Goal: Task Accomplishment & Management: Manage account settings

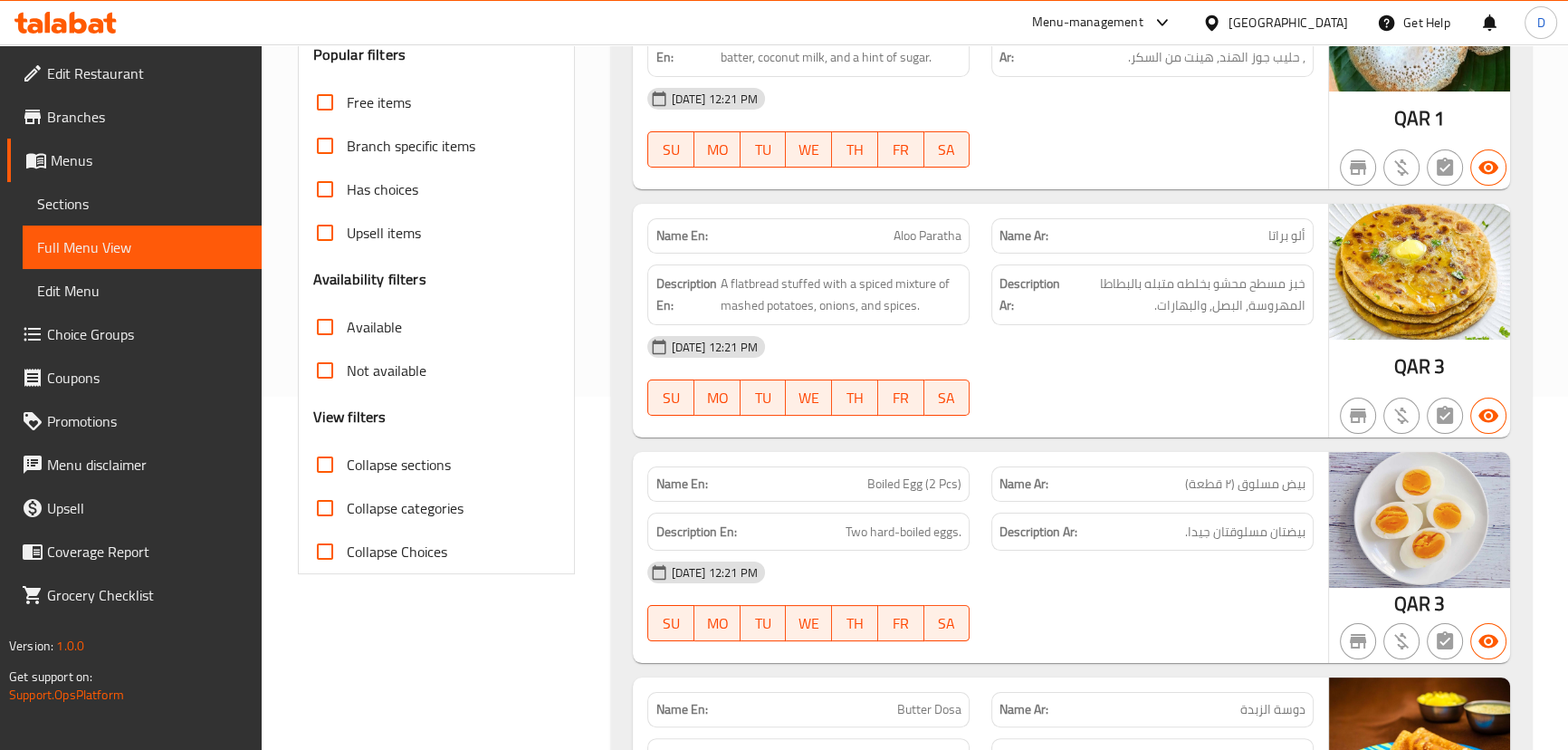
scroll to position [272, 0]
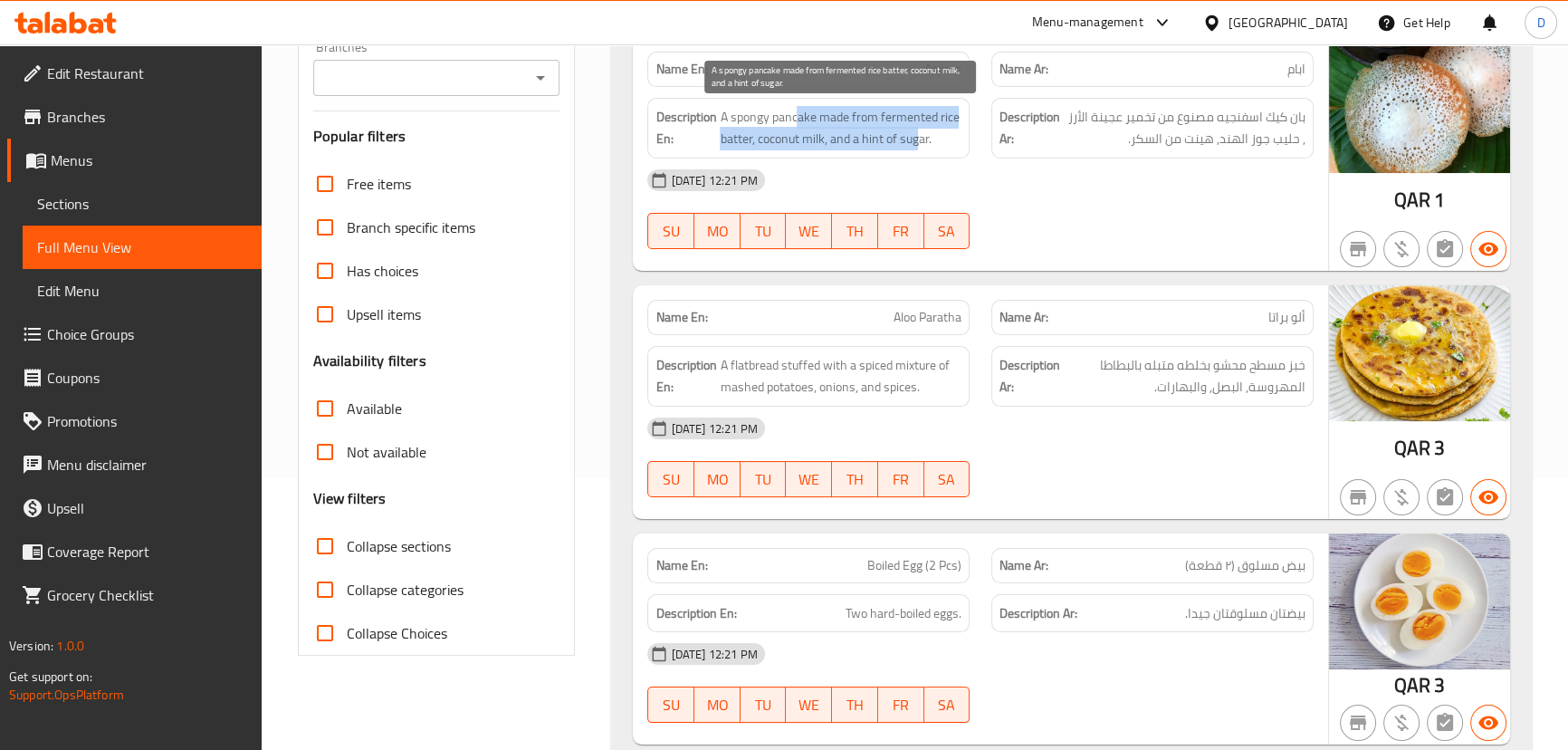
drag, startPoint x: 799, startPoint y: 110, endPoint x: 918, endPoint y: 135, distance: 121.6
click at [918, 135] on span "A spongy pancake made from fermented rice batter, coconut milk, and a hint of s…" at bounding box center [840, 129] width 241 height 45
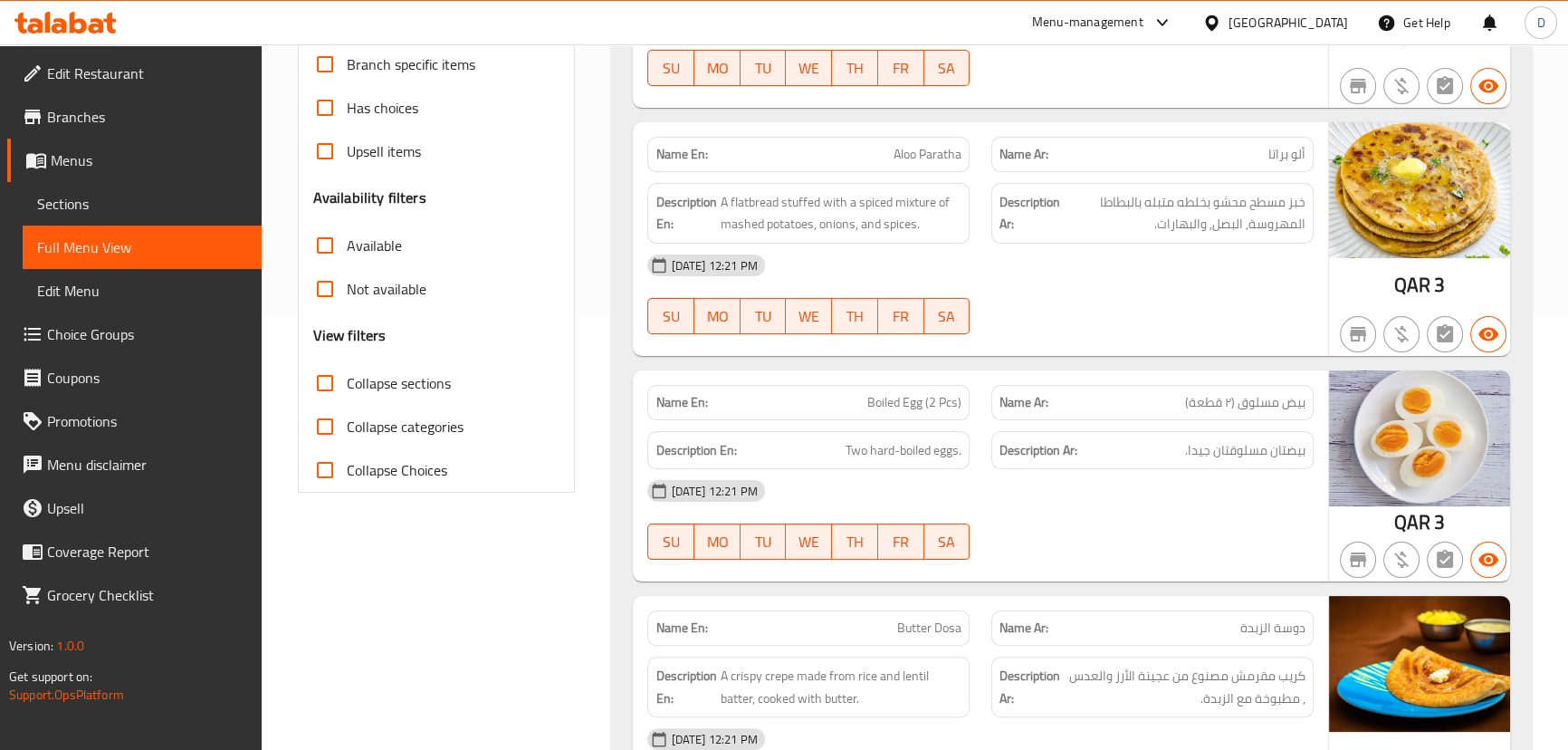
scroll to position [435, 0]
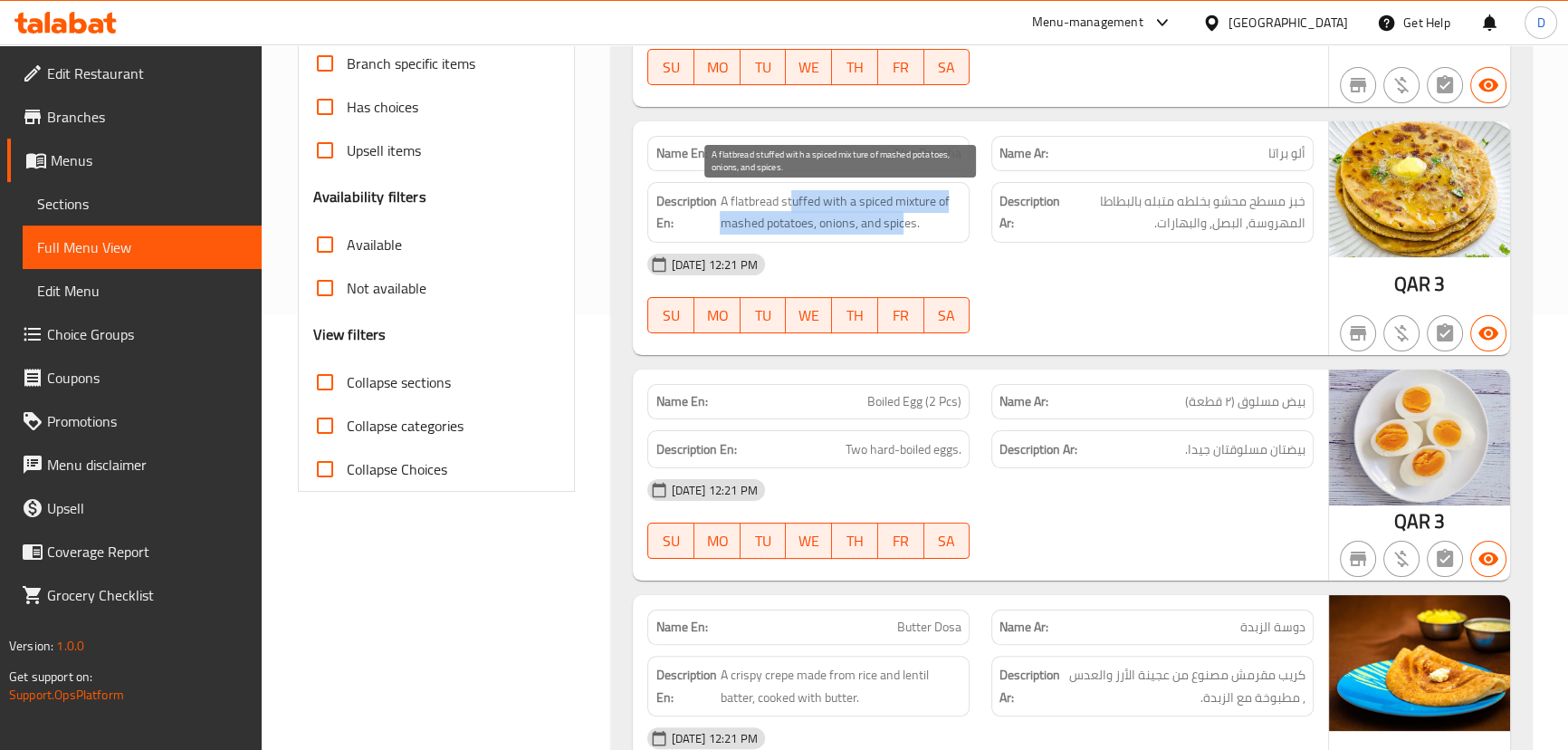
drag, startPoint x: 791, startPoint y: 202, endPoint x: 900, endPoint y: 218, distance: 110.2
click at [900, 218] on span "A flatbread stuffed with a spiced mixture of mashed potatoes, onions, and spice…" at bounding box center [840, 212] width 241 height 45
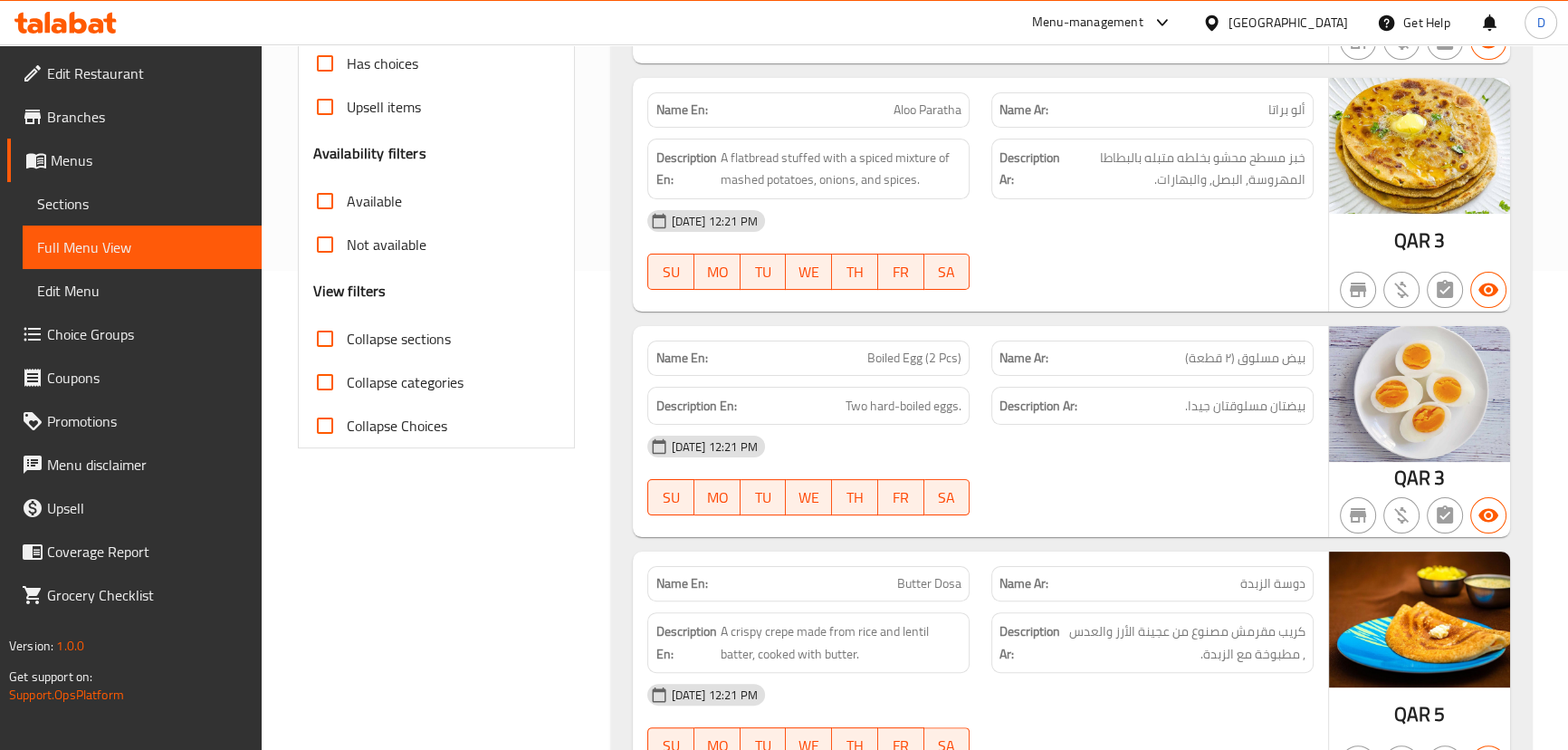
scroll to position [518, 0]
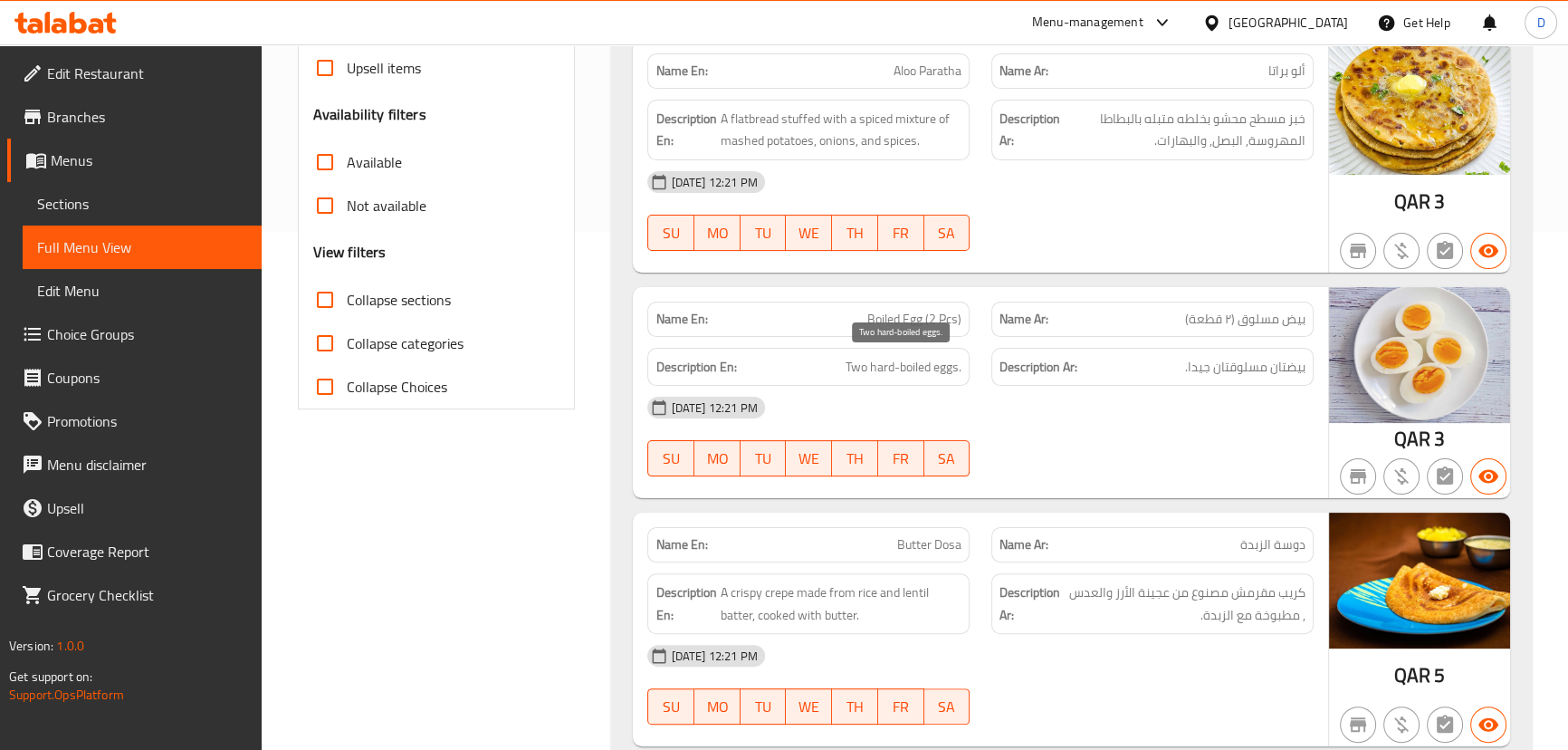
click at [941, 373] on span "Two hard-boiled eggs." at bounding box center [904, 367] width 116 height 22
drag, startPoint x: 941, startPoint y: 373, endPoint x: 900, endPoint y: 361, distance: 42.7
click at [900, 361] on span "Two hard-boiled eggs." at bounding box center [904, 367] width 116 height 22
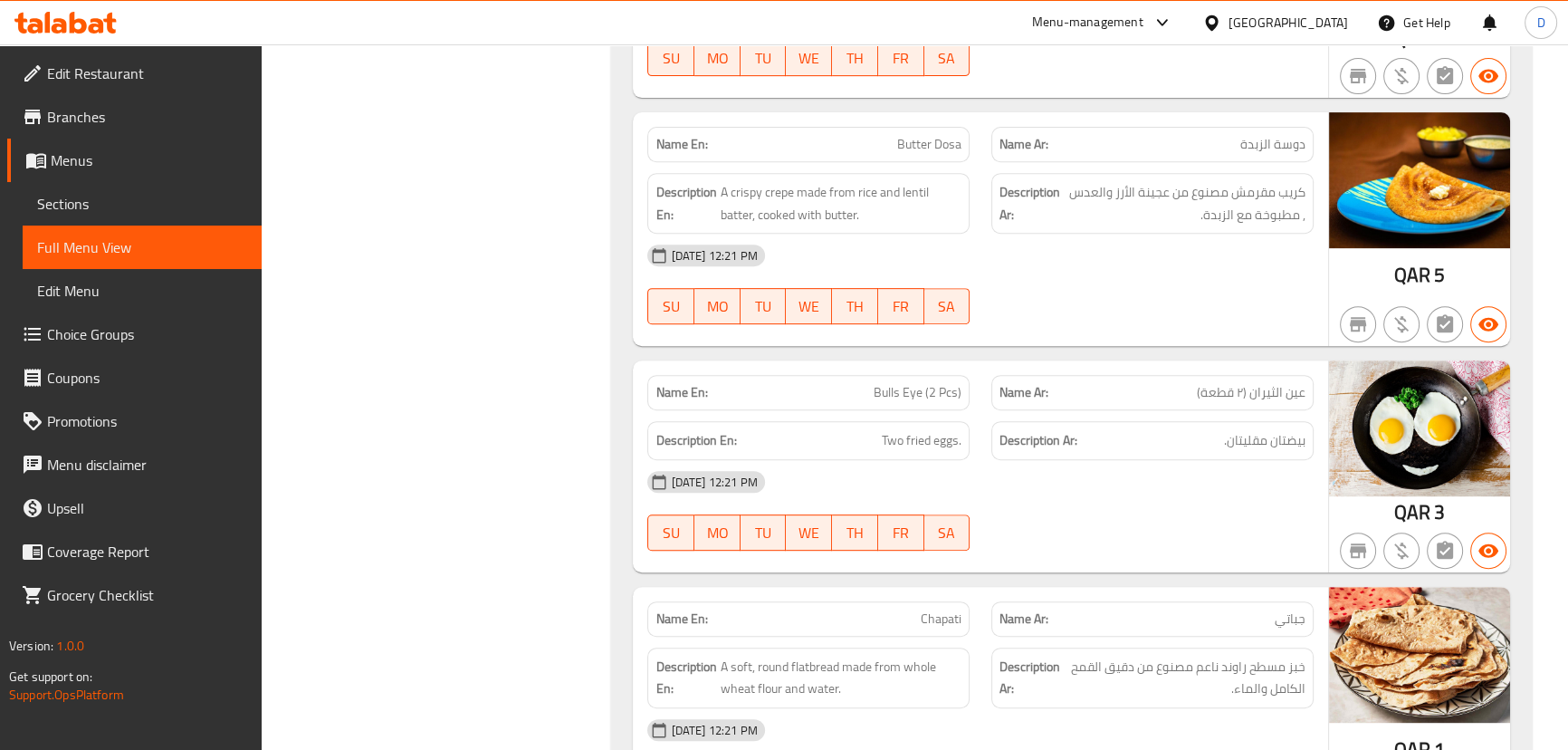
scroll to position [930, 0]
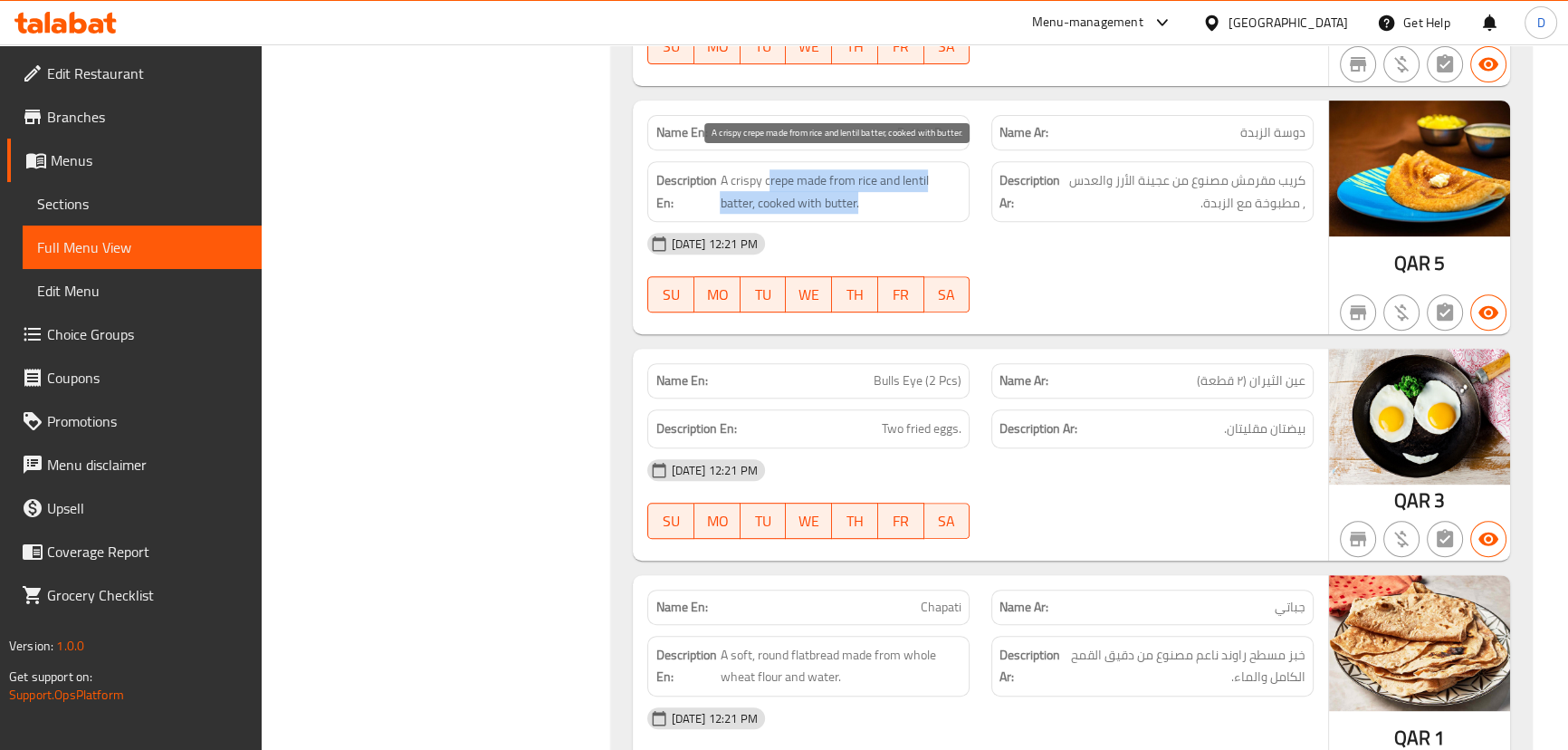
drag, startPoint x: 770, startPoint y: 170, endPoint x: 908, endPoint y: 192, distance: 139.7
click at [908, 192] on span "A crispy crepe made from rice and lentil batter, cooked with butter." at bounding box center [840, 192] width 241 height 45
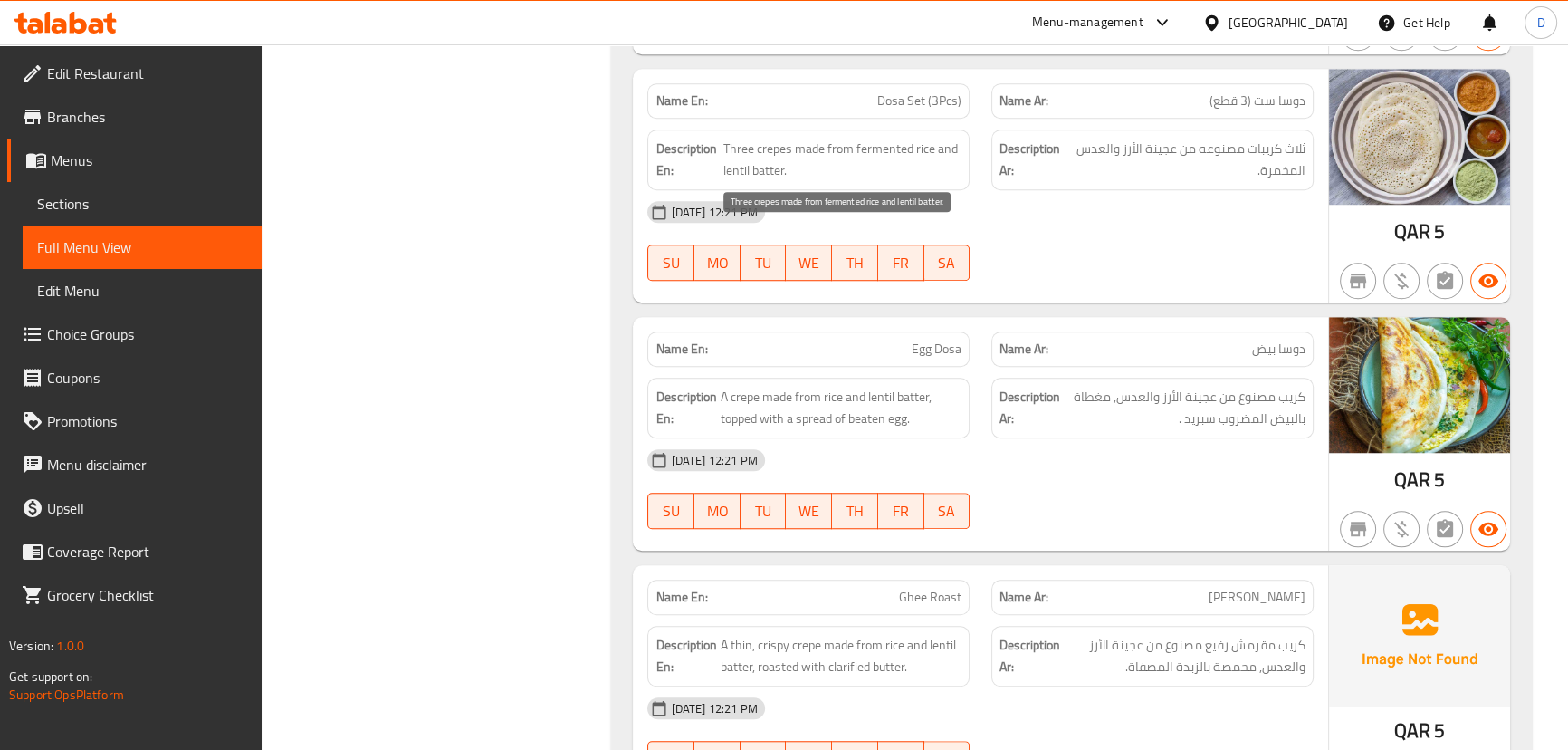
scroll to position [1835, 0]
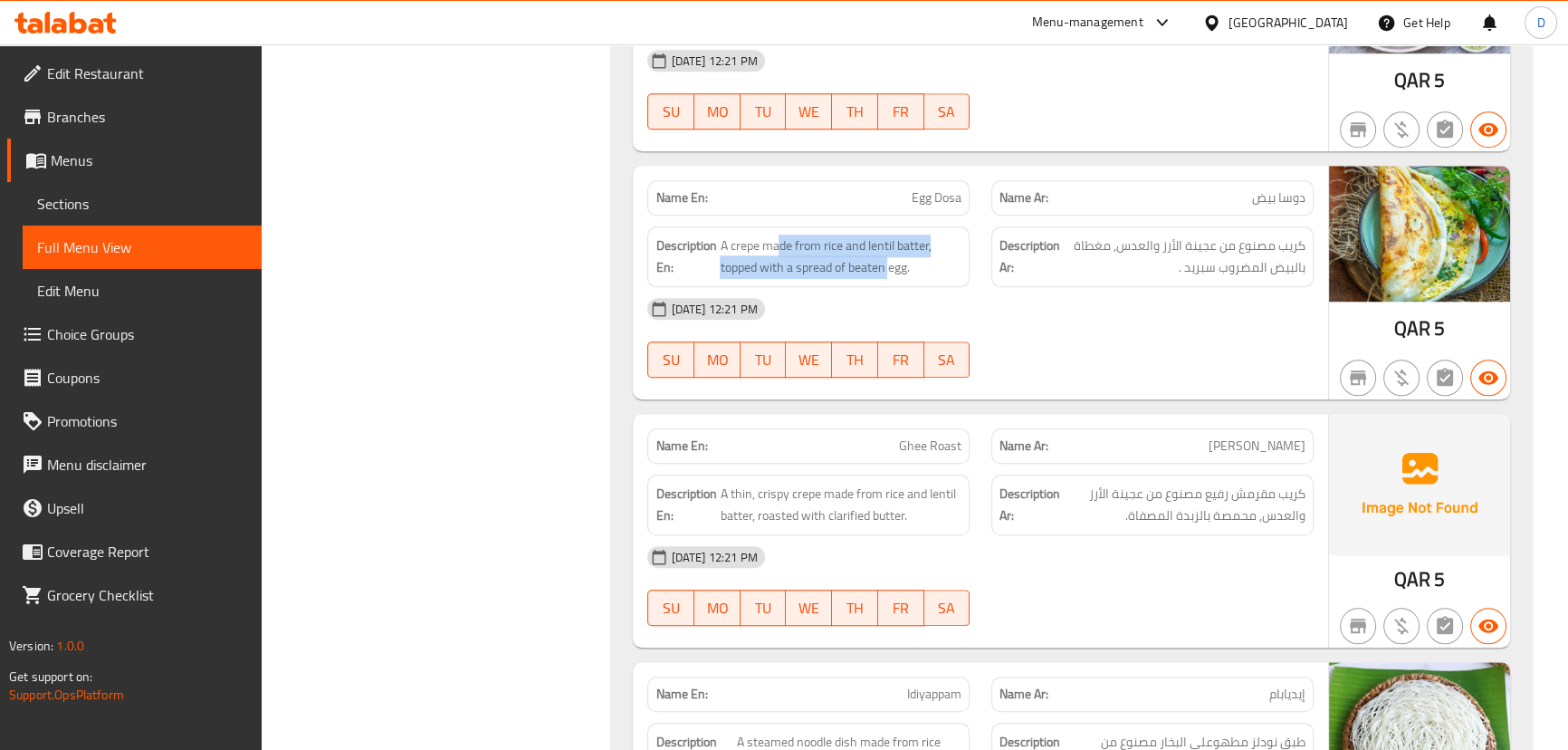
drag, startPoint x: 781, startPoint y: 245, endPoint x: 891, endPoint y: 278, distance: 114.8
click at [891, 278] on div "Description En: A crepe made from rice and lentil batter, topped with a spread …" at bounding box center [809, 256] width 322 height 61
click at [866, 267] on span "A crepe made from rice and lentil batter, topped with a spread of beaten egg." at bounding box center [840, 257] width 241 height 45
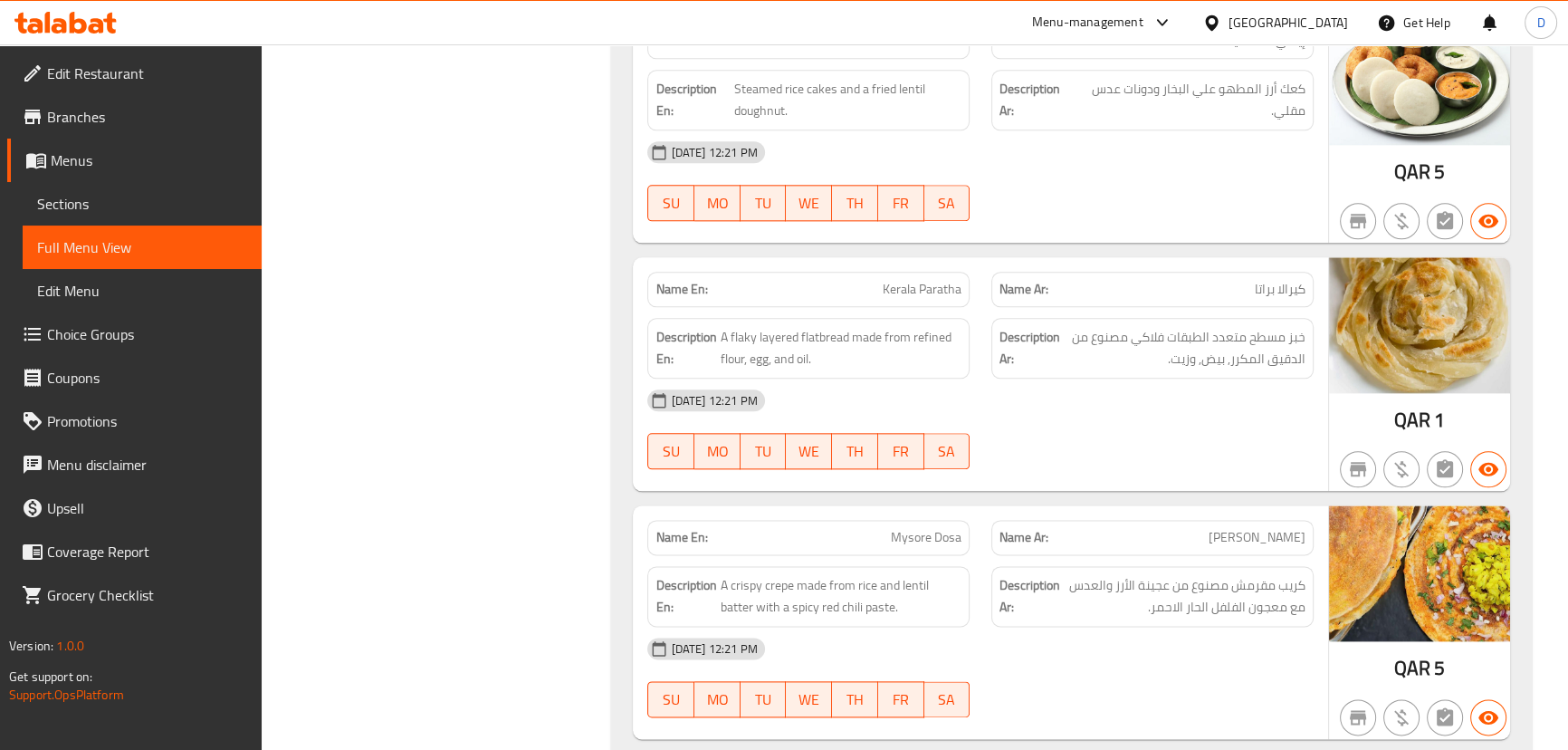
scroll to position [2823, 0]
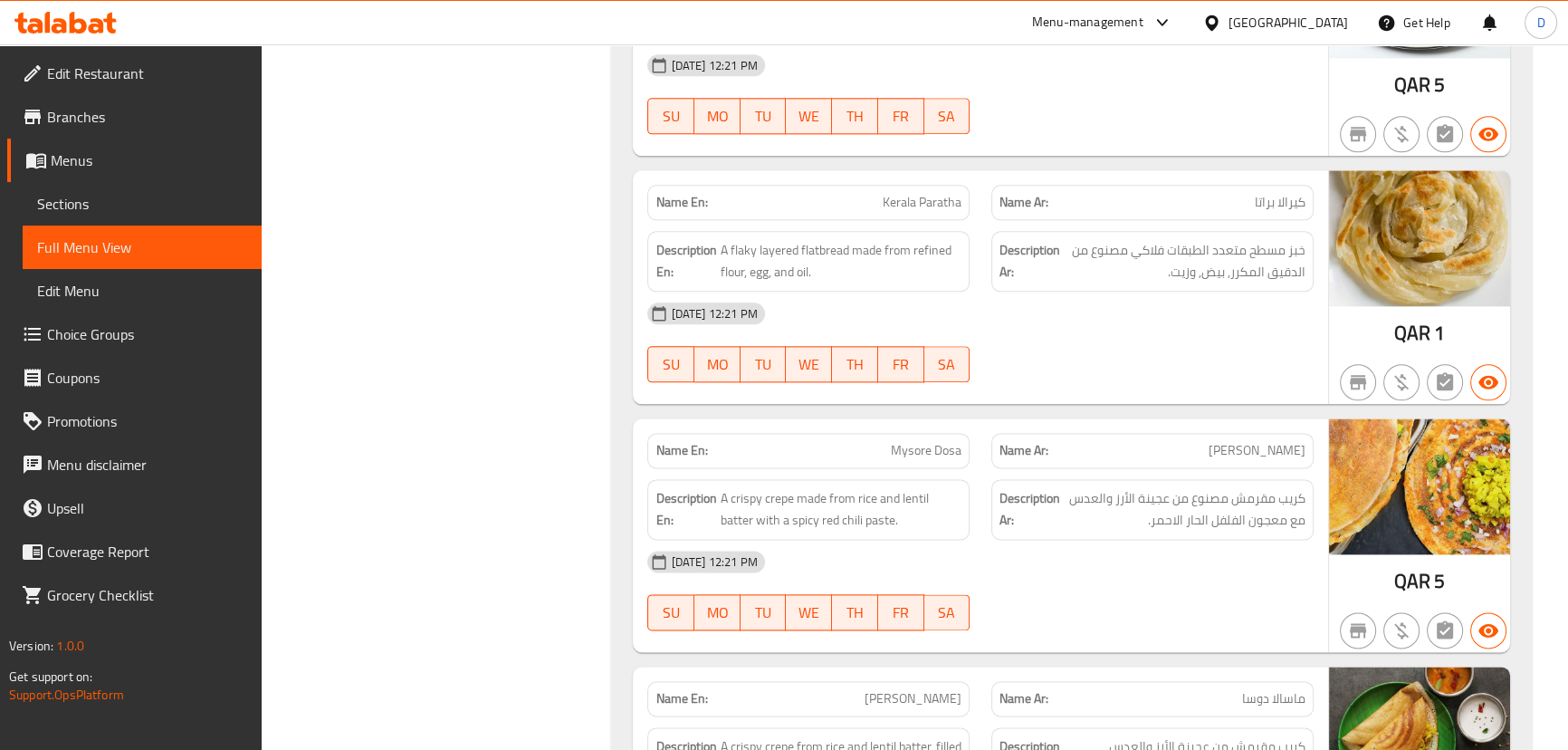
click at [766, 234] on div "Description En: A flaky layered flatbread made from refined flour, egg, and oil." at bounding box center [809, 261] width 322 height 61
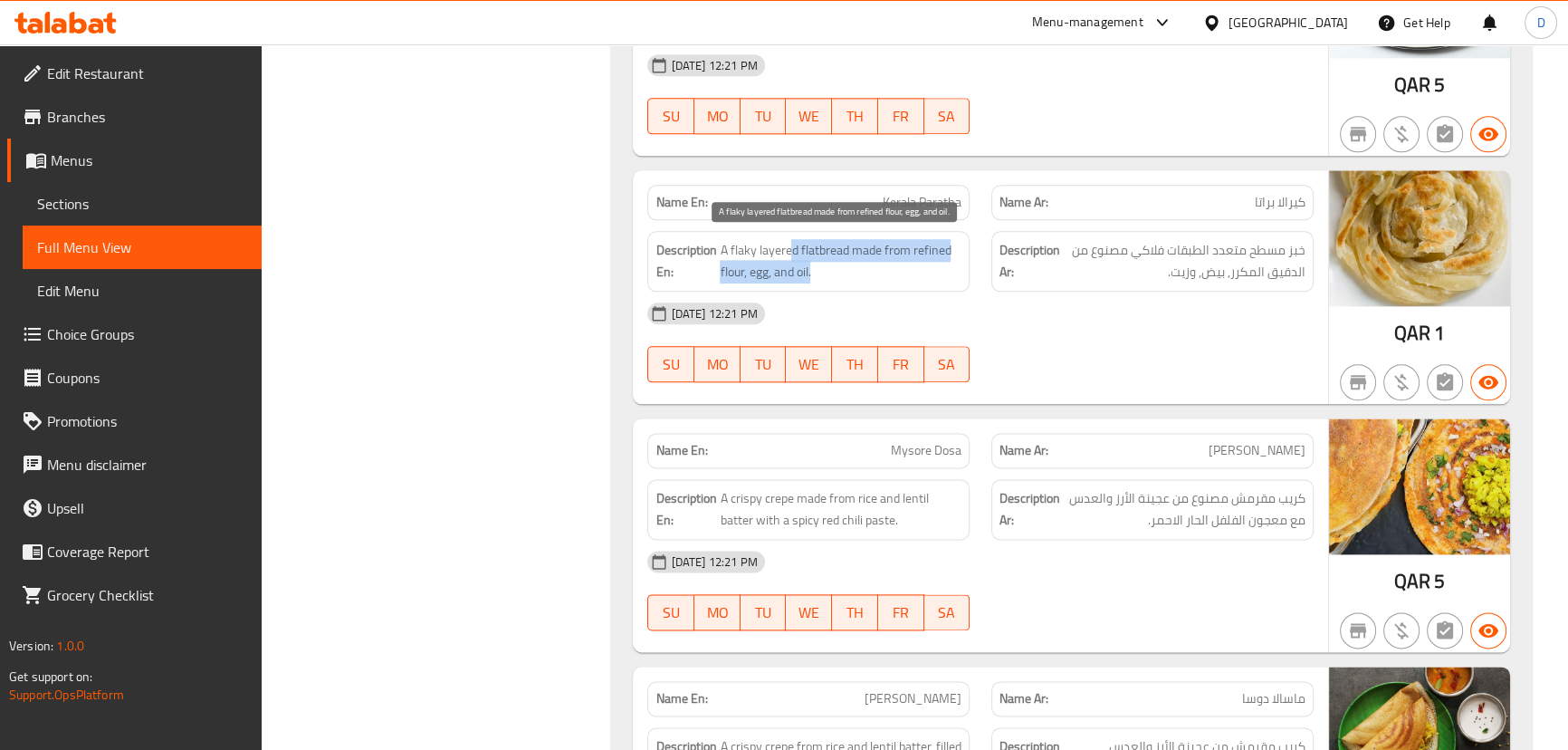
drag, startPoint x: 789, startPoint y: 244, endPoint x: 905, endPoint y: 277, distance: 120.6
click at [905, 277] on span "A flaky layered flatbread made from refined flour, egg, and oil." at bounding box center [840, 262] width 241 height 45
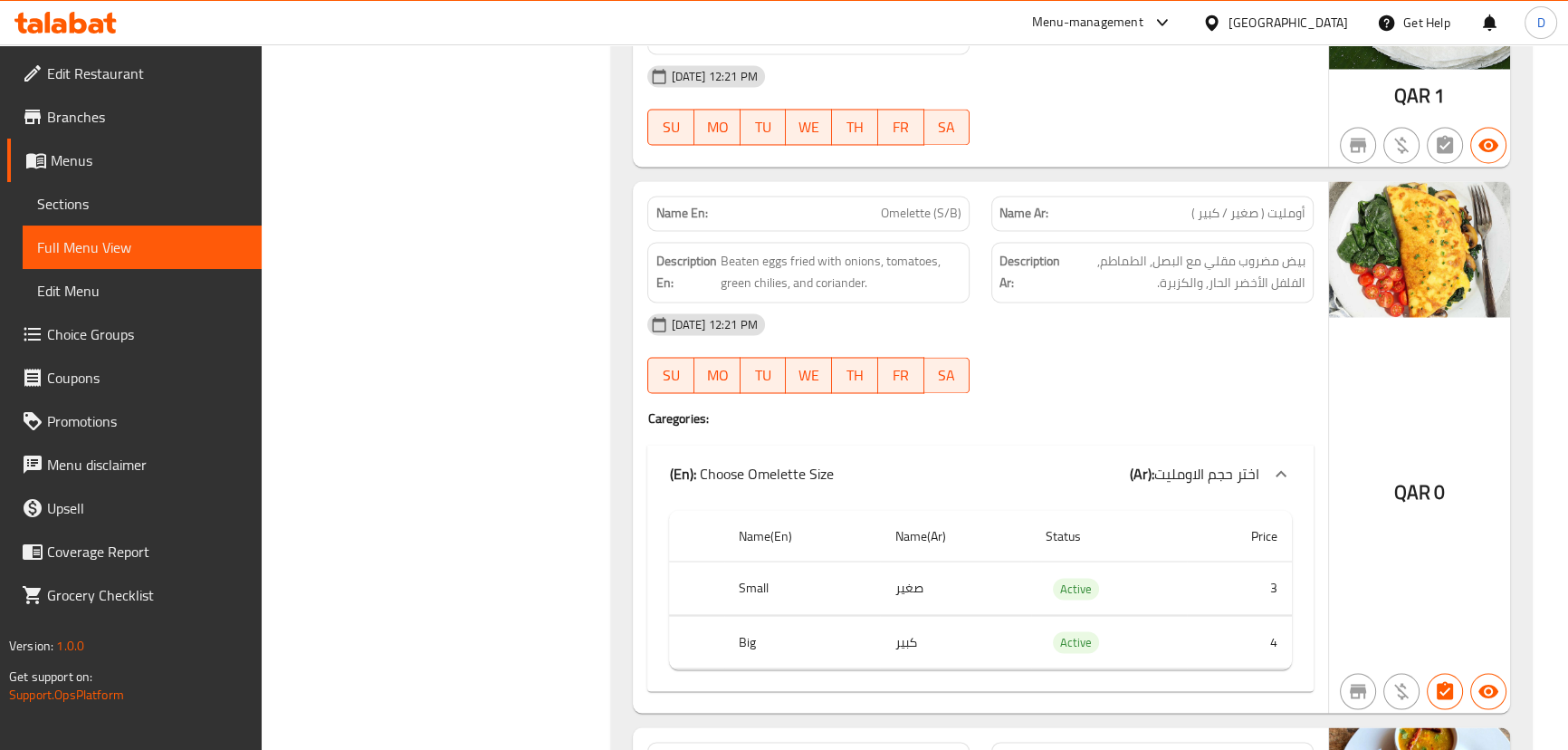
scroll to position [3893, 0]
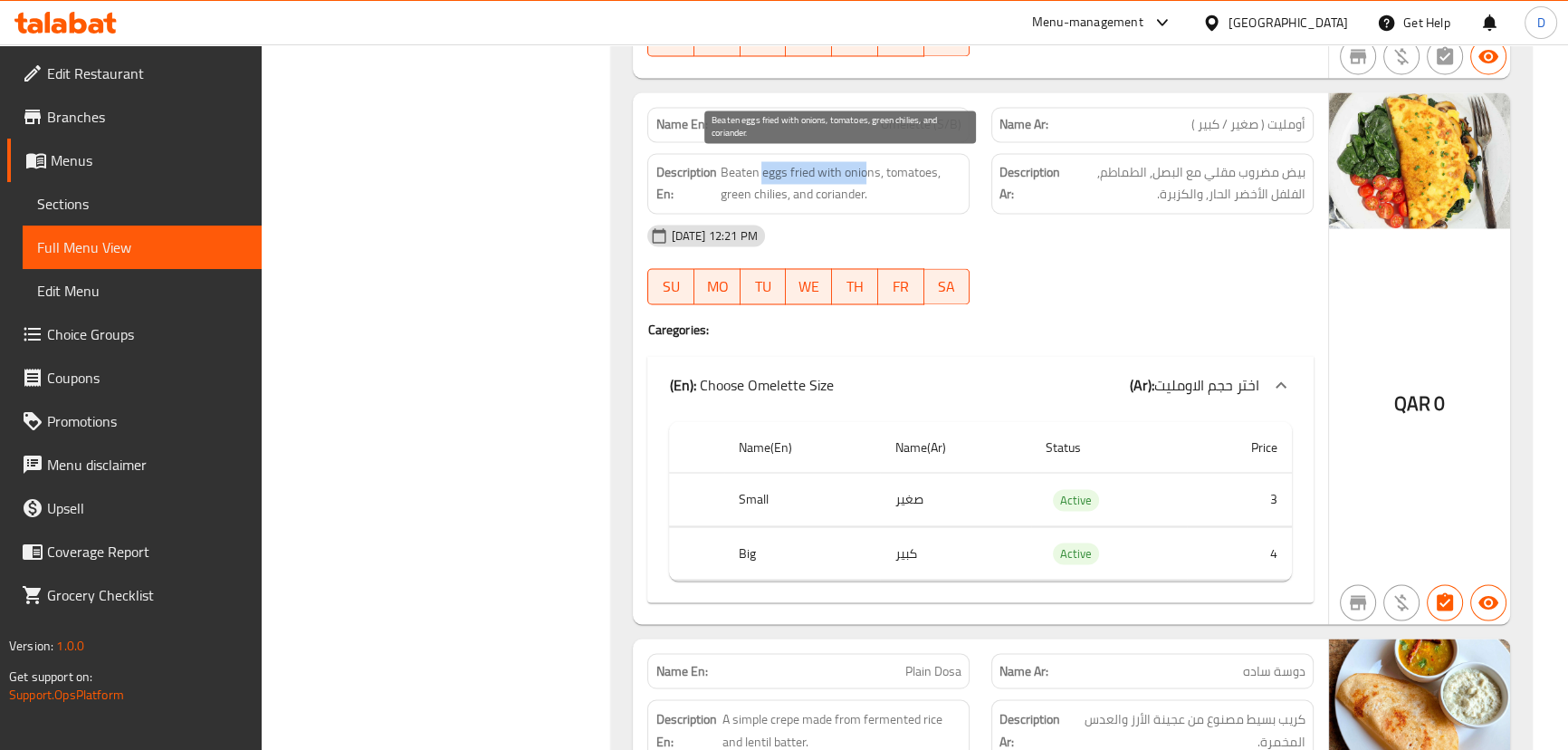
drag, startPoint x: 760, startPoint y: 176, endPoint x: 862, endPoint y: 160, distance: 103.2
click at [862, 161] on span "Beaten eggs fried with onions, tomatoes, green chilies, and coriander." at bounding box center [840, 184] width 241 height 45
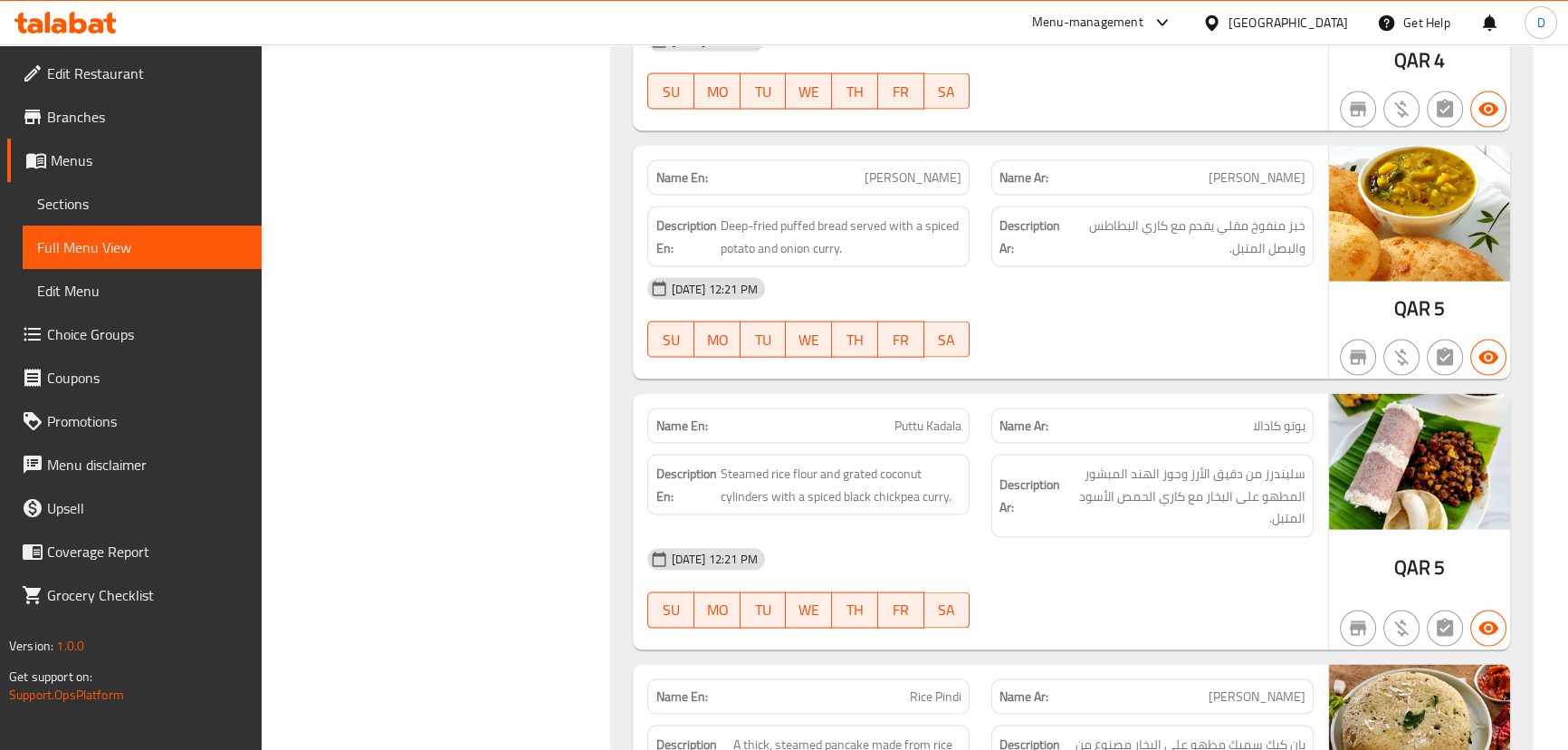
scroll to position [4880, 0]
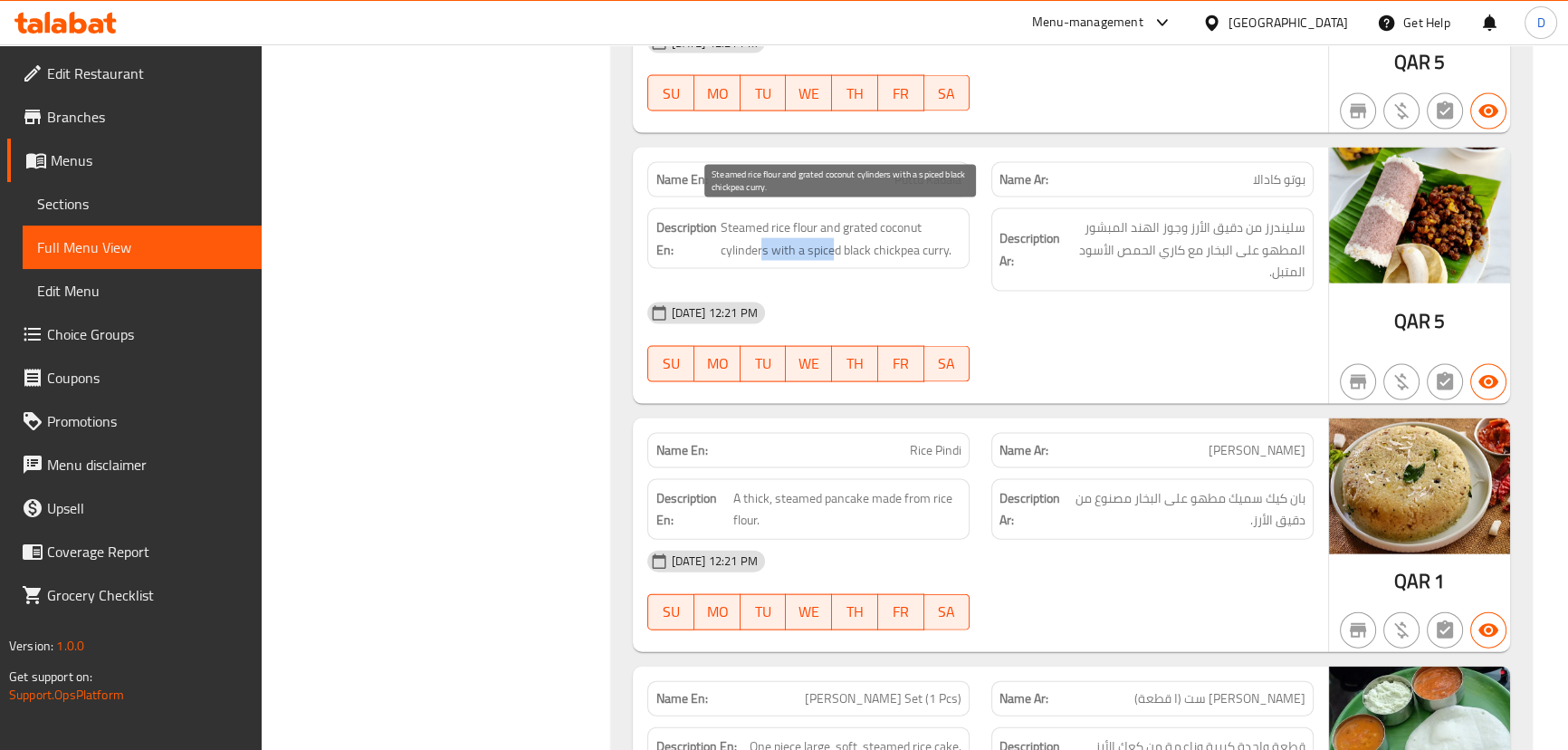
drag, startPoint x: 762, startPoint y: 237, endPoint x: 833, endPoint y: 236, distance: 71.0
click at [833, 236] on span "Steamed rice flour and grated coconut cylinders with a spiced black chickpea cu…" at bounding box center [840, 239] width 241 height 45
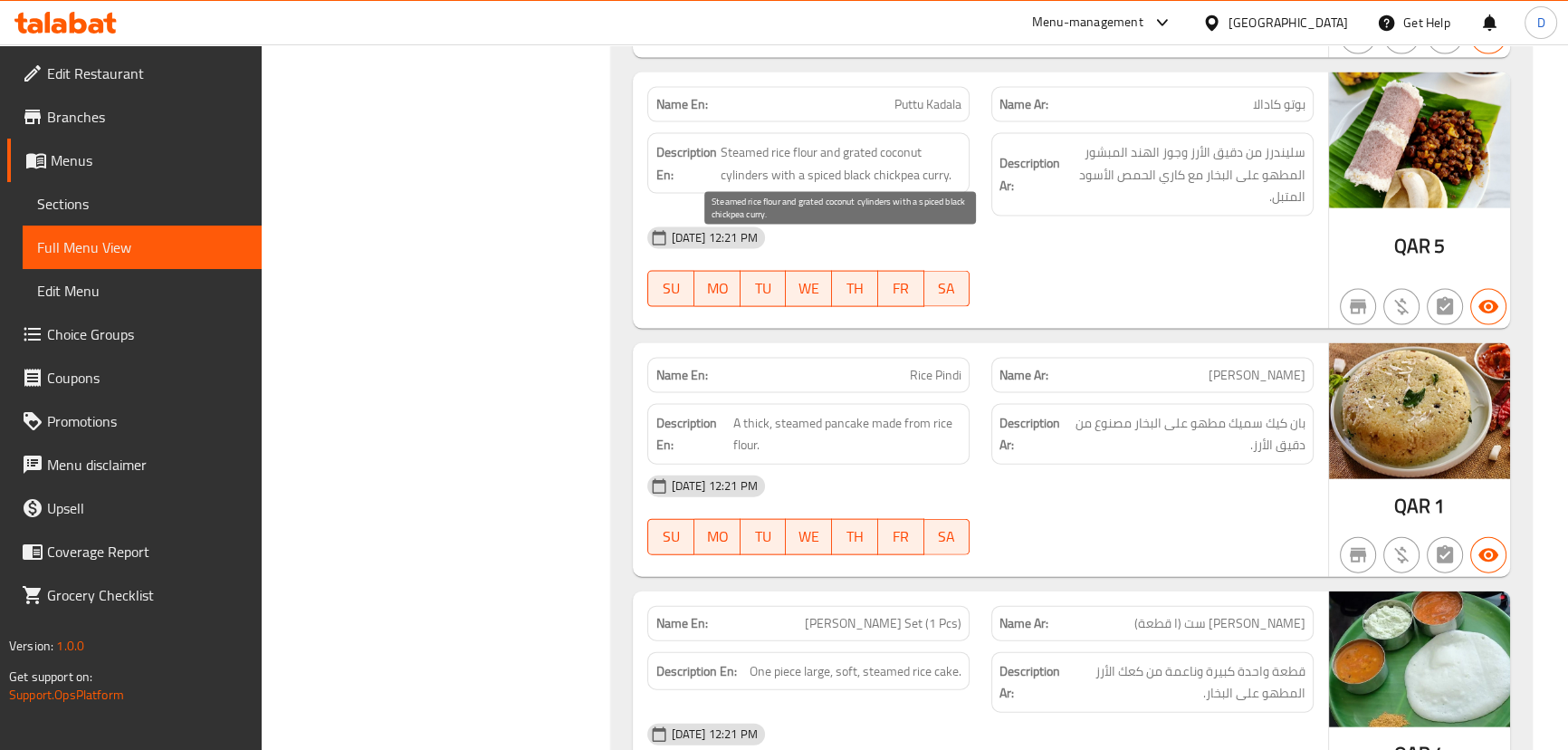
scroll to position [5128, 0]
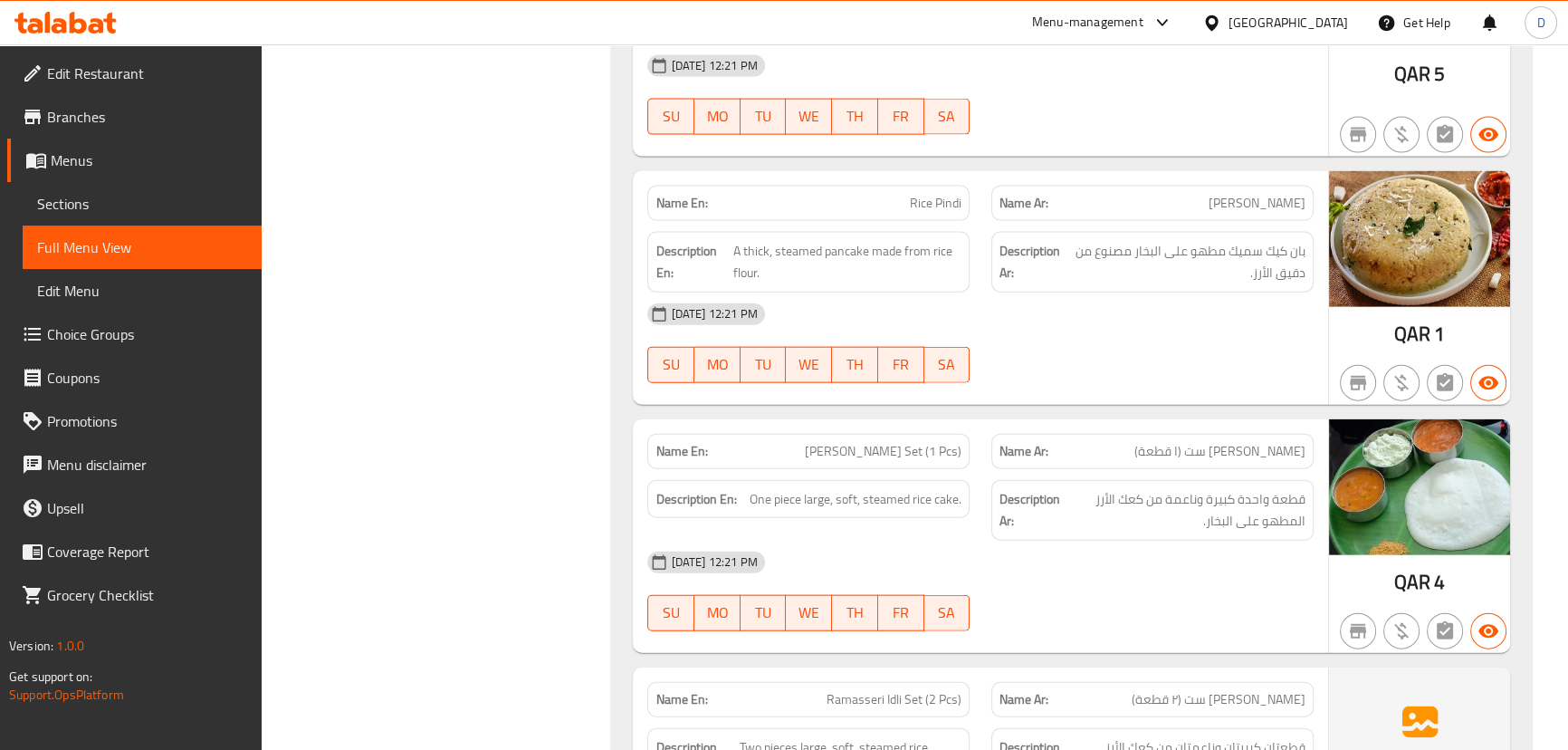
click at [958, 194] on span "Rice Pindi" at bounding box center [935, 203] width 51 height 19
copy span "Rice Pindi"
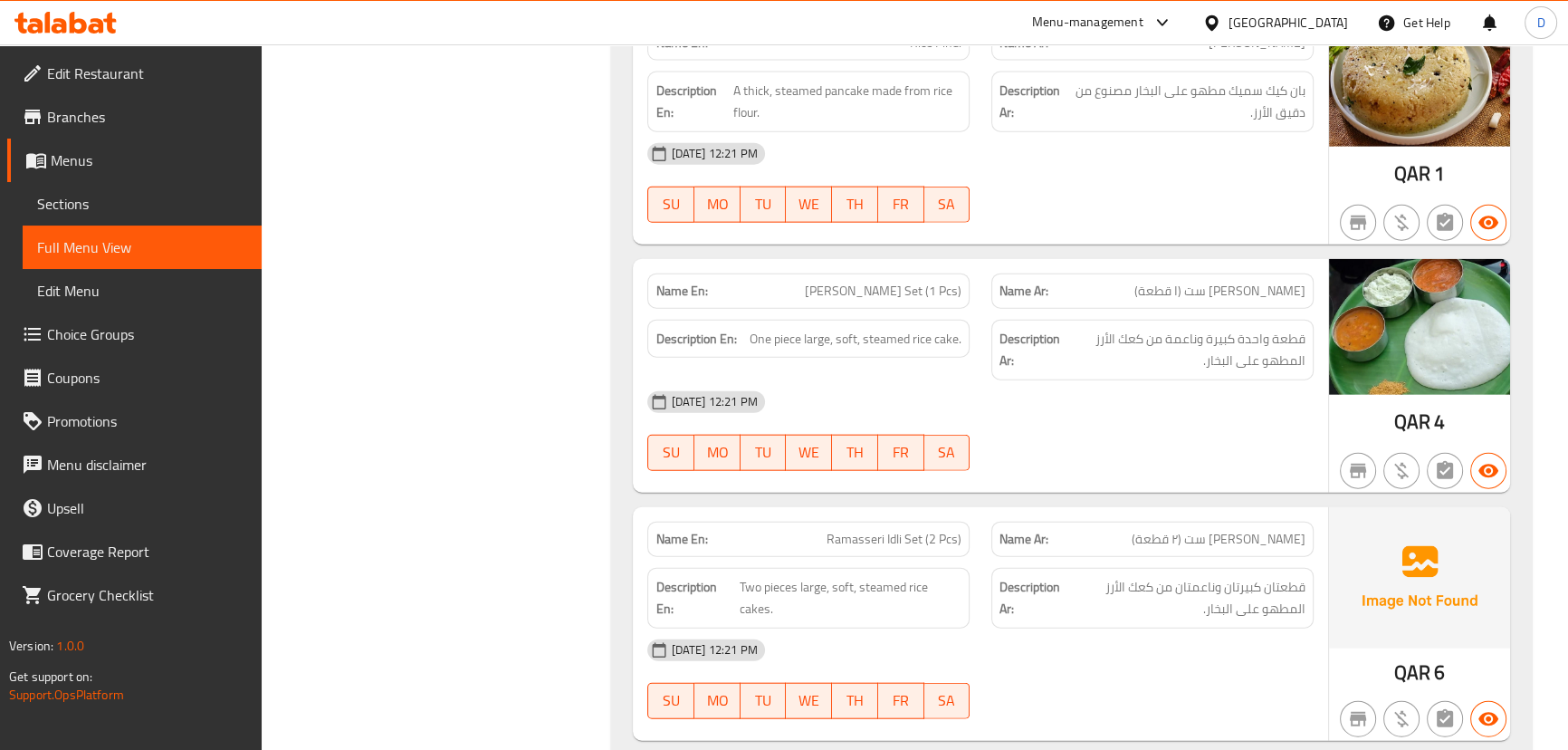
scroll to position [5293, 0]
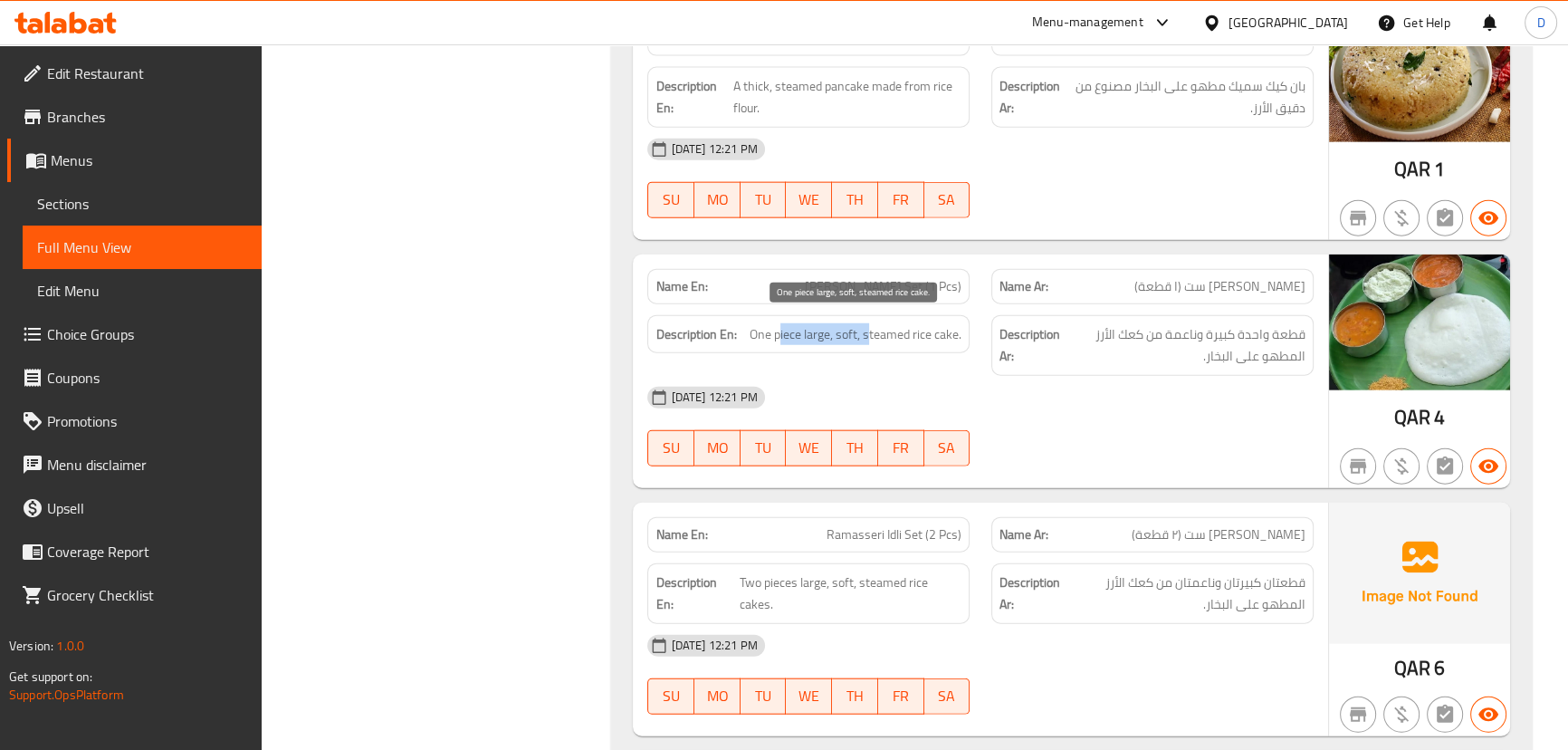
drag, startPoint x: 782, startPoint y: 328, endPoint x: 869, endPoint y: 331, distance: 87.1
click at [869, 331] on span "One piece large, soft, steamed rice cake." at bounding box center [855, 334] width 211 height 22
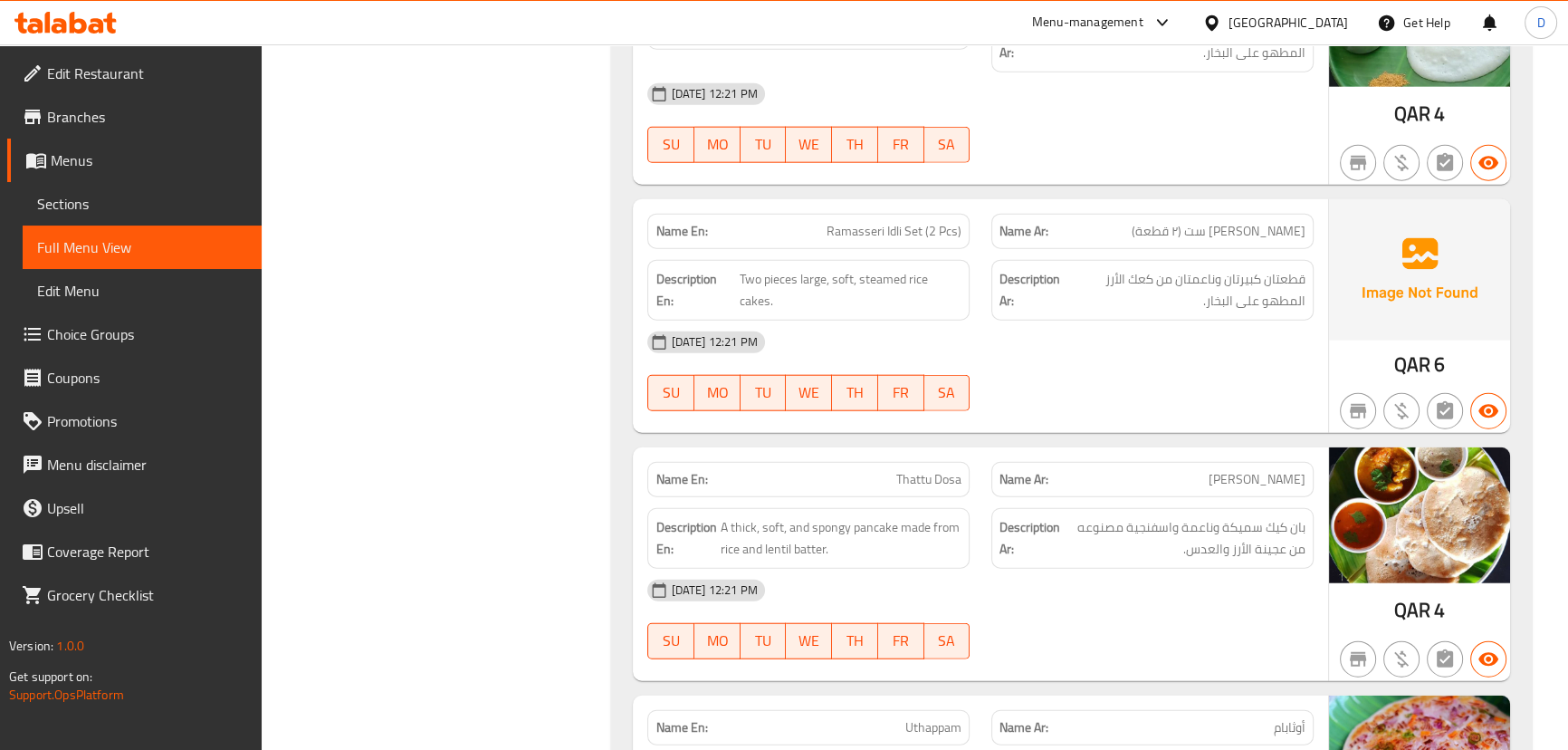
scroll to position [5622, 0]
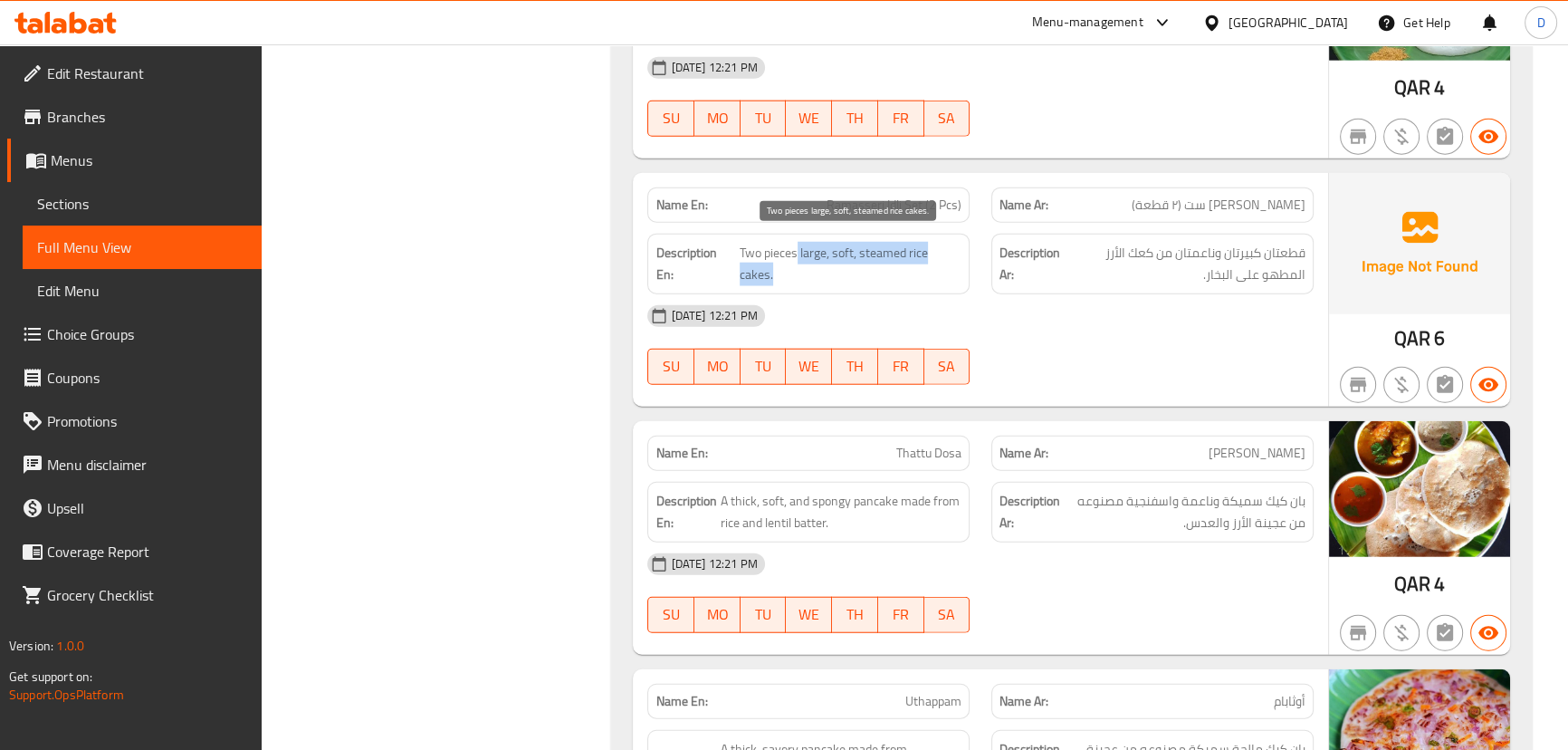
drag, startPoint x: 796, startPoint y: 236, endPoint x: 827, endPoint y: 262, distance: 40.5
click at [827, 262] on span "Two pieces large, soft, steamed rice cakes." at bounding box center [851, 264] width 223 height 45
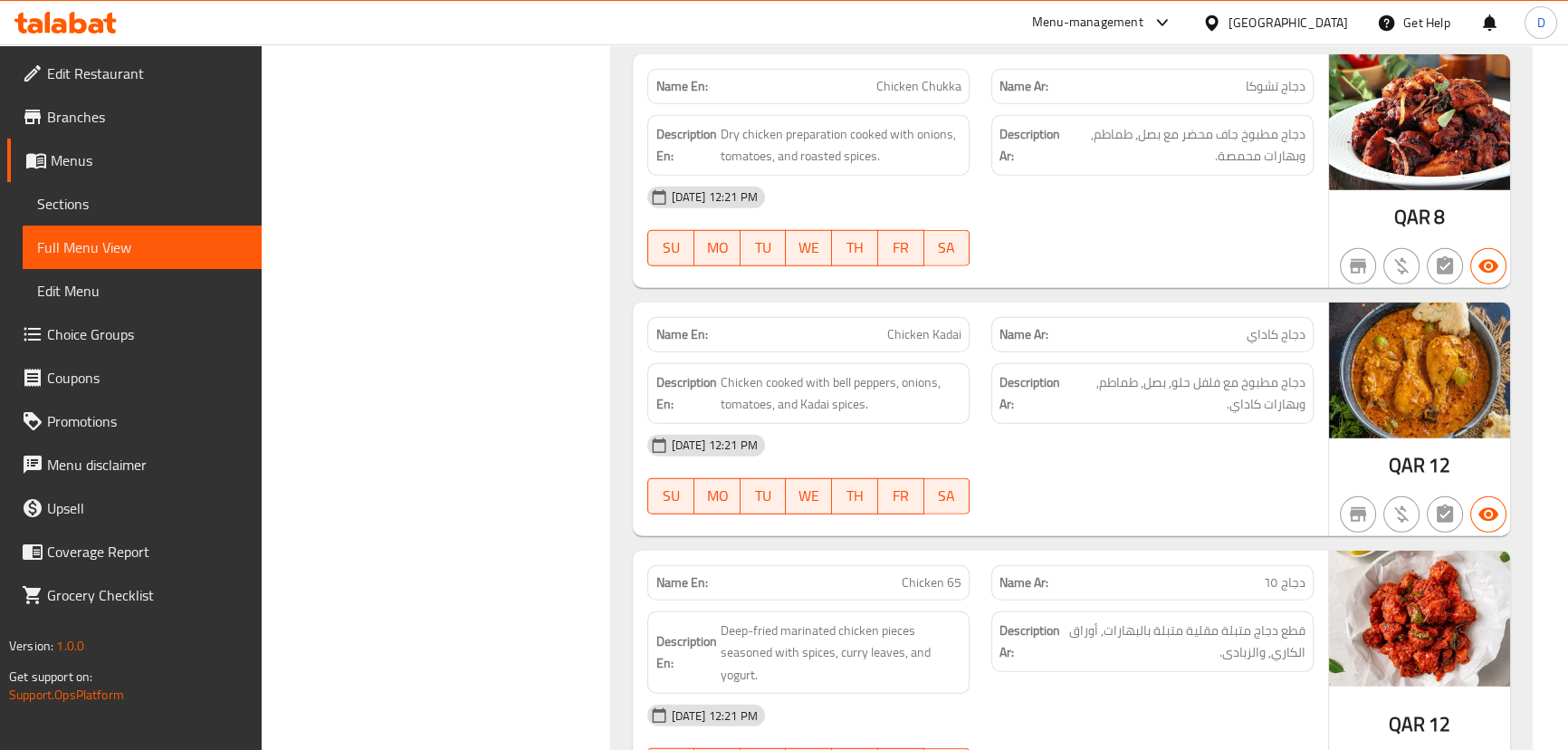
scroll to position [14952, 0]
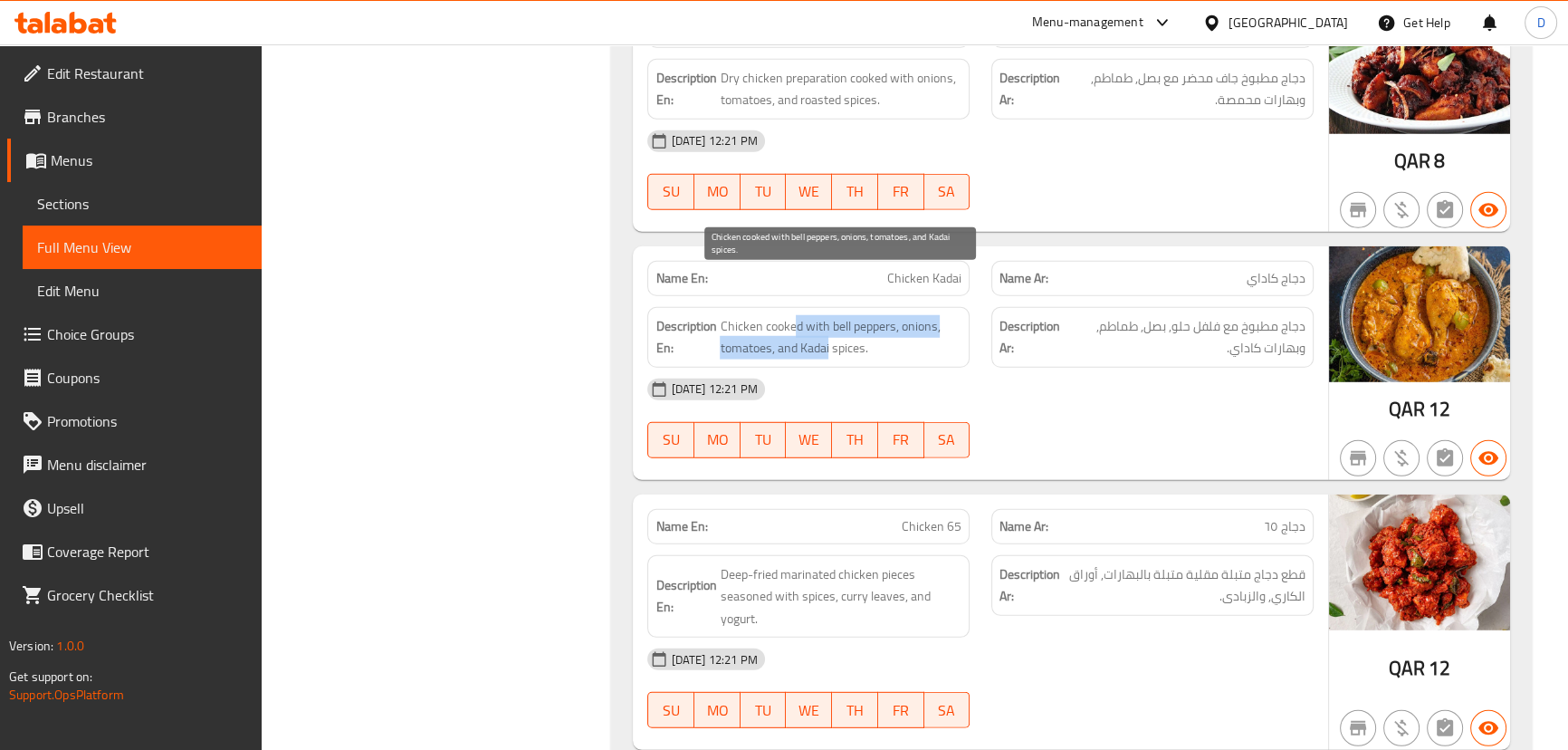
drag, startPoint x: 793, startPoint y: 290, endPoint x: 827, endPoint y: 299, distance: 35.2
click at [827, 315] on span "Chicken cooked with bell peppers, onions, tomatoes, and Kadai spices." at bounding box center [840, 337] width 241 height 45
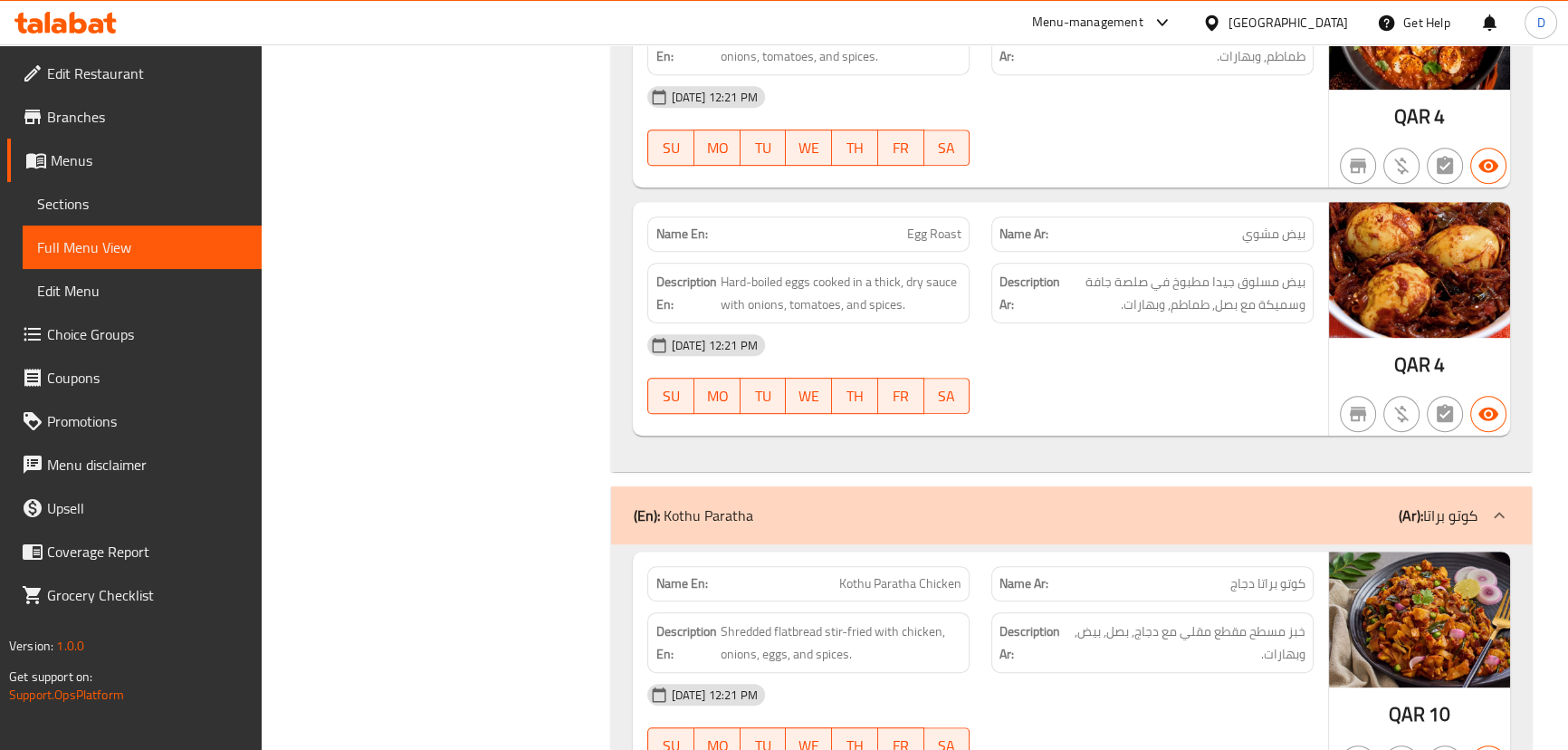
scroll to position [18245, 0]
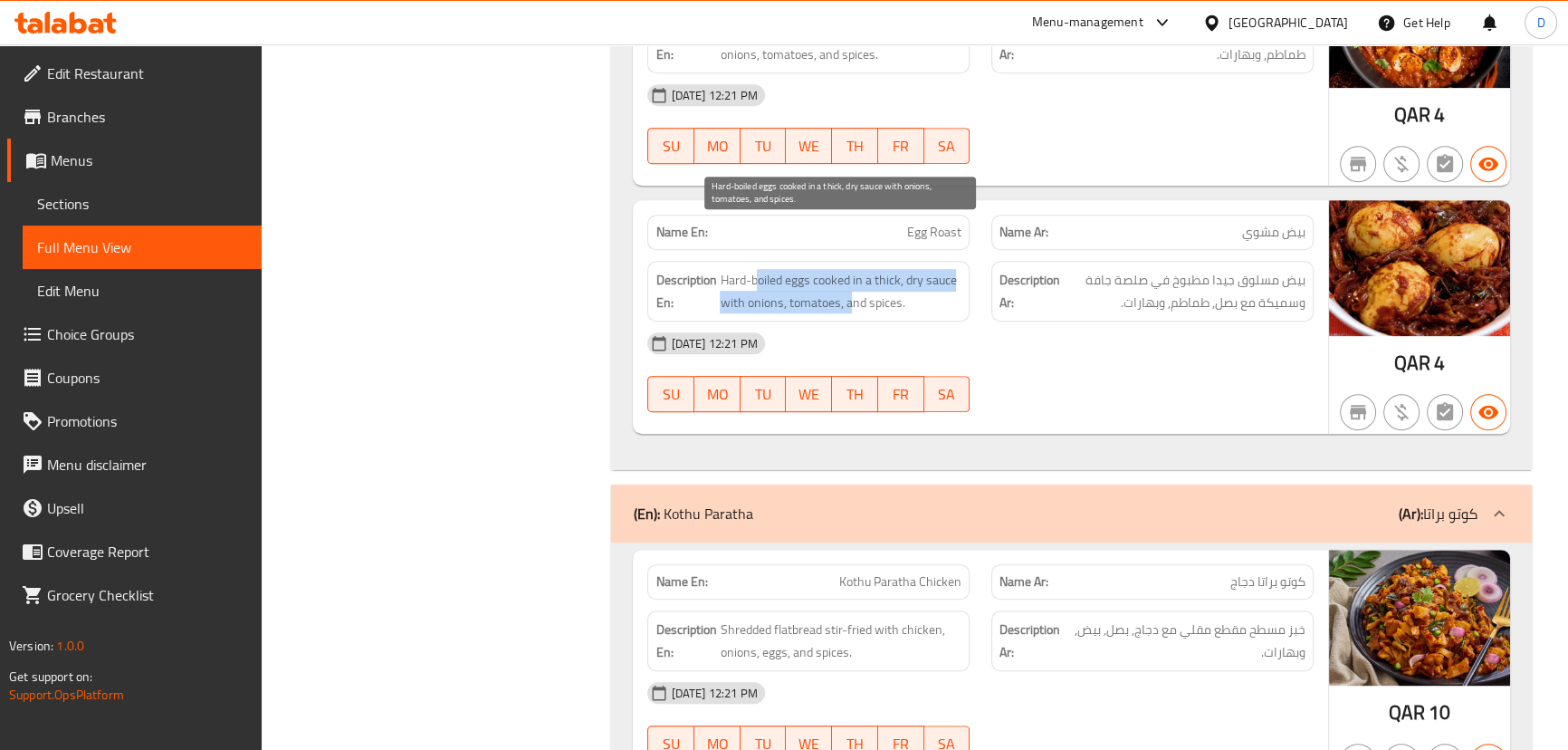
drag, startPoint x: 760, startPoint y: 239, endPoint x: 851, endPoint y: 245, distance: 91.2
click at [851, 269] on span "Hard-boiled eggs cooked in a thick, dry sauce with onions, tomatoes, and spices." at bounding box center [840, 292] width 241 height 45
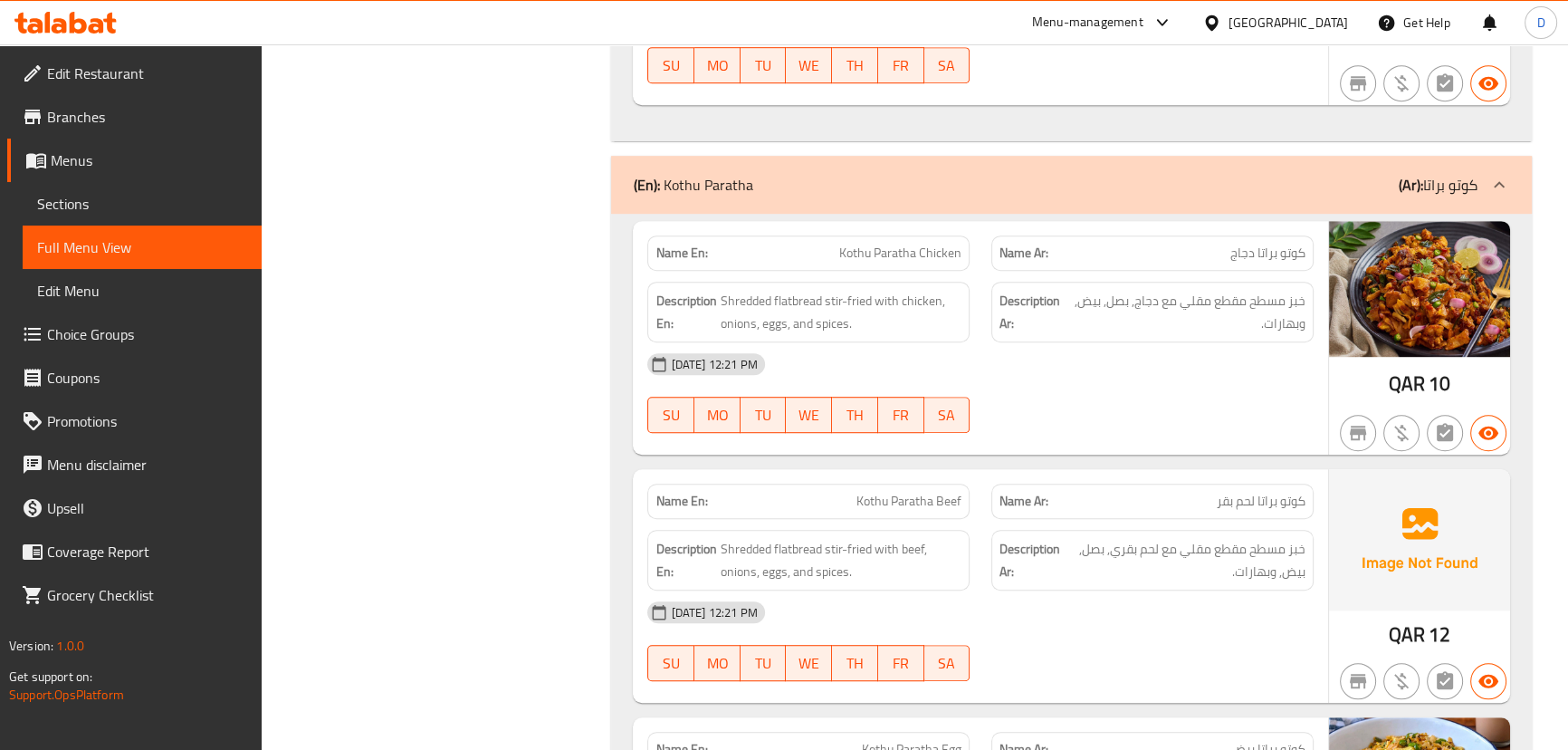
scroll to position [18656, 0]
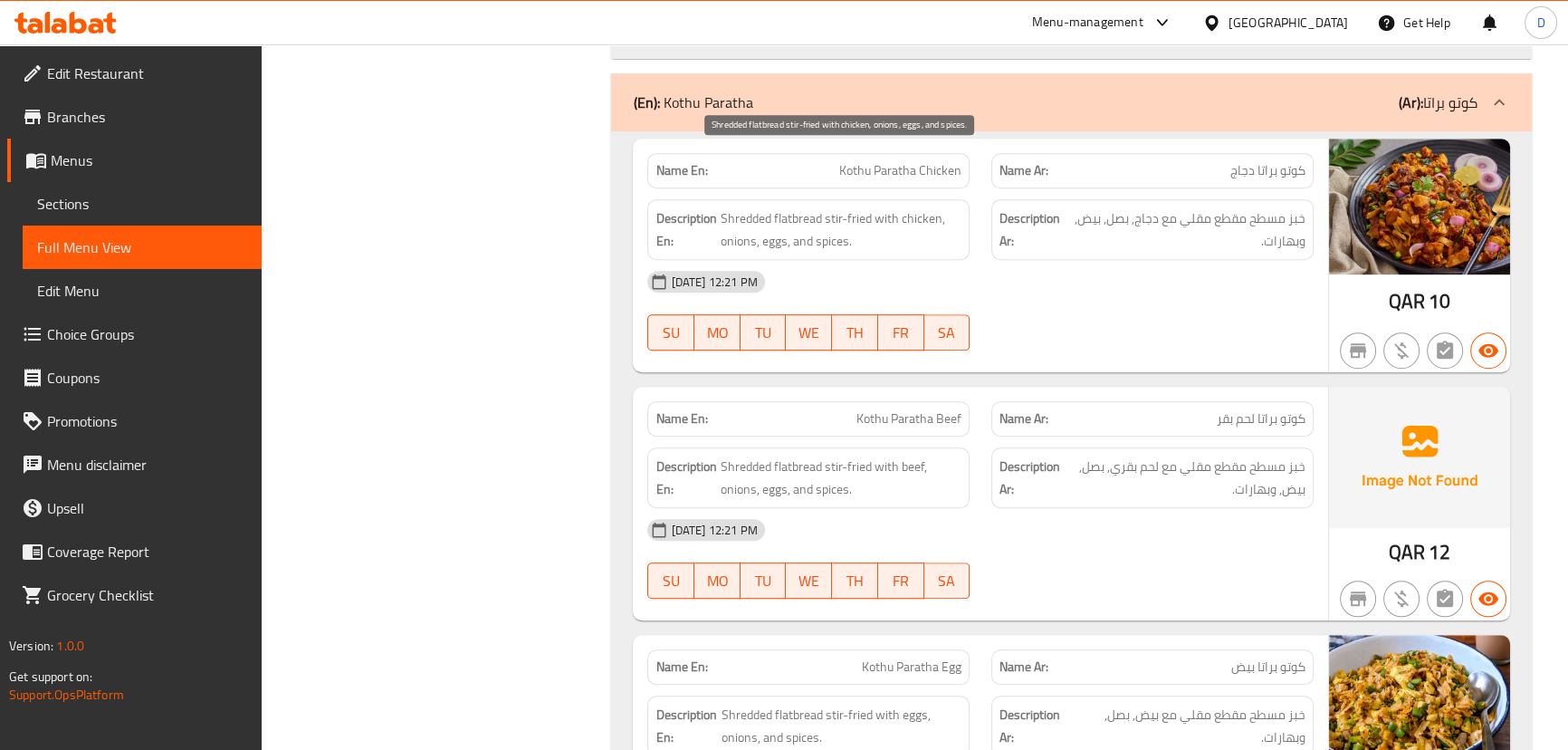
click at [741, 208] on span "Shredded flatbread stir-fried with chicken, onions, eggs, and spices." at bounding box center [840, 230] width 241 height 45
copy span "Shredded"
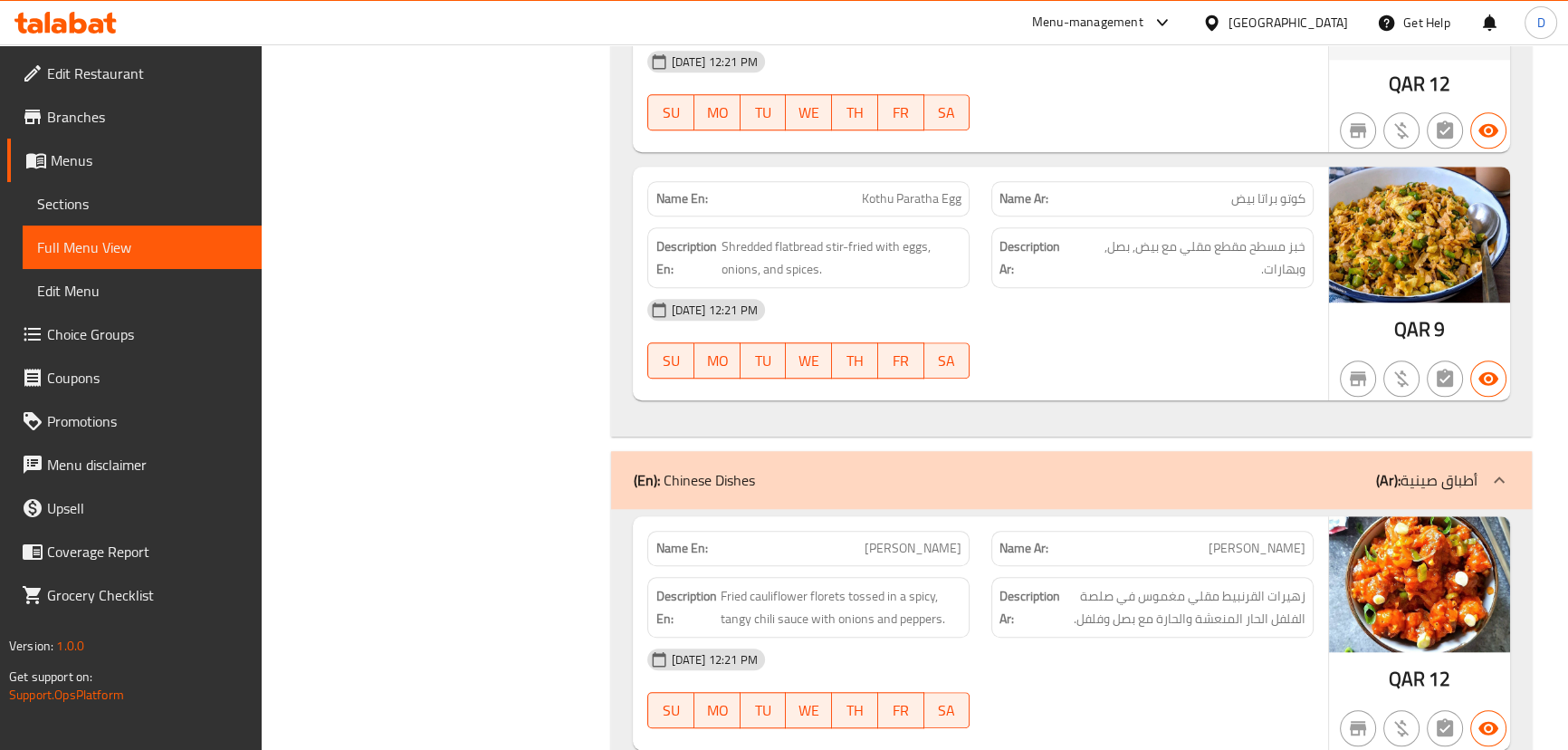
scroll to position [19150, 0]
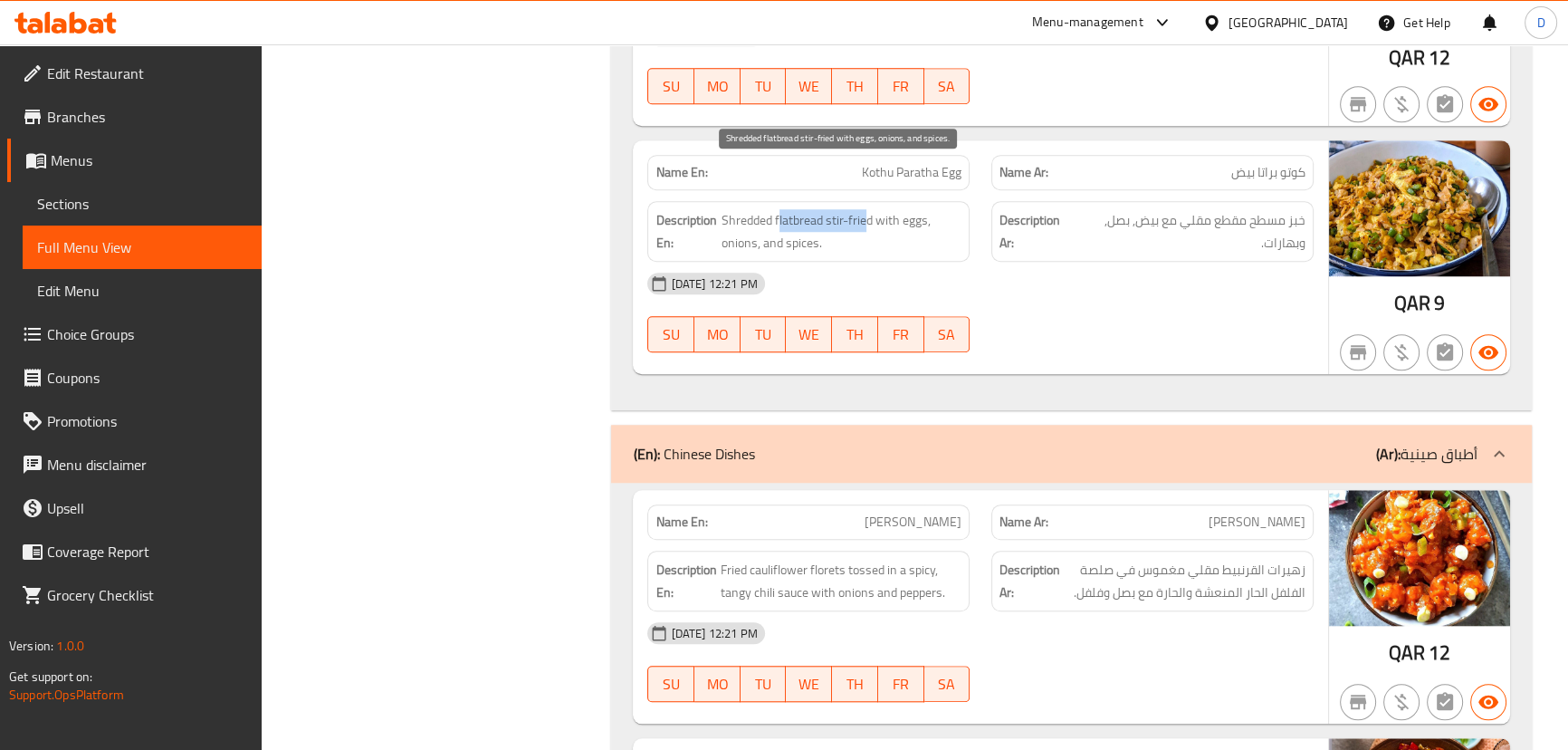
drag, startPoint x: 777, startPoint y: 167, endPoint x: 862, endPoint y: 170, distance: 85.1
click at [862, 210] on span "Shredded flatbread stir-fried with eggs, onions, and spices." at bounding box center [842, 232] width 240 height 45
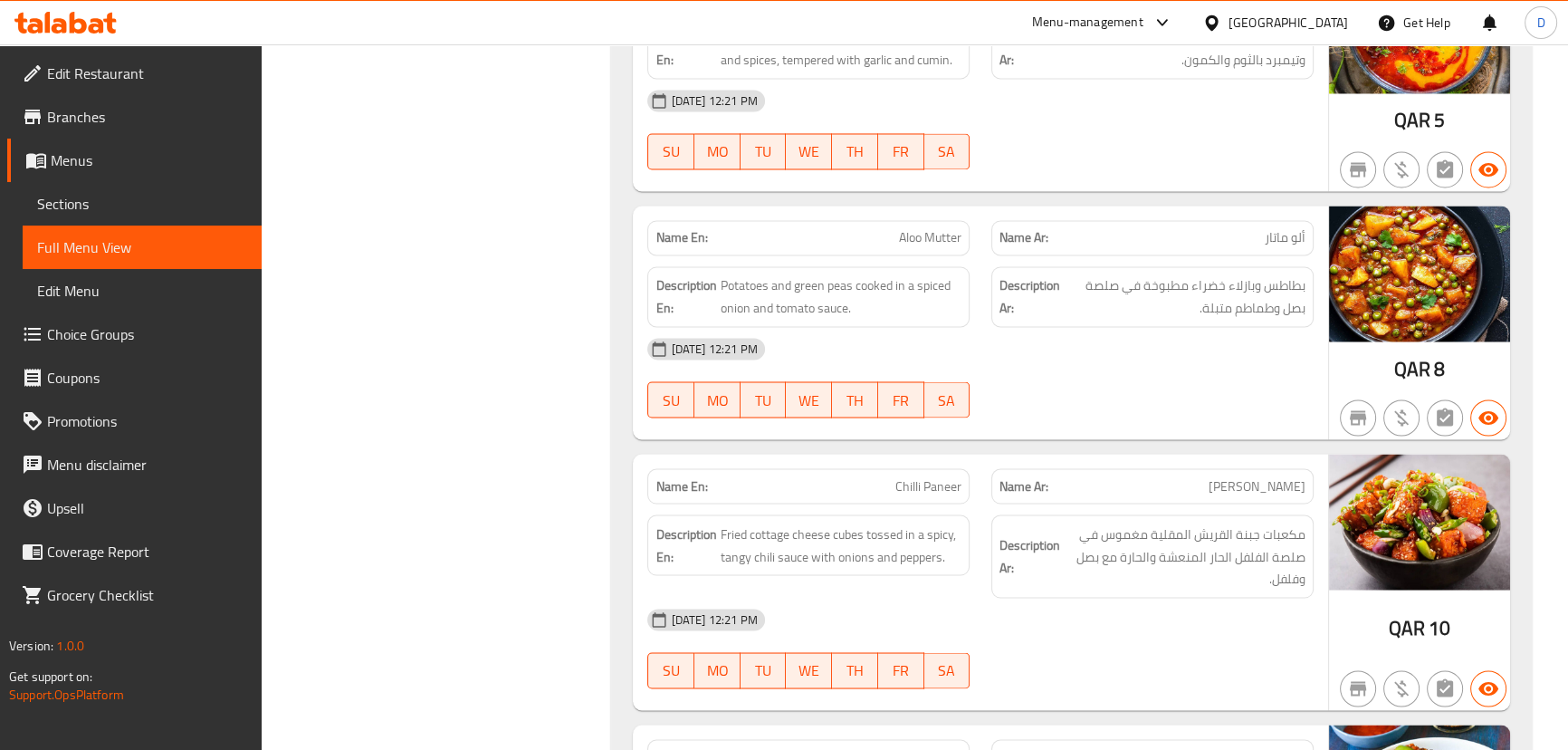
scroll to position [21200, 0]
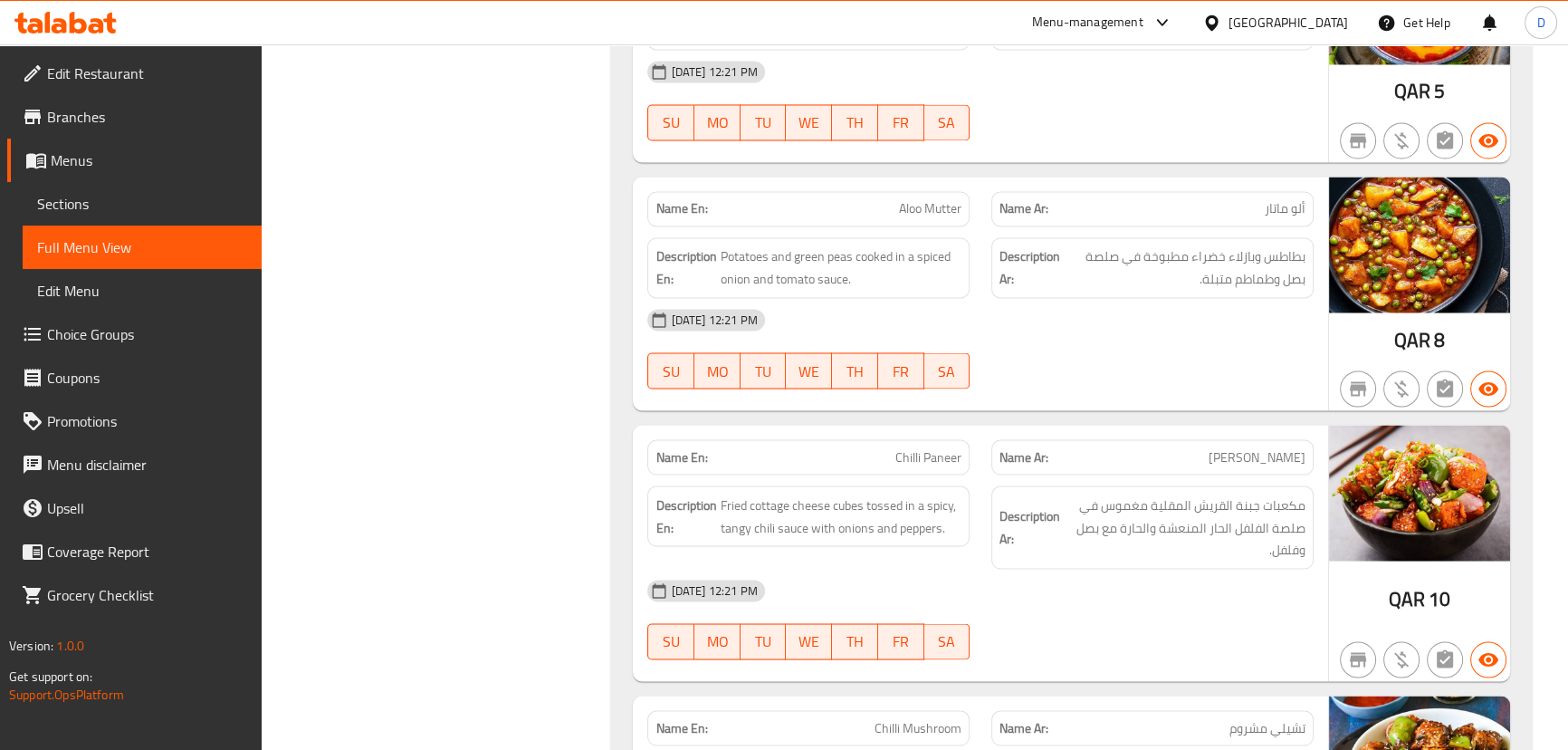
click at [928, 199] on span "Aloo Mutter" at bounding box center [930, 209] width 62 height 19
copy span "Aloo Mutter"
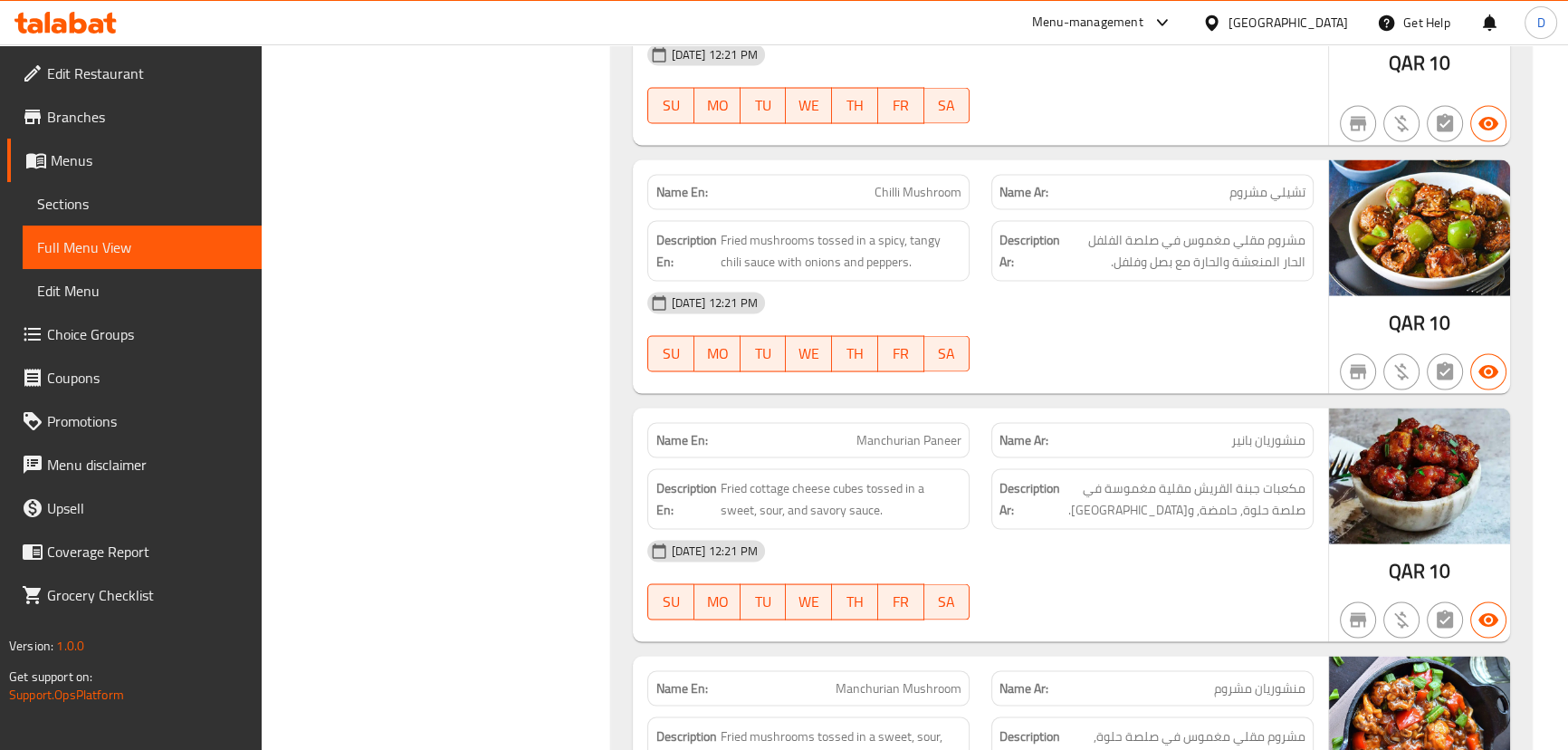
scroll to position [21777, 0]
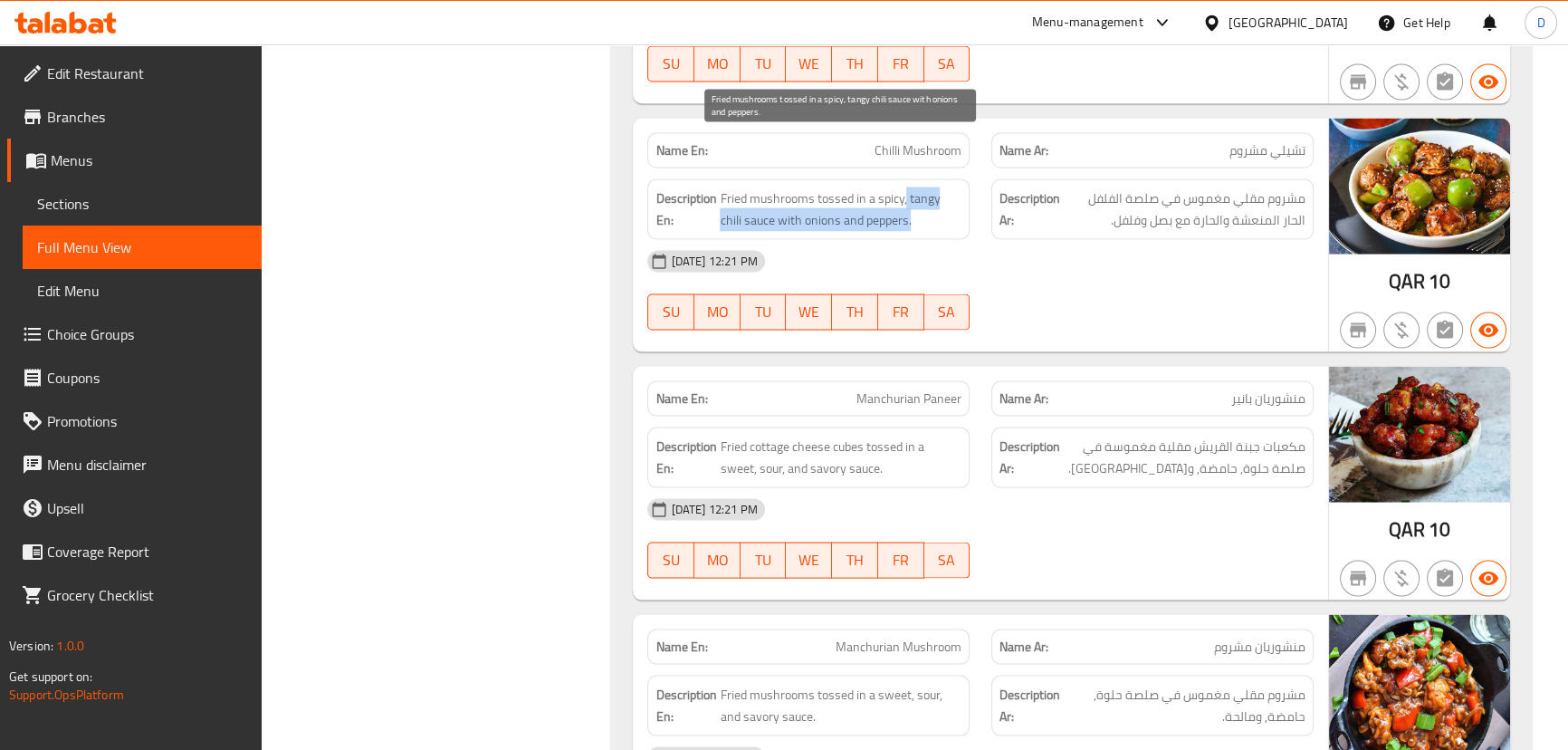
drag, startPoint x: 905, startPoint y: 140, endPoint x: 909, endPoint y: 158, distance: 18.4
click at [909, 187] on span "Fried mushrooms tossed in a spicy, tangy chili sauce with onions and peppers." at bounding box center [840, 210] width 241 height 45
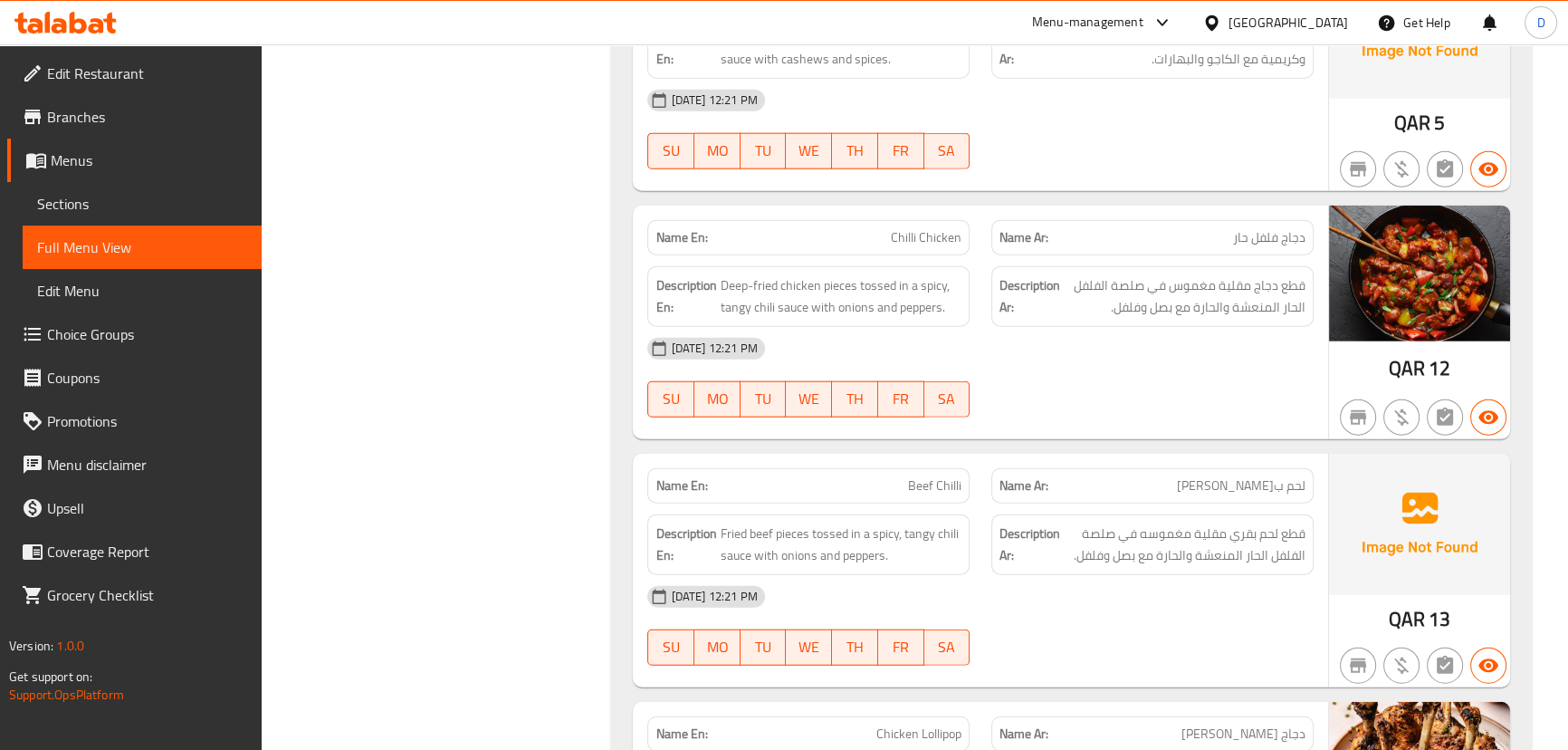
scroll to position [22764, 0]
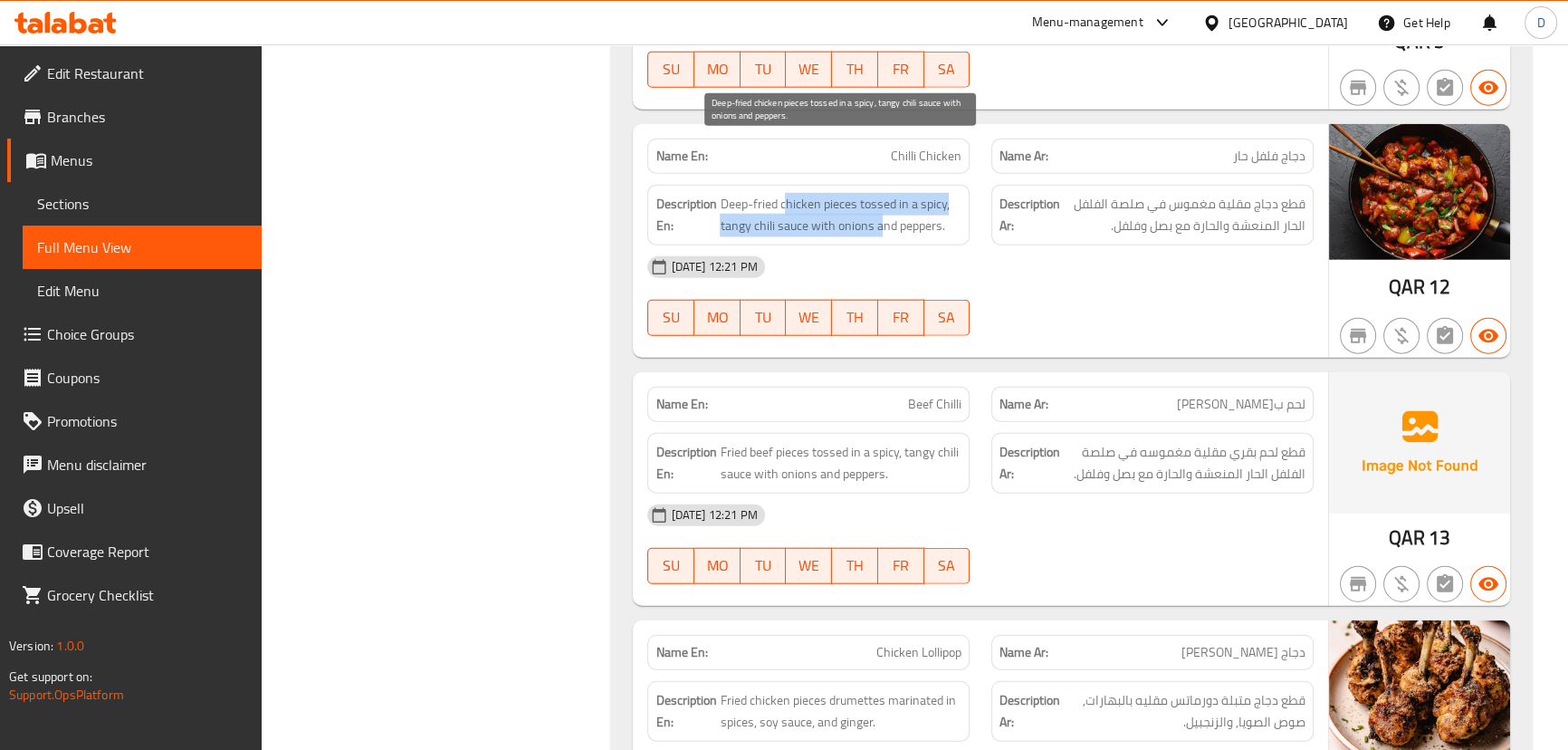
drag, startPoint x: 784, startPoint y: 134, endPoint x: 881, endPoint y: 174, distance: 104.9
click at [881, 184] on div "Description En: Deep-fried chicken pieces tossed in a spicy, tangy chili sauce …" at bounding box center [809, 214] width 322 height 61
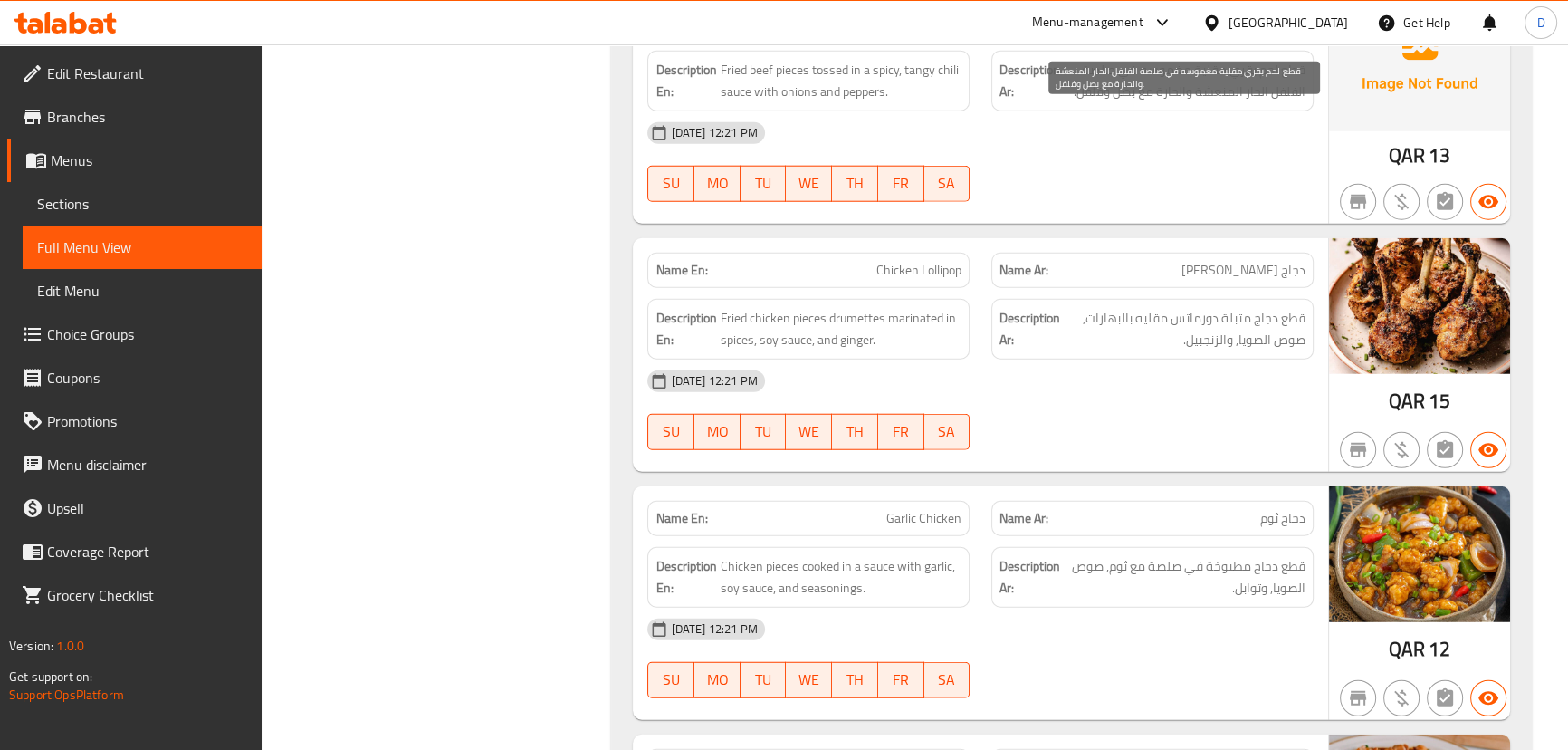
scroll to position [23175, 0]
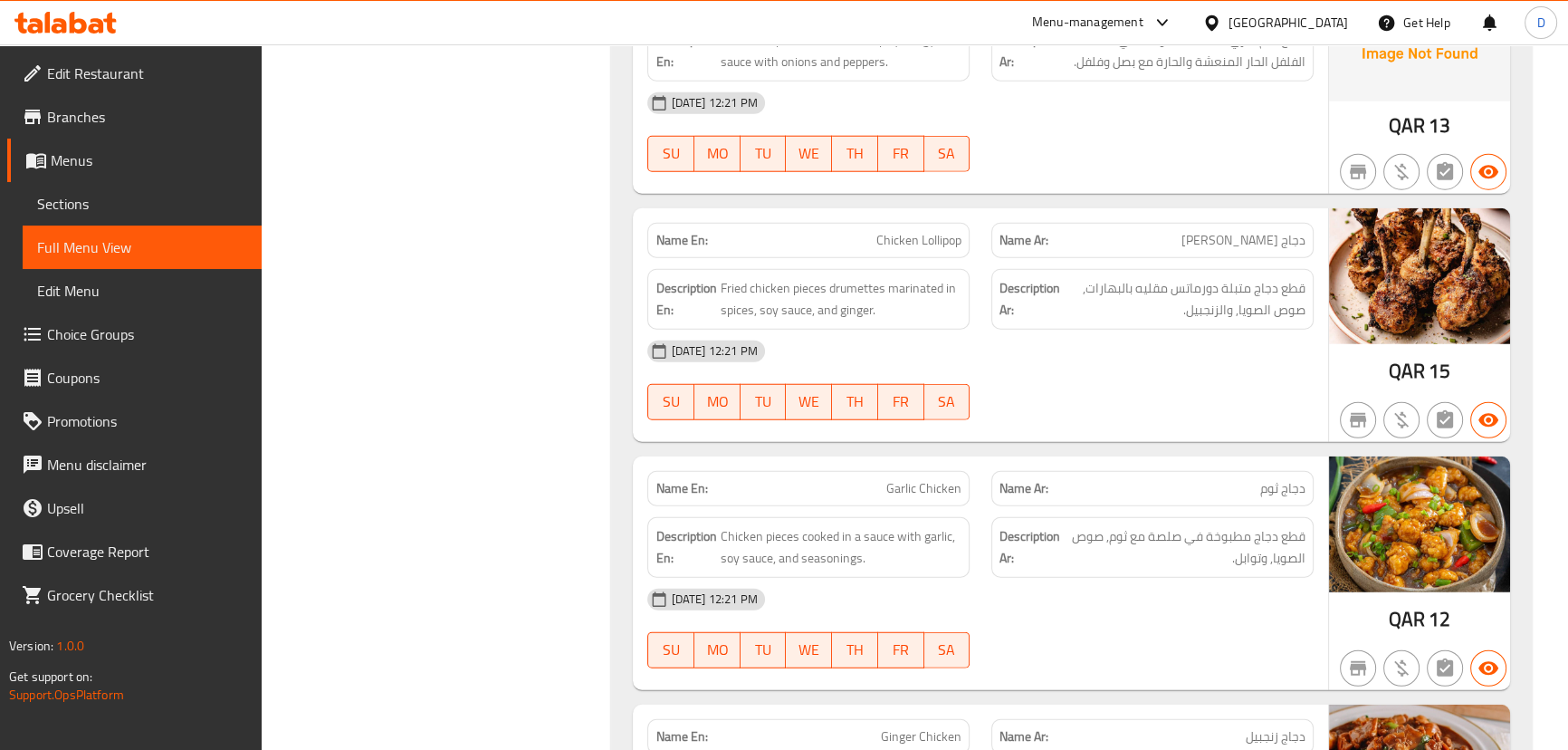
click at [931, 231] on span "Chicken Lollipop" at bounding box center [919, 240] width 85 height 19
copy span "Chicken Lollipop"
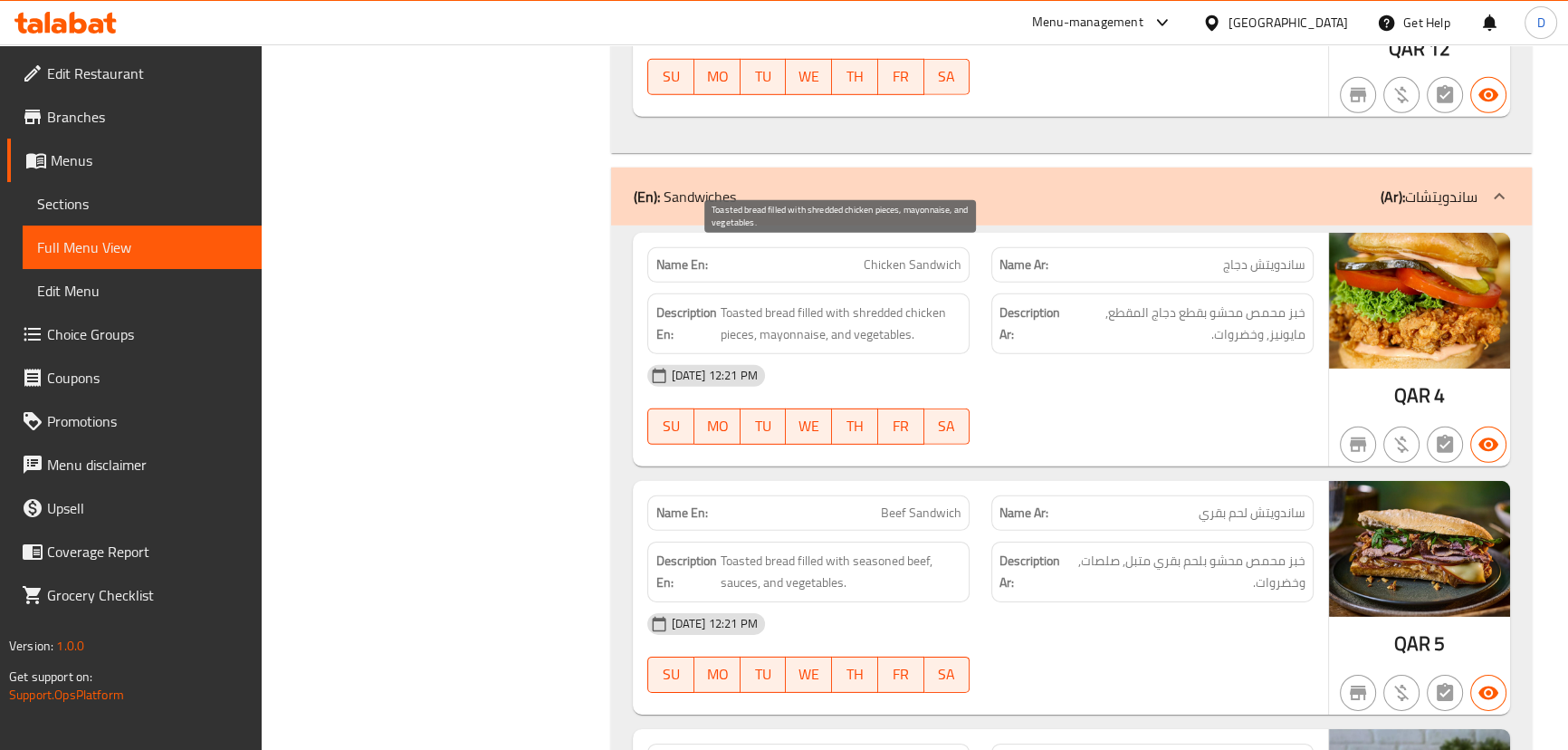
scroll to position [24246, 0]
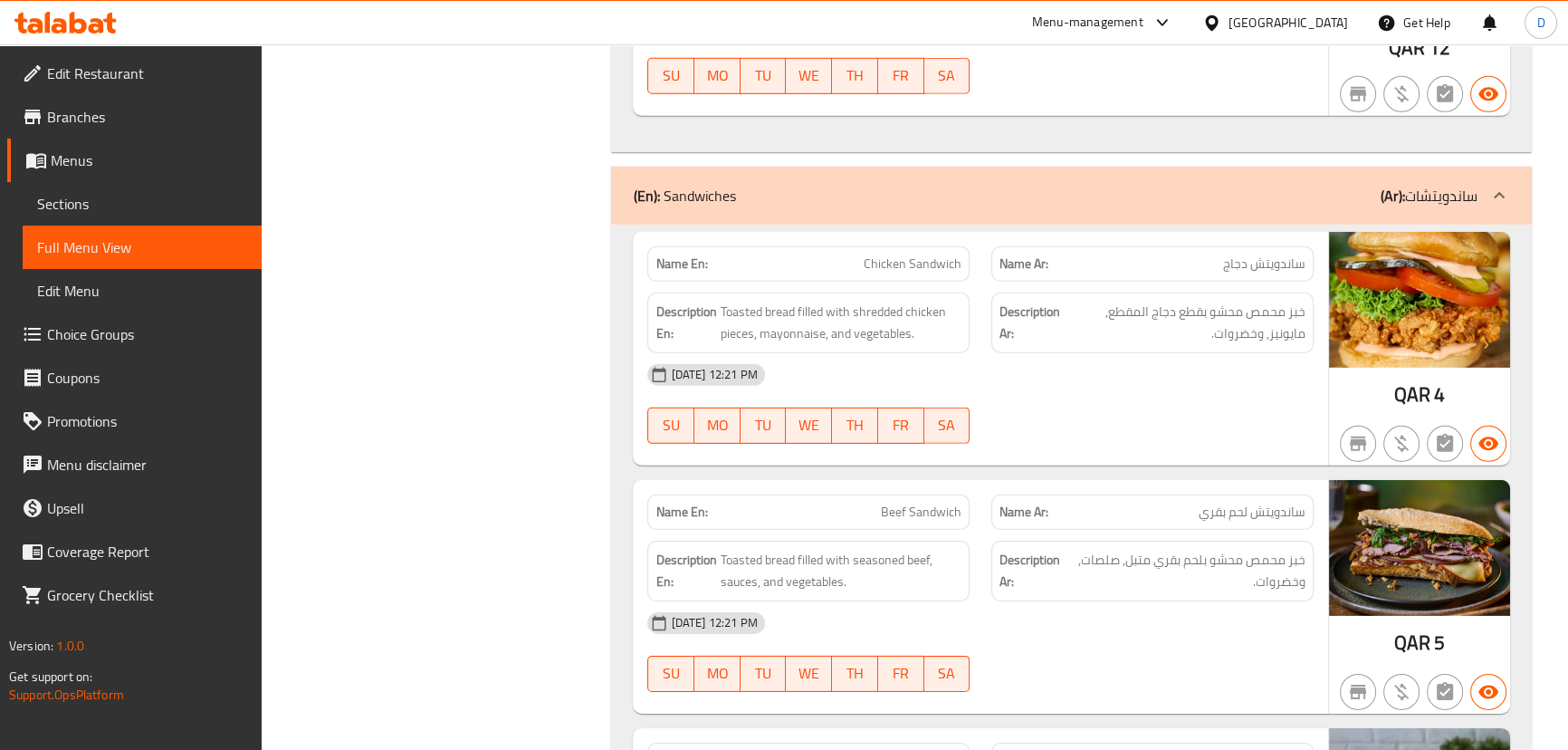
click at [929, 254] on span "Chicken Sandwich" at bounding box center [912, 264] width 98 height 19
copy span "Chicken Sandwich"
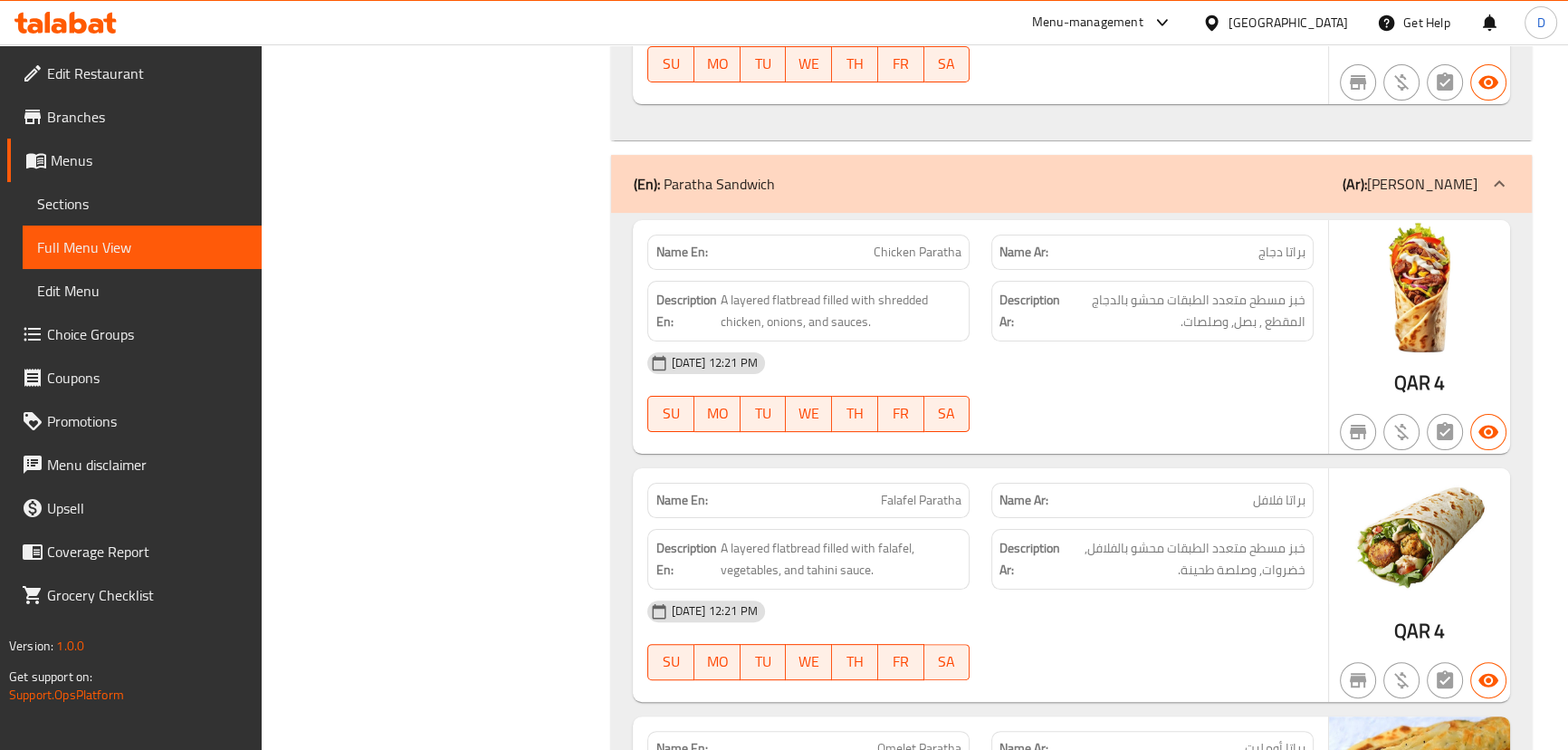
scroll to position [26468, 0]
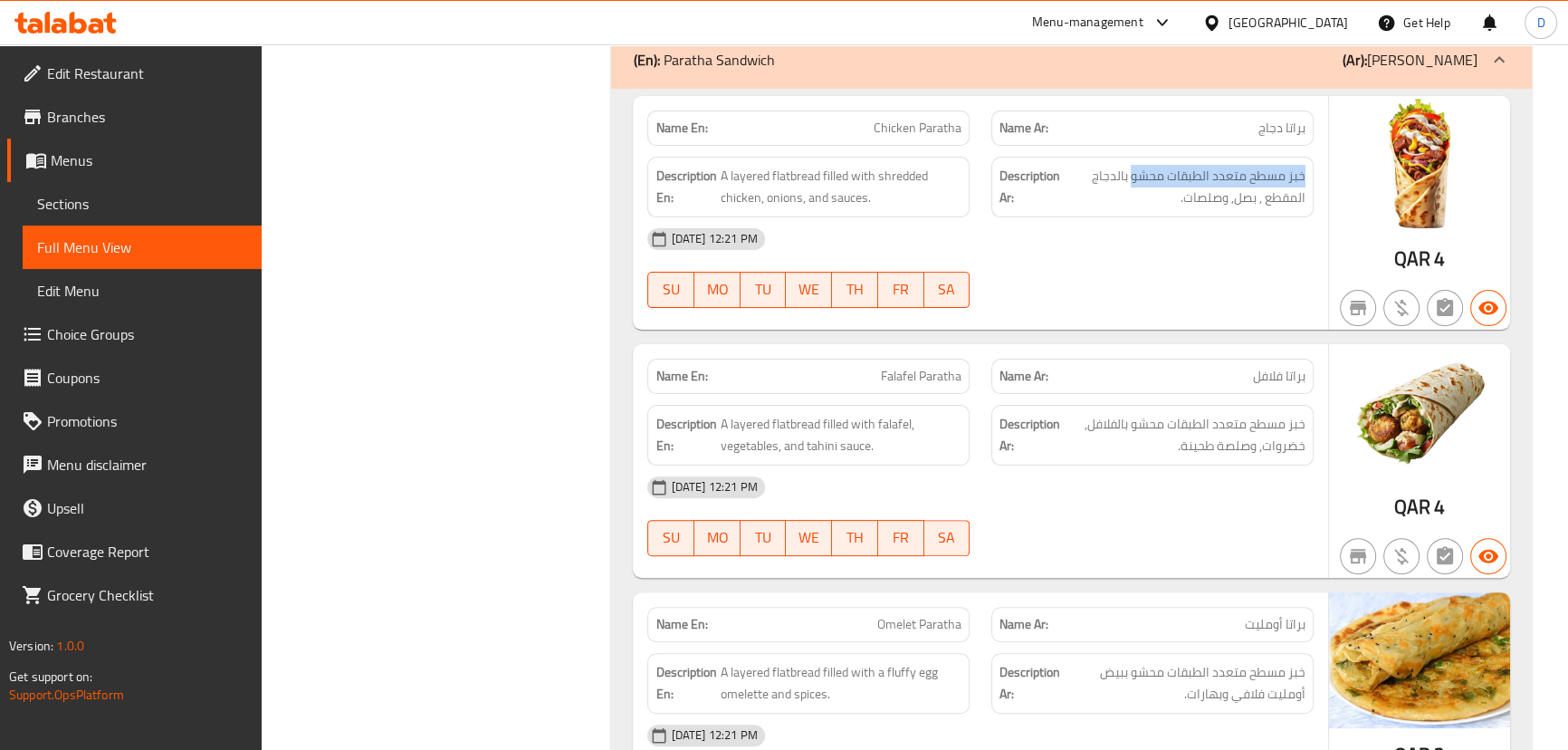
drag, startPoint x: 1132, startPoint y: 114, endPoint x: 1313, endPoint y: 121, distance: 181.1
click at [1313, 145] on div "Description Ar: خبز مسطح متعدد الطبقات محشو بالدجاج المقطع , بصل, وصلصات." at bounding box center [1152, 186] width 344 height 82
copy span "خبز مسطح متعدد الطبقات محشو"
click at [1131, 217] on div "12-09-2025 12:21 PM SU MO TU WE TH FR SA" at bounding box center [980, 267] width 688 height 102
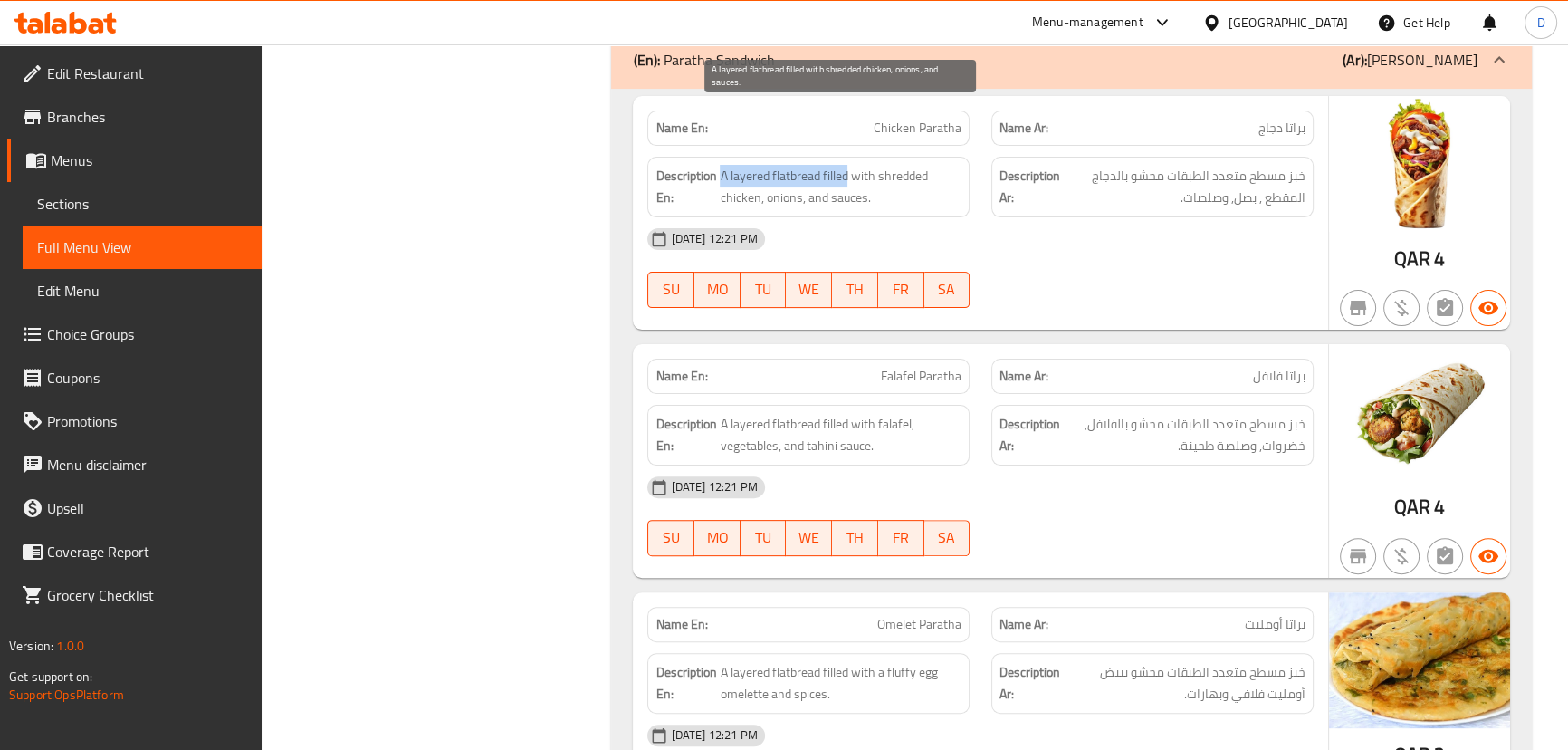
drag, startPoint x: 850, startPoint y: 113, endPoint x: 719, endPoint y: 111, distance: 131.0
click at [720, 165] on span "A layered flatbread filled with shredded chicken, onions, and sauces." at bounding box center [840, 187] width 241 height 45
copy span "A layered flatbread filled"
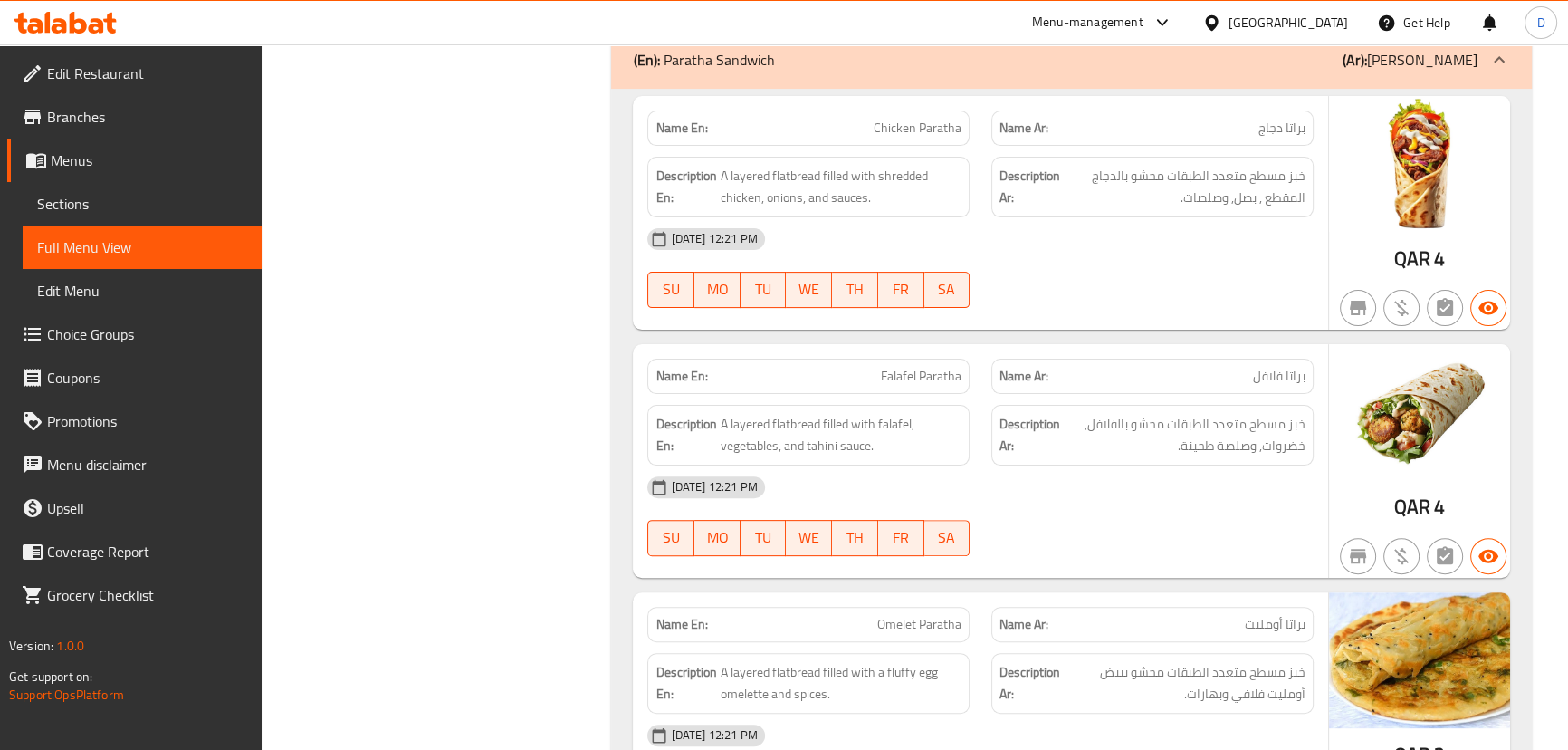
click at [1055, 217] on div "[DATE] 12:21 PM" at bounding box center [980, 239] width 688 height 44
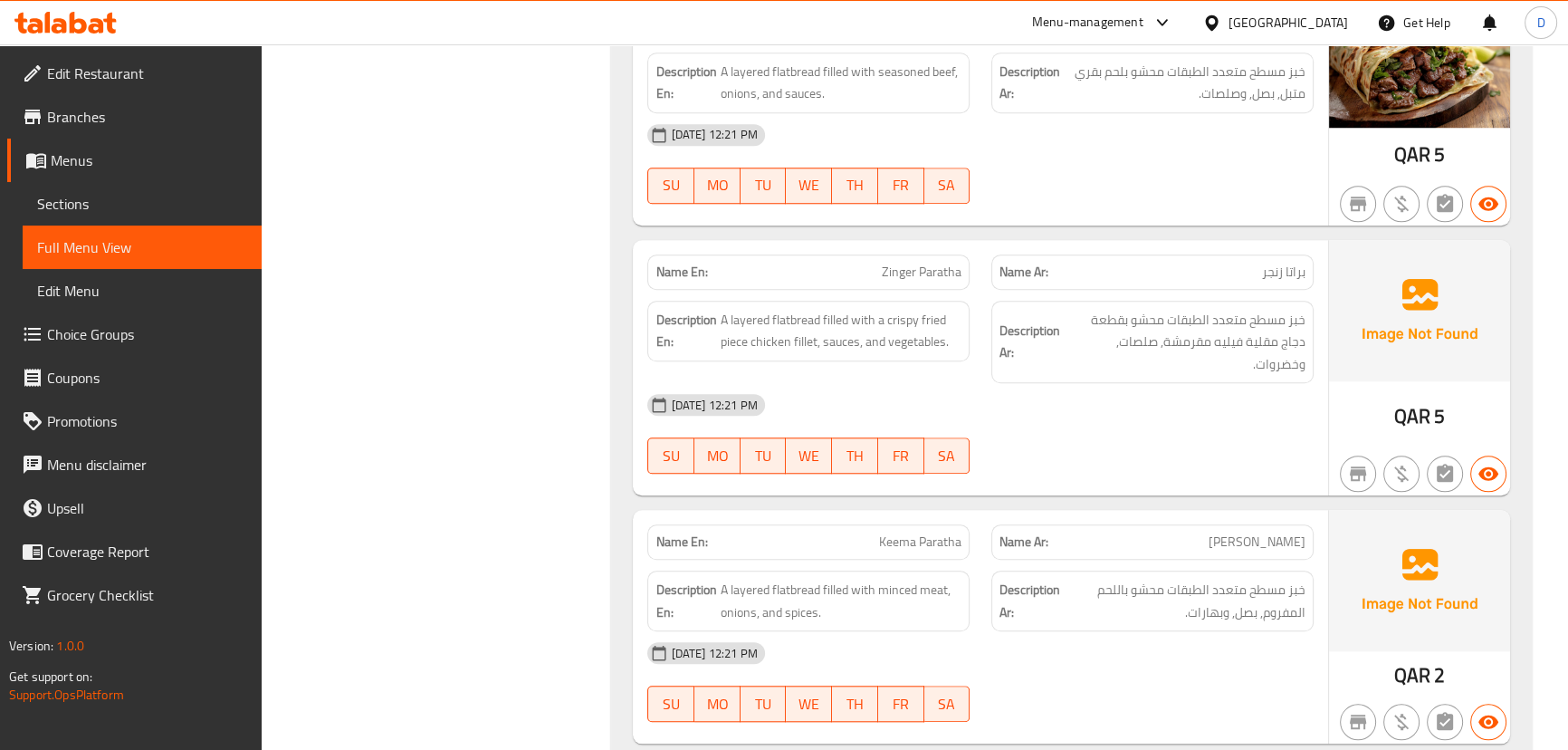
scroll to position [27868, 0]
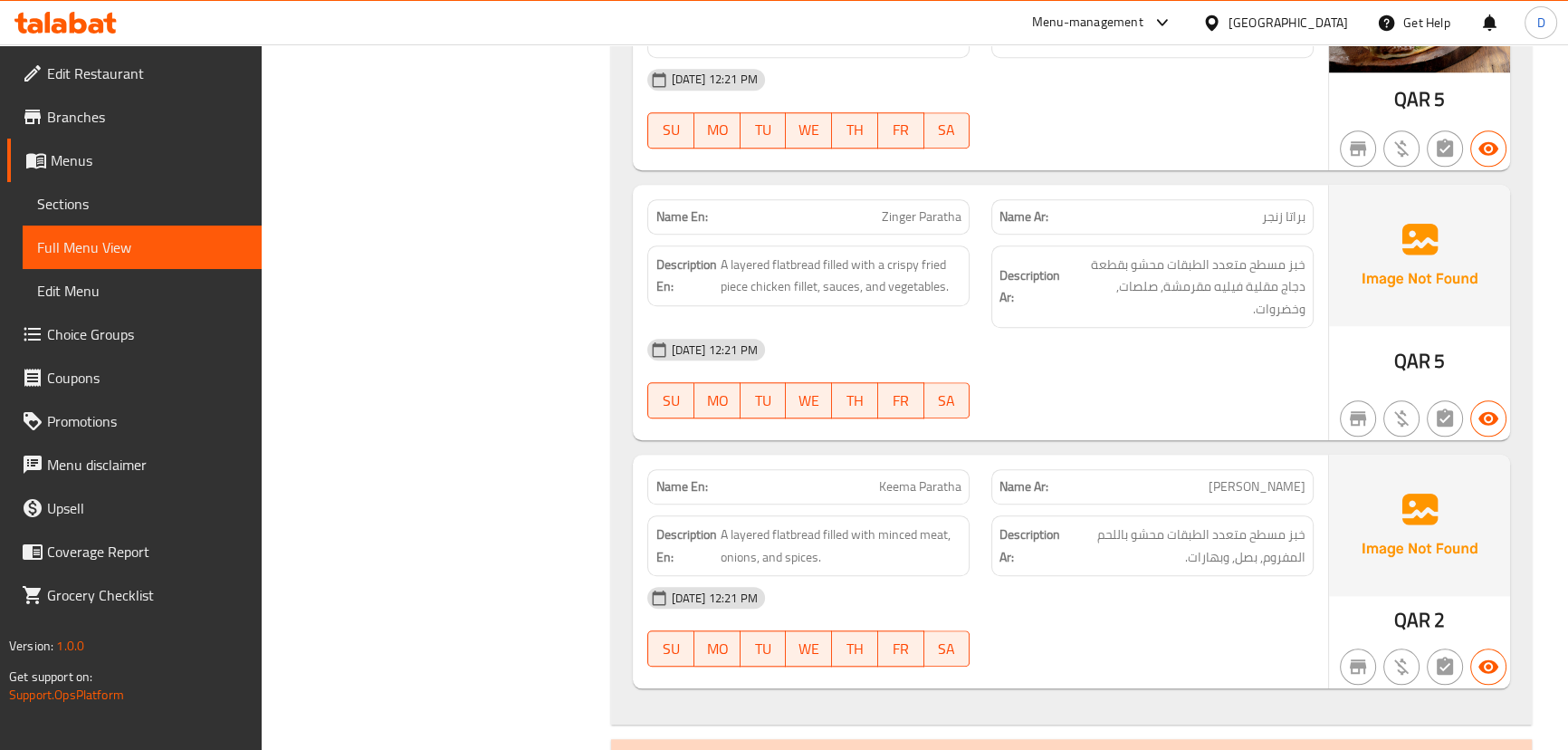
click at [914, 208] on span "Zinger Paratha" at bounding box center [922, 217] width 80 height 19
click at [915, 208] on span "Zinger Paratha" at bounding box center [922, 217] width 80 height 19
click at [916, 208] on span "Zinger Paratha" at bounding box center [922, 217] width 80 height 19
copy span "Zinger"
click at [893, 208] on span "Zinger Paratha" at bounding box center [922, 217] width 80 height 19
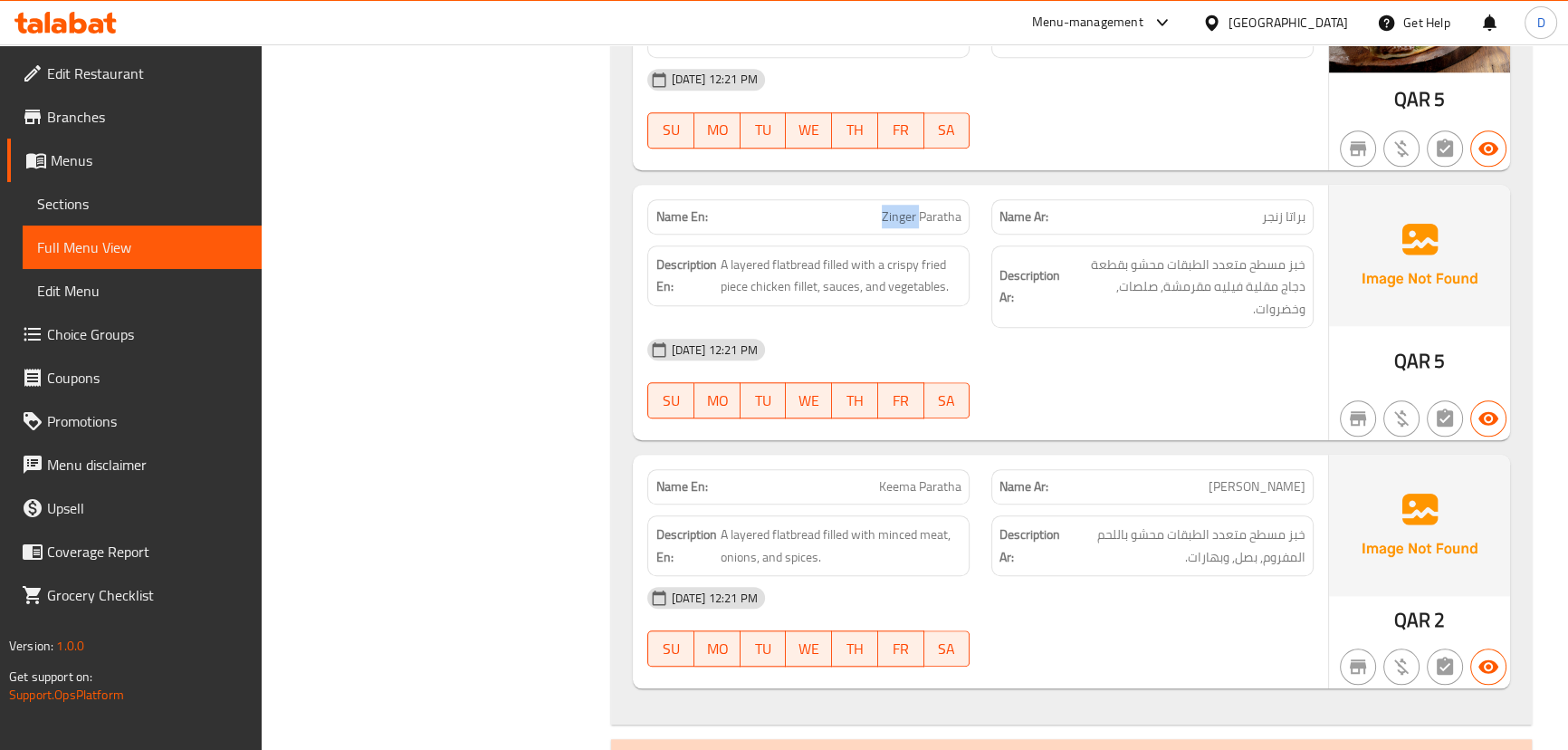
click at [893, 208] on span "Zinger Paratha" at bounding box center [922, 217] width 80 height 19
copy span "Zinger Paratha"
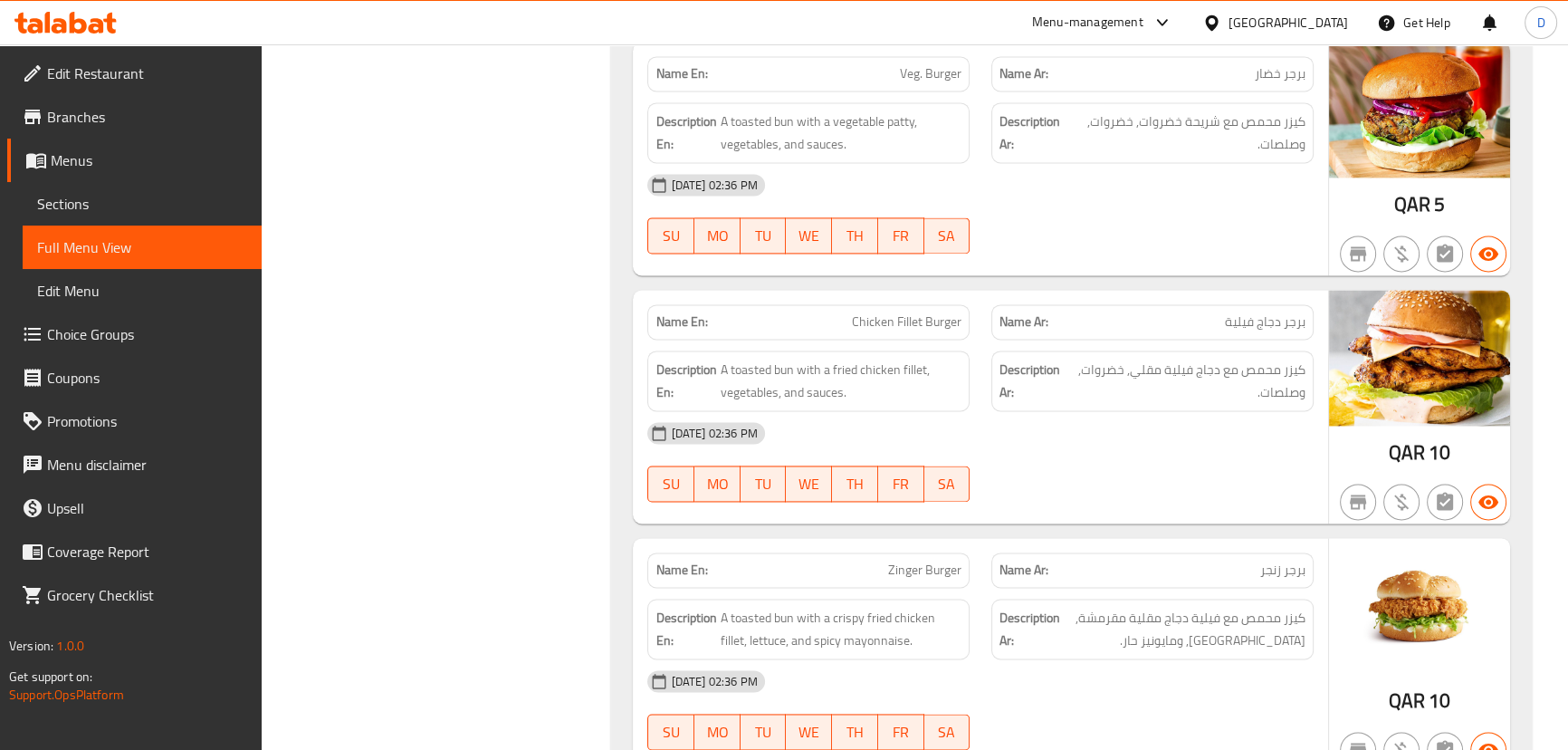
scroll to position [29185, 0]
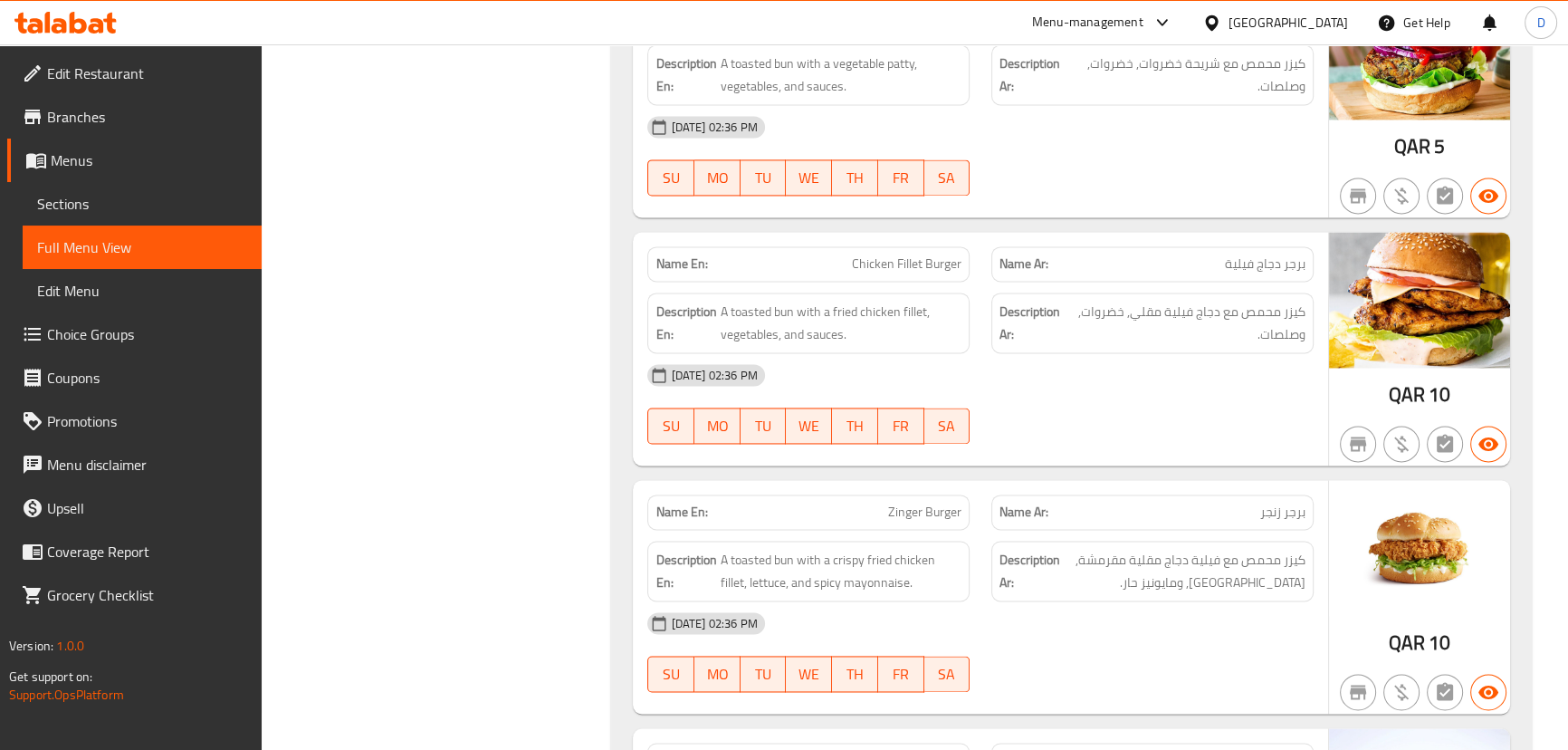
click at [921, 353] on div "12-09-2025 02:36 PM" at bounding box center [980, 375] width 688 height 44
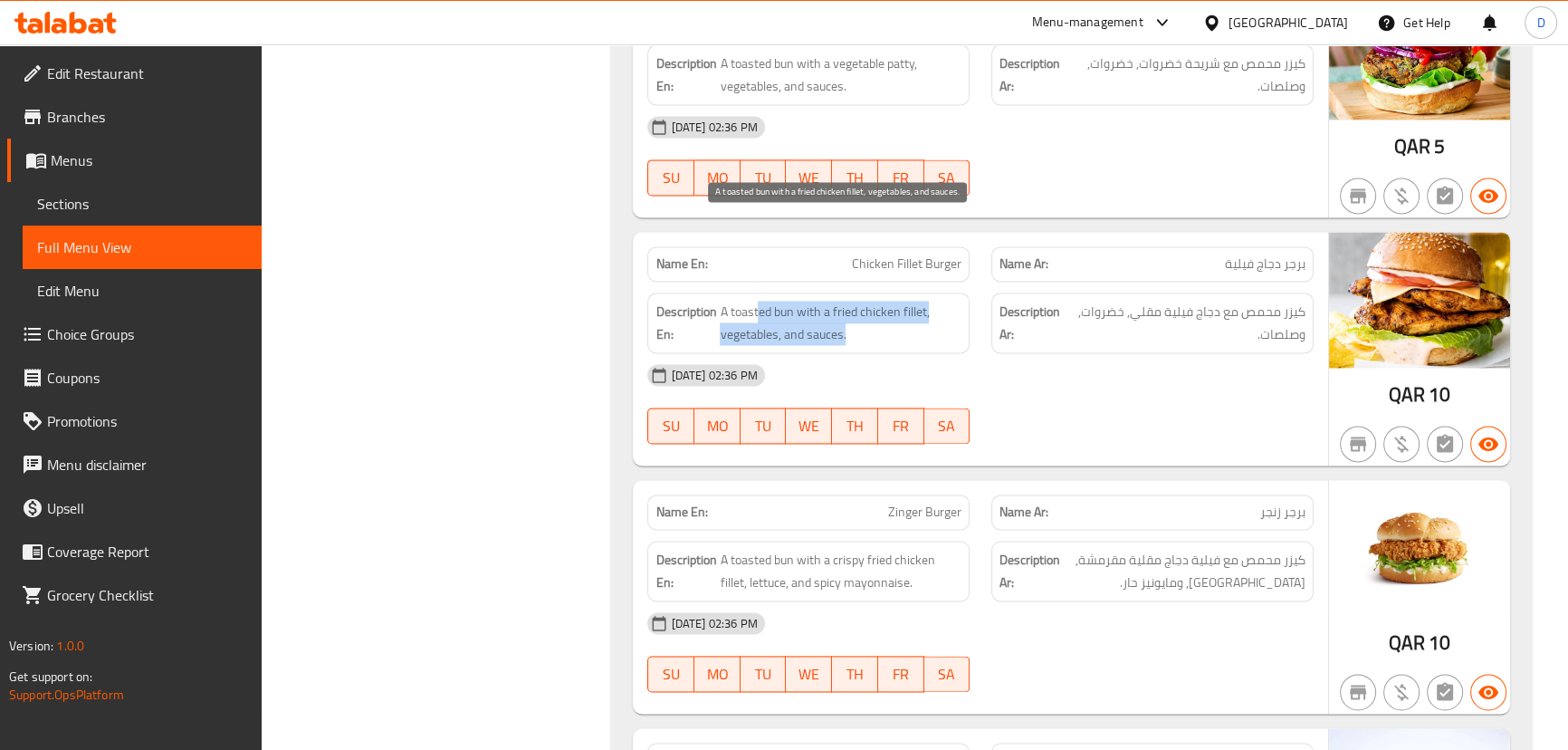
drag, startPoint x: 757, startPoint y: 227, endPoint x: 867, endPoint y: 241, distance: 110.9
click at [867, 301] on span "A toasted bun with a fried chicken fillet, vegetables, and sauces." at bounding box center [840, 323] width 241 height 45
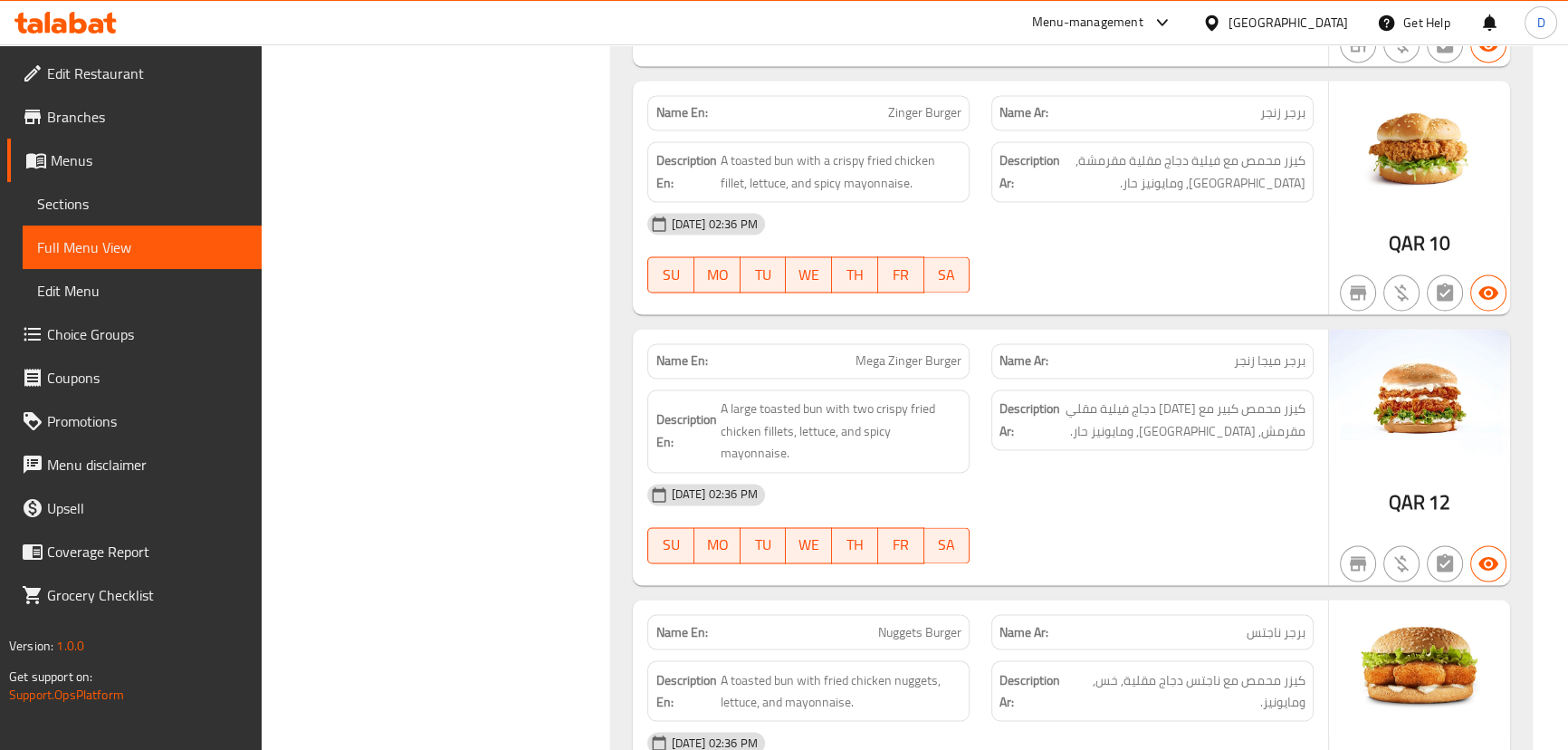
scroll to position [29680, 0]
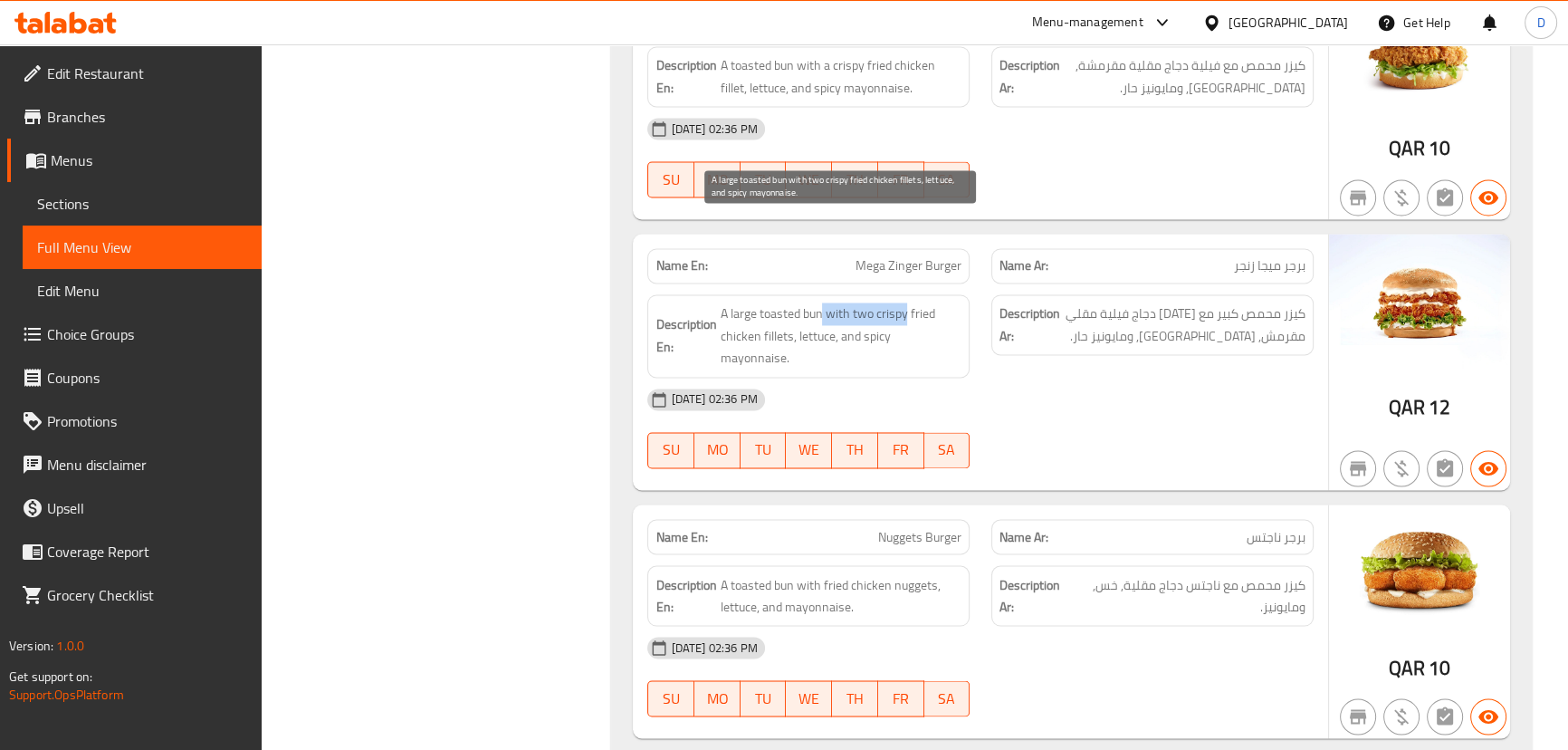
drag, startPoint x: 823, startPoint y: 225, endPoint x: 907, endPoint y: 219, distance: 84.2
click at [907, 303] on span "A large toasted bun with two crispy fried chicken fillets, lettuce, and spicy m…" at bounding box center [840, 336] width 241 height 67
click at [922, 303] on span "A large toasted bun with two crispy fried chicken fillets, lettuce, and spicy m…" at bounding box center [840, 336] width 241 height 67
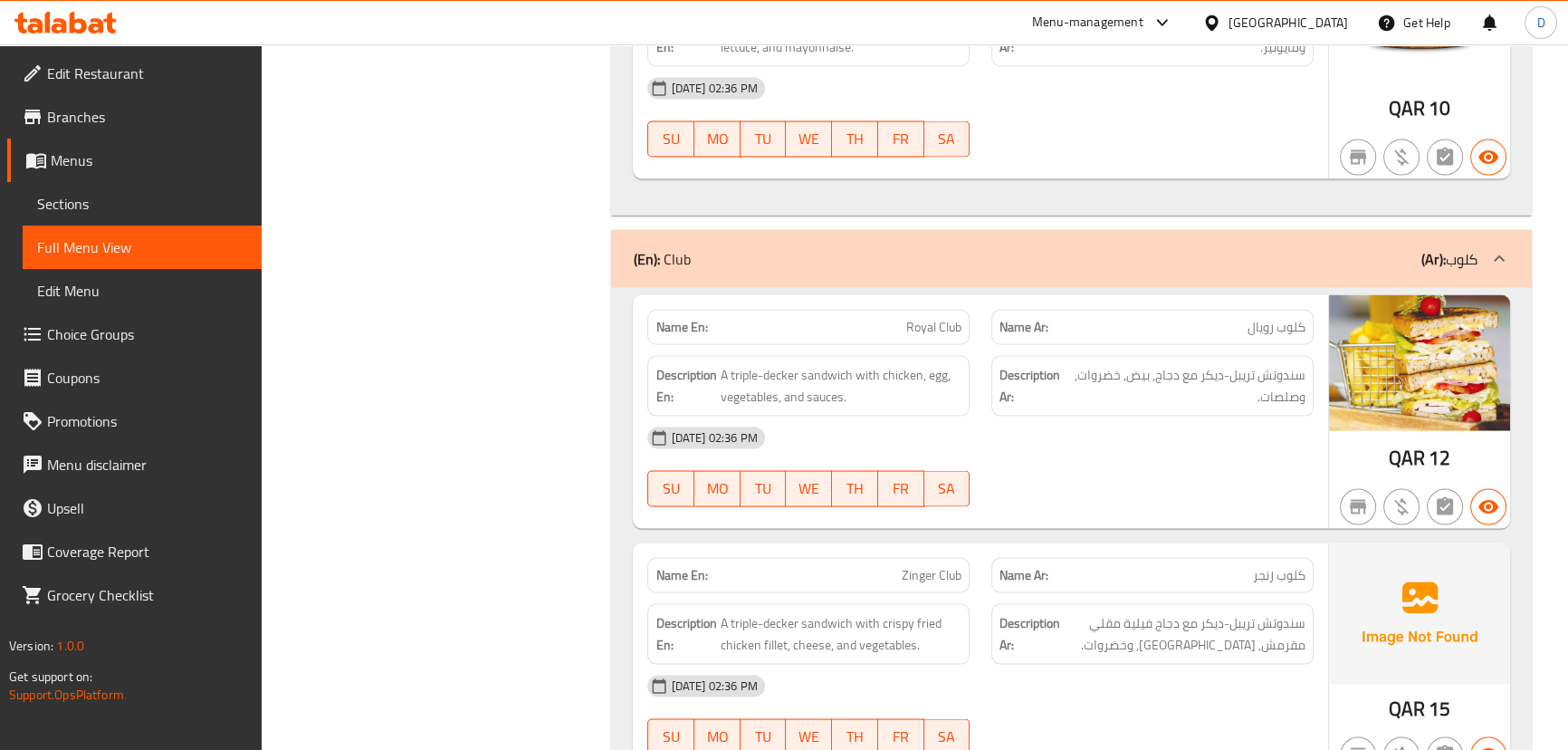
scroll to position [30337, 0]
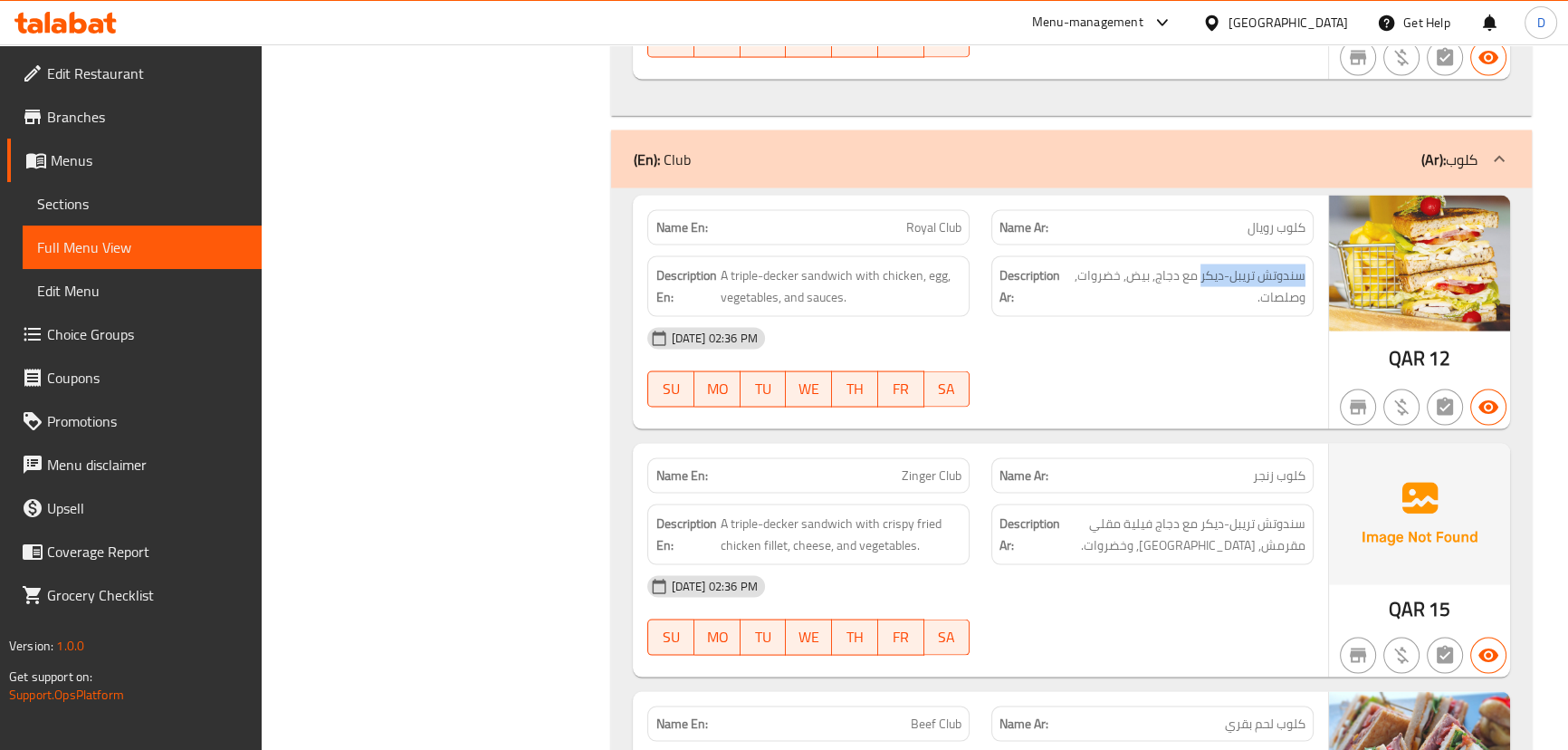
drag, startPoint x: 1199, startPoint y: 167, endPoint x: 1307, endPoint y: 165, distance: 108.0
click at [1307, 256] on div "Description Ar: سندوتش تريبل-ديكر مع دجاج, بيض, خضروات, وصلصات." at bounding box center [1152, 286] width 322 height 61
copy span "سندوتش تريبل-ديكر"
click at [1187, 317] on div "12-09-2025 02:36 PM SU MO TU WE TH FR SA" at bounding box center [980, 367] width 688 height 102
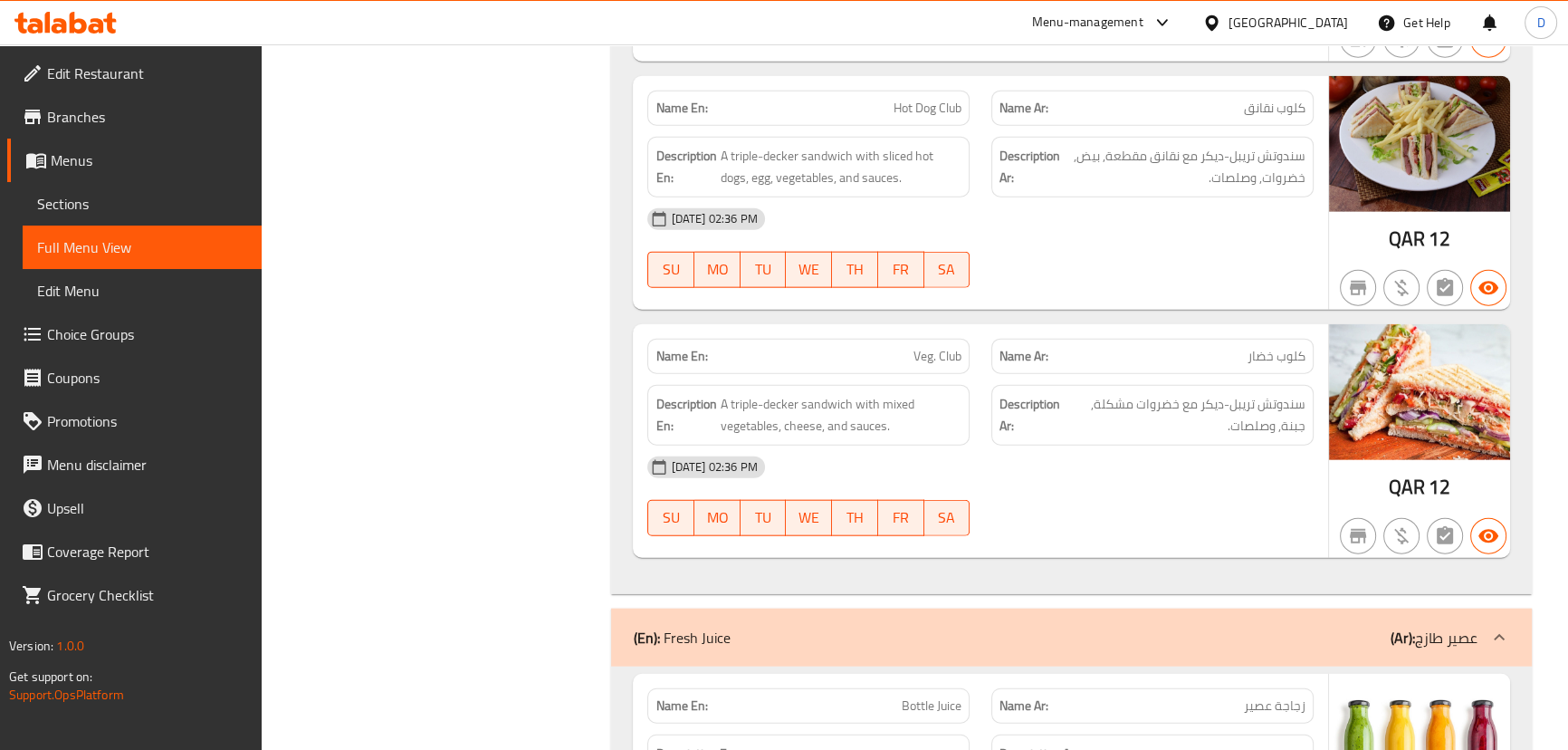
scroll to position [31243, 0]
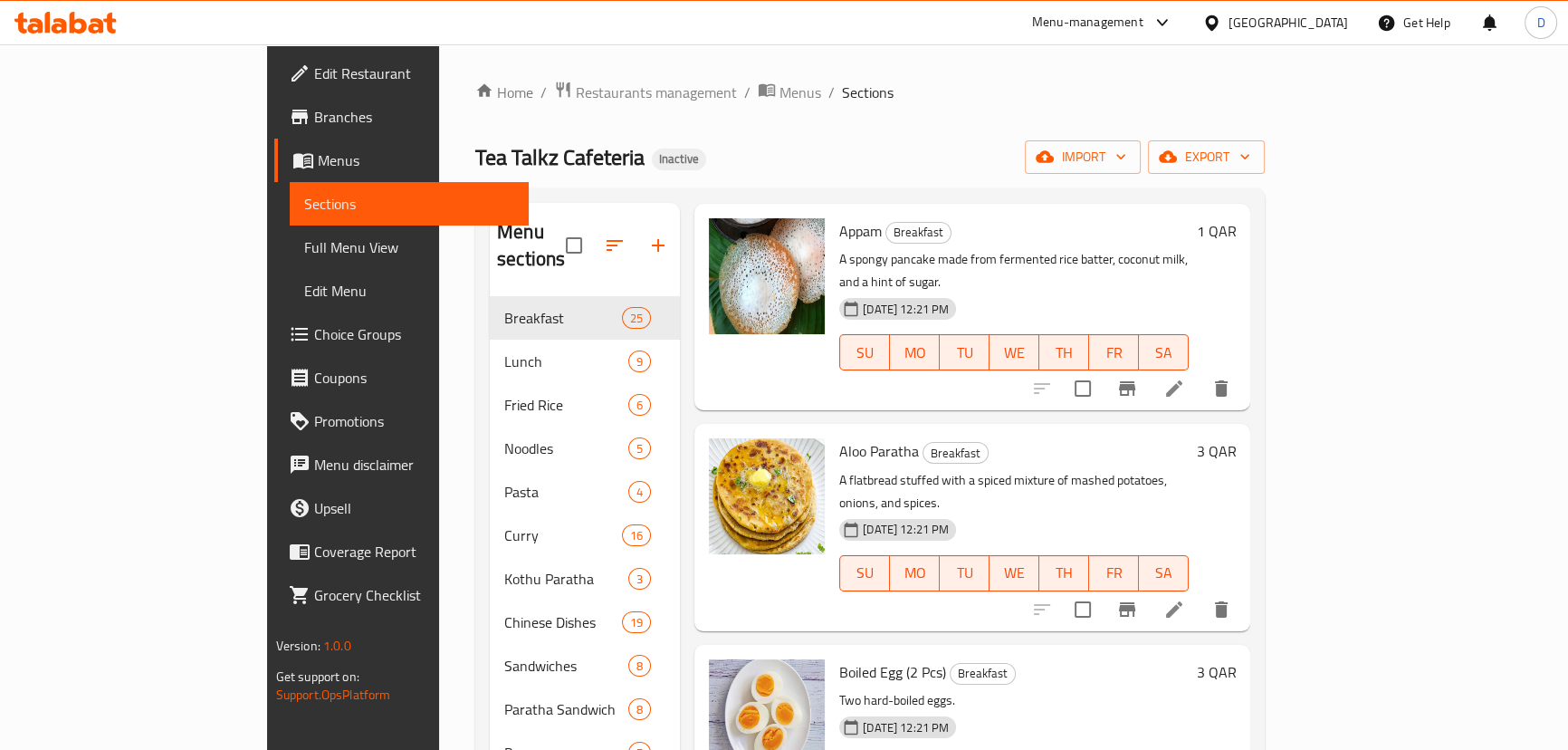
scroll to position [81, 0]
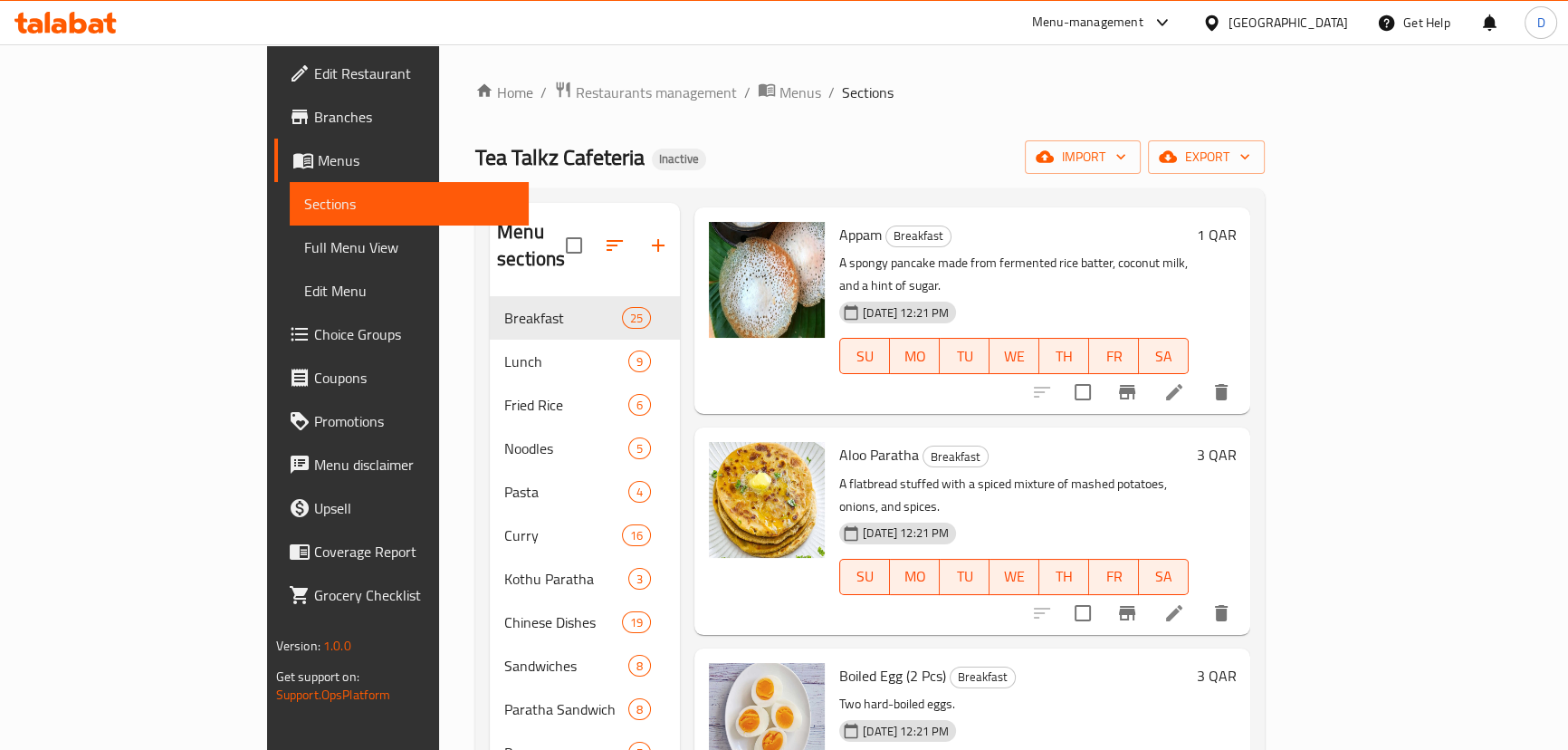
click at [1185, 381] on icon at bounding box center [1174, 391] width 21 height 21
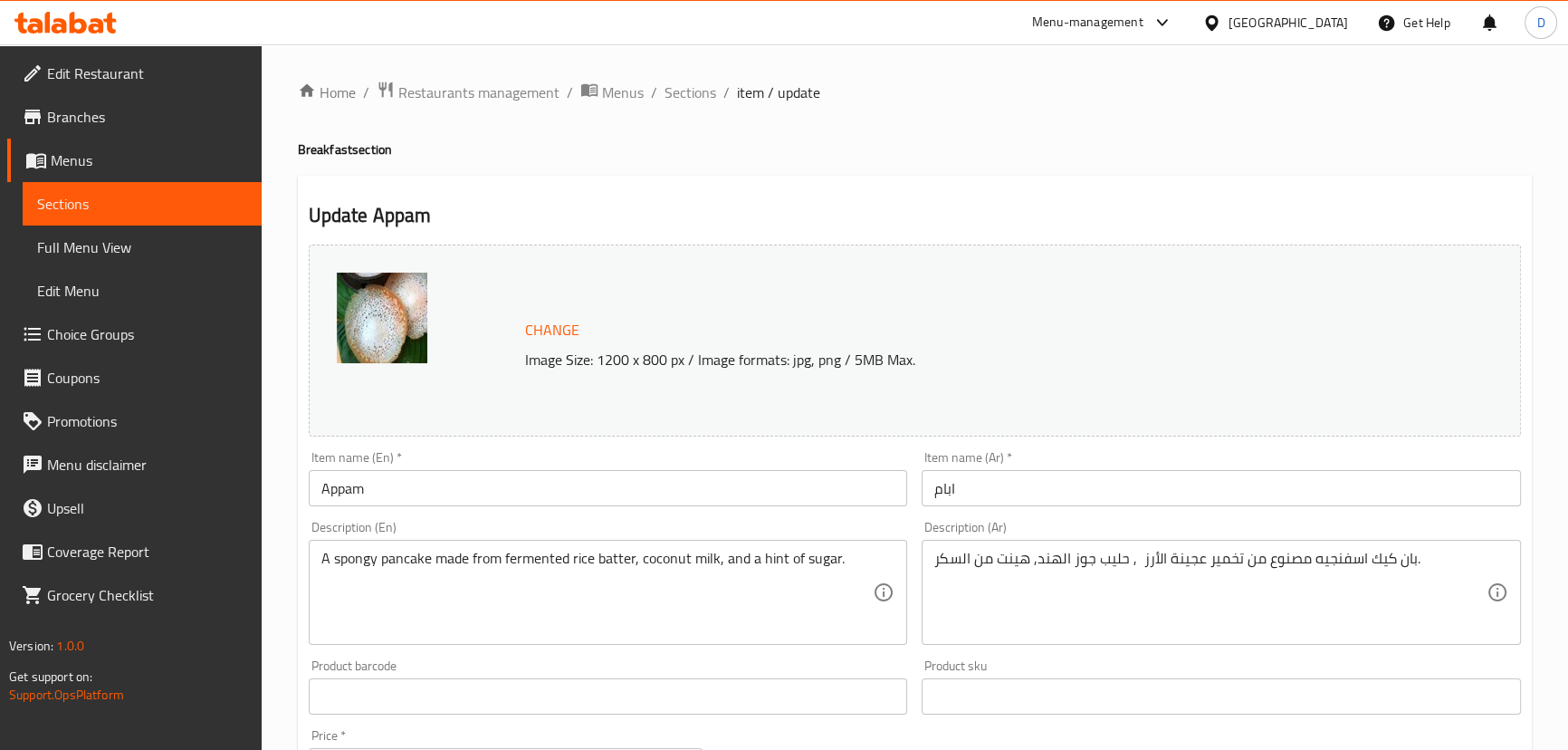
scroll to position [81, 0]
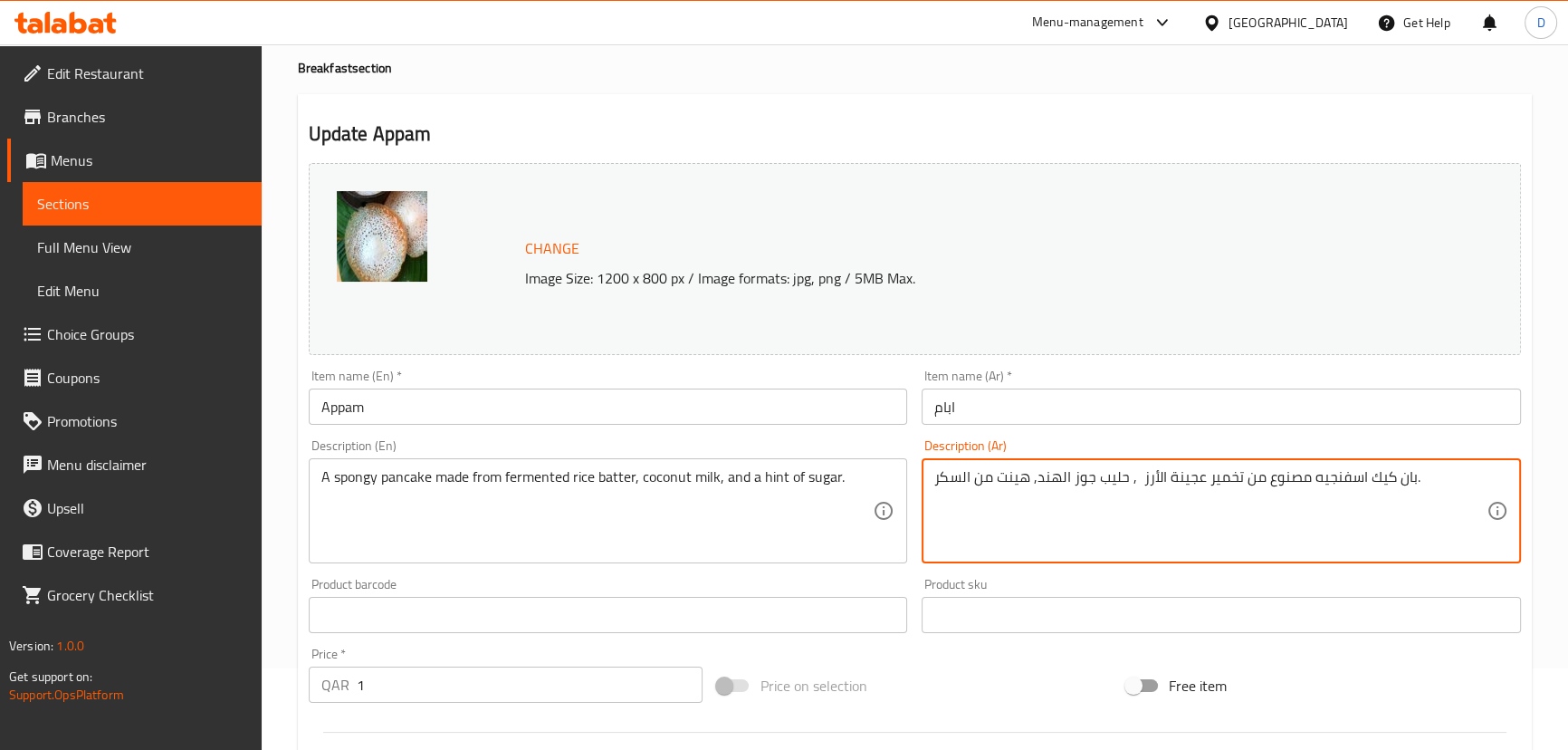
drag, startPoint x: 1240, startPoint y: 477, endPoint x: 1132, endPoint y: 467, distance: 108.5
paste textarea "جينة الأرز المخمرة"
click at [1022, 476] on textarea "بان كيك اسفنجيه مصنوع من عجينة الأرز المخمرة, حليب جوز الهند, هينت من السكر." at bounding box center [1210, 511] width 552 height 86
paste textarea "قليل"
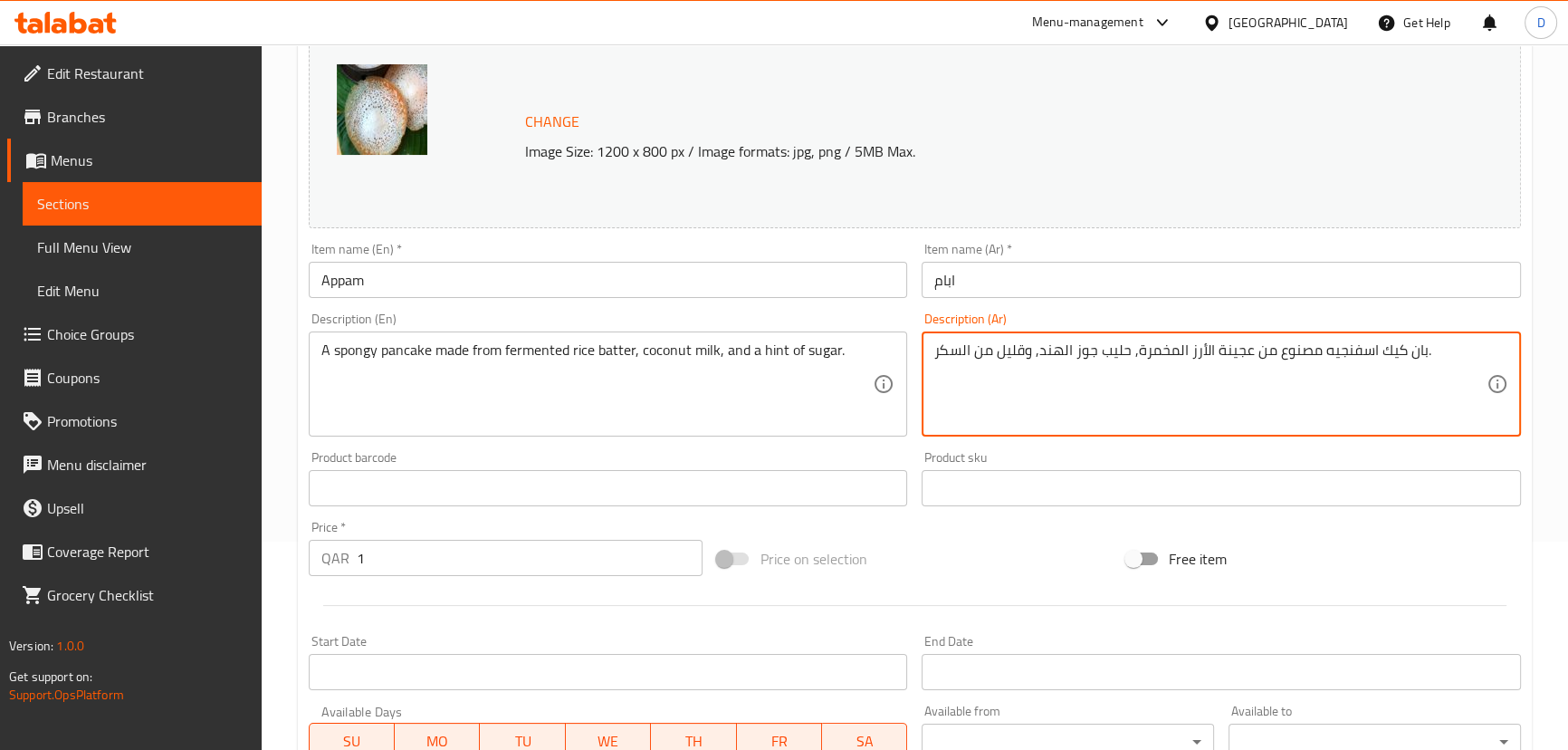
scroll to position [246, 0]
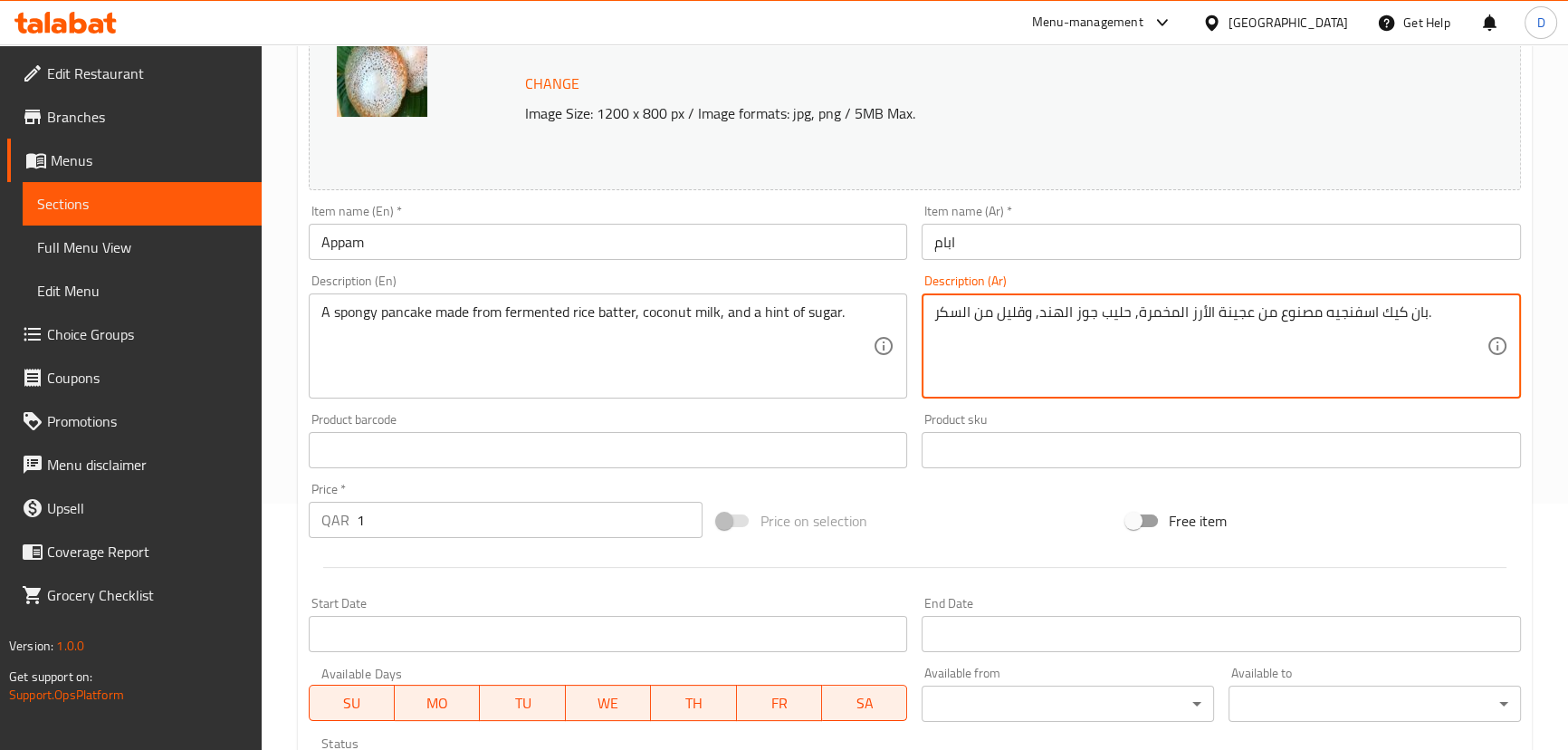
click at [1276, 312] on textarea "بان كيك اسفنجيه مصنوع من عجينة الأرز المخمرة, حليب جوز الهند, وقليل من السكر." at bounding box center [1210, 347] width 552 height 86
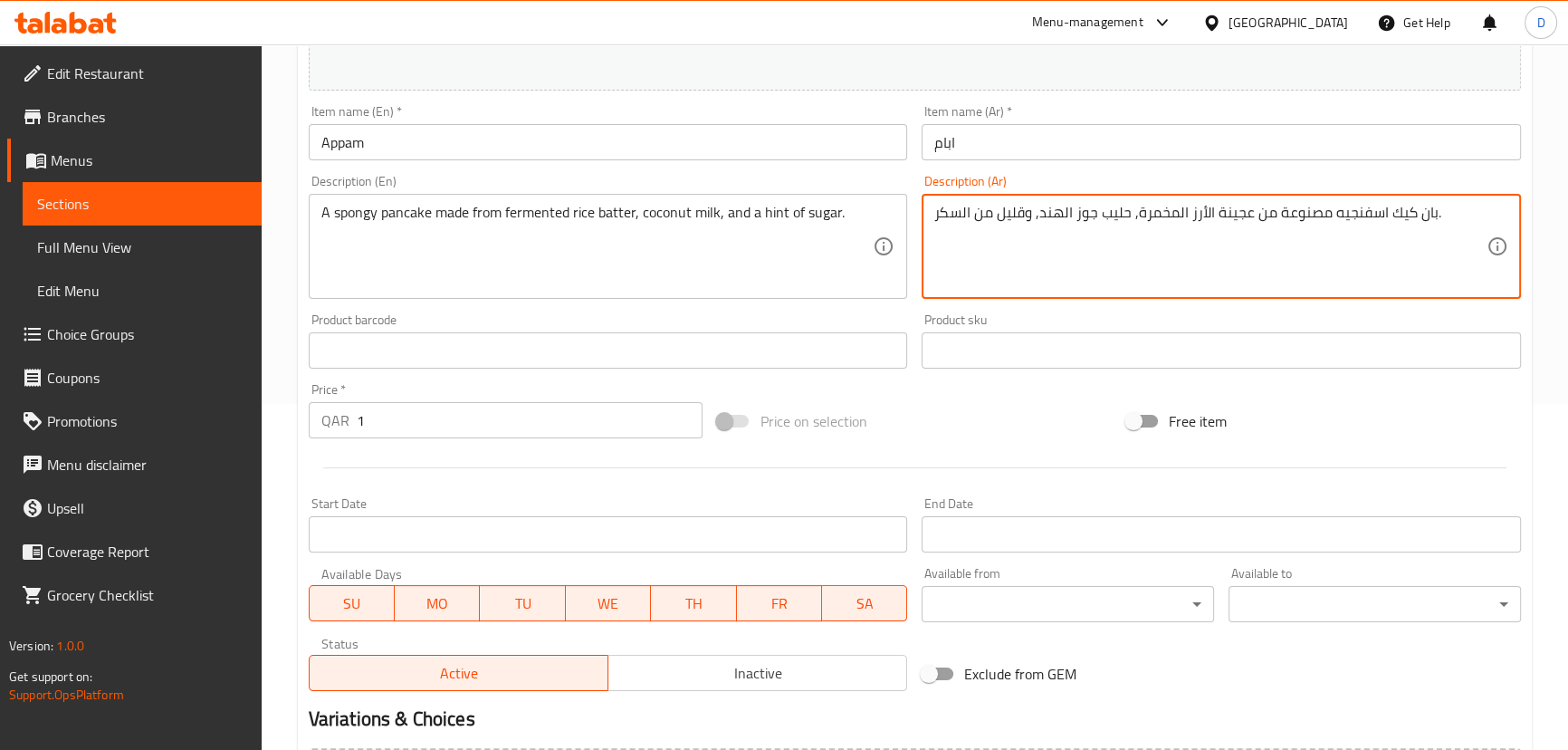
scroll to position [555, 0]
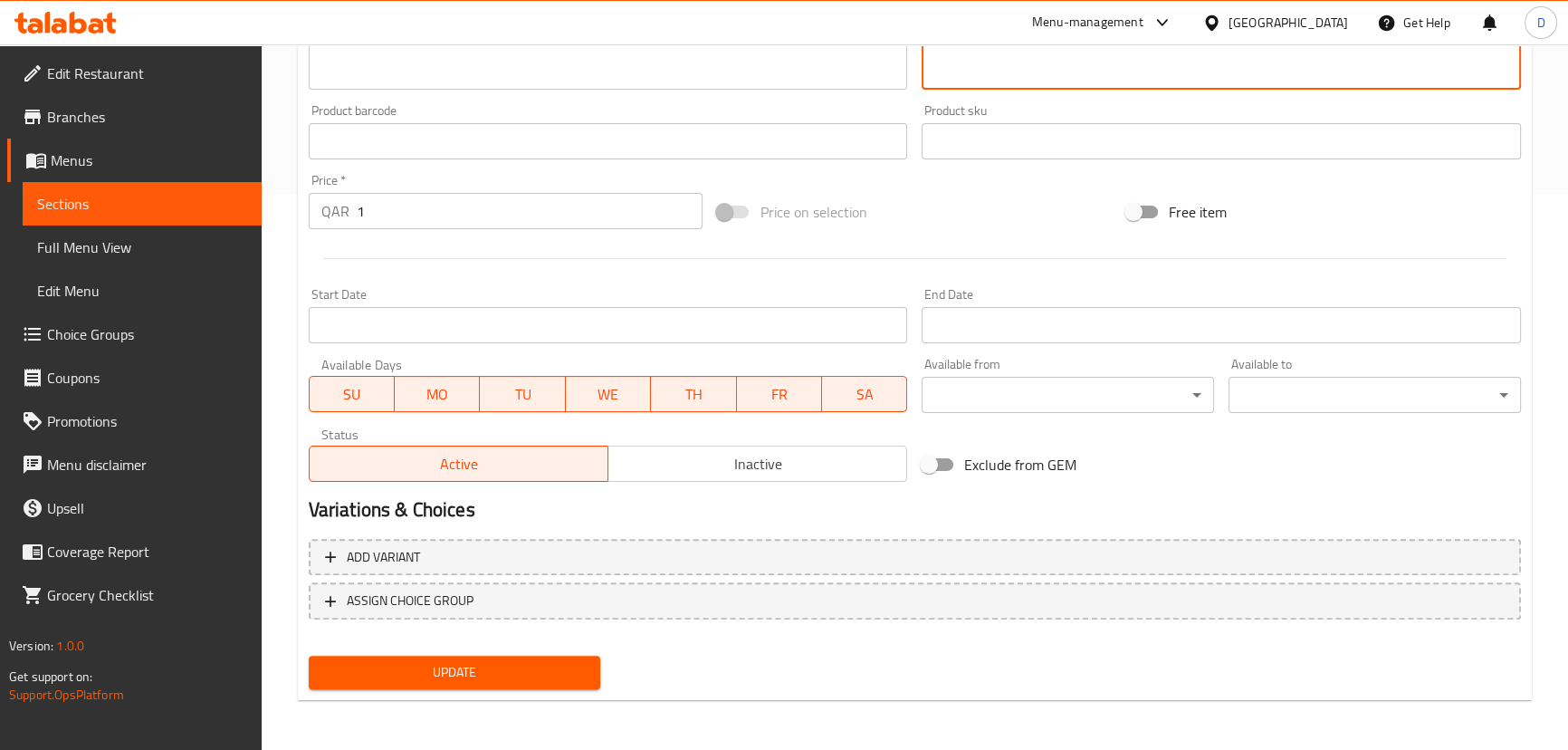
type textarea "بان كيك اسفنجيه مصنوعة من عجينة الأرز المخمرة, حليب جوز الهند, وقليل من السكر."
drag, startPoint x: 578, startPoint y: 679, endPoint x: 607, endPoint y: 591, distance: 92.7
click at [578, 678] on span "Update" at bounding box center [455, 672] width 264 height 22
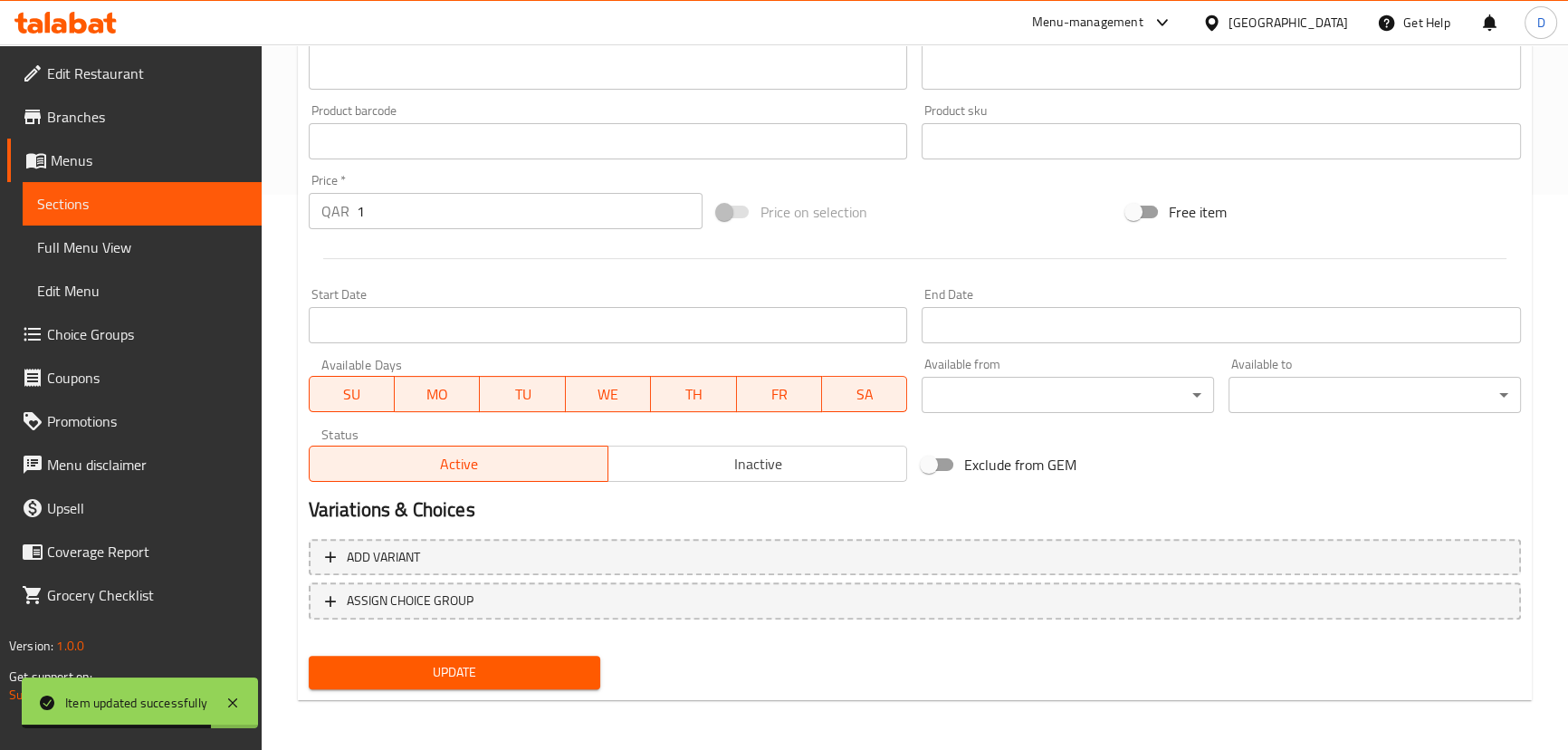
click at [217, 200] on span "Sections" at bounding box center [142, 203] width 210 height 21
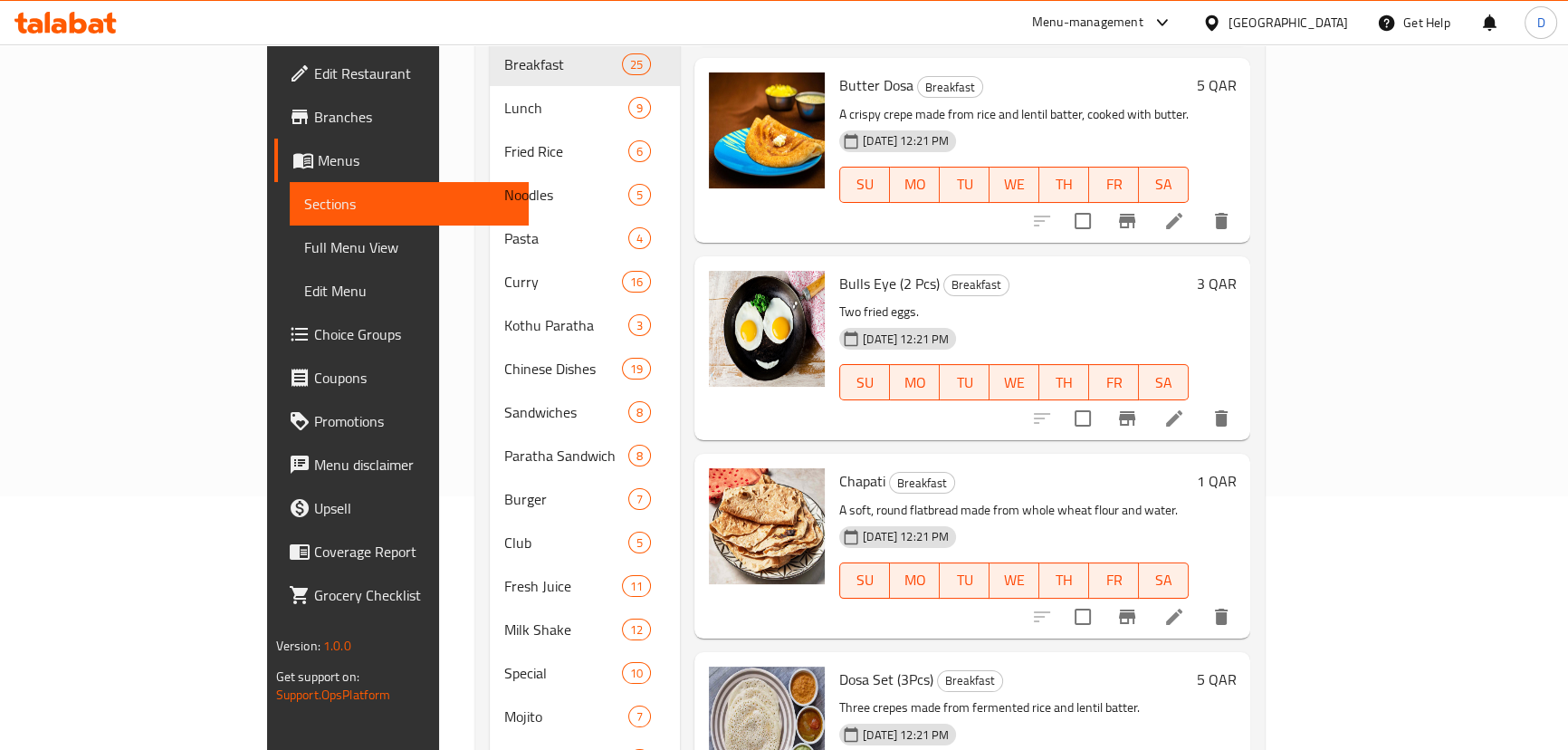
scroll to position [741, 0]
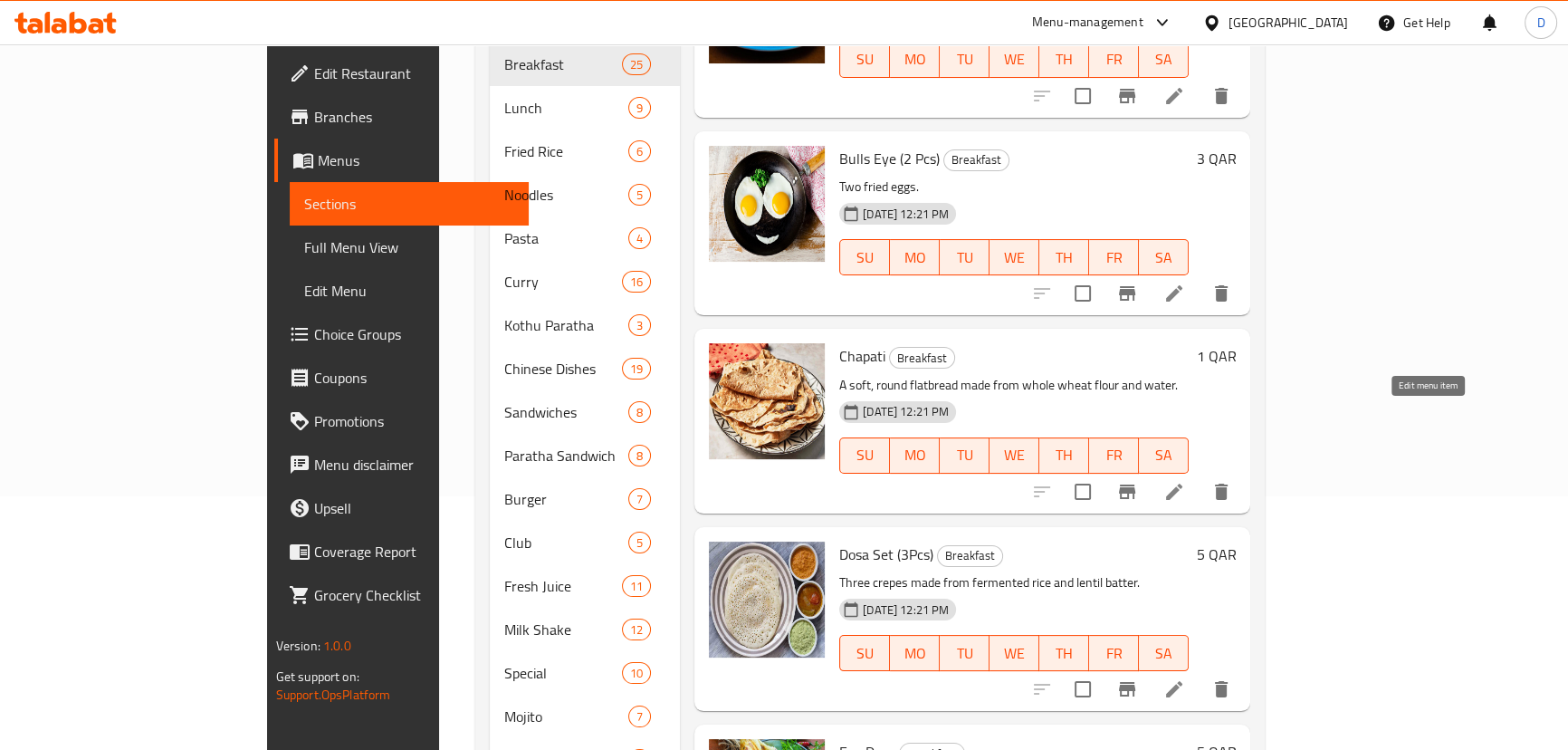
click at [1182, 484] on icon at bounding box center [1174, 491] width 16 height 16
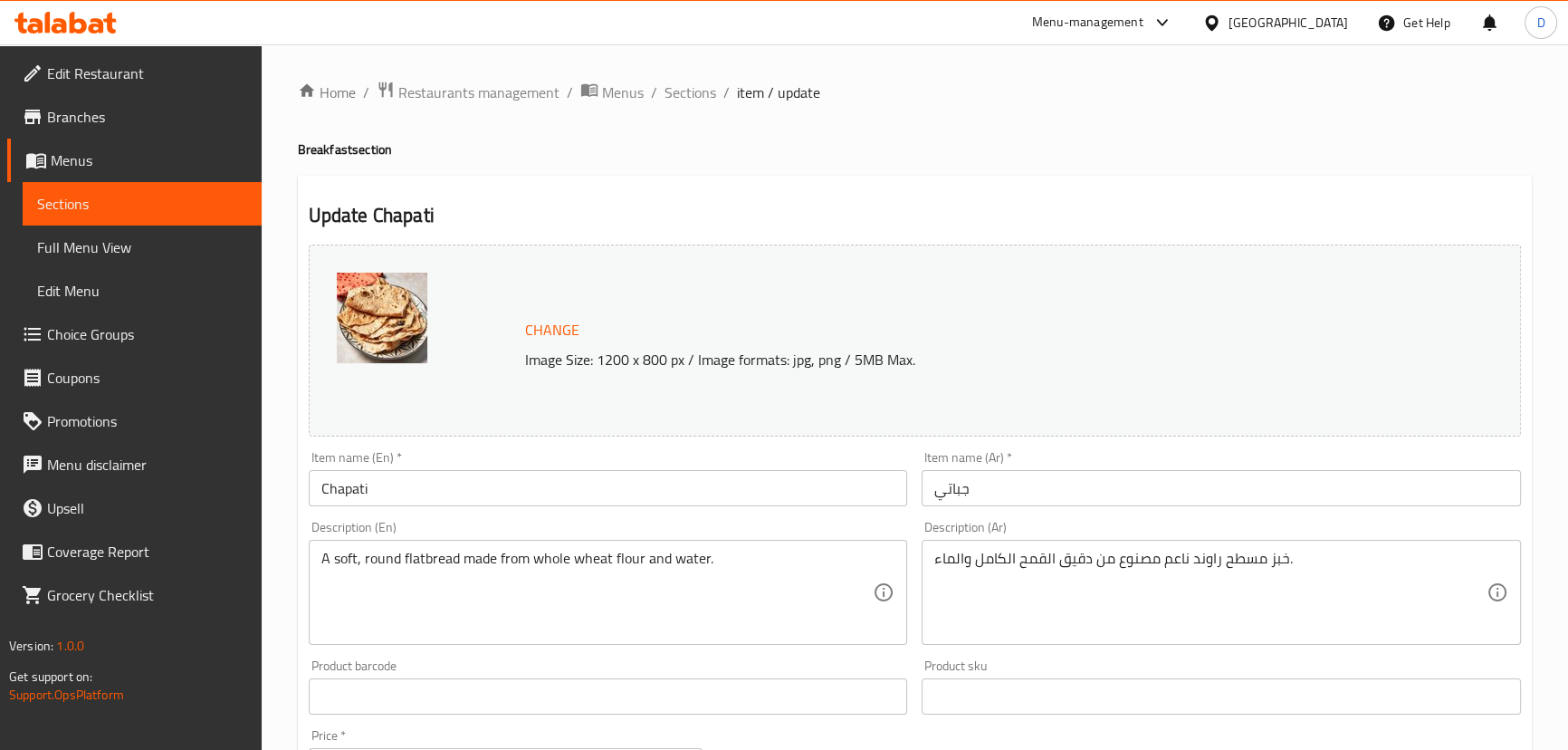
click at [1130, 545] on div "خبز مسطح راوند ناعم مصنوع من دقيق القمح الكامل والماء. Description (Ar)" at bounding box center [1220, 592] width 599 height 105
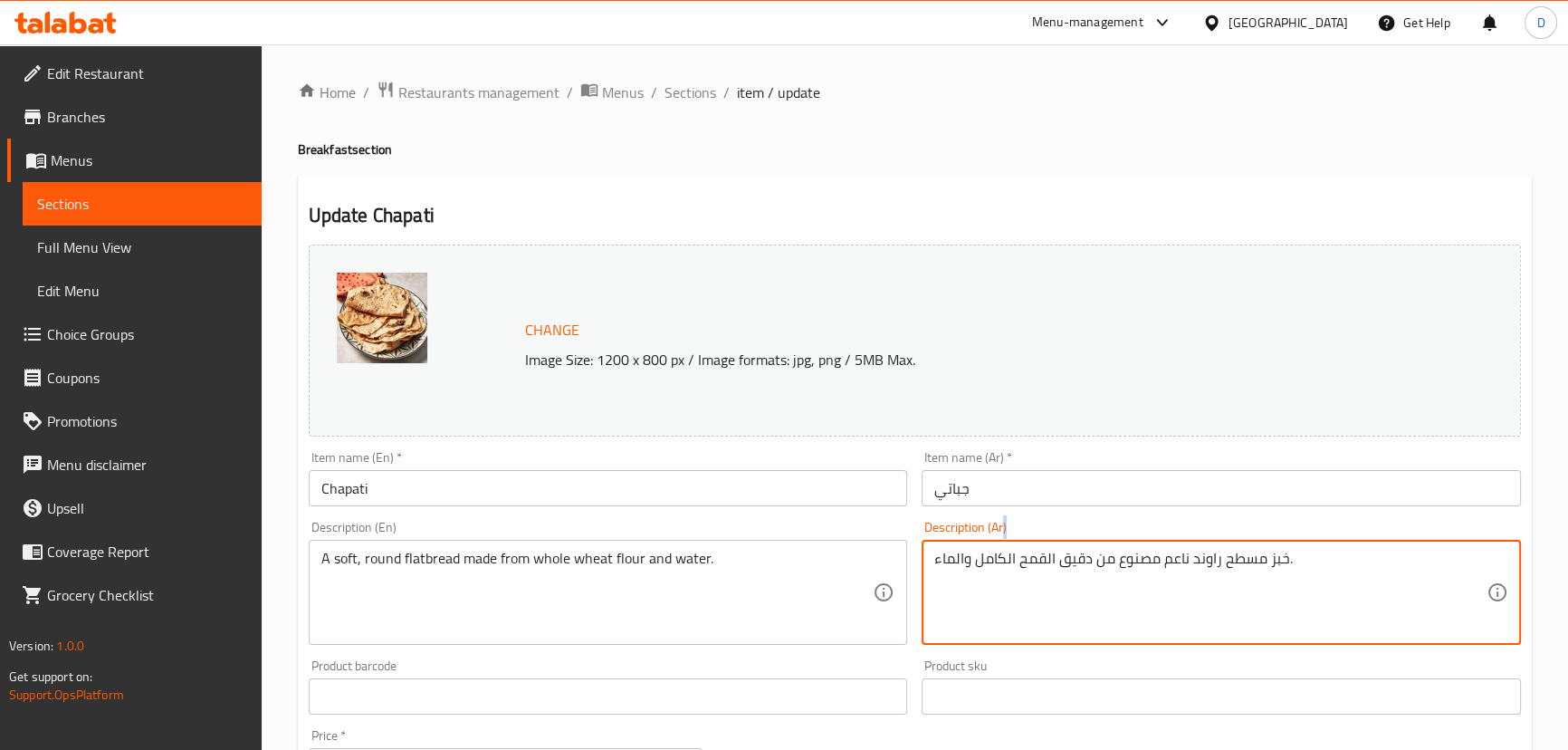
click at [1130, 545] on div "خبز مسطح راوند ناعم مصنوع من دقيق القمح الكامل والماء. Description (Ar)" at bounding box center [1220, 592] width 599 height 105
click at [1140, 563] on textarea "خبز مسطح راوند ناعم مصنوع من دقيق القمح الكامل والماء." at bounding box center [1210, 593] width 552 height 86
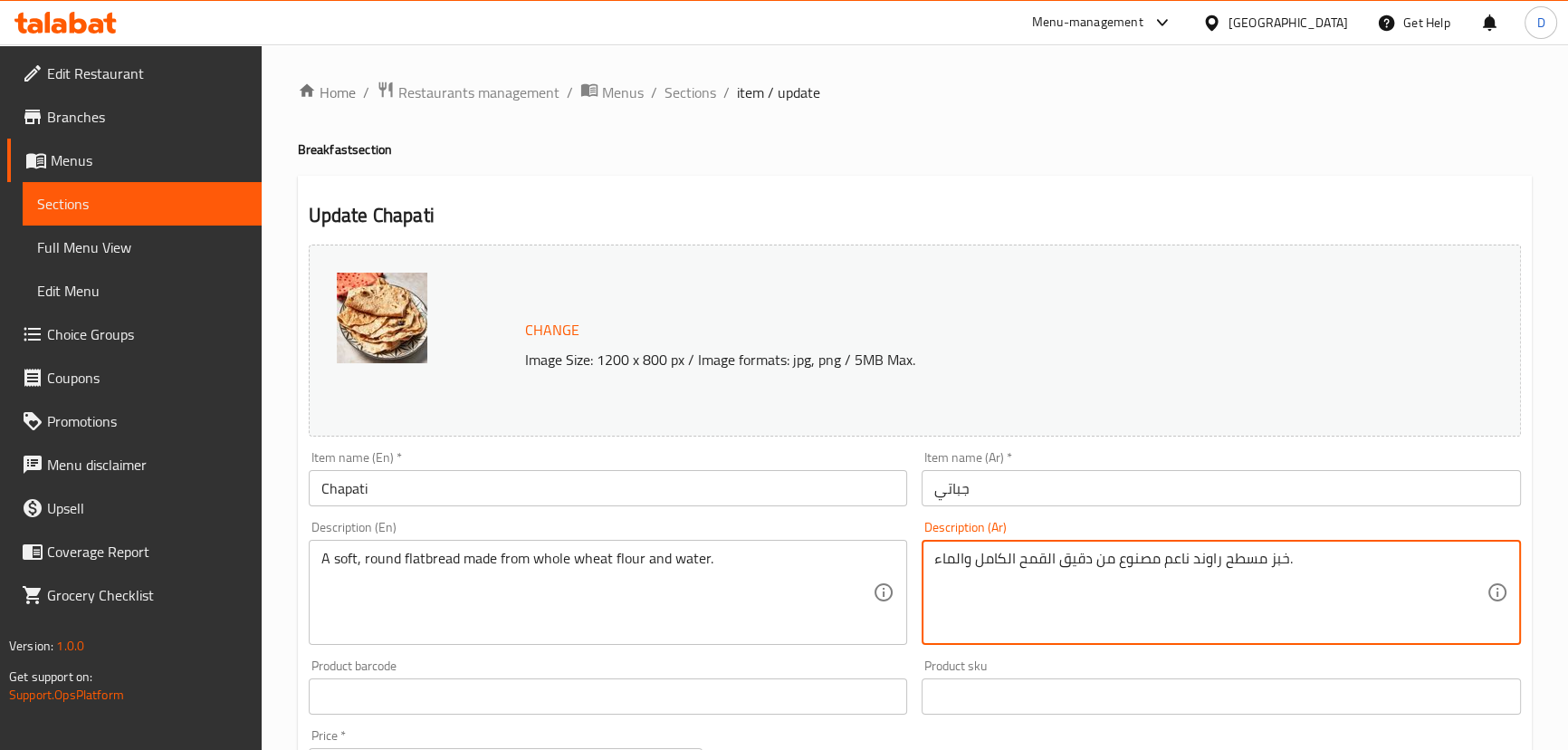
paste textarea "ائري ناعم"
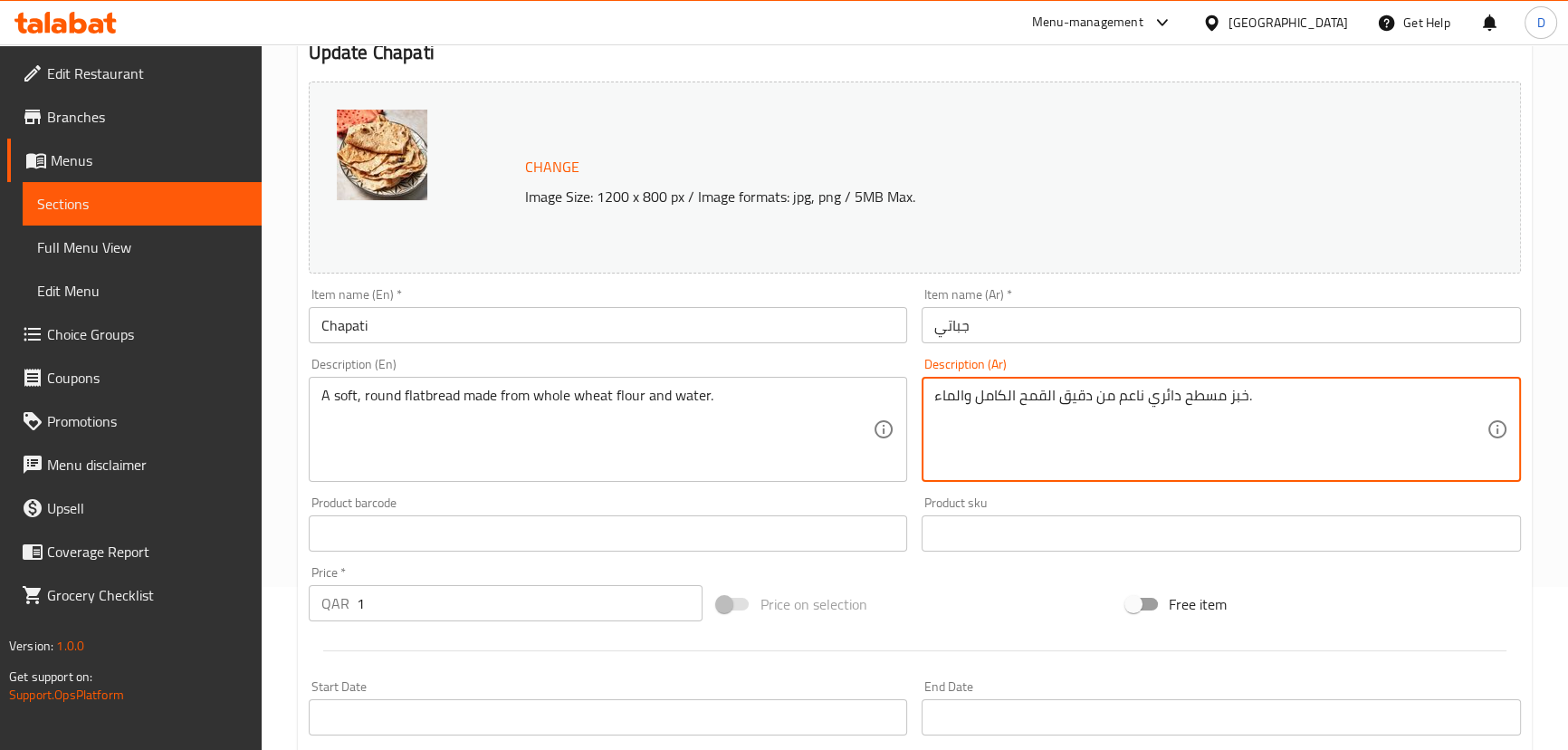
scroll to position [164, 0]
click at [1109, 395] on textarea "خبز مسطح دائري ناعم من دقيق القمح الكامل والماء." at bounding box center [1210, 429] width 552 height 86
type textarea "خبز مسطح دائري ناعم مصنوع من دقيق القمح الكامل والماء."
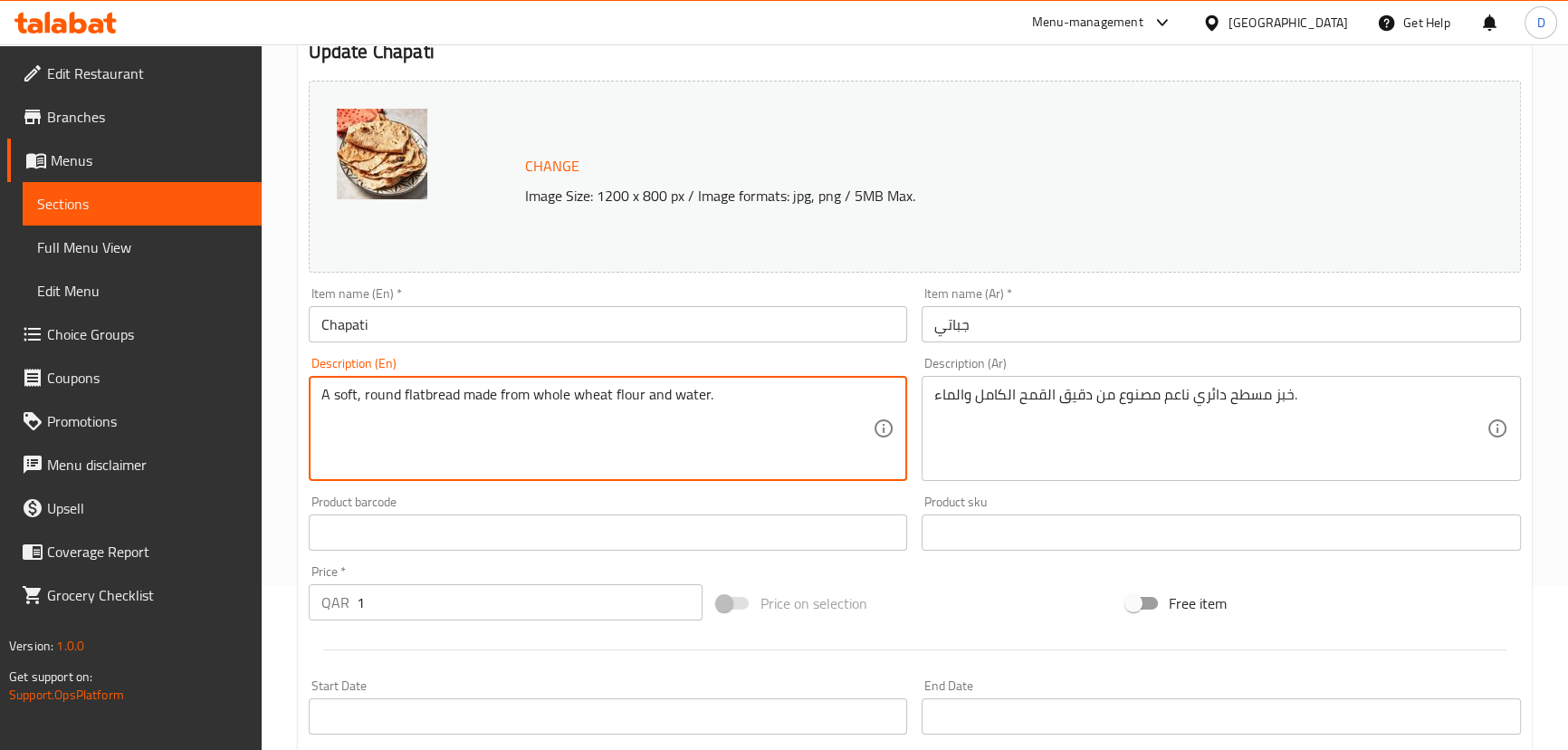
drag, startPoint x: 495, startPoint y: 398, endPoint x: 746, endPoint y: 396, distance: 251.0
click at [689, 445] on textarea "A soft, round flatbread made from whole wheat flour and water." at bounding box center [597, 429] width 552 height 86
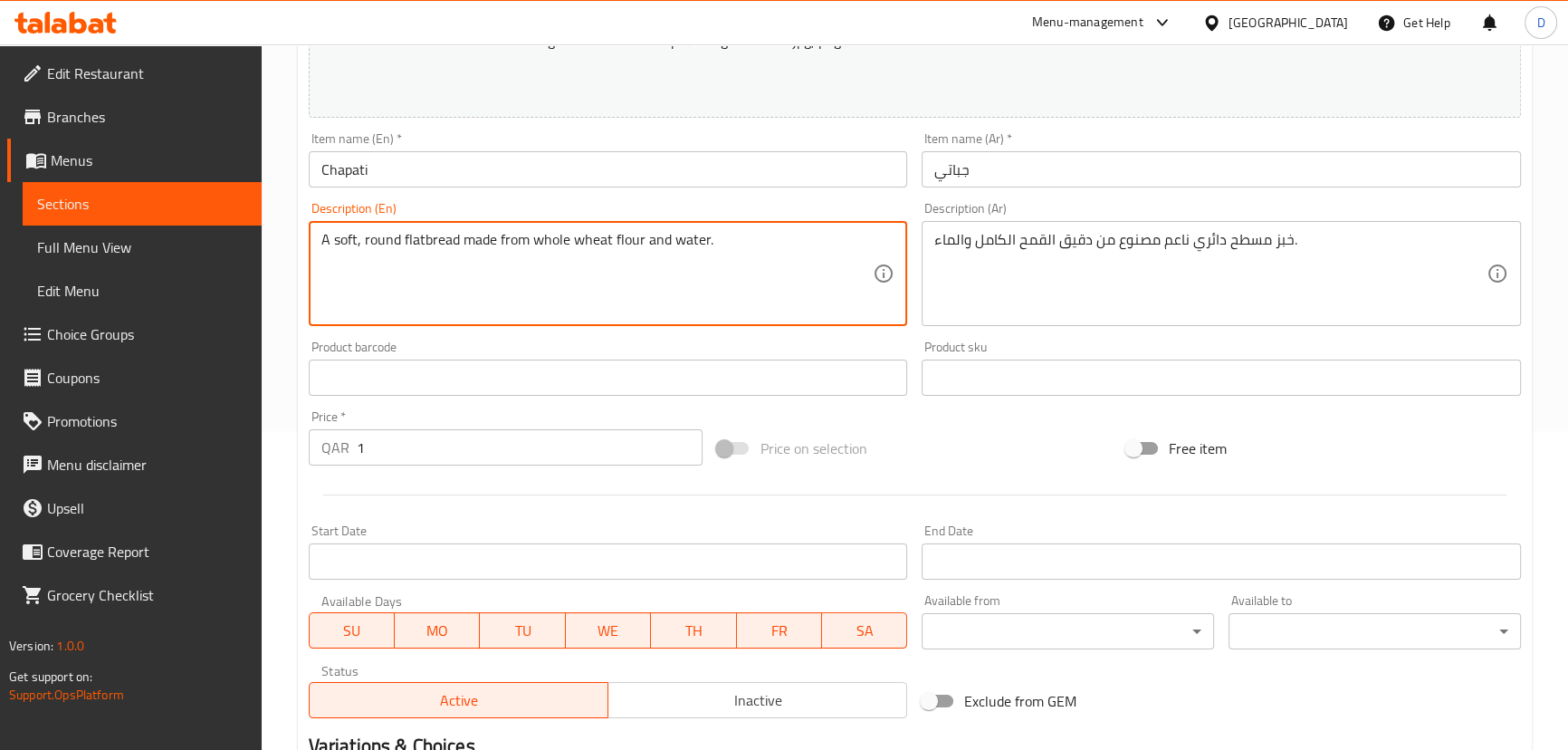
scroll to position [555, 0]
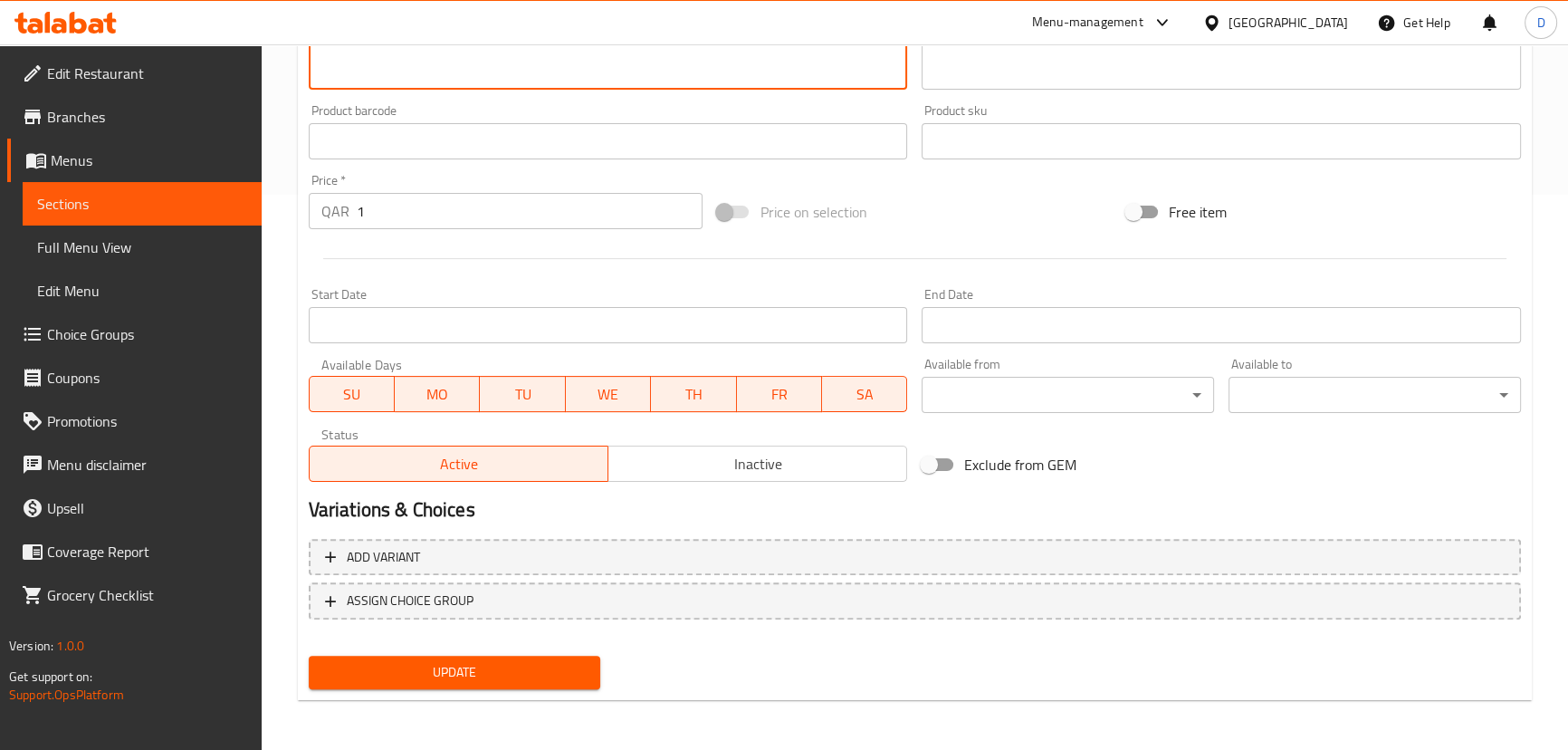
click at [555, 672] on span "Update" at bounding box center [455, 672] width 264 height 22
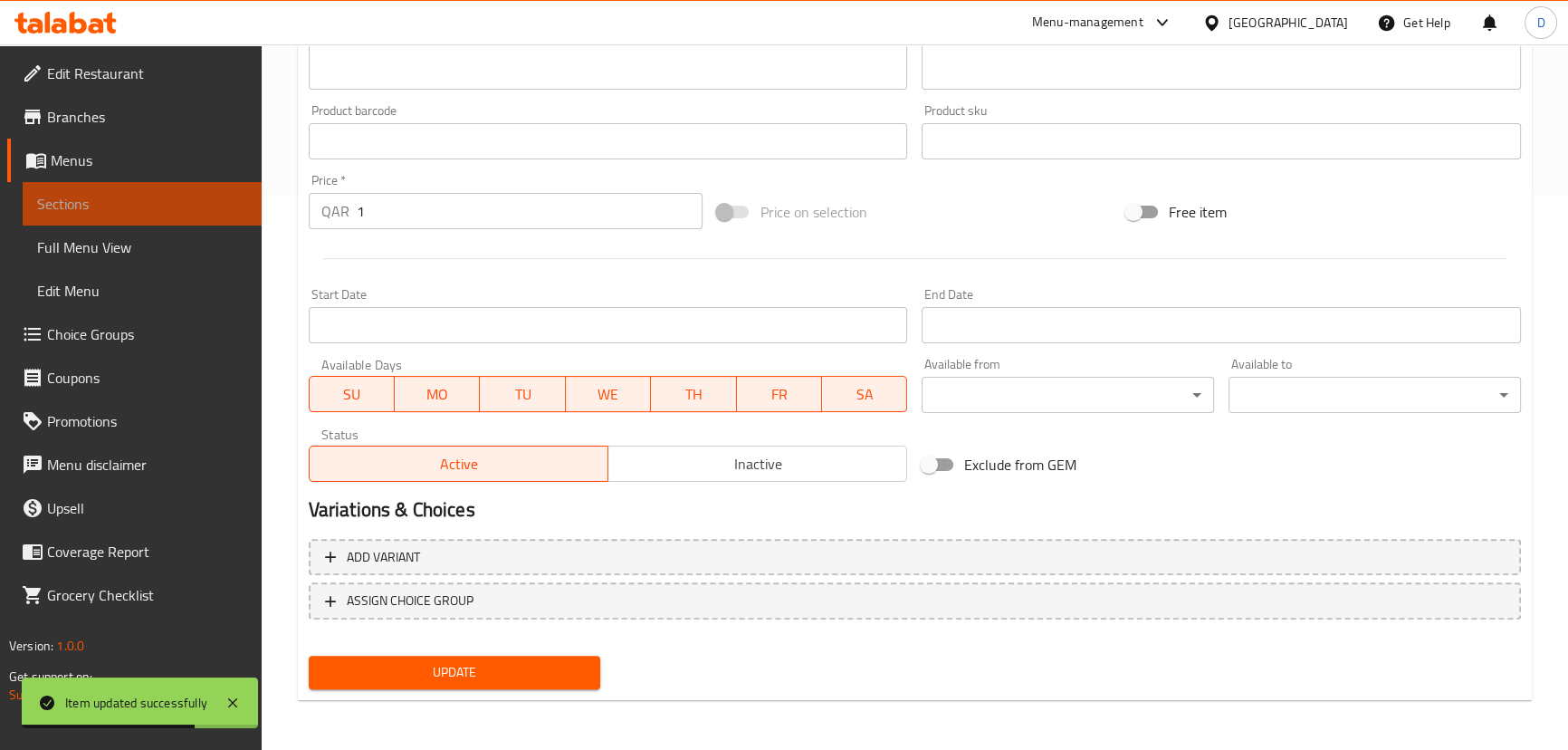
click at [251, 198] on link "Sections" at bounding box center [142, 203] width 239 height 44
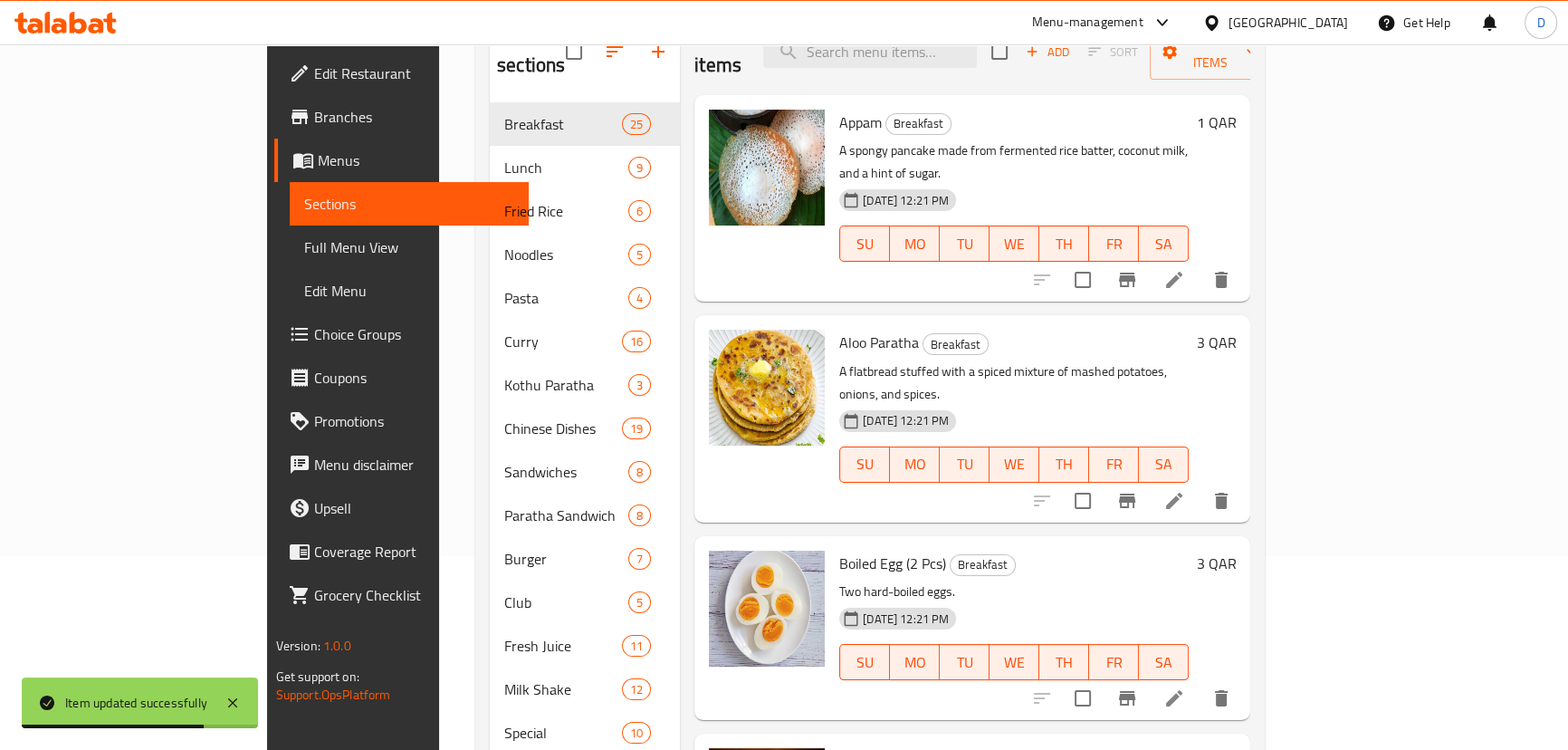
scroll to position [112, 0]
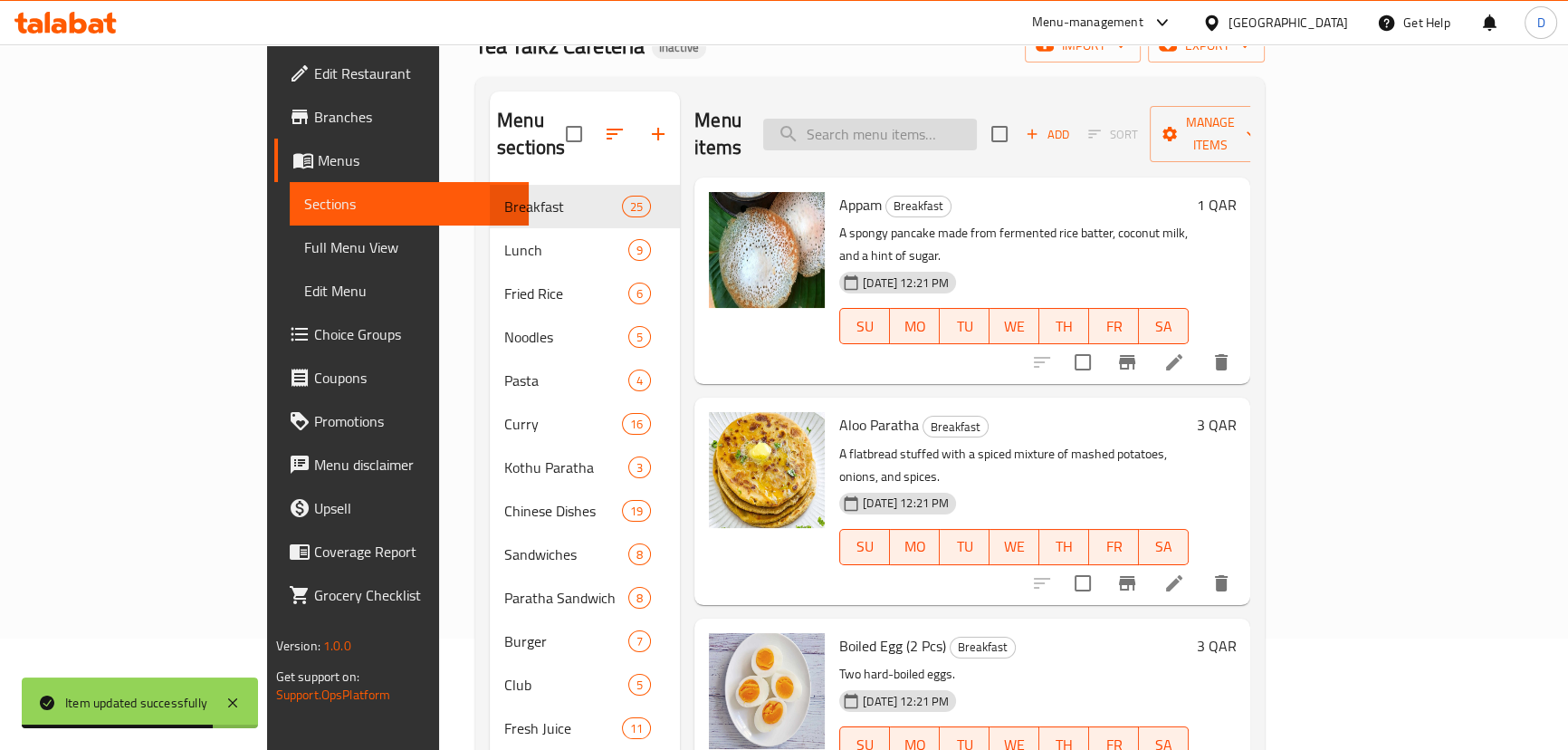
click at [977, 132] on input "search" at bounding box center [869, 134] width 213 height 32
paste input "A thin, crispy crepe made from rice and lentil batter, roasted with clarified b…"
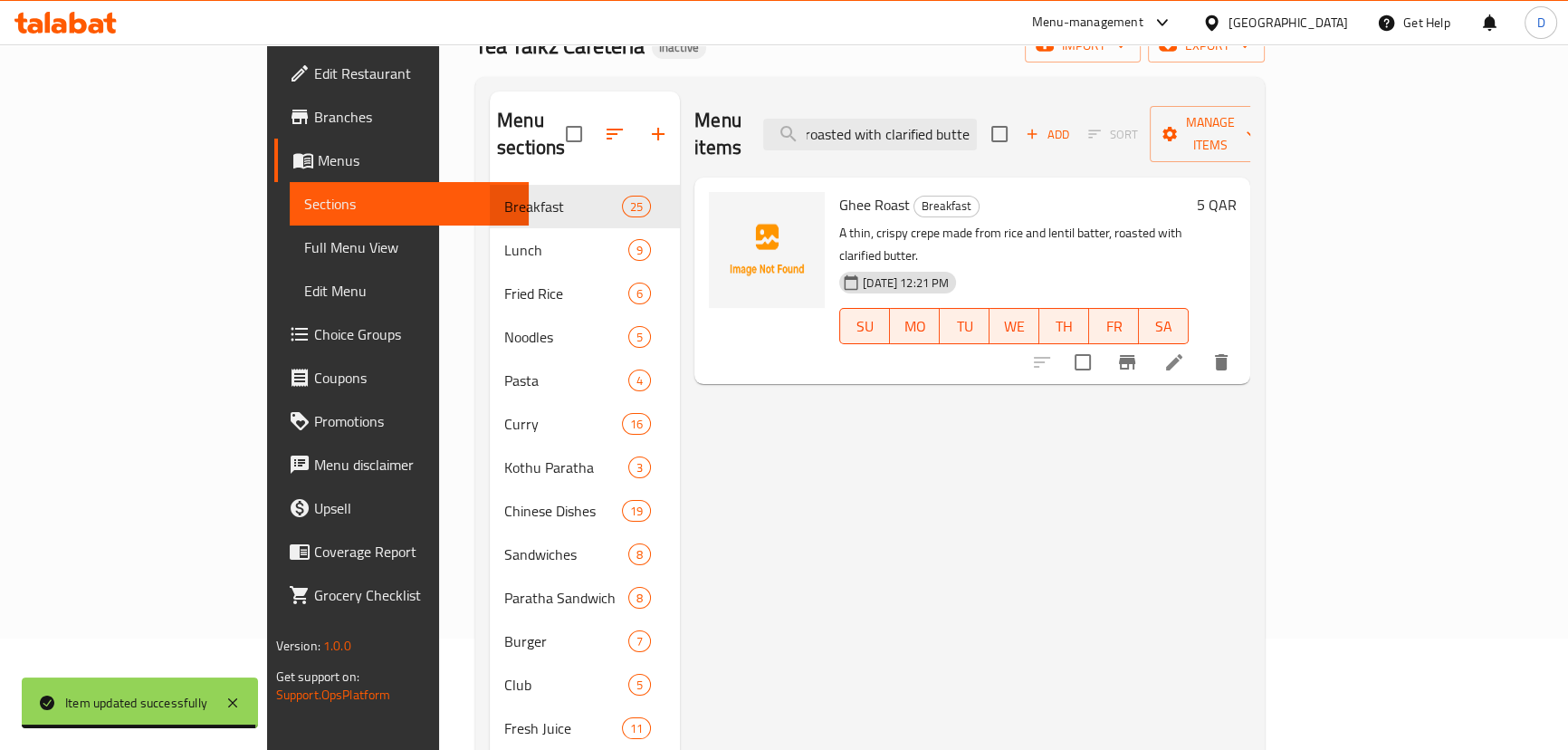
type input "A thin, crispy crepe made from rice and lentil batter, roasted with clarified b…"
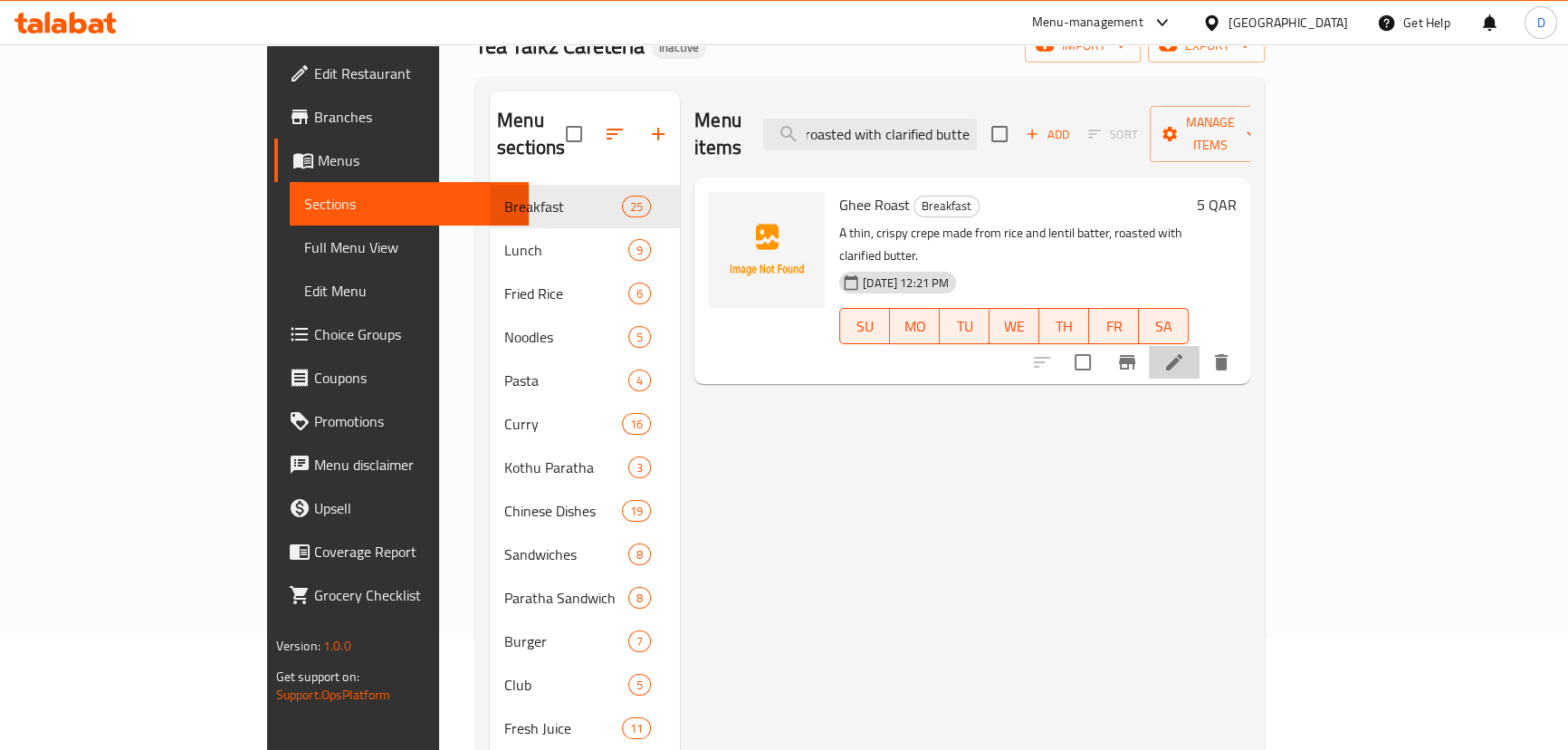
scroll to position [0, 0]
click at [1200, 346] on li at bounding box center [1174, 361] width 50 height 33
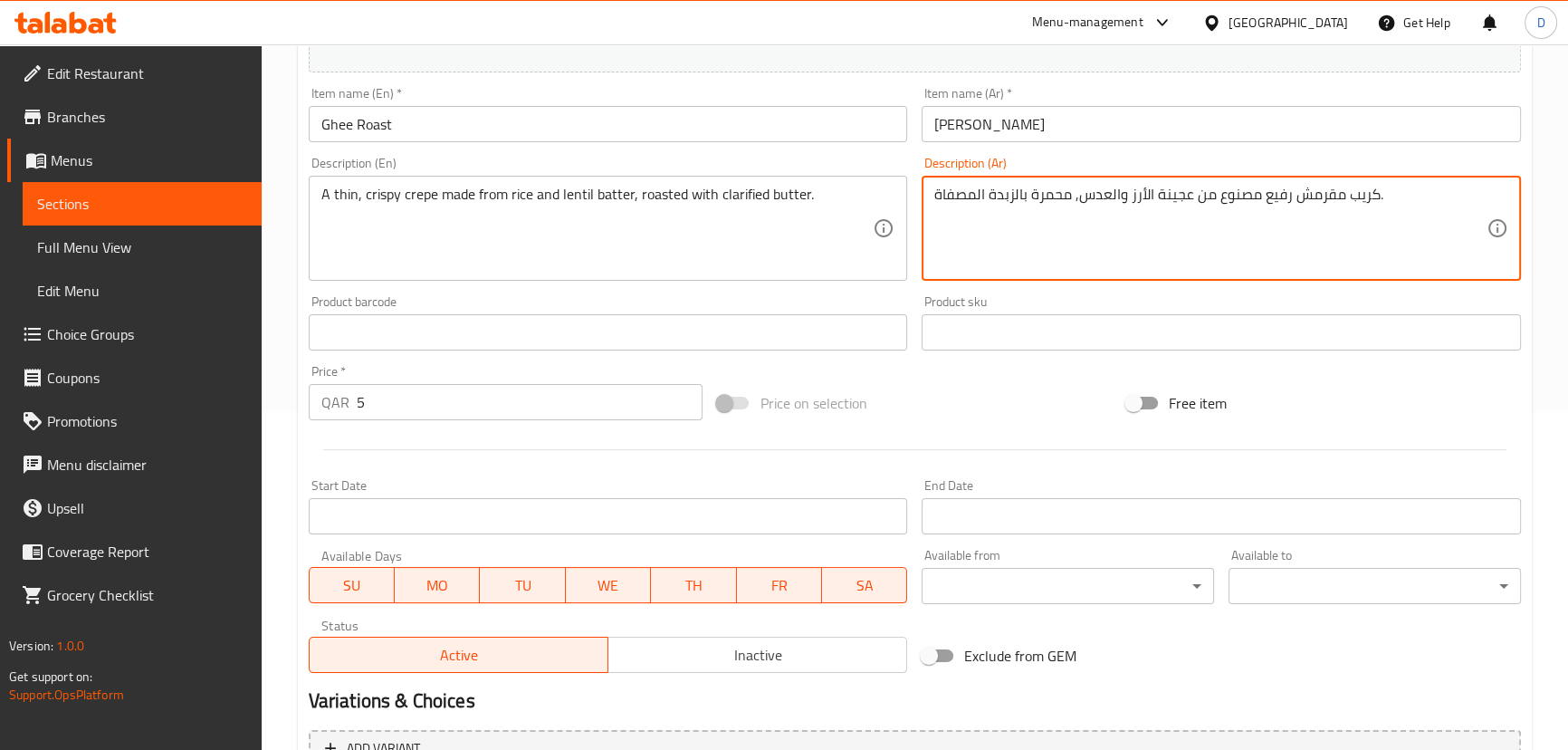
scroll to position [528, 0]
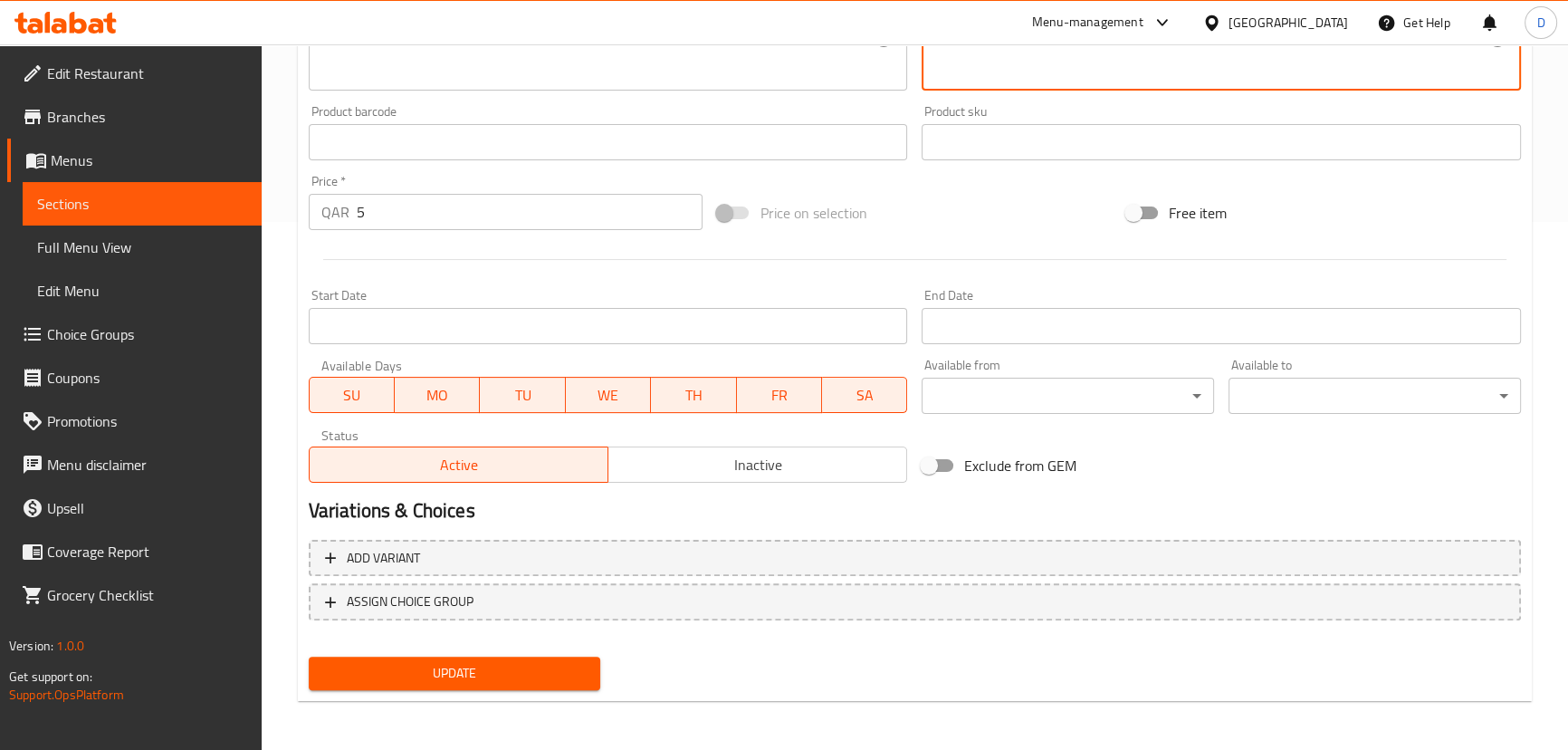
type textarea "كريب مقرمش رفيع مصنوع من عجينة الأرز والعدس, محمرة بالزبدة المصفاة."
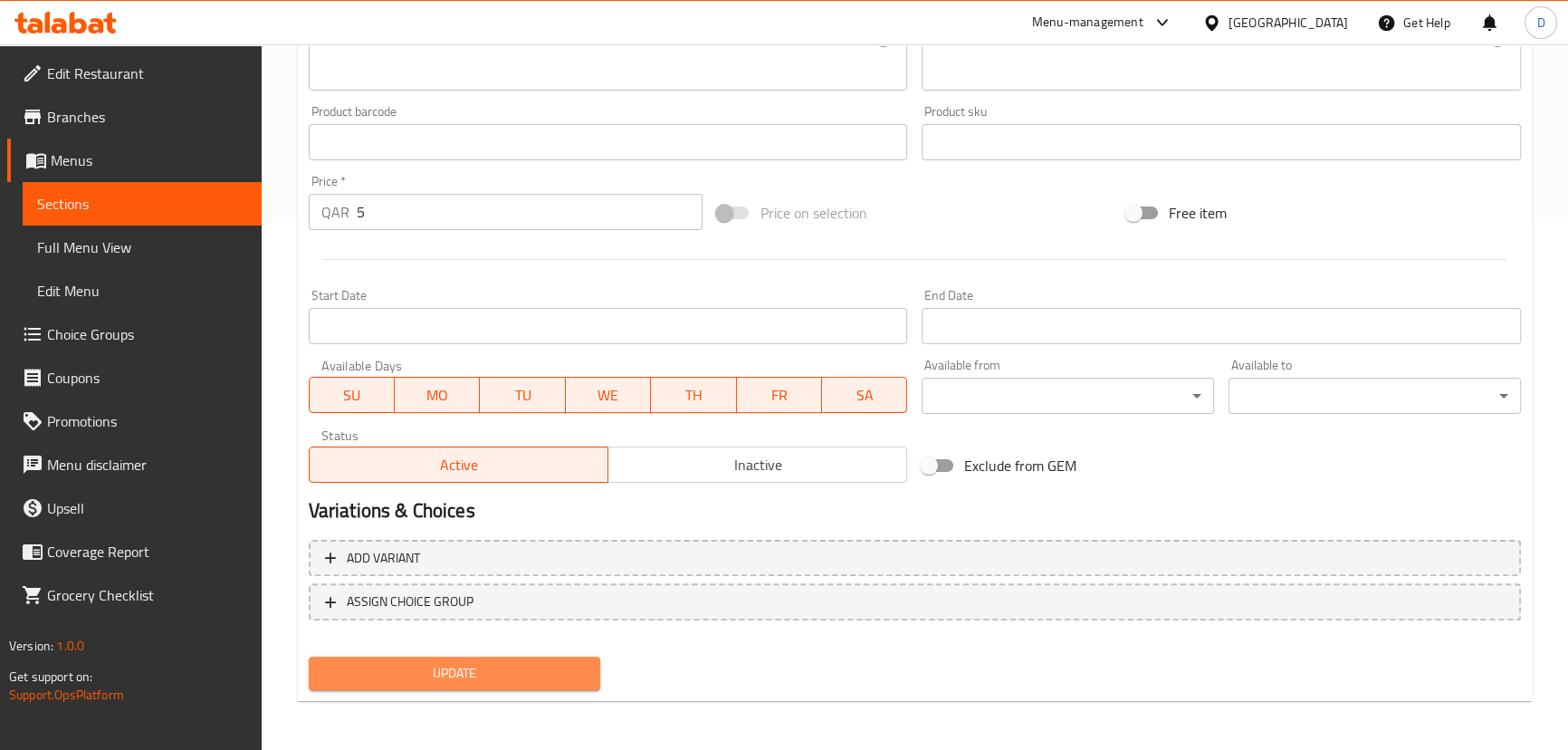
click at [538, 677] on span "Update" at bounding box center [455, 673] width 264 height 22
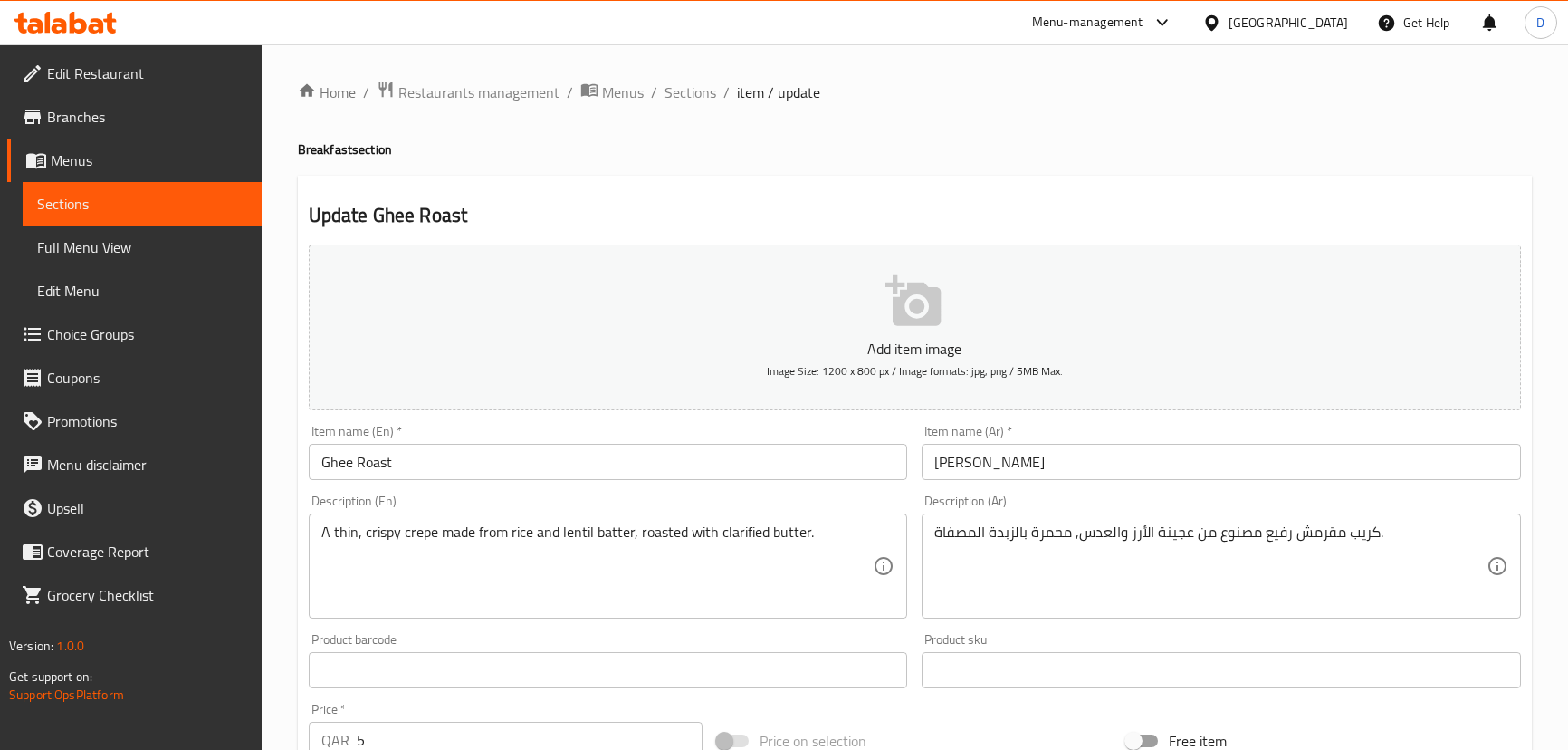
scroll to position [528, 0]
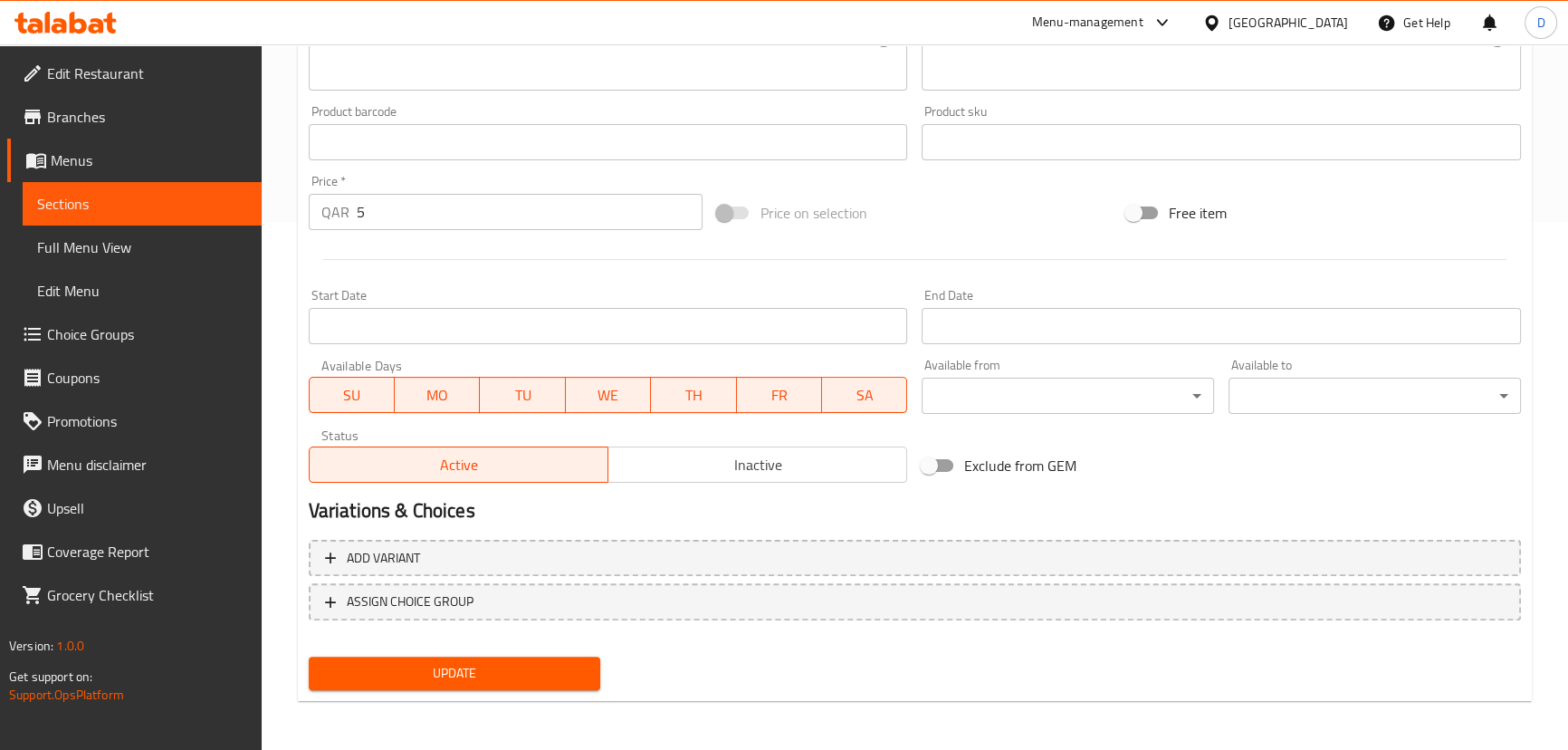
click at [343, 680] on span "Update" at bounding box center [455, 673] width 264 height 22
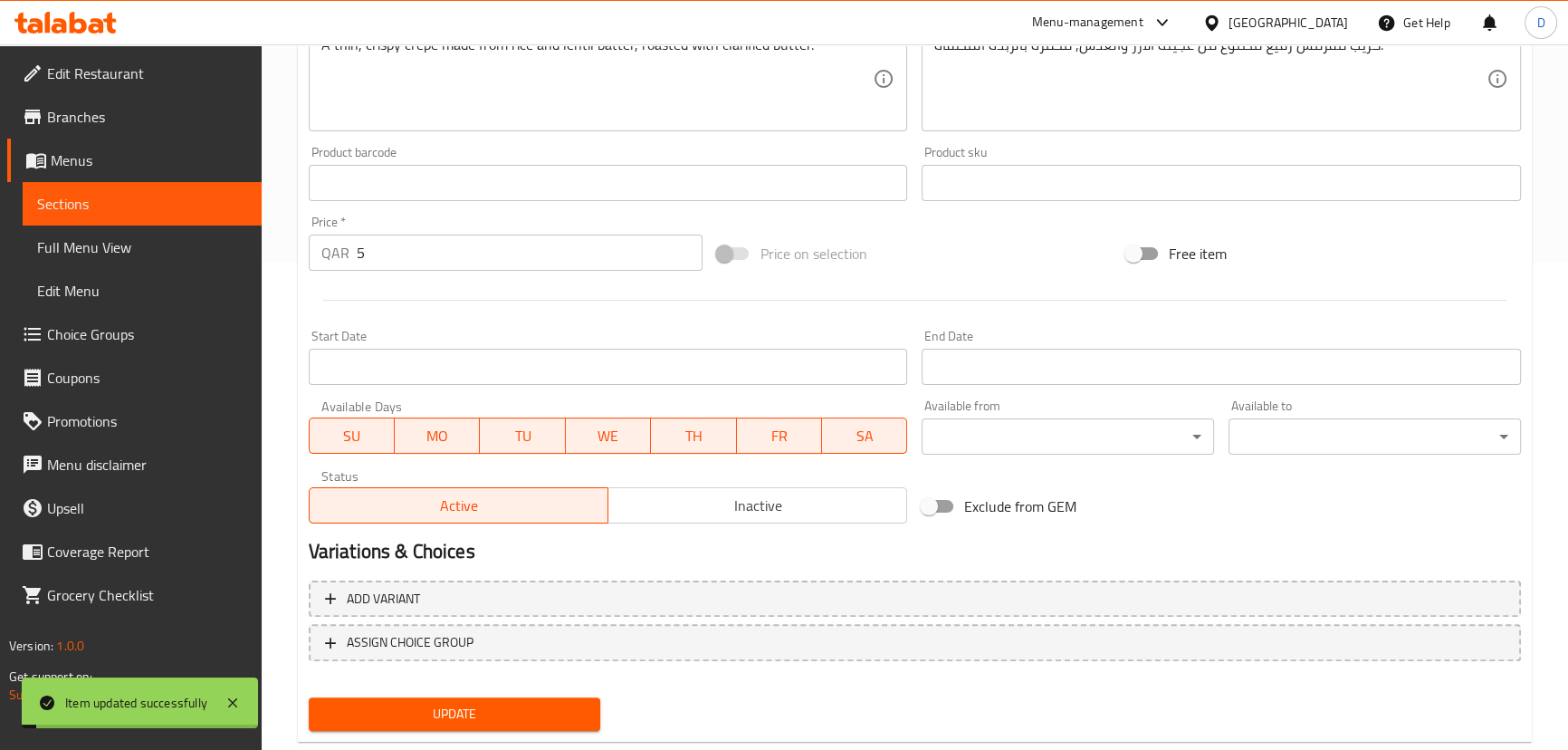
scroll to position [363, 0]
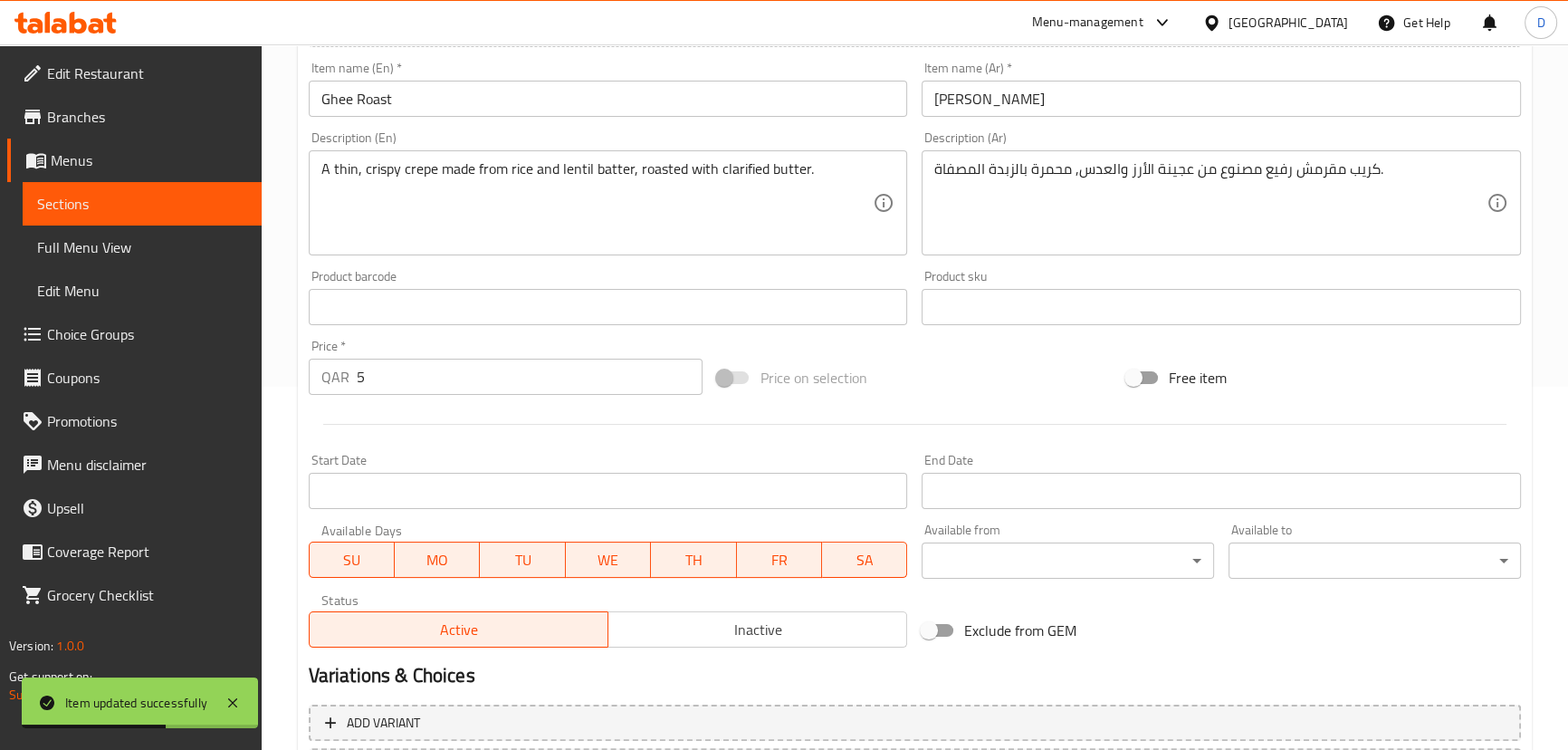
click at [217, 190] on link "Sections" at bounding box center [142, 203] width 239 height 44
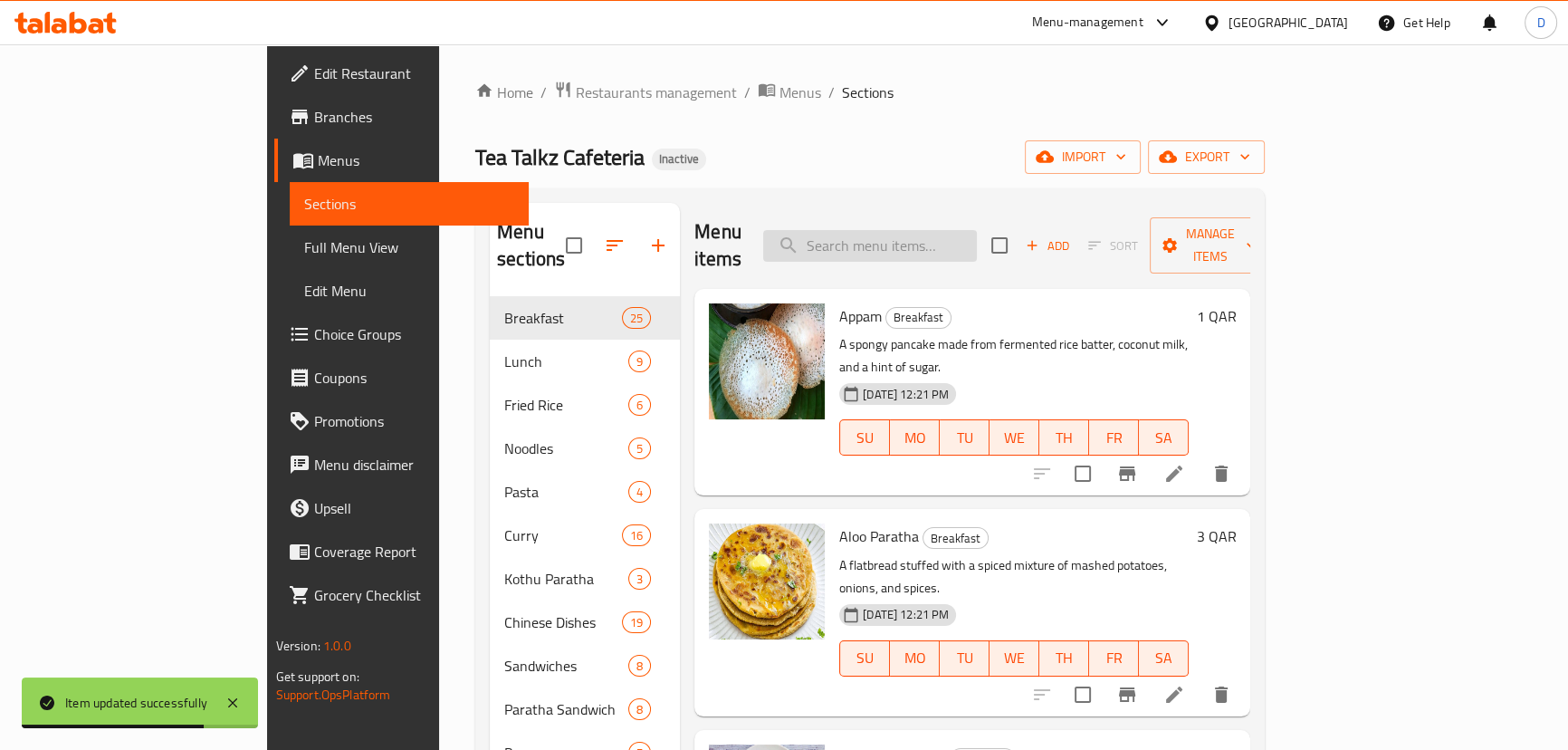
click at [977, 230] on input "search" at bounding box center [869, 246] width 213 height 32
paste input "Chicken Lollipop"
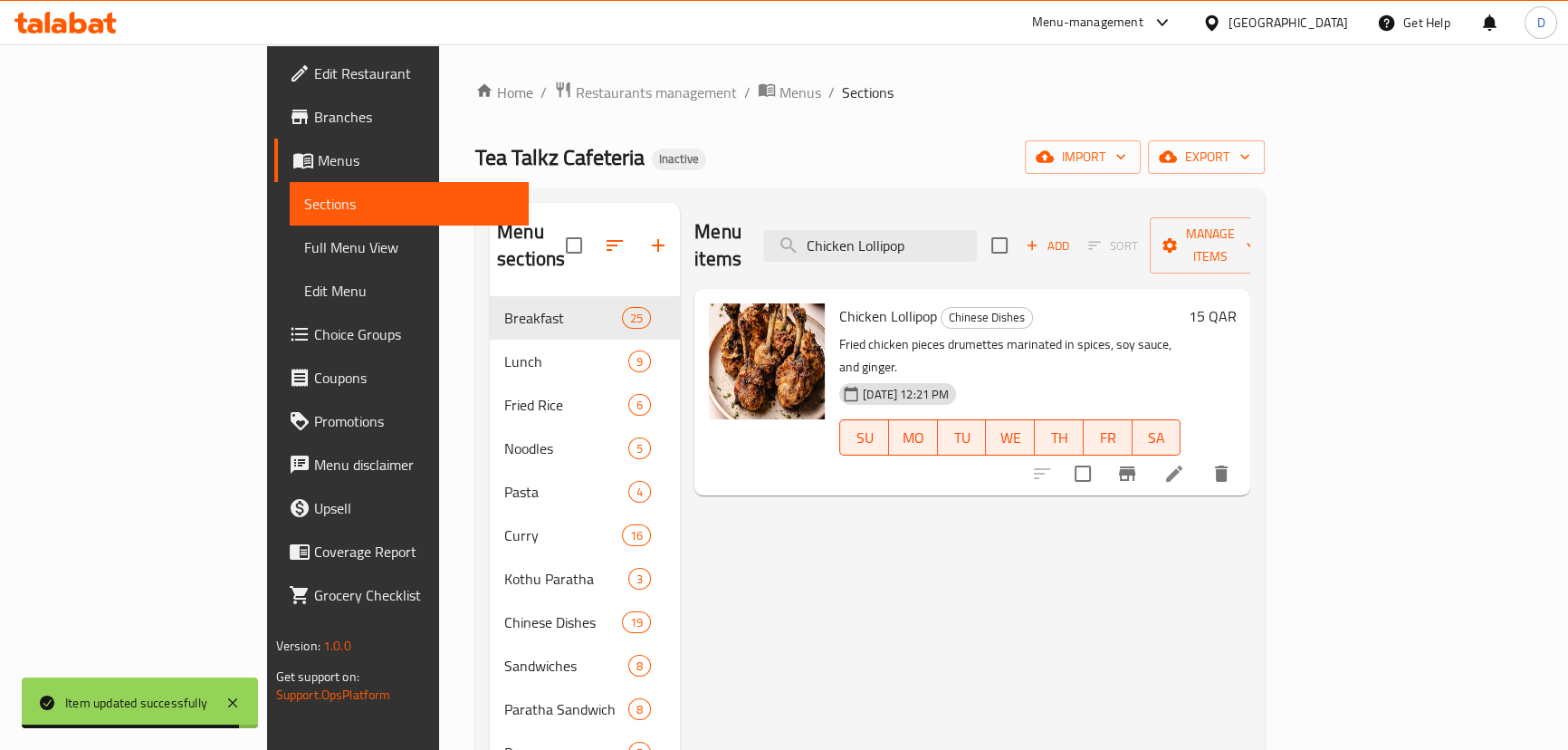
type input "Chicken Lollipop"
click at [1185, 463] on icon at bounding box center [1174, 473] width 21 height 21
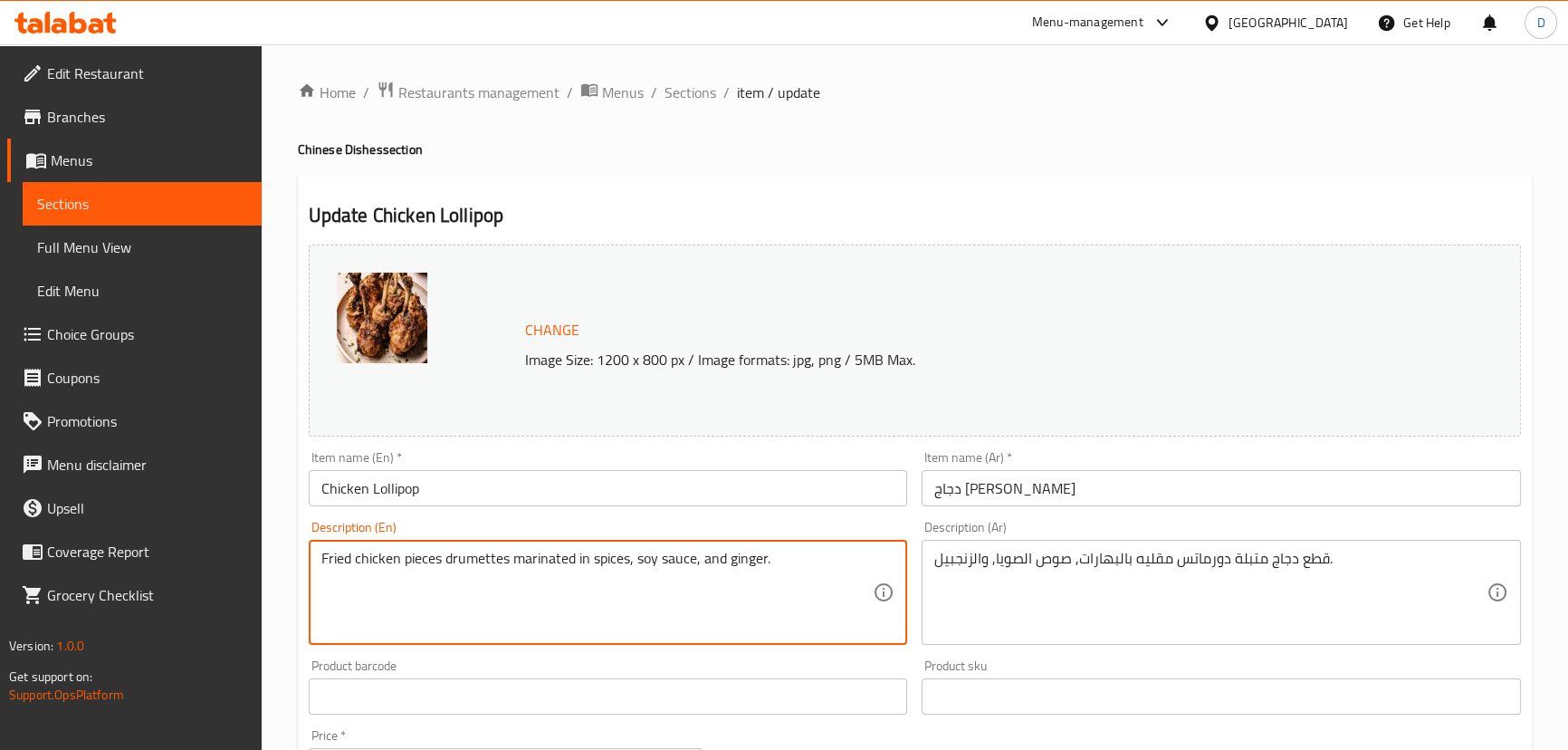
click at [818, 557] on textarea "Fried chicken pieces drumettes marinated in spices, soy sauce, and ginger." at bounding box center [597, 593] width 552 height 86
paste textarea "Fried chicken drumettes marinated in spices, soy sauce, and ginger."
click at [520, 566] on textarea "Fried chicken pieces drumettes marinated in spices, soy sauce, and ginger. Frie…" at bounding box center [597, 593] width 552 height 86
click at [524, 556] on textarea "Fried chicken pieces drumettes marinated in spices, soy sauce, and ginger. Frie…" at bounding box center [597, 593] width 552 height 86
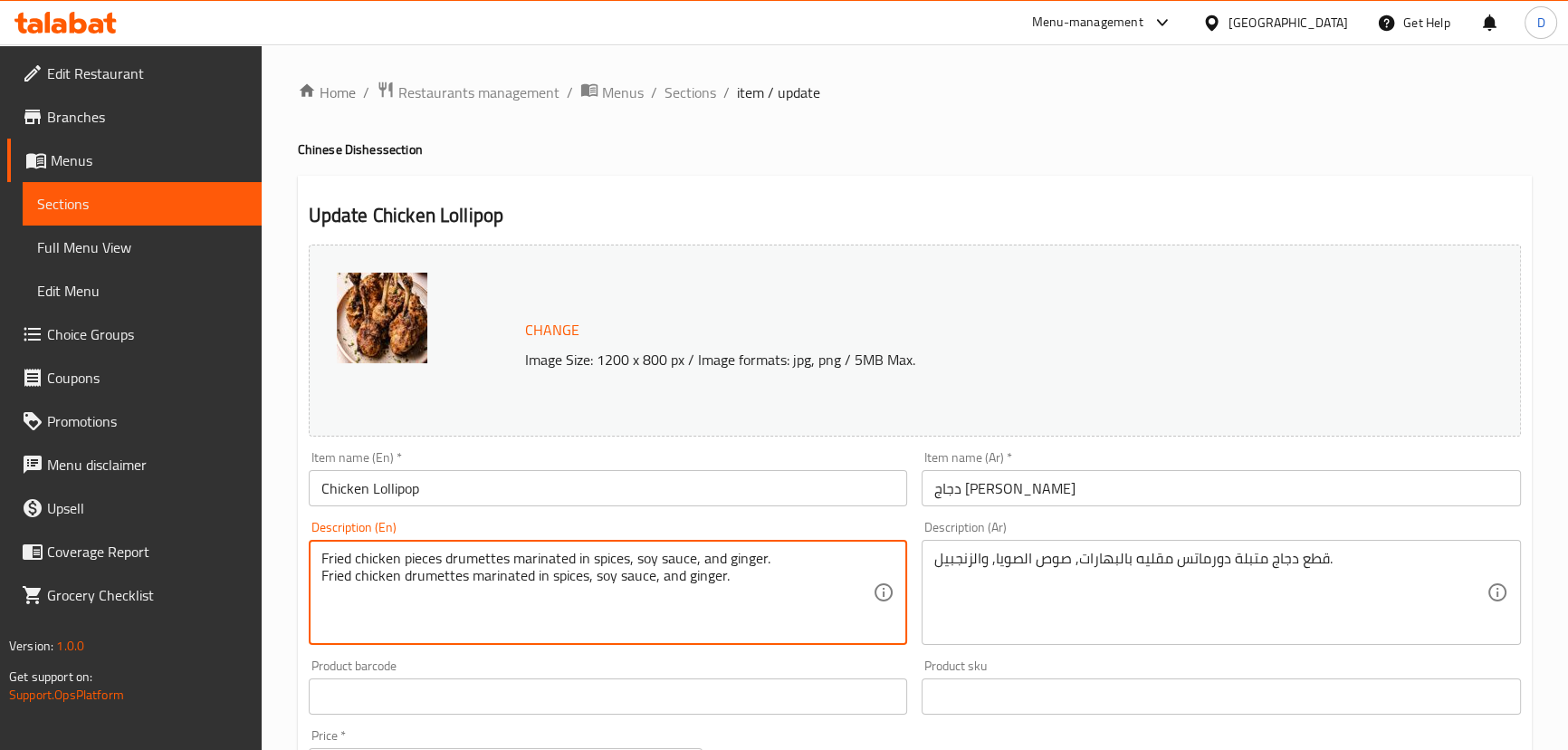
click at [524, 556] on textarea "Fried chicken pieces drumettes marinated in spices, soy sauce, and ginger. Frie…" at bounding box center [597, 593] width 552 height 86
click at [580, 566] on textarea "Fried chicken drumettes marinated in spices, soy sauce, and ginger." at bounding box center [597, 593] width 552 height 86
type textarea "Fried chicken drumettes marinated in spices, soy sauce, and ginger."
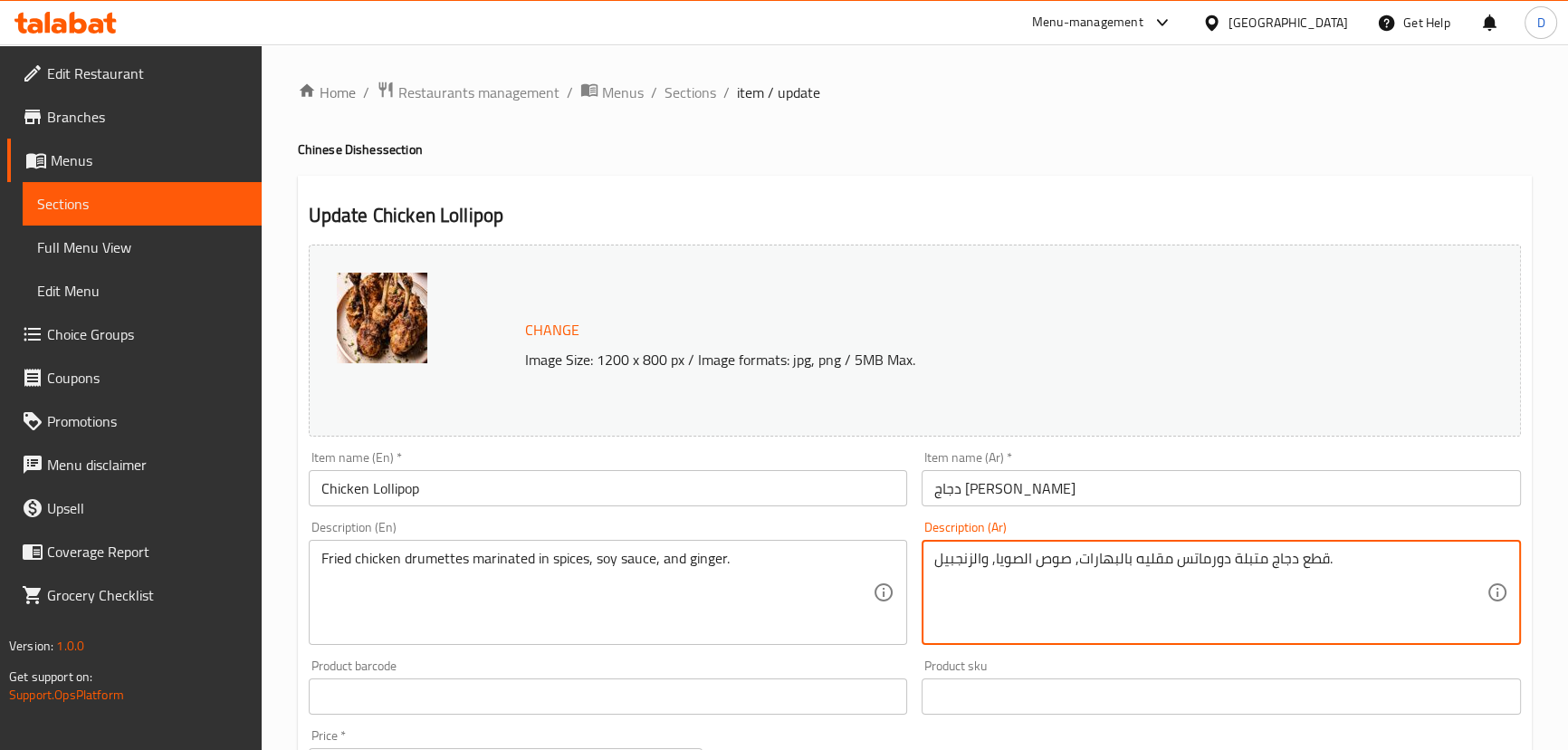
paste textarea "دراجتي دجاج مقلية متبلة بالبهارات وصلصة الصويا والزنجبيل."
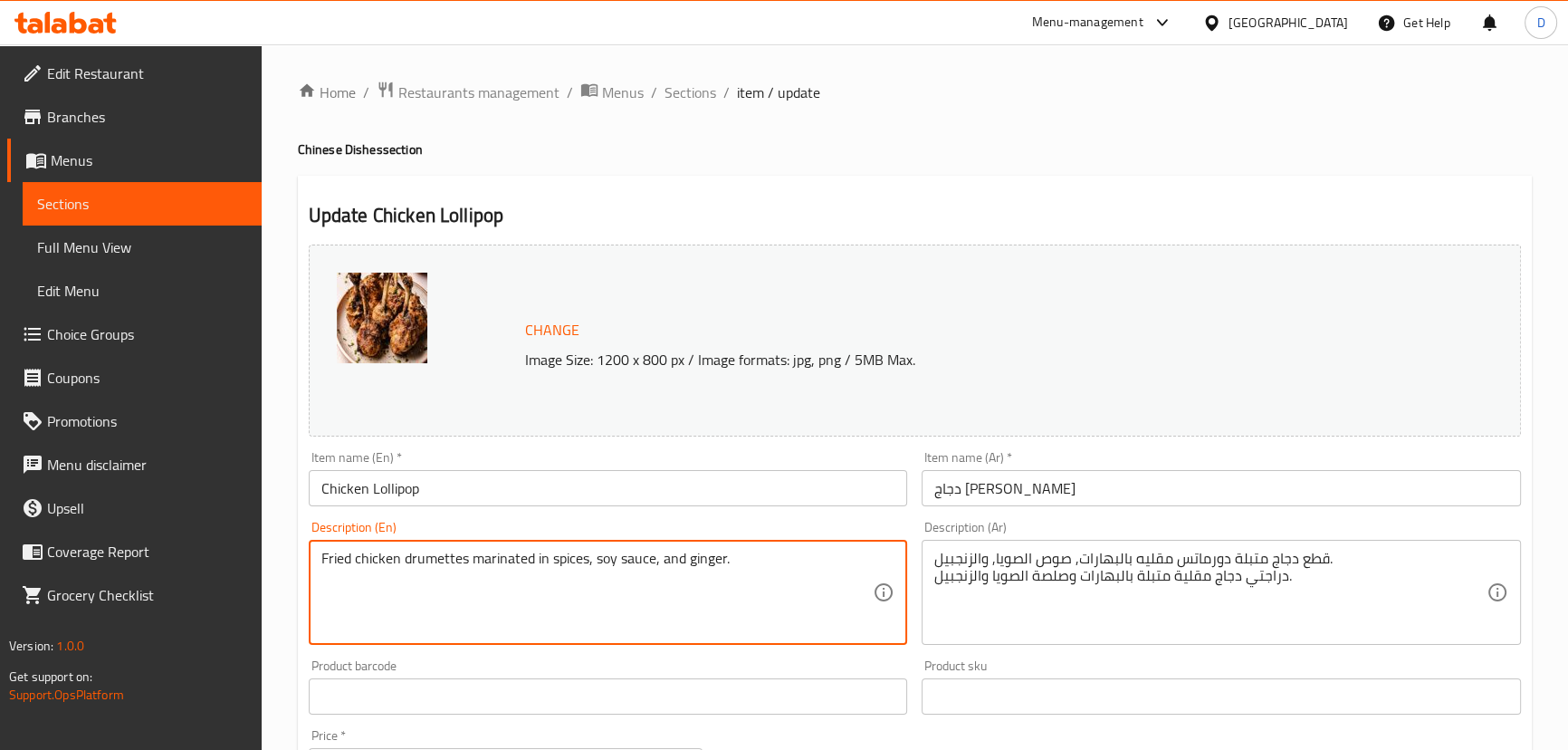
click at [457, 559] on textarea "Fried chicken drumettes marinated in spices, soy sauce, and ginger." at bounding box center [597, 593] width 552 height 86
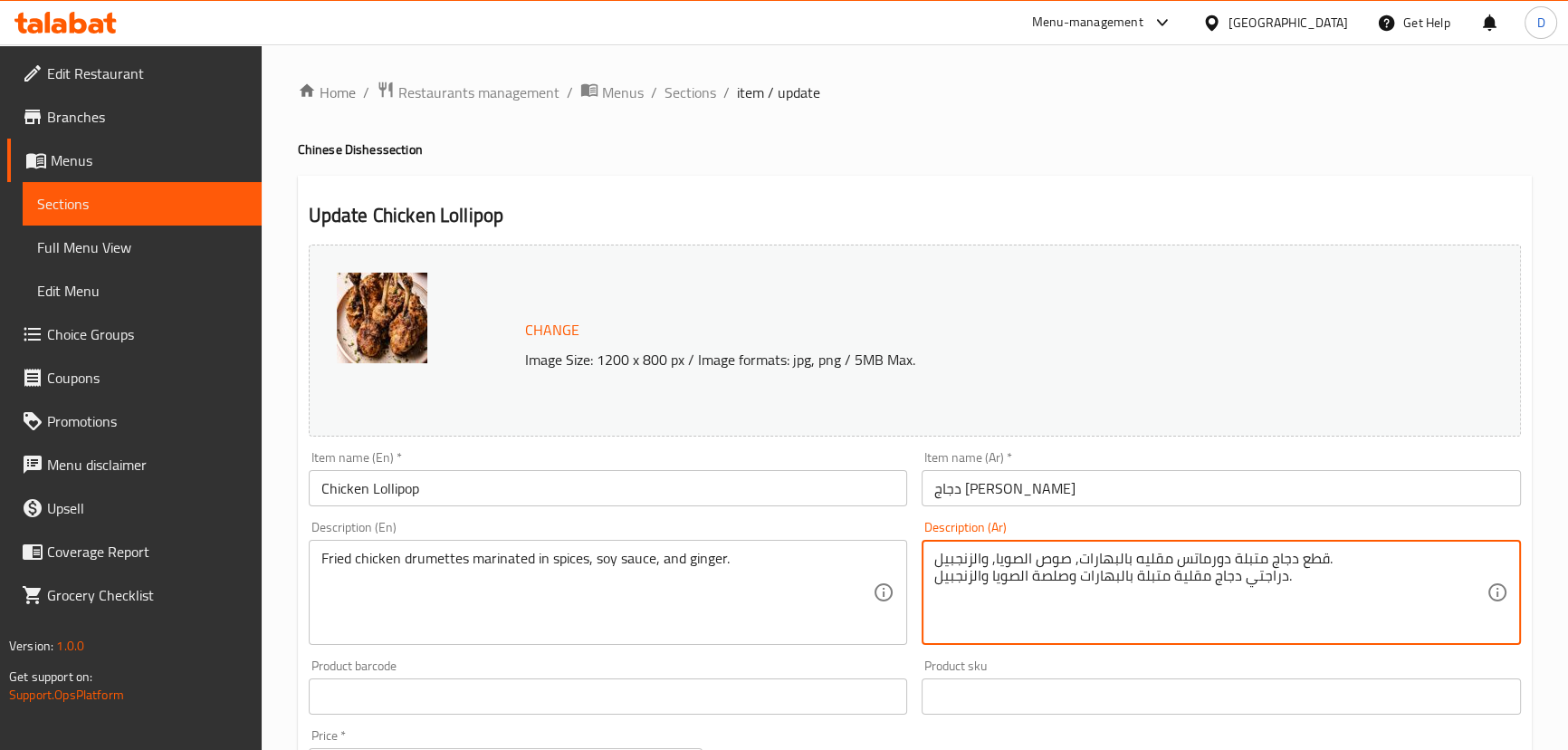
drag, startPoint x: 1249, startPoint y: 575, endPoint x: 1279, endPoint y: 580, distance: 30.4
click at [1274, 580] on textarea "قطع دجاج متبلة دورماتس مقليه بالبهارات, صوص الصويا, والزنجبيل. دراجتي دجاج مقلي…" at bounding box center [1210, 593] width 552 height 86
drag, startPoint x: 1267, startPoint y: 580, endPoint x: 1242, endPoint y: 578, distance: 25.1
click at [1242, 578] on textarea "قطع دجاج متبلة دورماتس مقليه بالبهارات, صوص الصويا, والزنجبيل. دراجتي دجاج مقلي…" at bounding box center [1210, 593] width 552 height 86
click at [1117, 551] on textarea "قطع دجاج متبلة دورماتس مقليه بالبهارات, صوص الصويا, والزنجبيل. دراميتس دجاج مقل…" at bounding box center [1210, 593] width 552 height 86
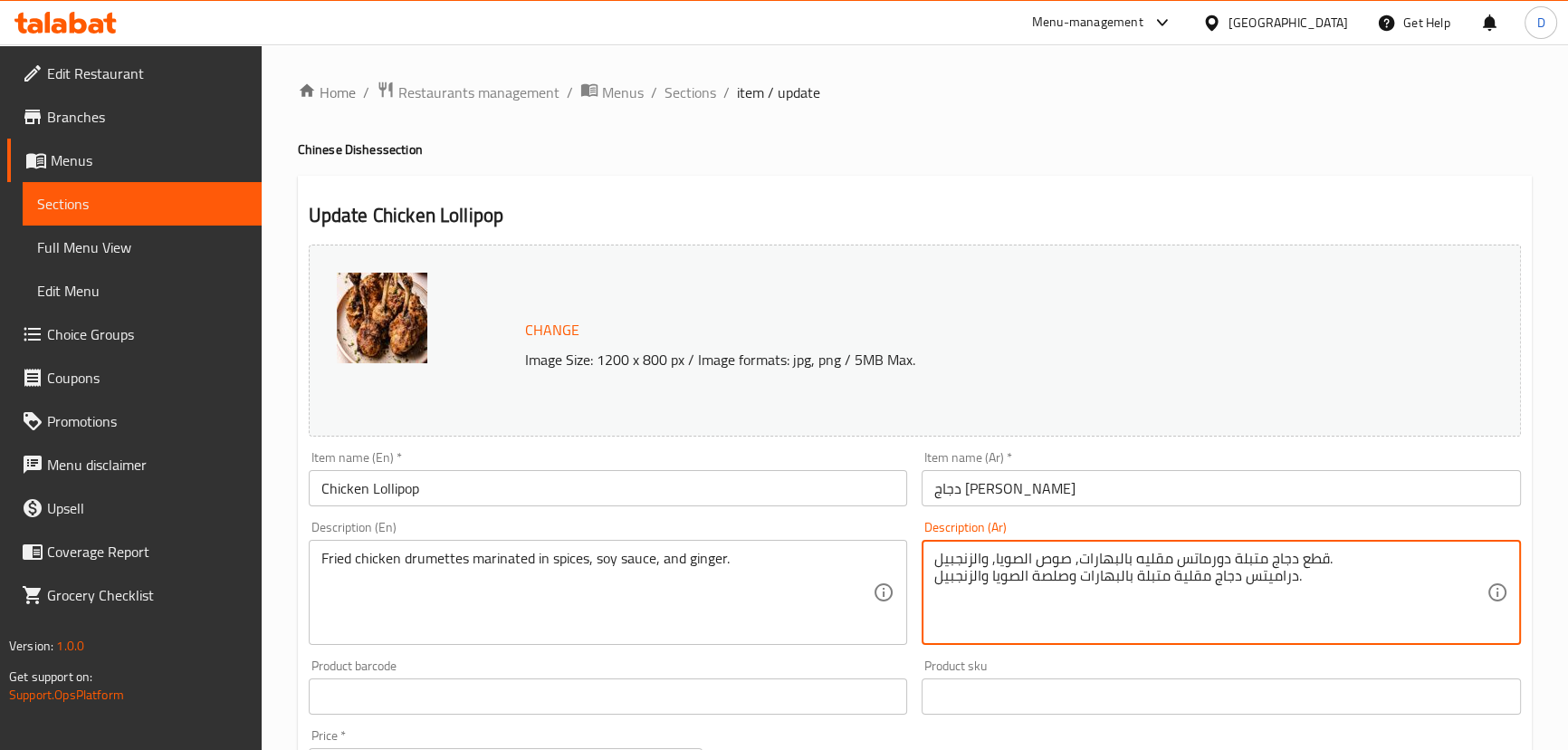
click at [1117, 551] on textarea "قطع دجاج متبلة دورماتس مقليه بالبهارات, صوص الصويا, والزنجبيل. دراميتس دجاج مقل…" at bounding box center [1210, 593] width 552 height 86
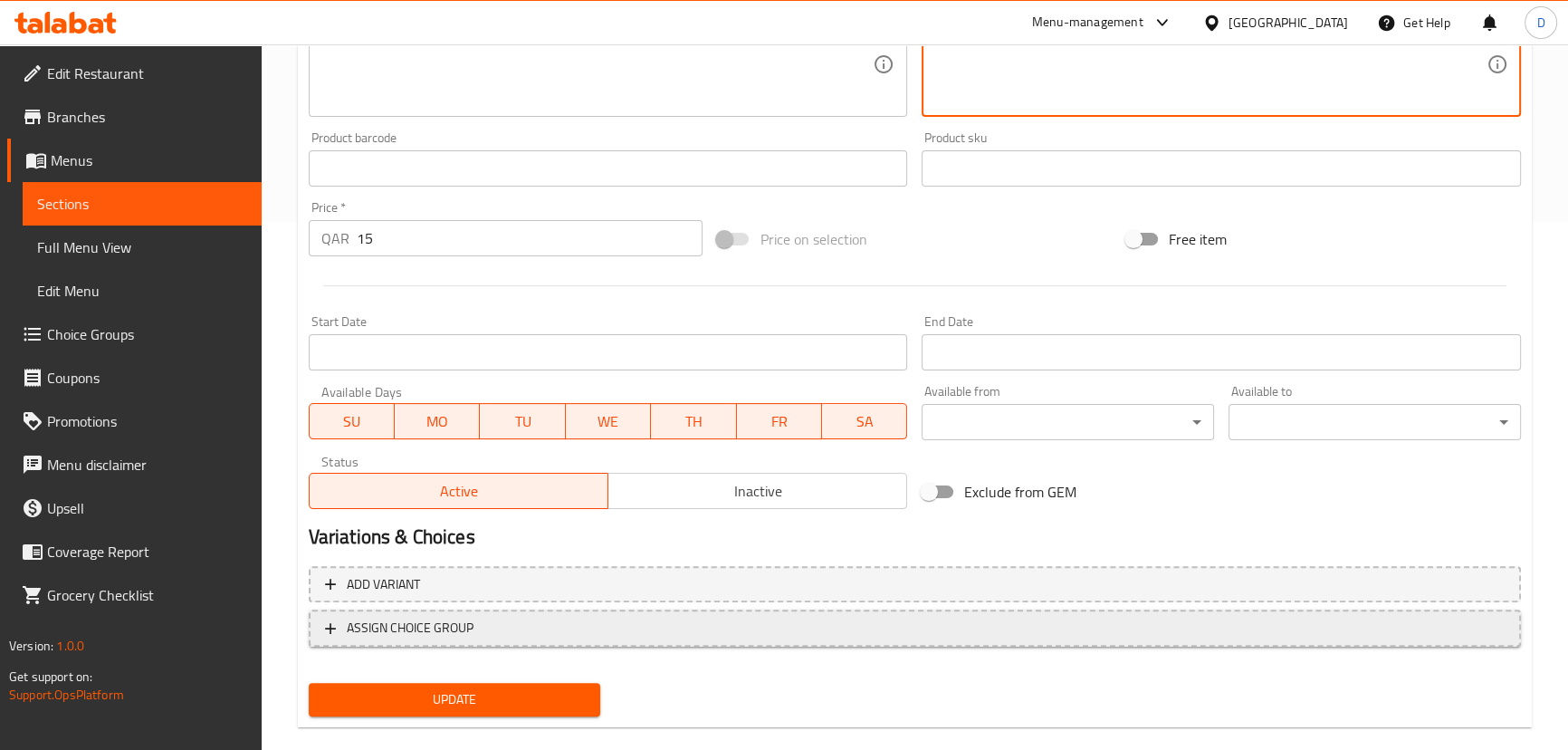
scroll to position [555, 0]
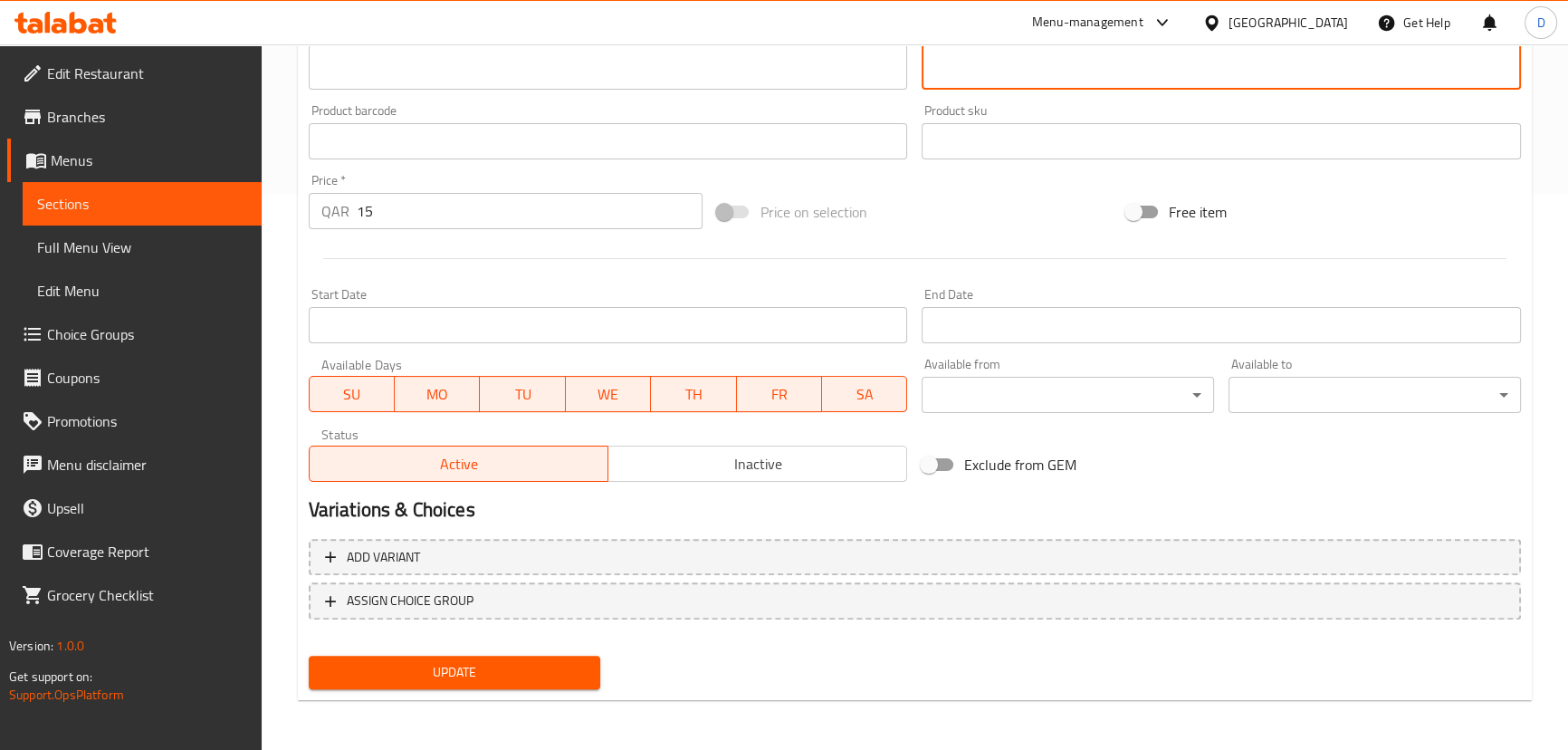
type textarea "دراميتس دجاج مقلية متبلة بالبهارات وصلصة الصويا والزنجبيل."
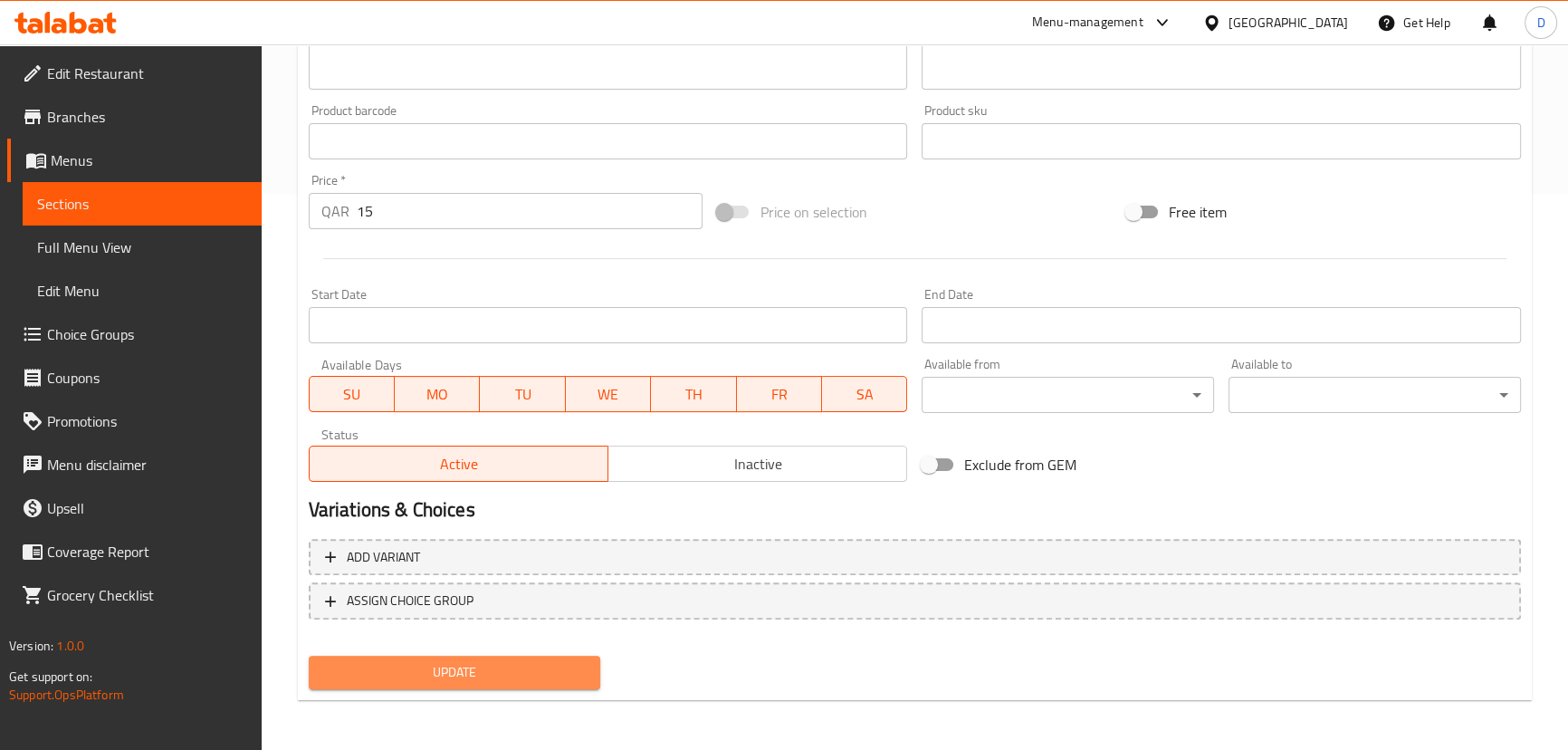
click at [588, 661] on button "Update" at bounding box center [455, 673] width 293 height 34
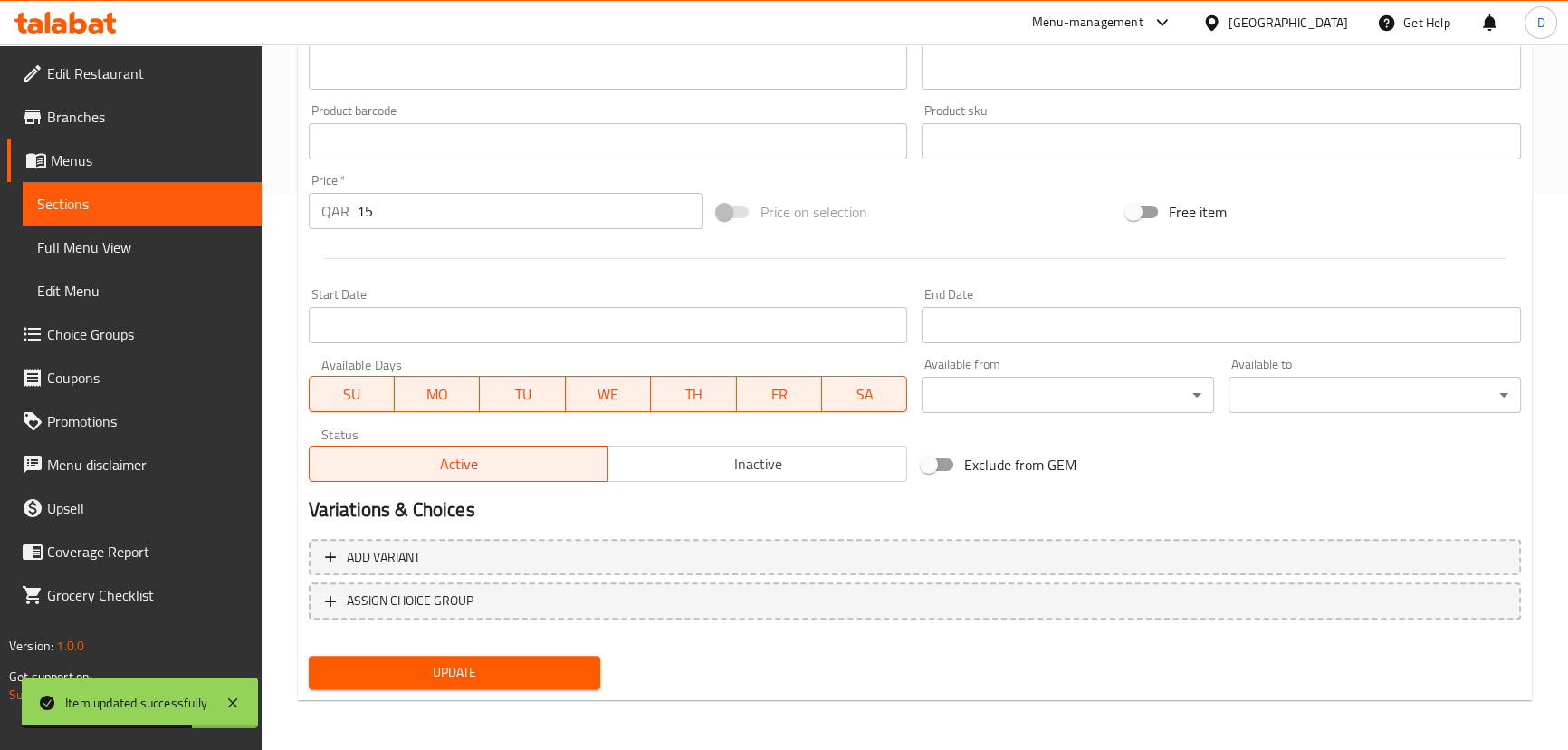
click at [239, 209] on span "Sections" at bounding box center [142, 203] width 210 height 21
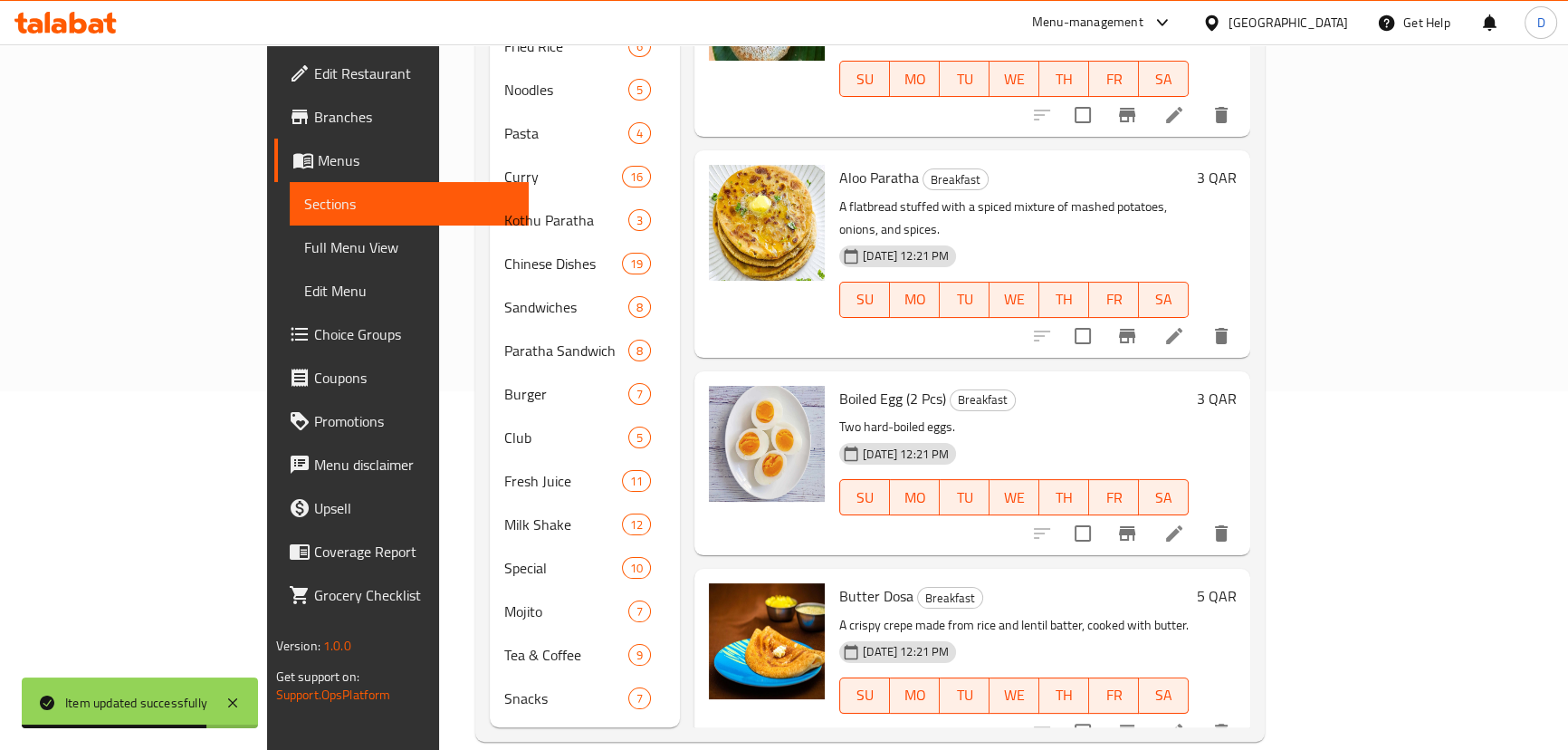
scroll to position [112, 0]
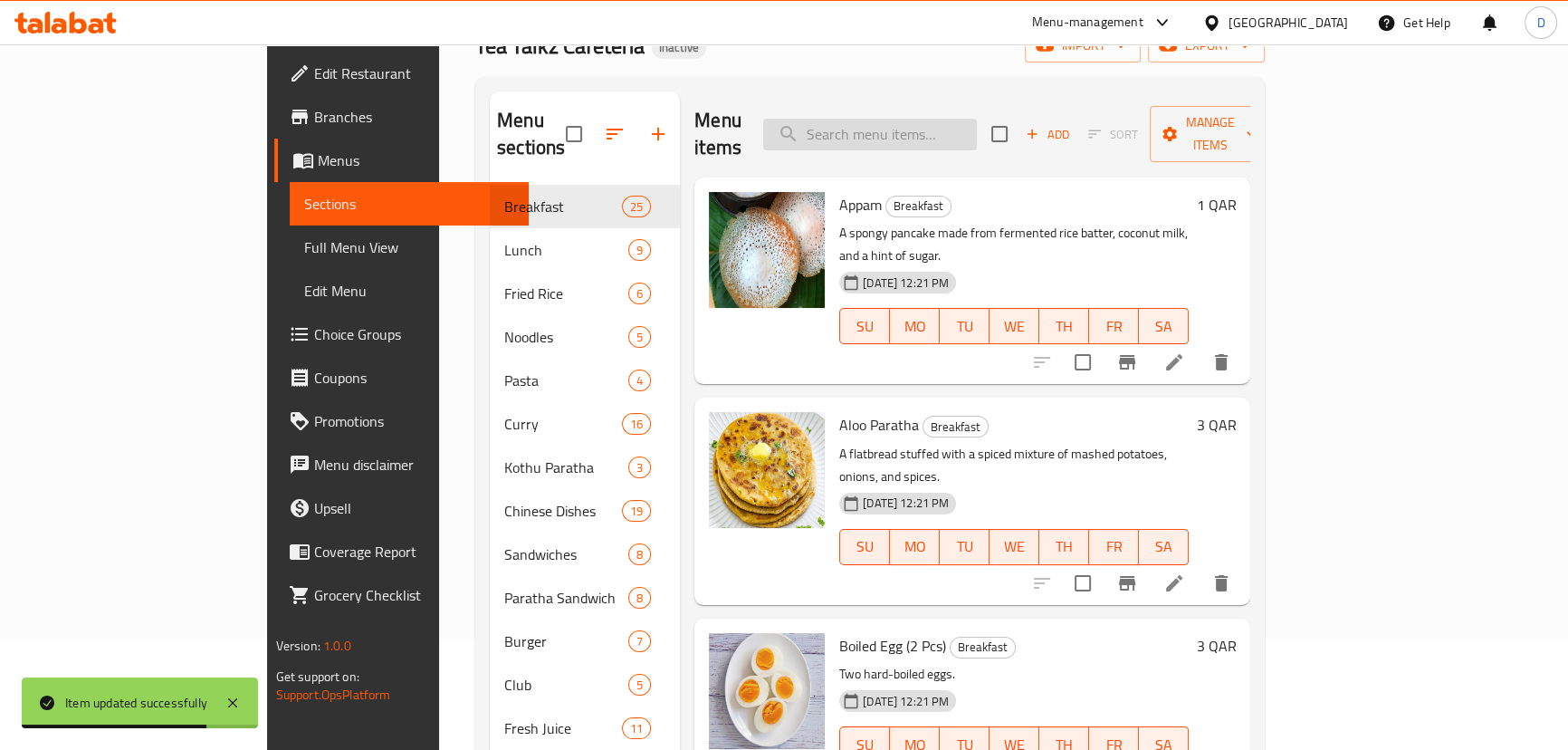
click at [977, 123] on input "search" at bounding box center [869, 134] width 213 height 32
paste input "Chicken Sandwich"
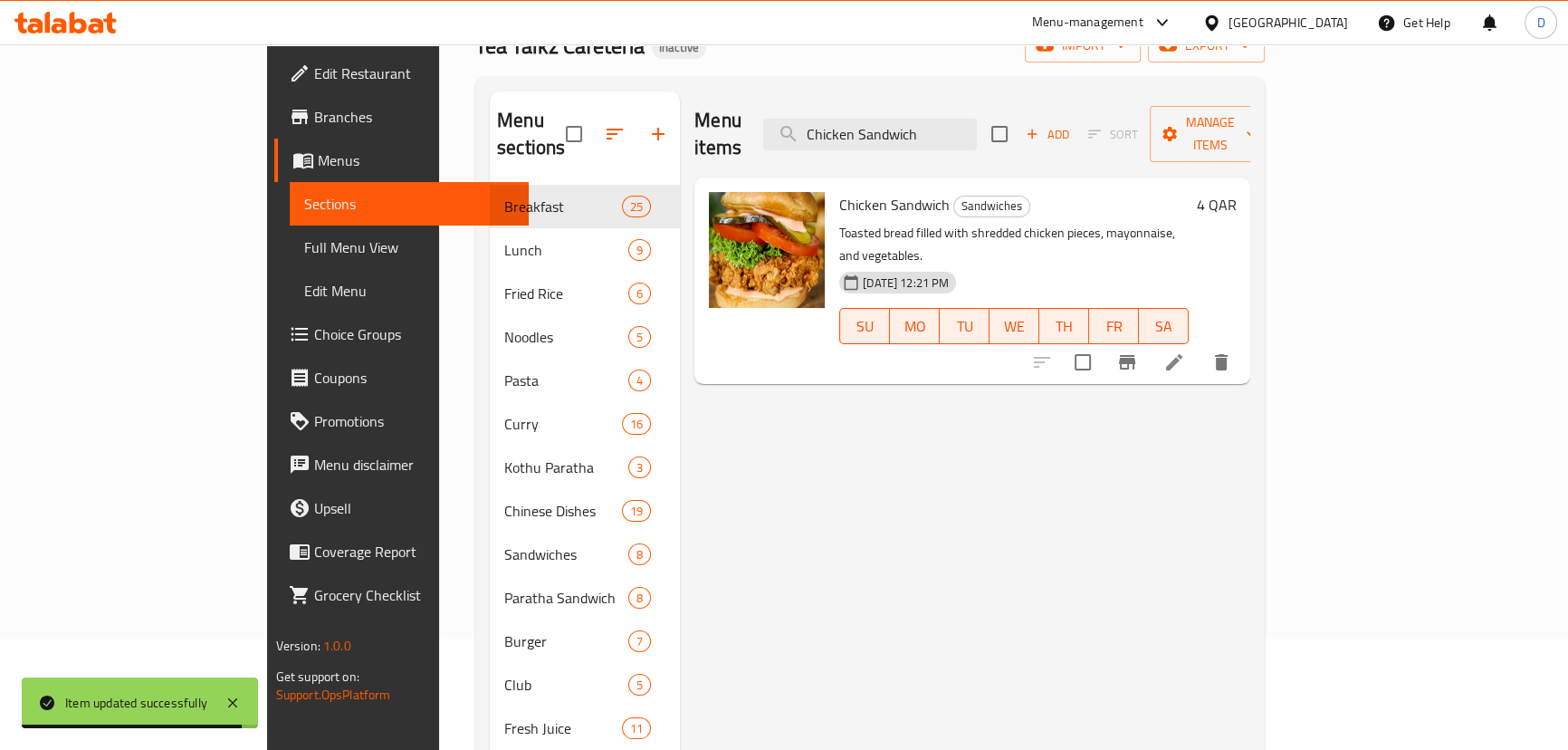
type input "Chicken Sandwich"
click at [1185, 351] on icon at bounding box center [1174, 361] width 21 height 21
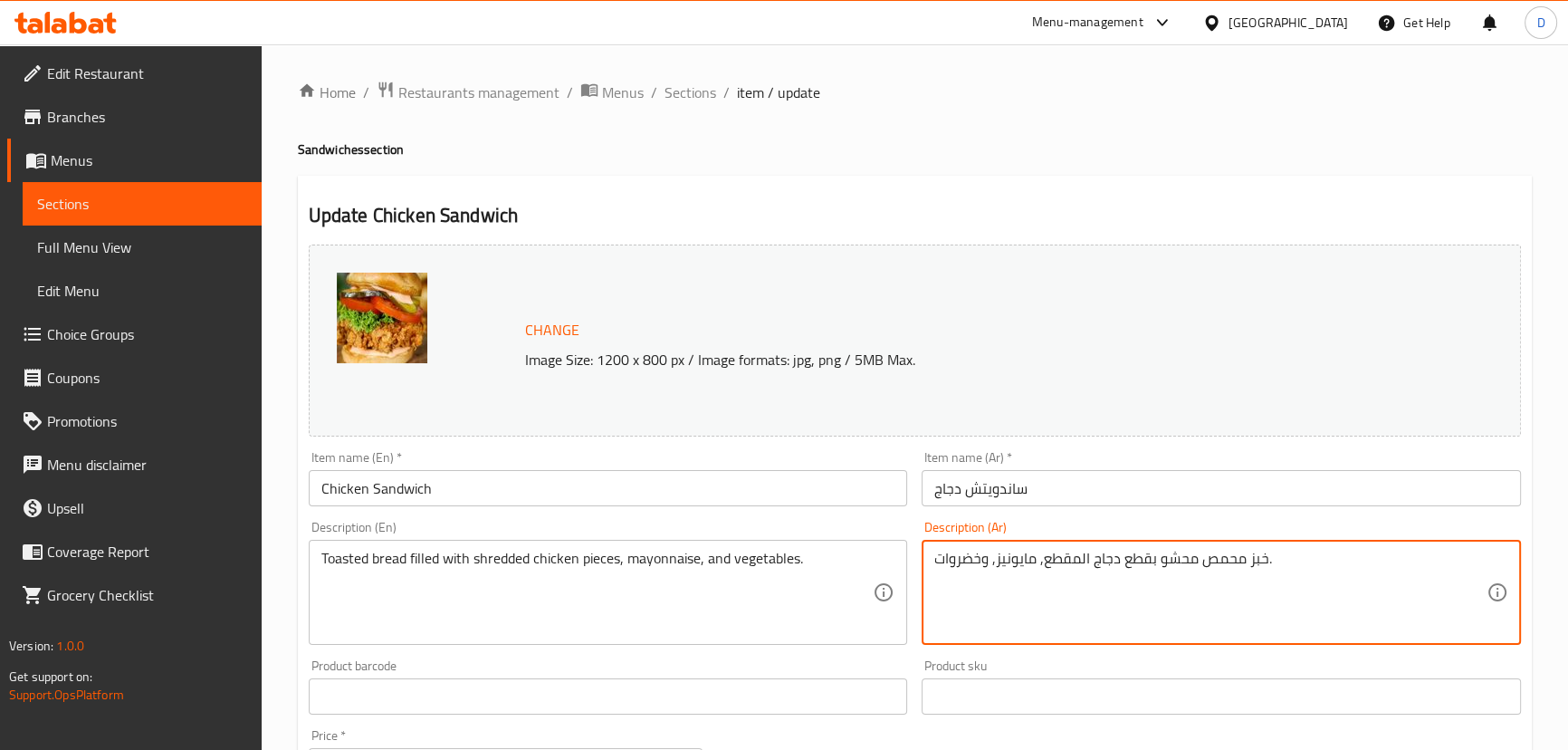
drag, startPoint x: 1150, startPoint y: 563, endPoint x: 1120, endPoint y: 563, distance: 30.0
click at [1079, 561] on textarea "خبز محمص محشو بدجاج المقطع, مايونيز, وخضروات." at bounding box center [1210, 593] width 552 height 86
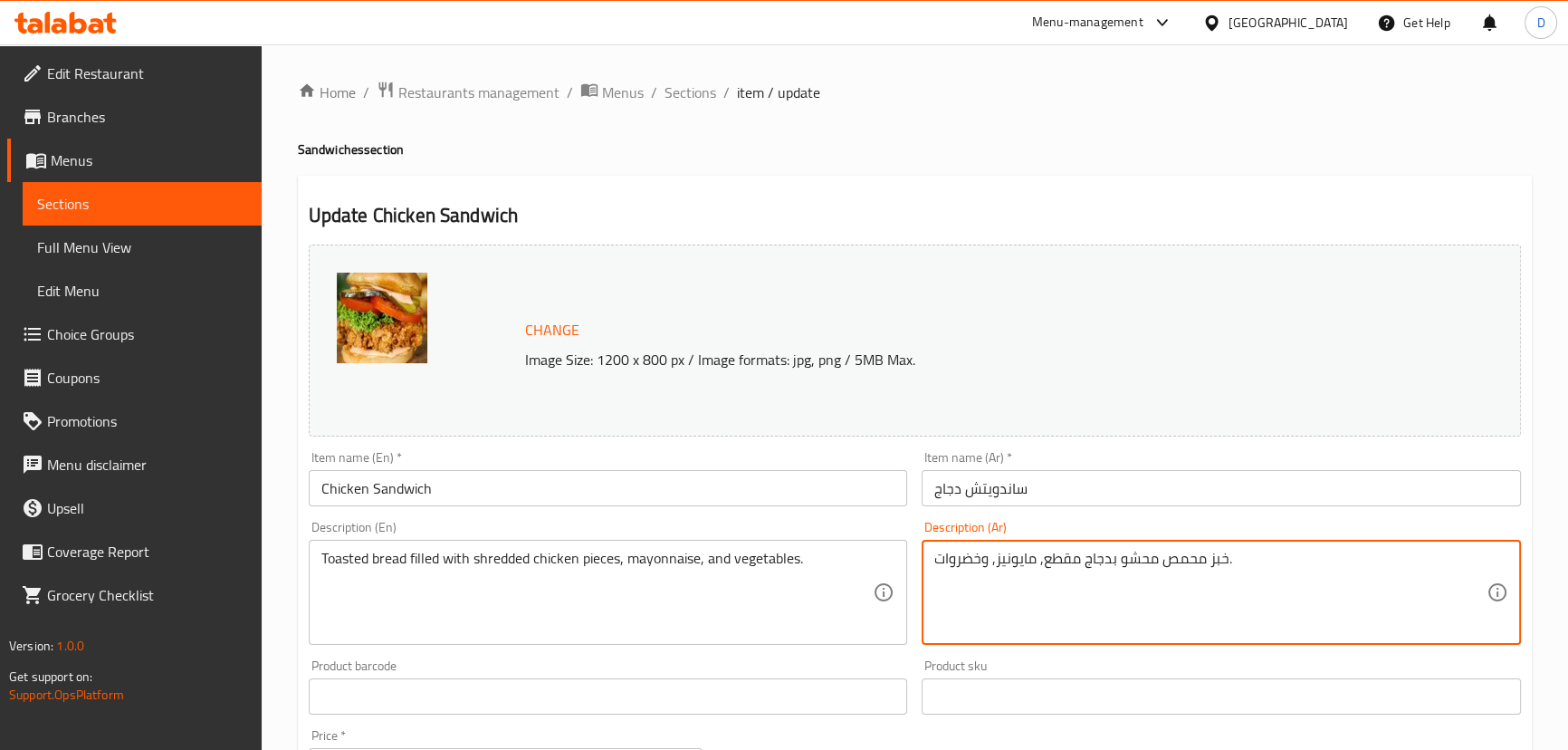
type textarea "خبز محمص محشو بدجاج مقطع, مايونيز, وخضروات."
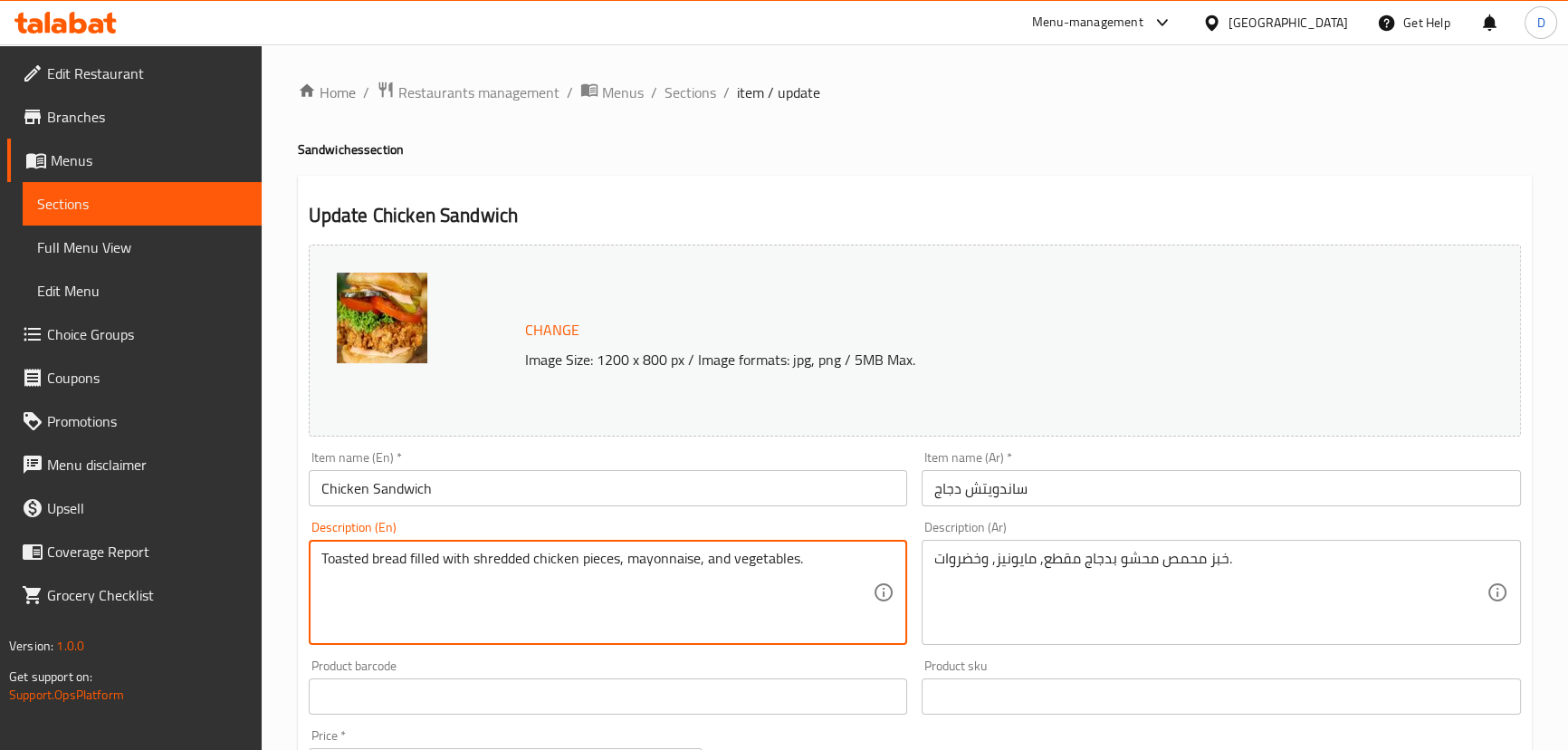
click at [607, 552] on textarea "Toasted bread filled with shredded chicken pieces, mayonnaise, and vegetables." at bounding box center [597, 593] width 552 height 86
type textarea "Toasted bread filled with shredded chicken, mayonnaise, and vegetables."
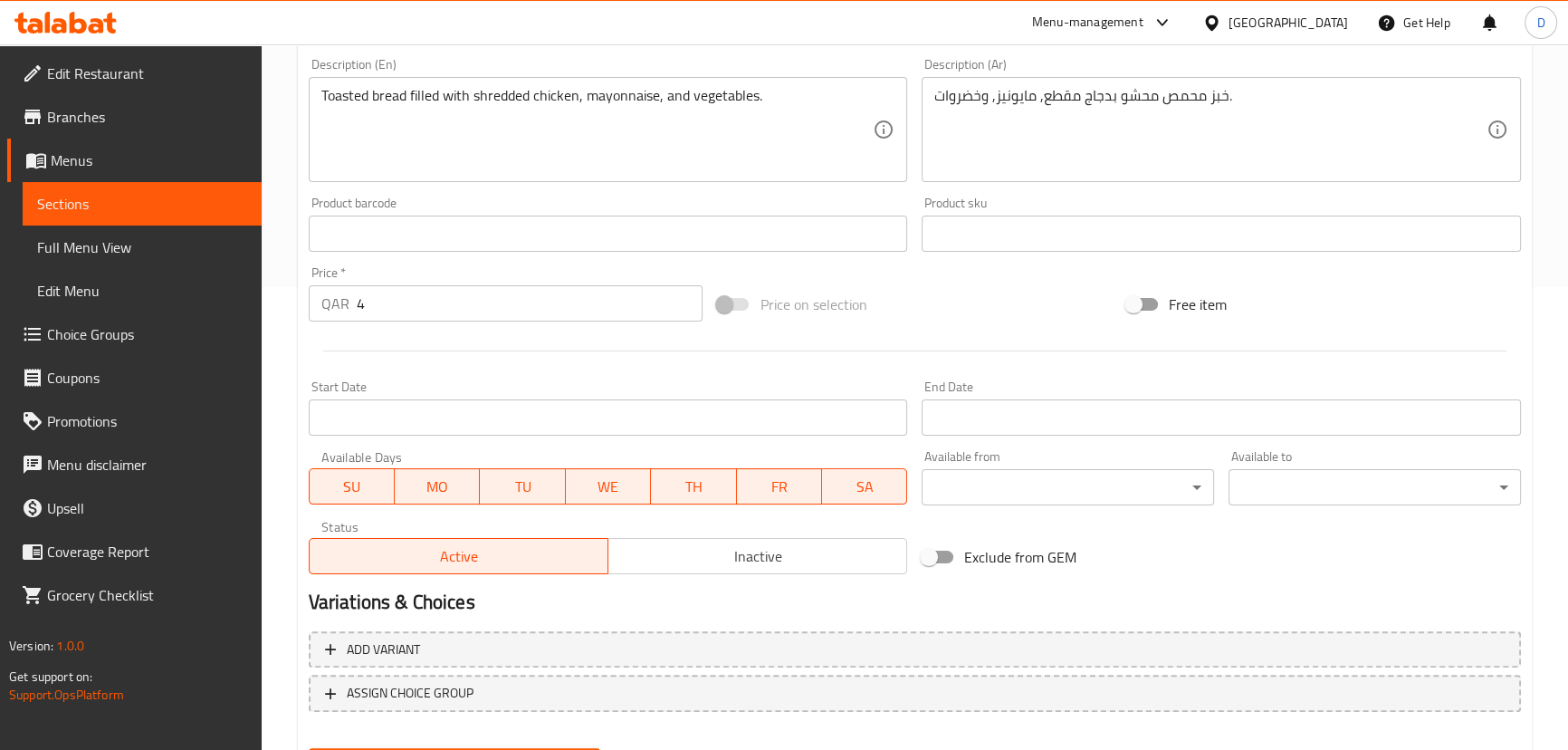
scroll to position [494, 0]
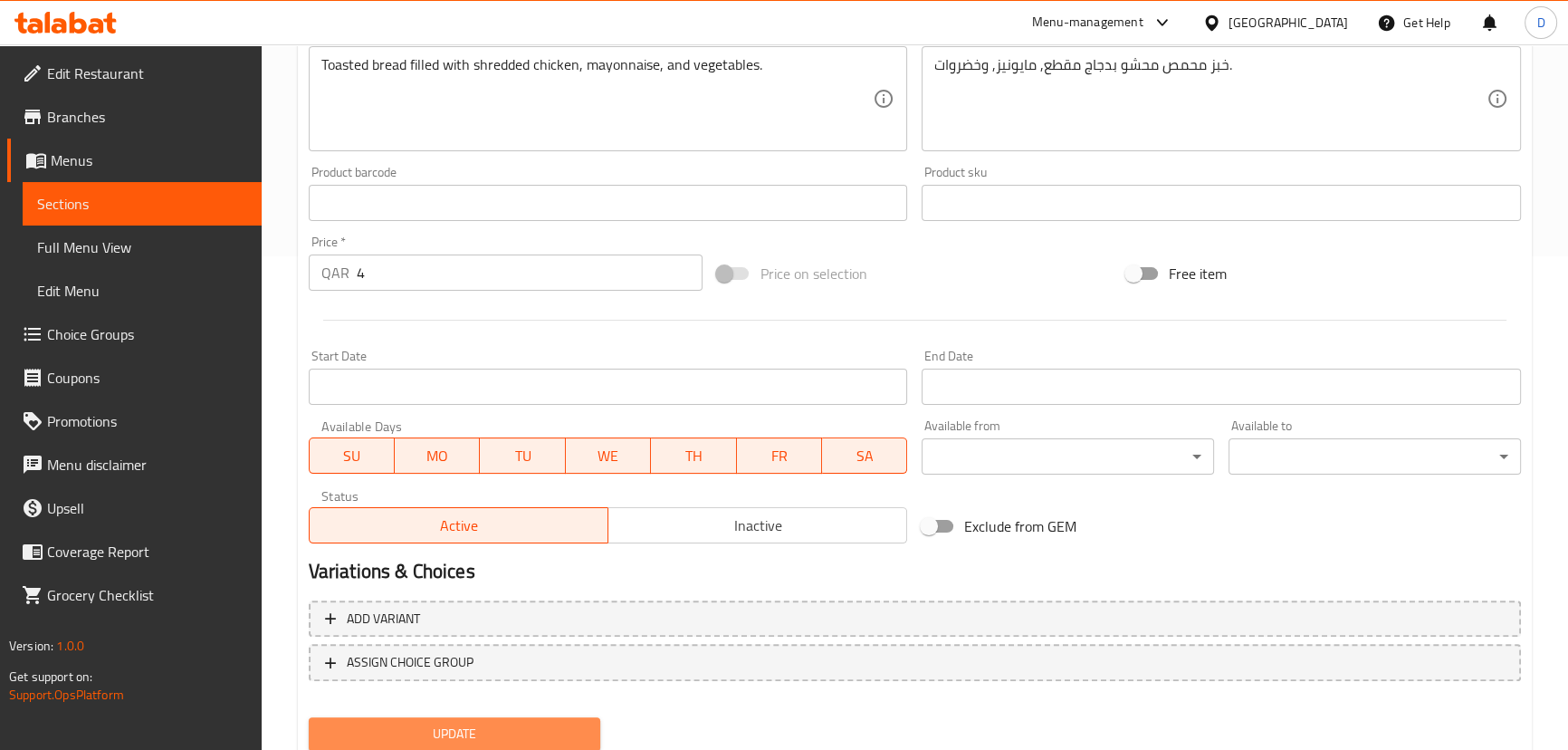
click at [567, 719] on button "Update" at bounding box center [455, 734] width 293 height 34
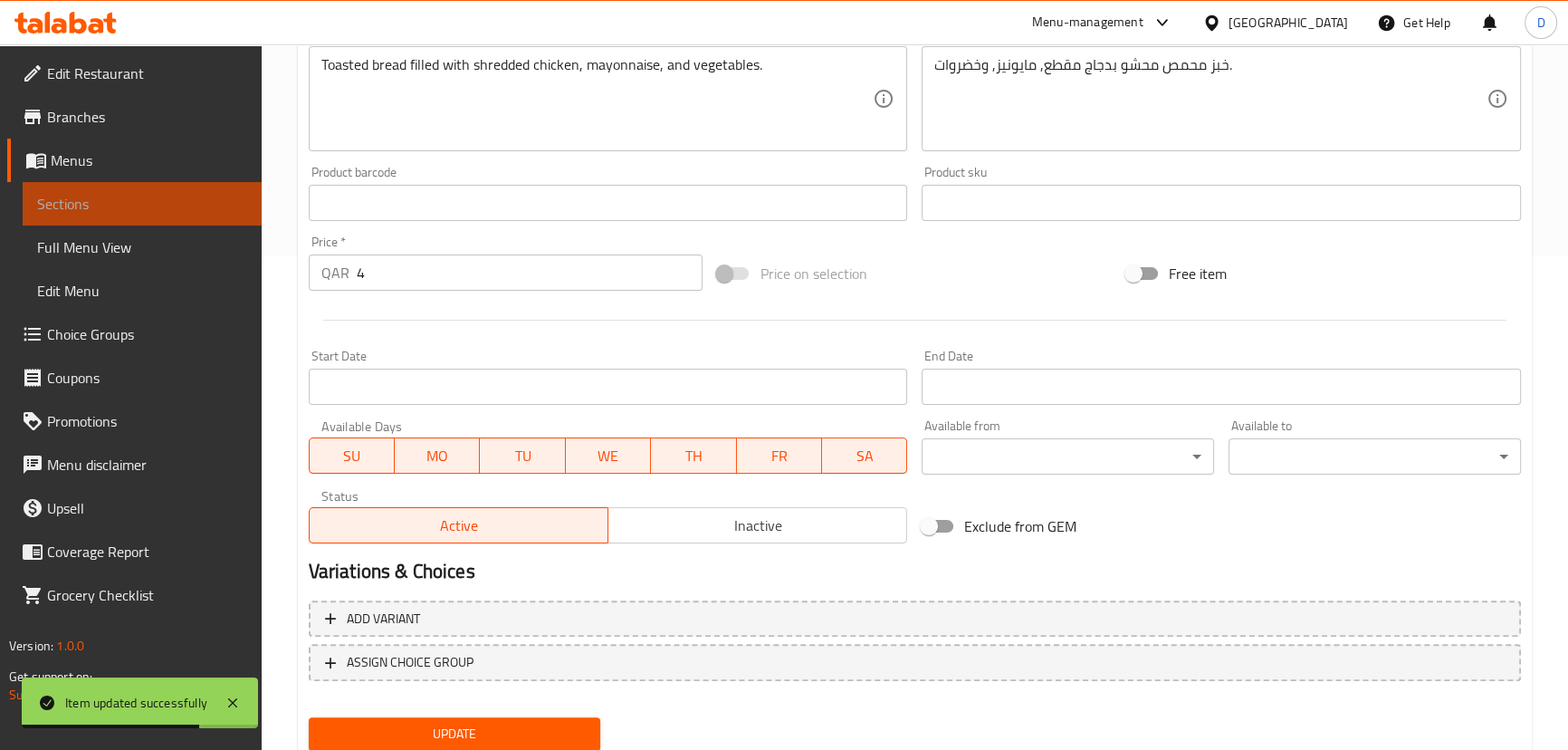
click at [216, 198] on span "Sections" at bounding box center [142, 203] width 210 height 21
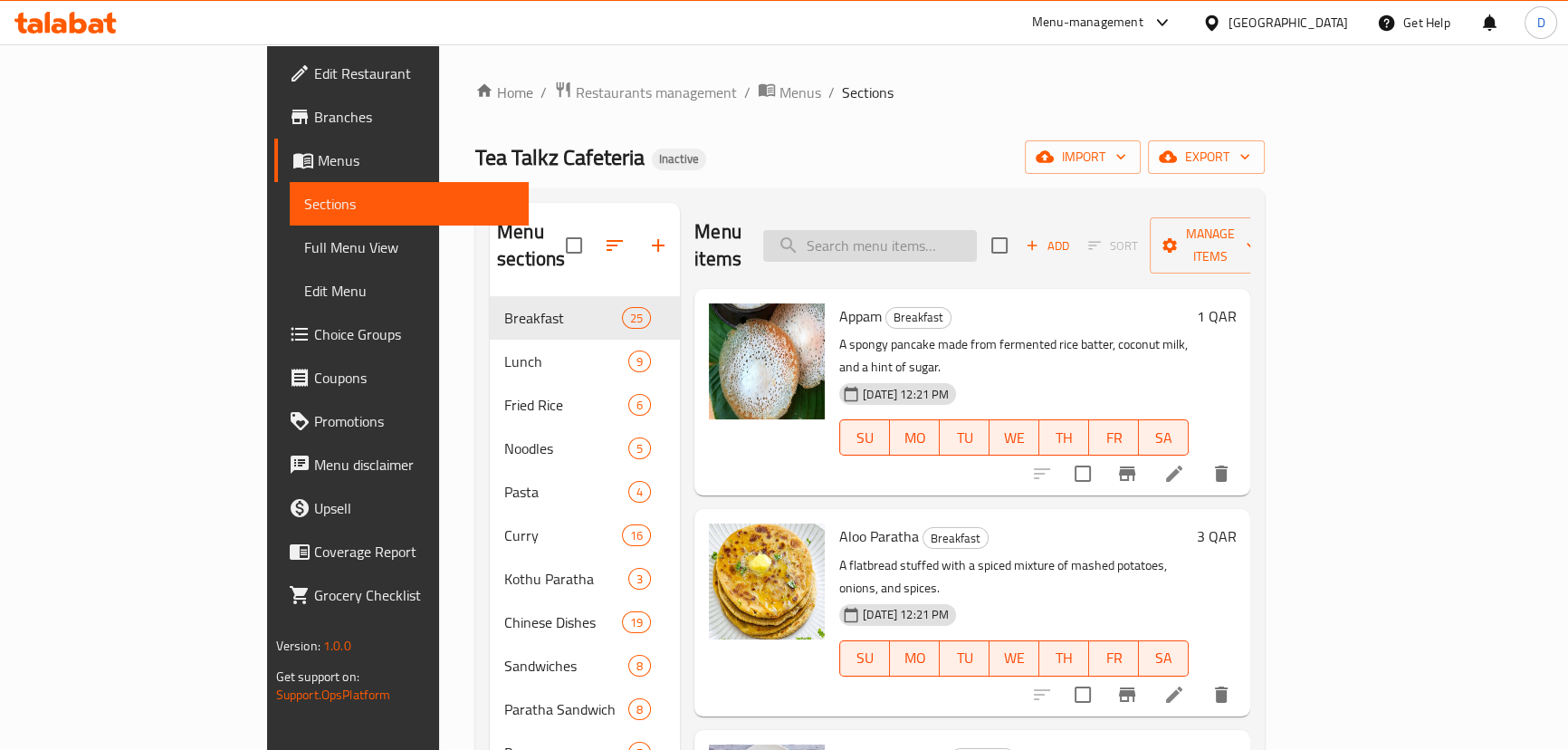
click at [977, 239] on input "search" at bounding box center [869, 246] width 213 height 32
paste input "Zinger Paratha"
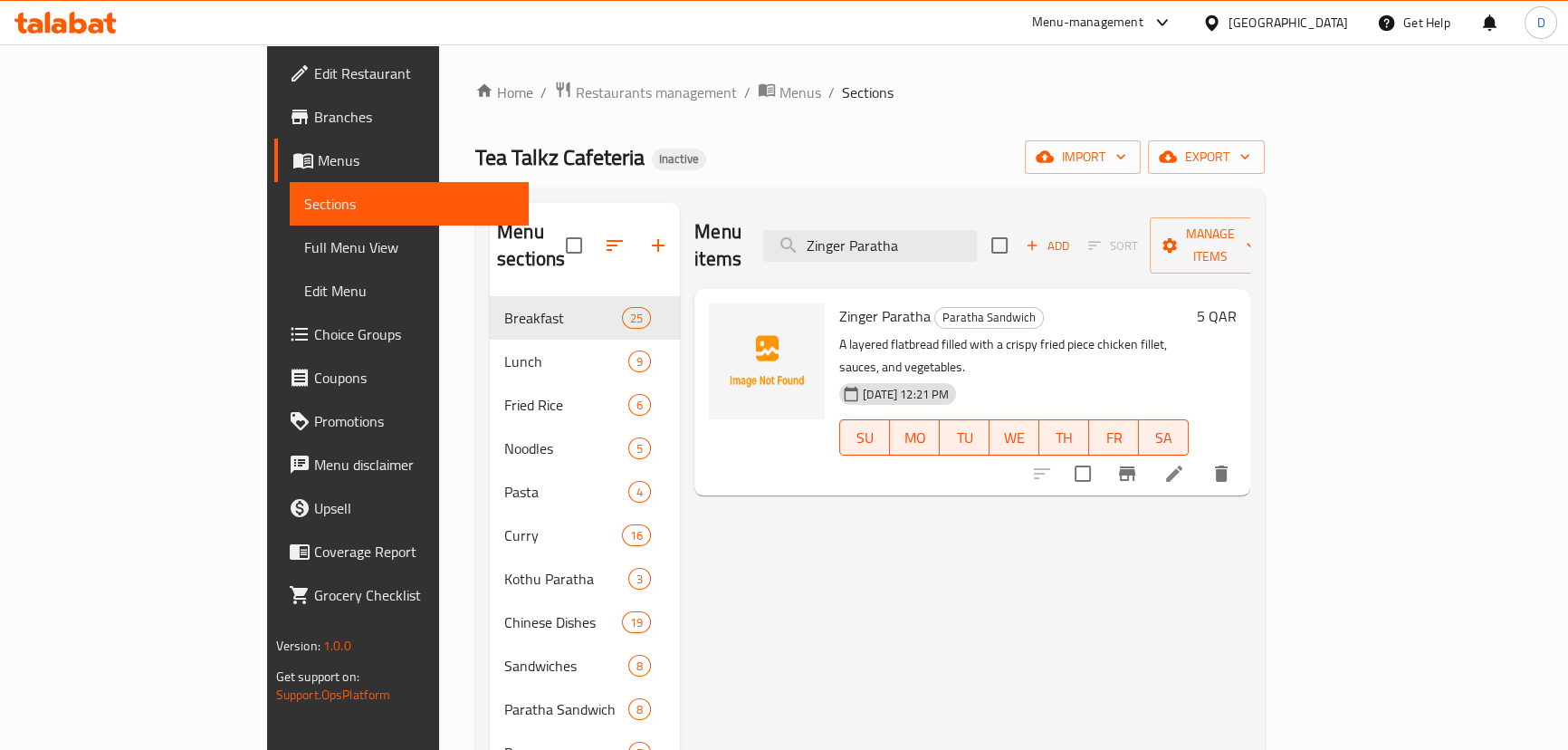
type input "Zinger Paratha"
click at [1200, 457] on li at bounding box center [1174, 473] width 50 height 33
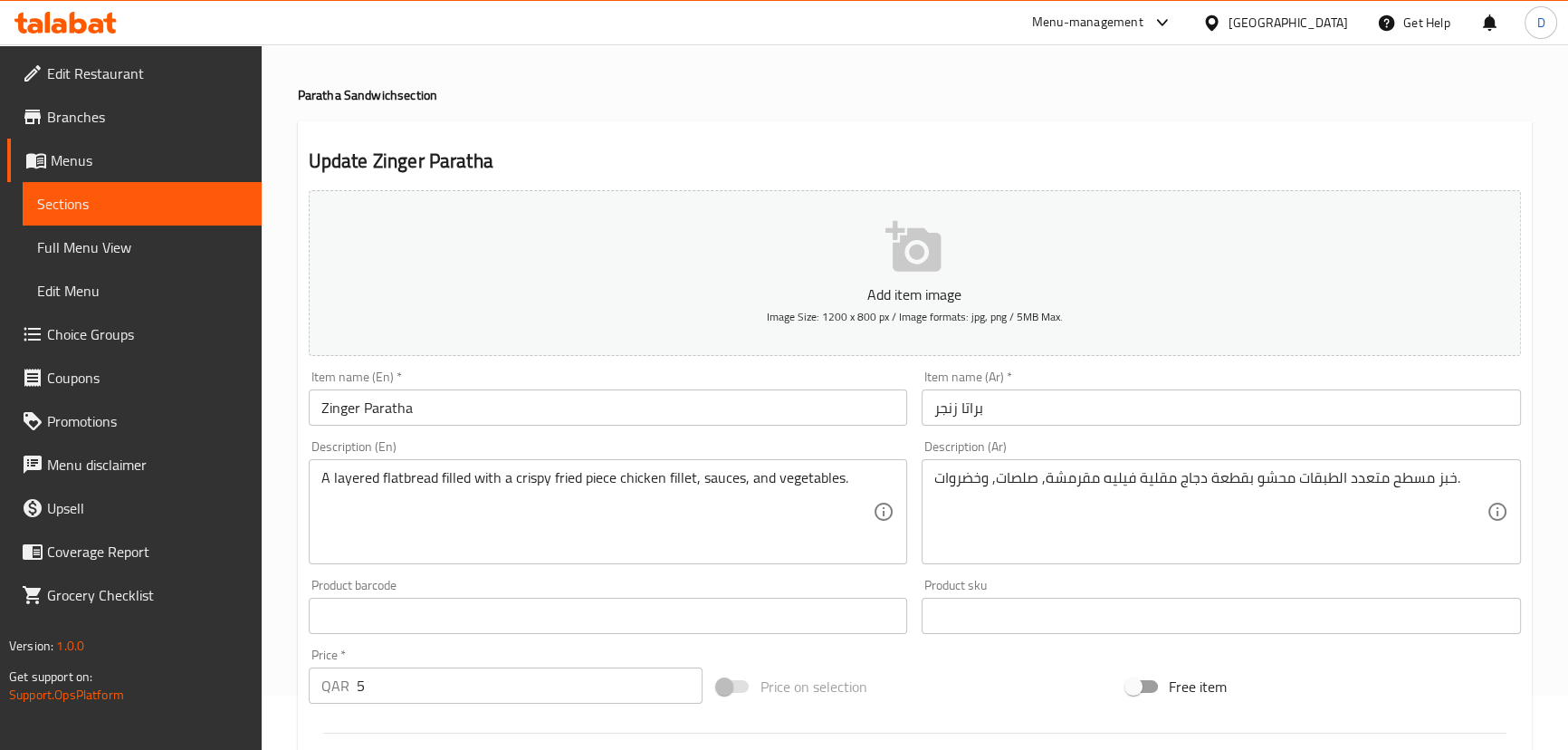
scroll to position [81, 0]
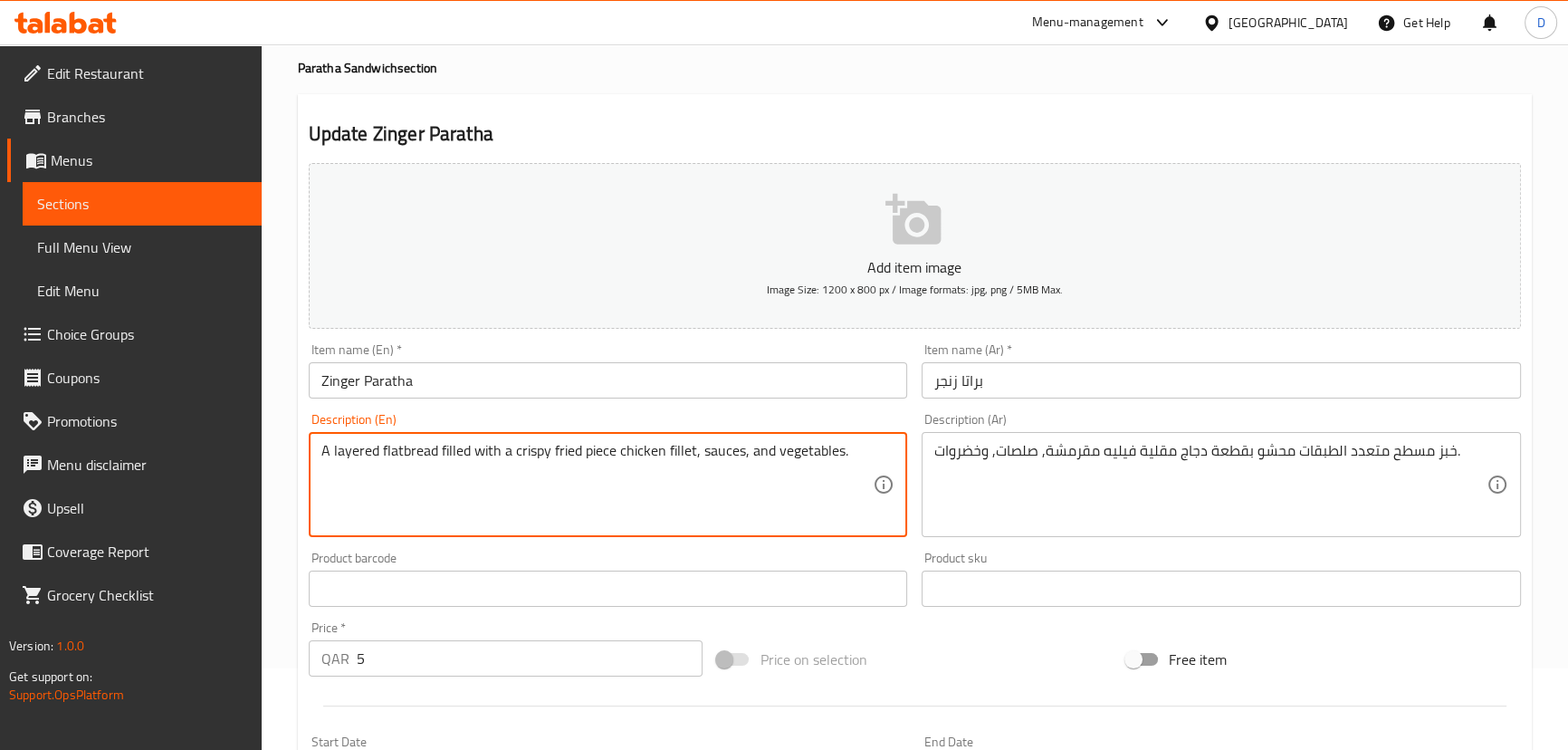
click at [656, 469] on textarea "A layered flatbread filled with a crispy fried piece chicken fillet, sauces, an…" at bounding box center [597, 484] width 552 height 86
paste textarea
type textarea "A layered flatbread filled with a crispy fried chicken fillet, sauces, and vege…"
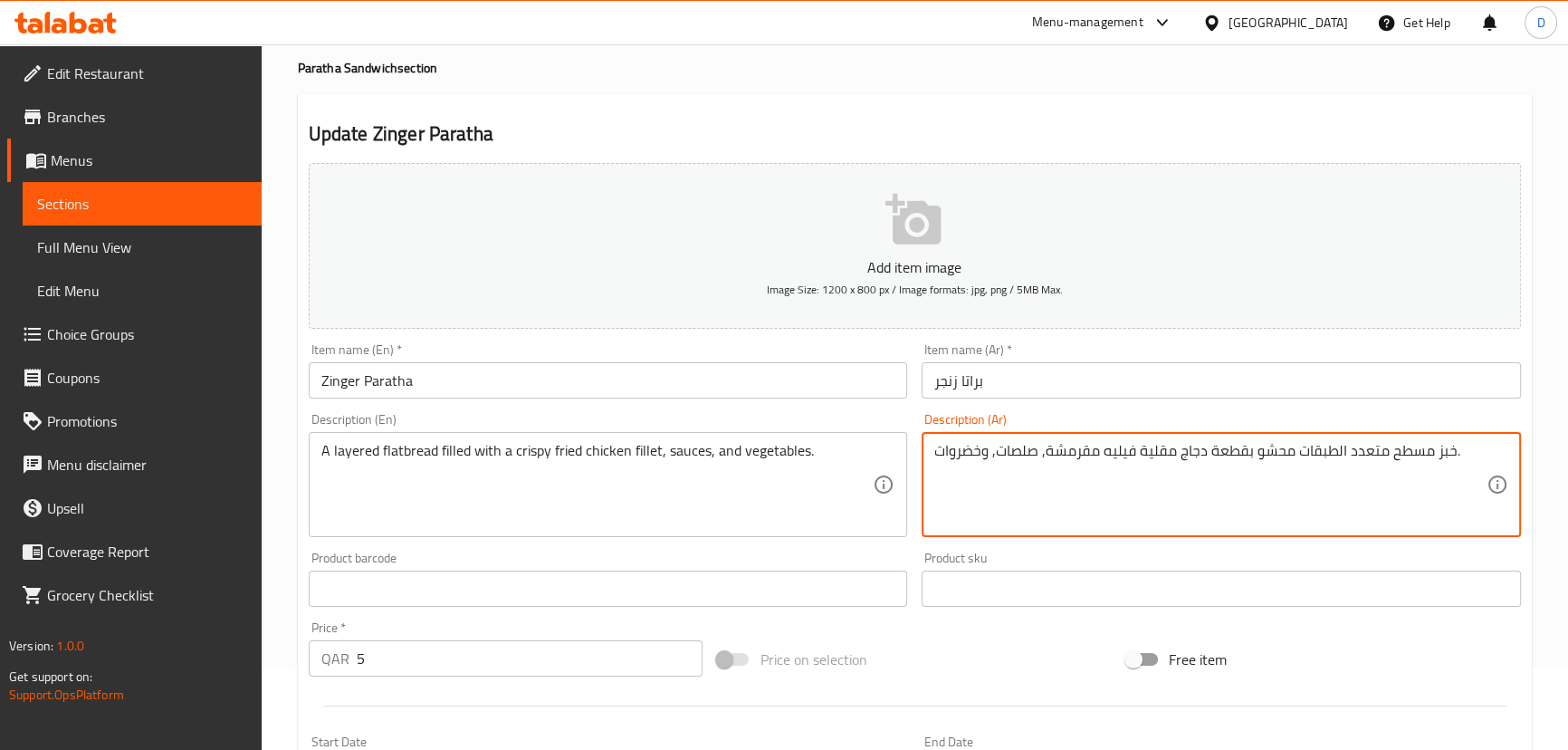
drag, startPoint x: 1241, startPoint y: 450, endPoint x: 1206, endPoint y: 451, distance: 35.0
drag, startPoint x: 1140, startPoint y: 446, endPoint x: 1111, endPoint y: 446, distance: 29.0
click at [1111, 446] on textarea "خبز مسطح متعدد الطبقات محشو بدجاج مقلية فيليه مقرمشة, صلصات, وخضروات." at bounding box center [1210, 484] width 552 height 86
drag, startPoint x: 1132, startPoint y: 452, endPoint x: 1098, endPoint y: 446, distance: 34.5
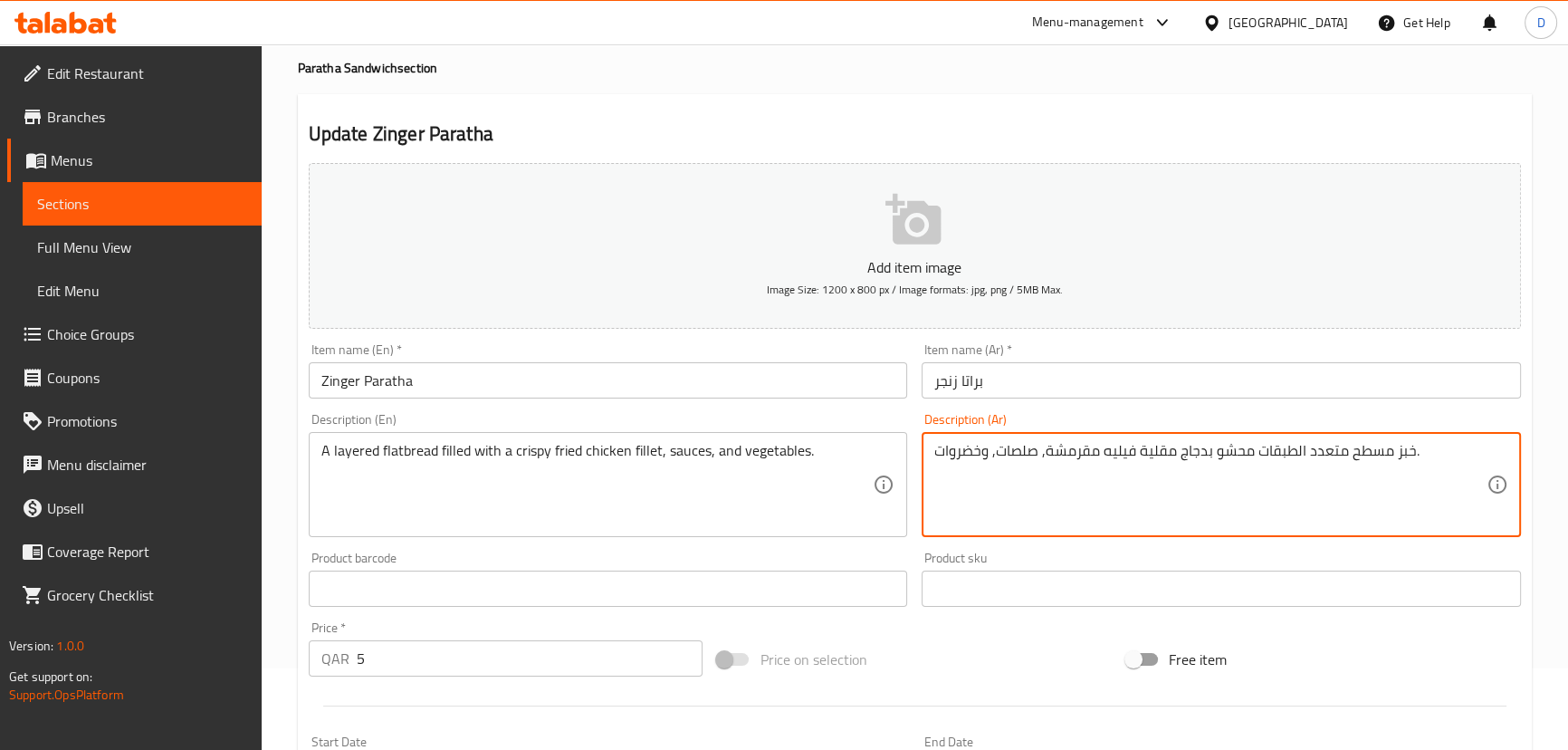
click at [1098, 446] on textarea "خبز مسطح متعدد الطبقات محشو بدجاج مقلية فيليه مقرمشة, صلصات, وخضروات." at bounding box center [1210, 484] width 552 height 86
click at [1169, 446] on textarea "خبز مسطح متعدد الطبقات محشو بدجاج مقلية مقرمشة, صلصات, وخضروات." at bounding box center [1210, 484] width 552 height 86
paste textarea "فيليه"
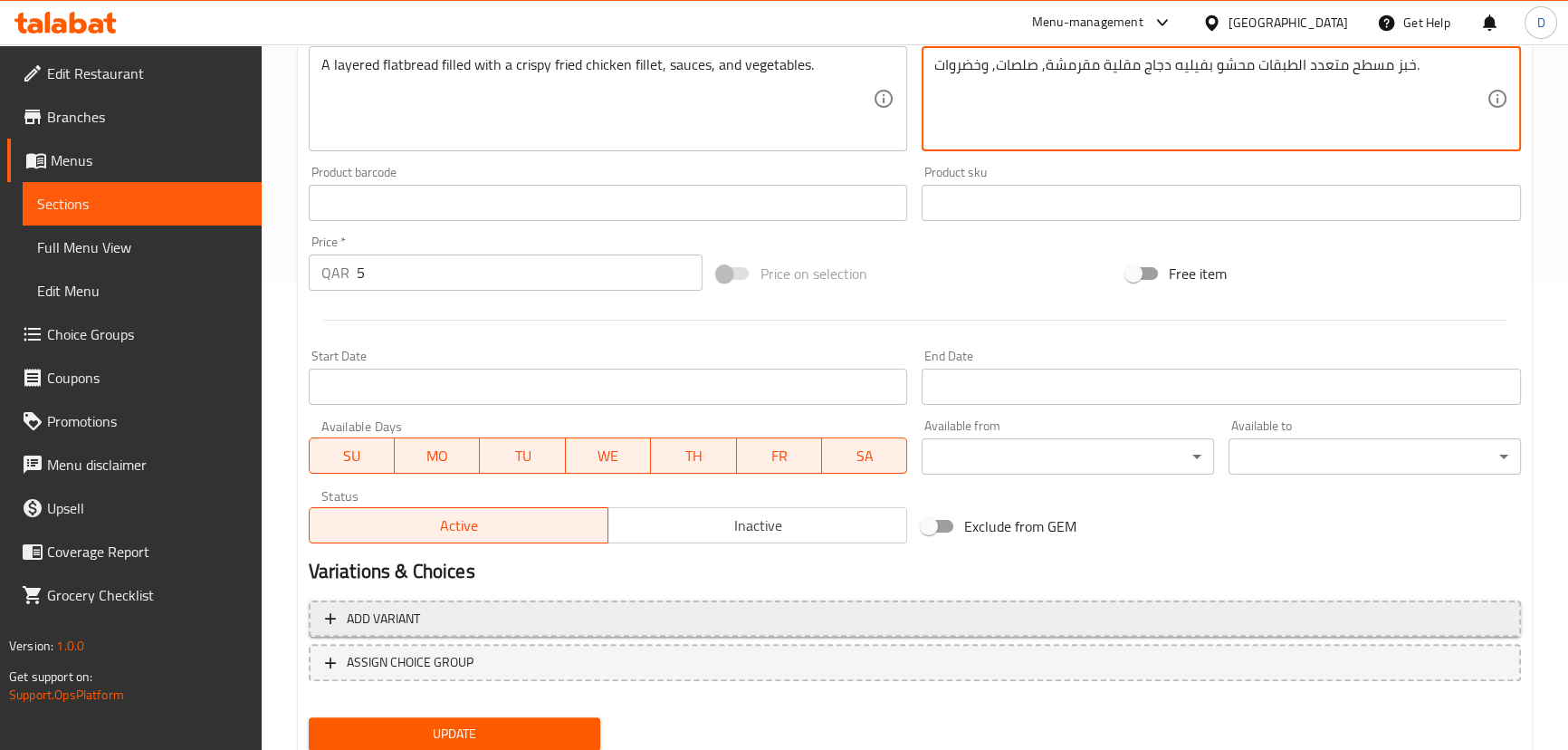
scroll to position [528, 0]
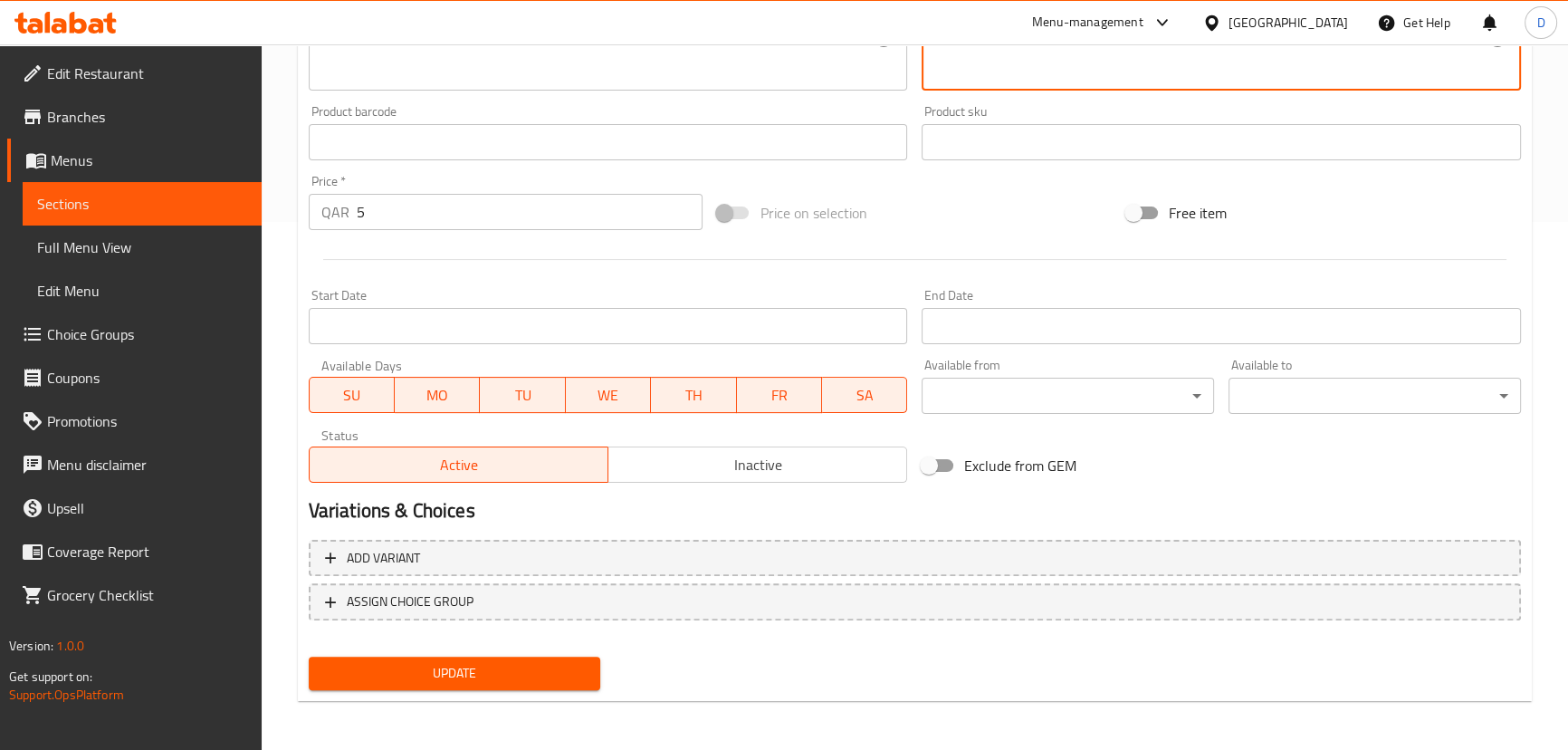
type textarea "خبز مسطح متعدد الطبقات محشو بفيليه دجاج مقلية مقرمشة, صلصات, وخضروات."
click at [492, 672] on span "Update" at bounding box center [455, 673] width 264 height 22
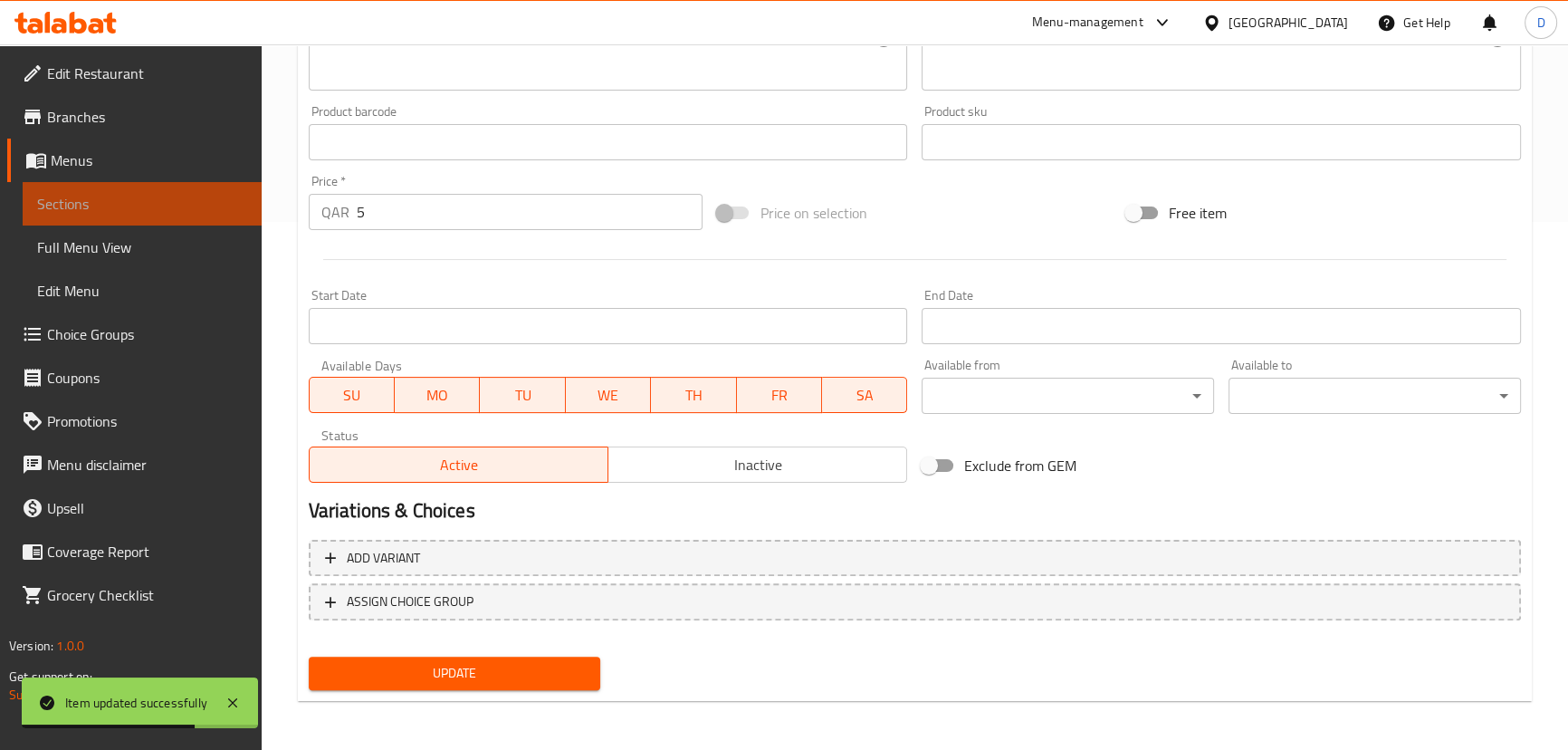
click at [247, 201] on link "Sections" at bounding box center [142, 203] width 239 height 44
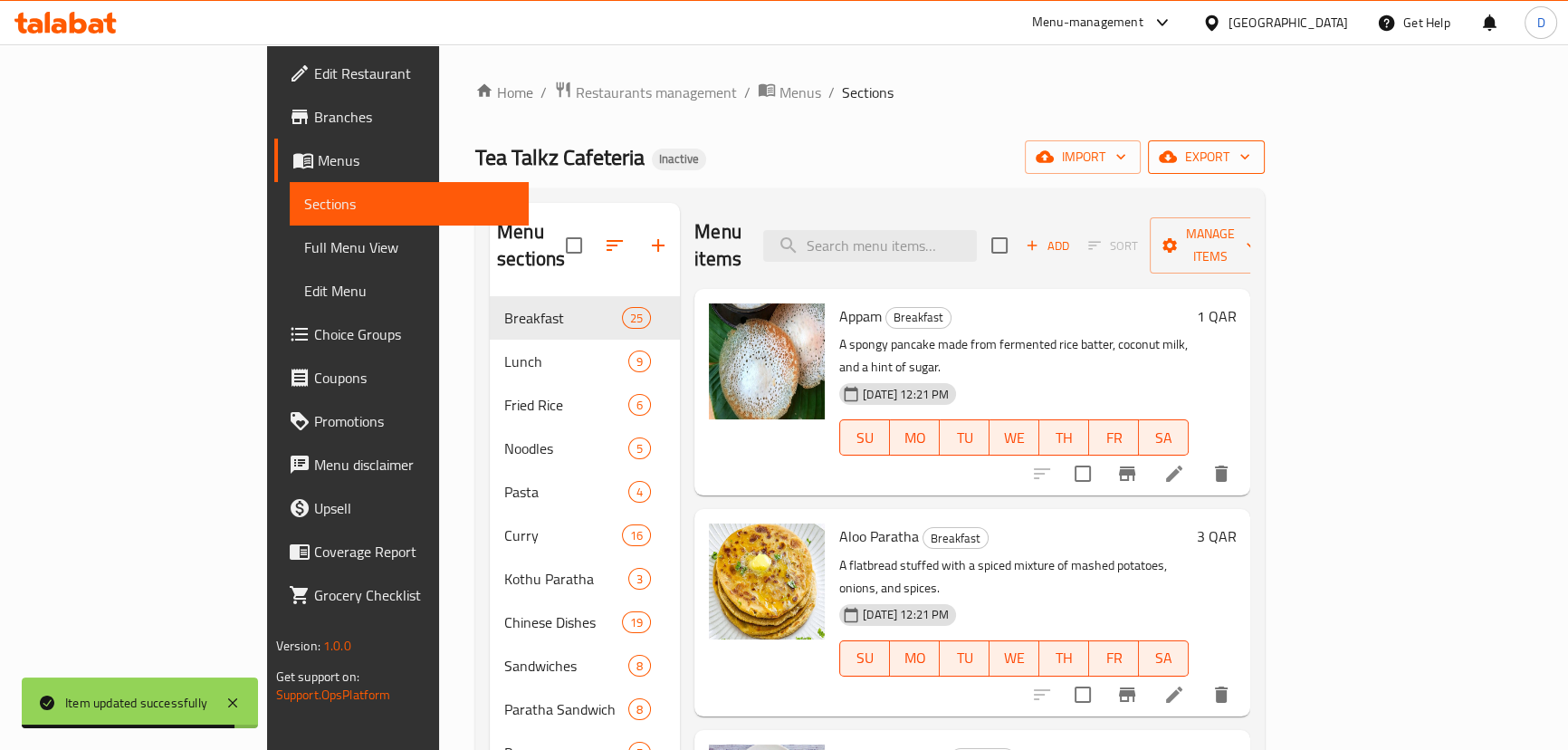
click at [1250, 152] on span "export" at bounding box center [1207, 157] width 88 height 22
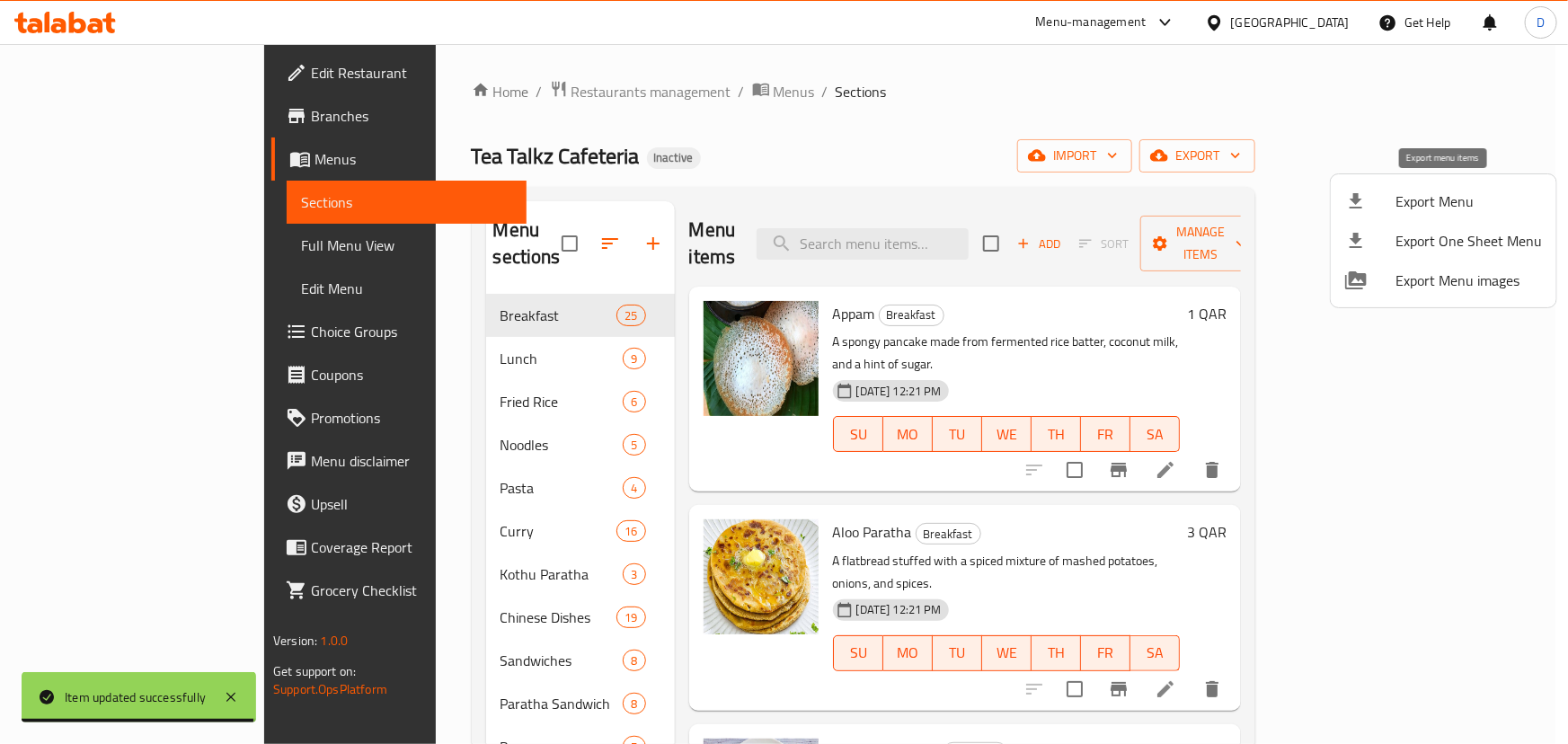
click at [1442, 203] on span "Export Menu" at bounding box center [1468, 201] width 146 height 21
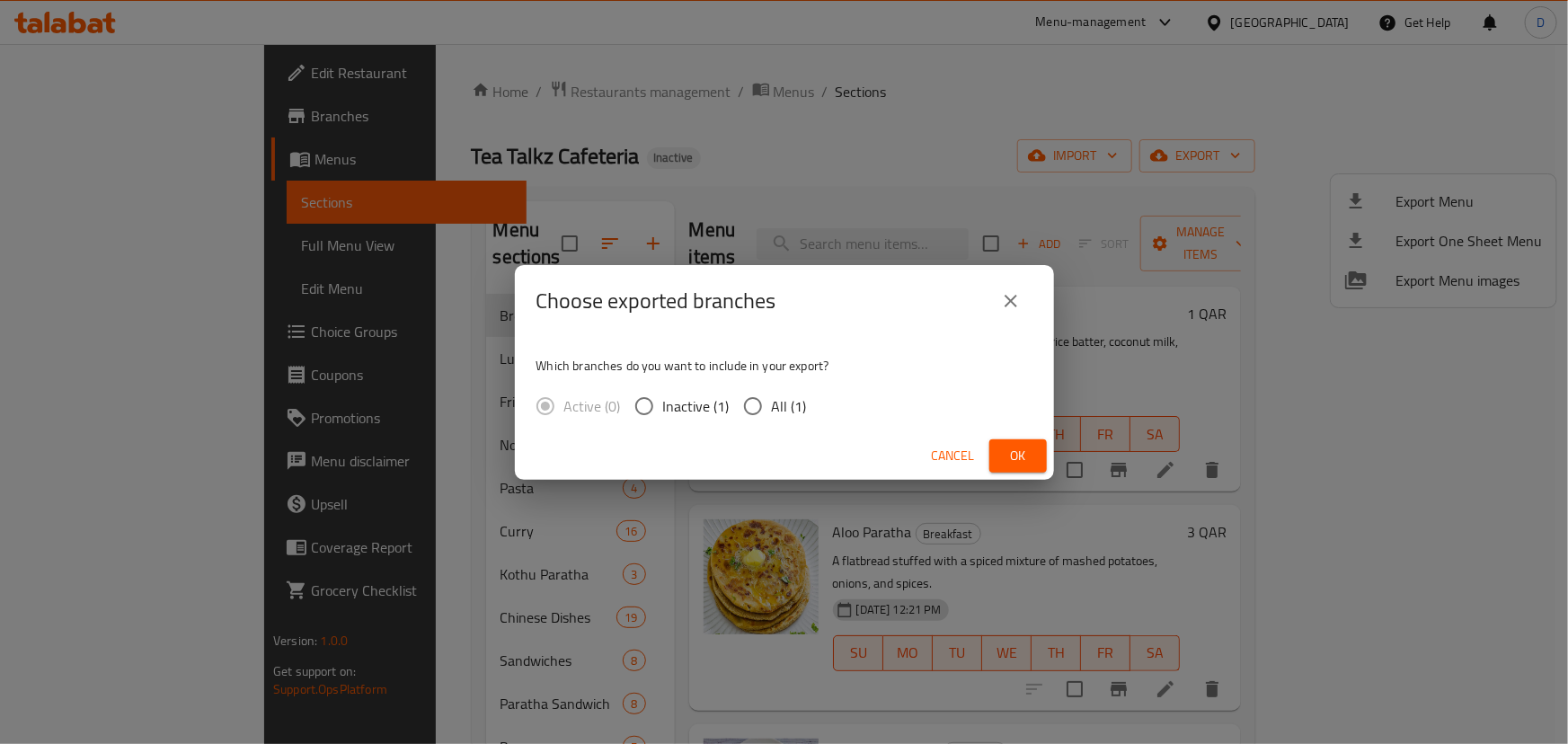
click at [774, 412] on span "All (1)" at bounding box center [790, 406] width 35 height 21
click at [772, 412] on input "All (1)" at bounding box center [753, 406] width 38 height 38
radio input "true"
click at [1020, 445] on span "Ok" at bounding box center [1018, 456] width 29 height 22
